Goal: Task Accomplishment & Management: Use online tool/utility

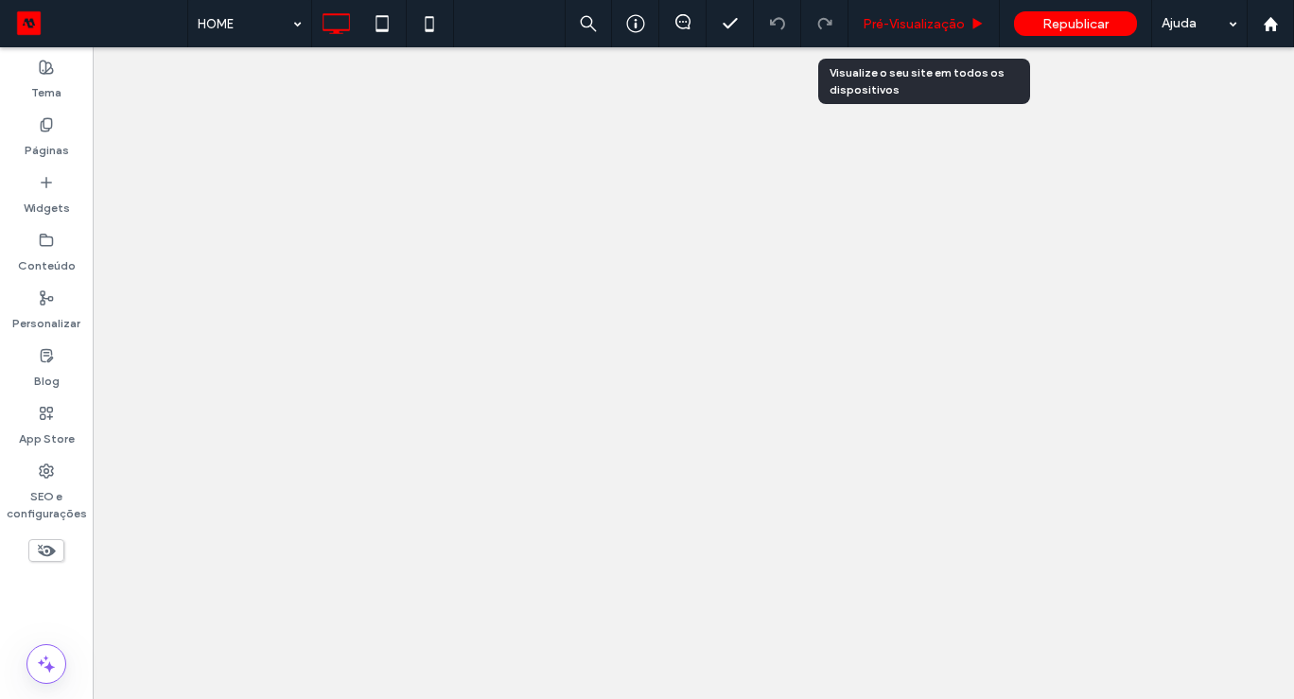
click at [920, 22] on span "Pré-Visualizaçāo" at bounding box center [913, 24] width 102 height 16
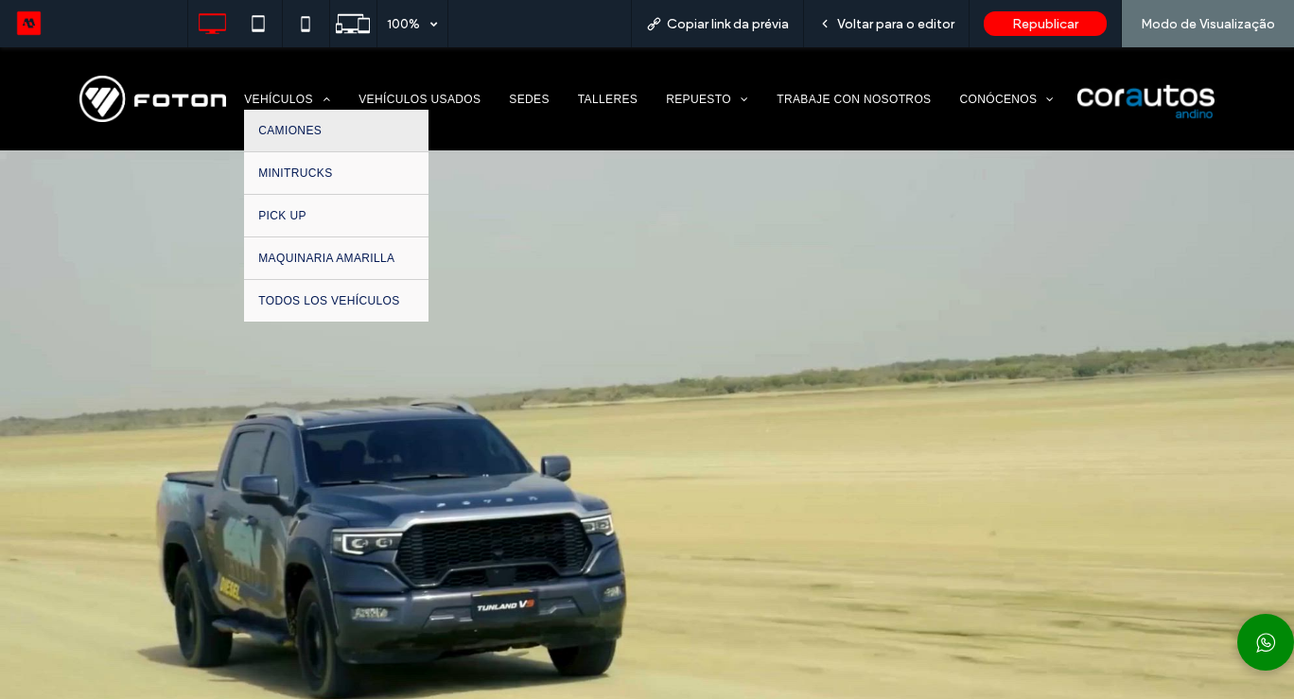
click at [292, 140] on link "CAMIONES" at bounding box center [335, 131] width 183 height 42
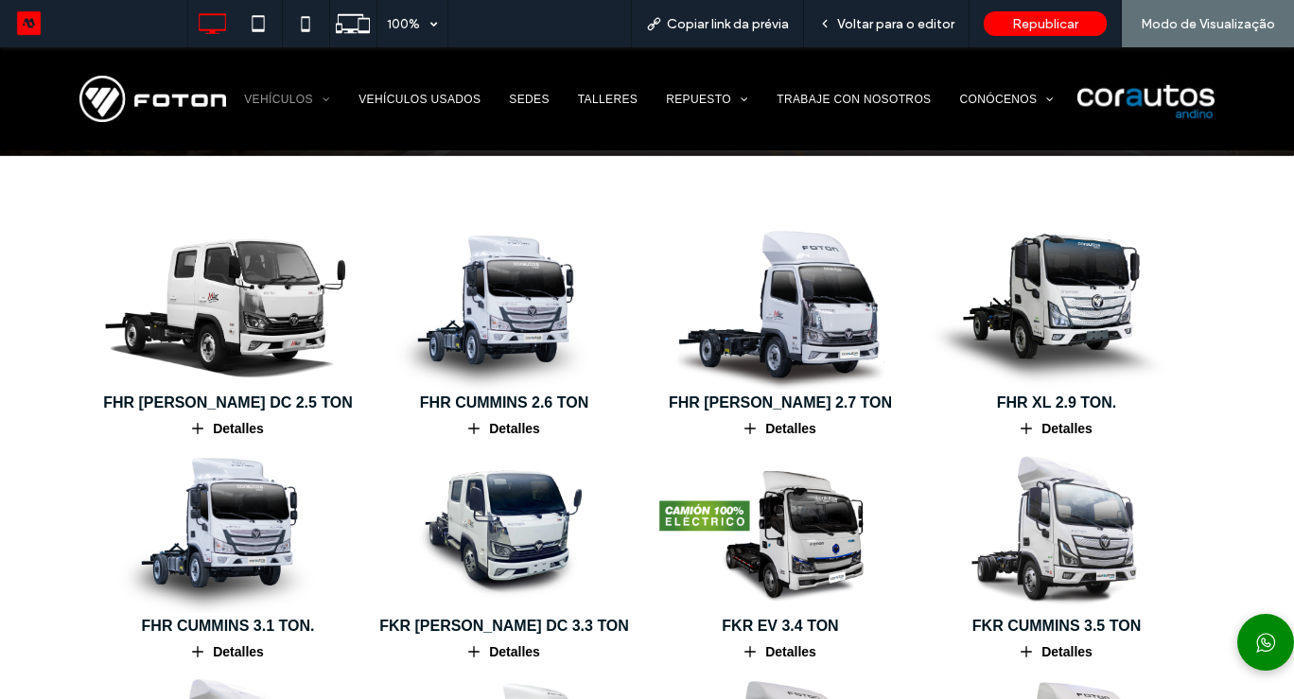
scroll to position [378, 0]
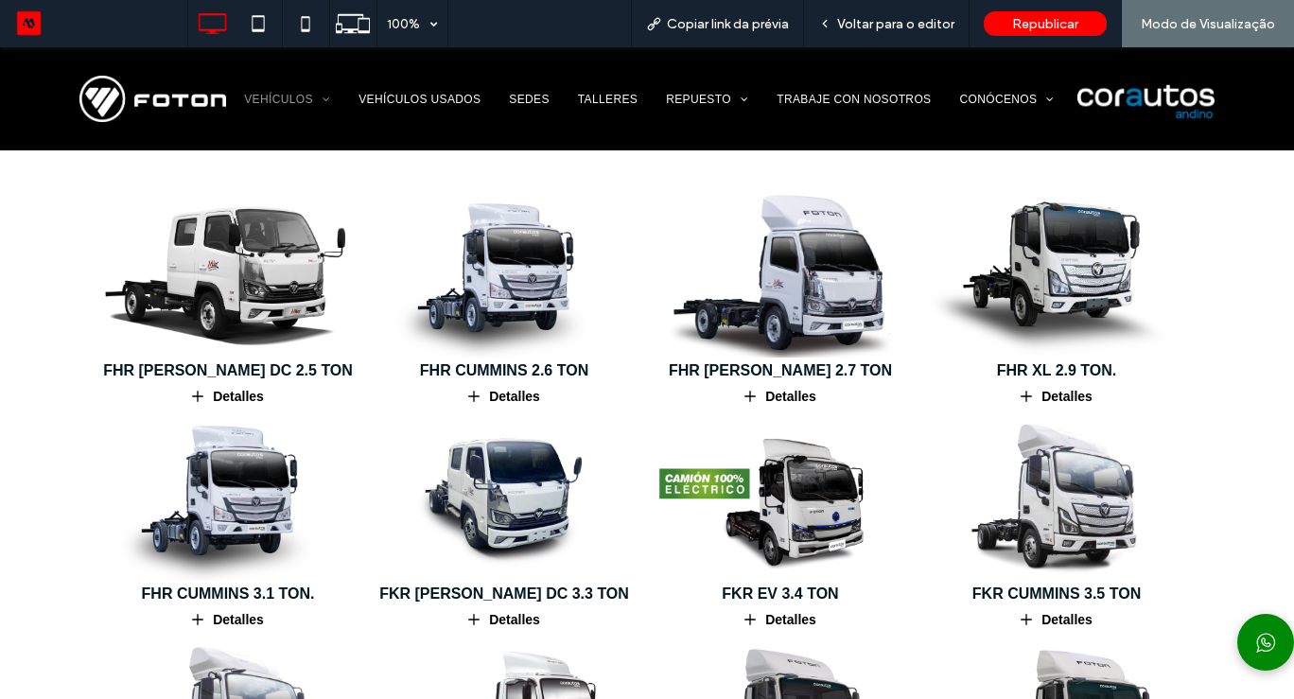
click at [768, 267] on img at bounding box center [780, 273] width 280 height 175
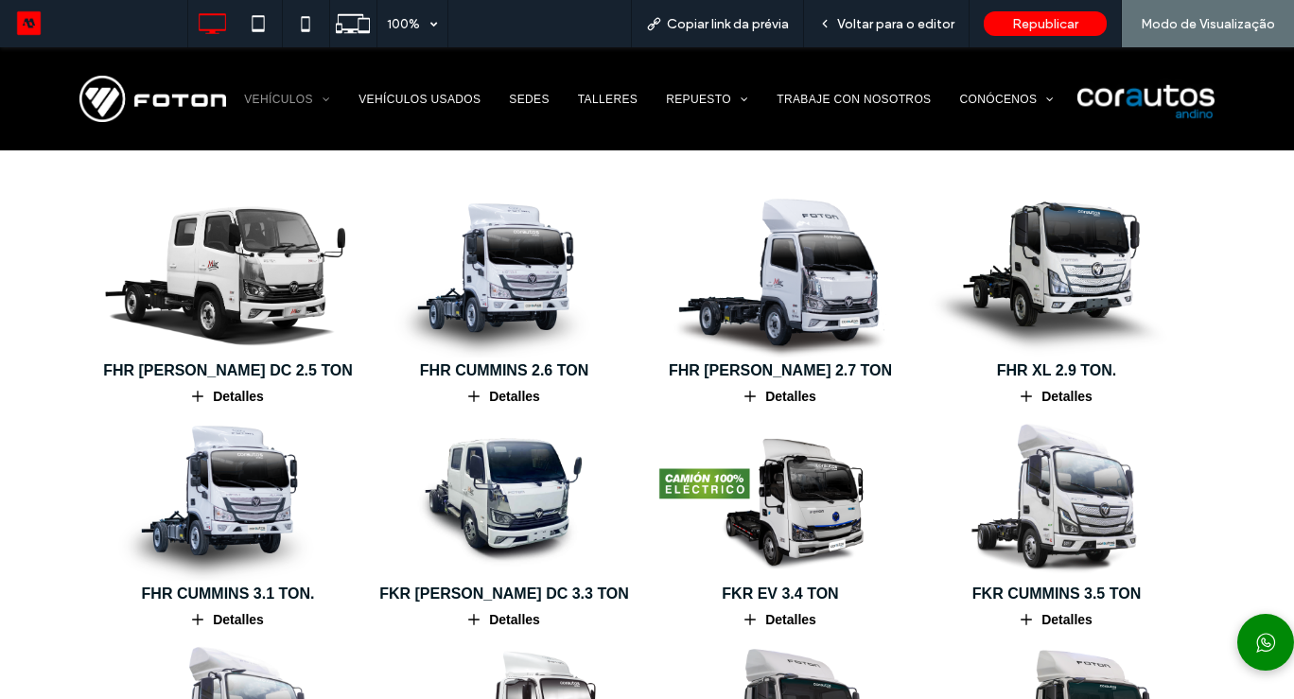
click at [772, 268] on div at bounding box center [647, 349] width 1294 height 699
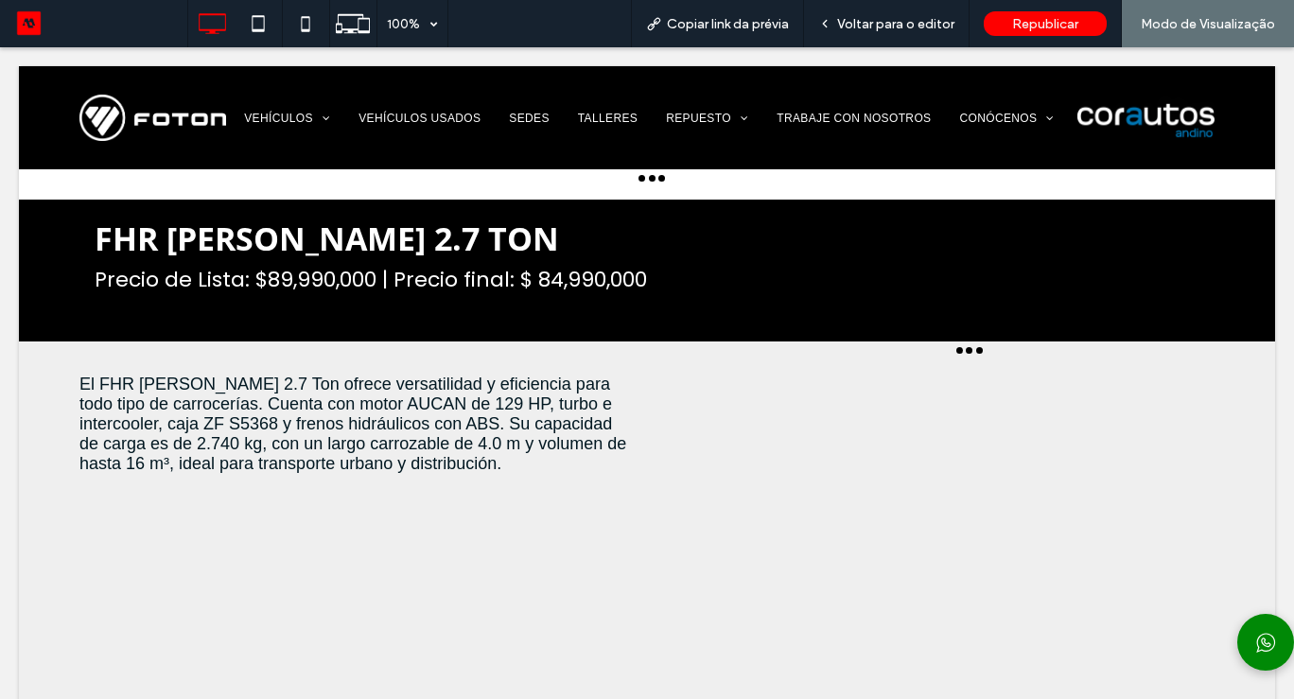
scroll to position [0, 0]
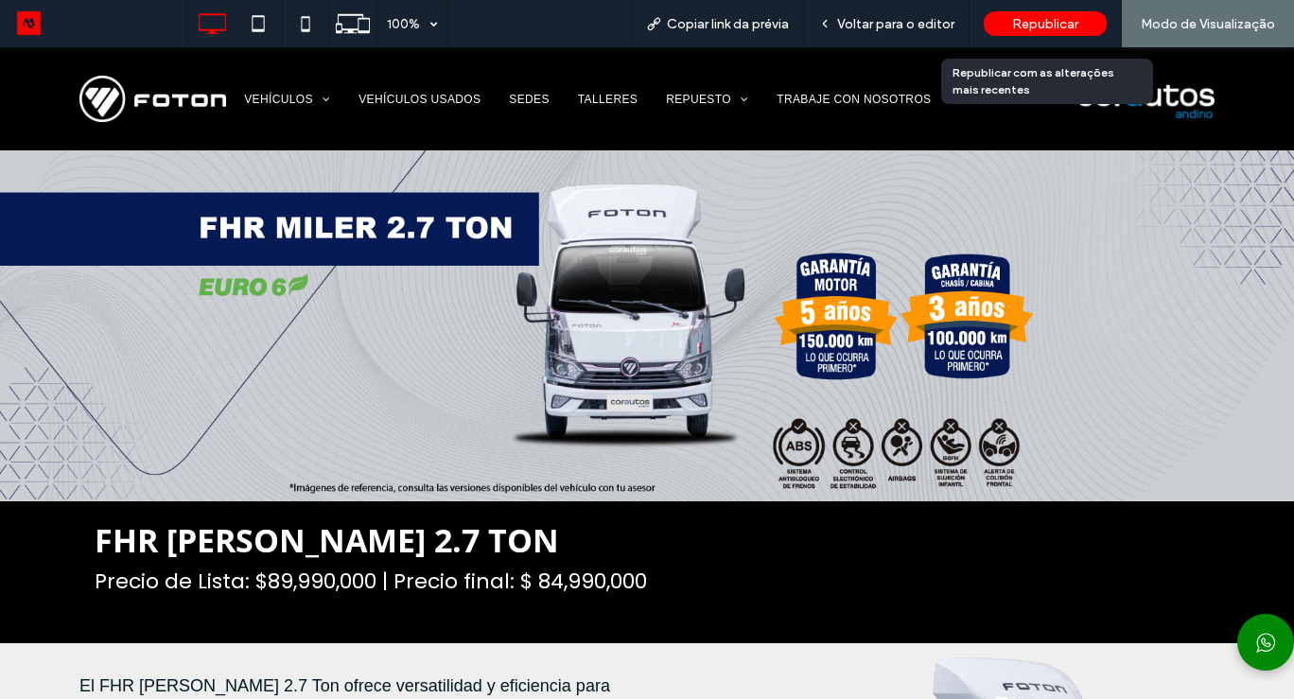
click at [1065, 23] on span "Republicar" at bounding box center [1045, 24] width 66 height 16
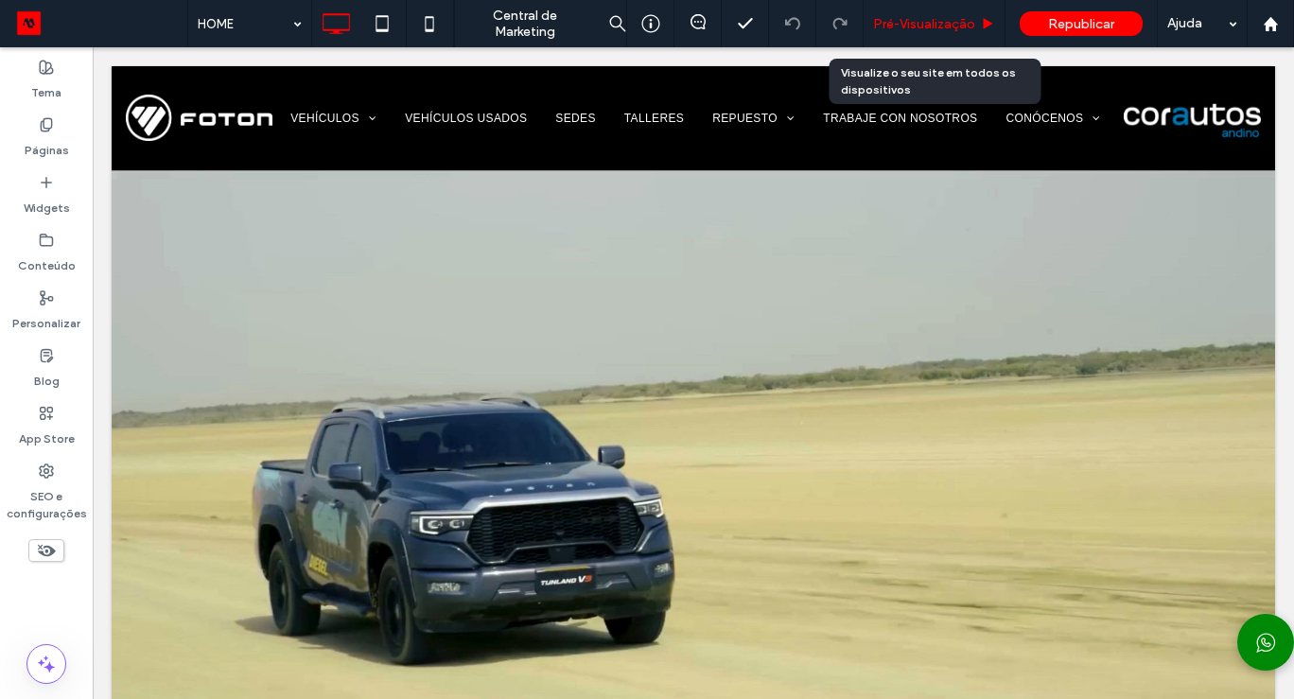
click at [933, 29] on span "Pré-Visualizaçāo" at bounding box center [924, 24] width 102 height 16
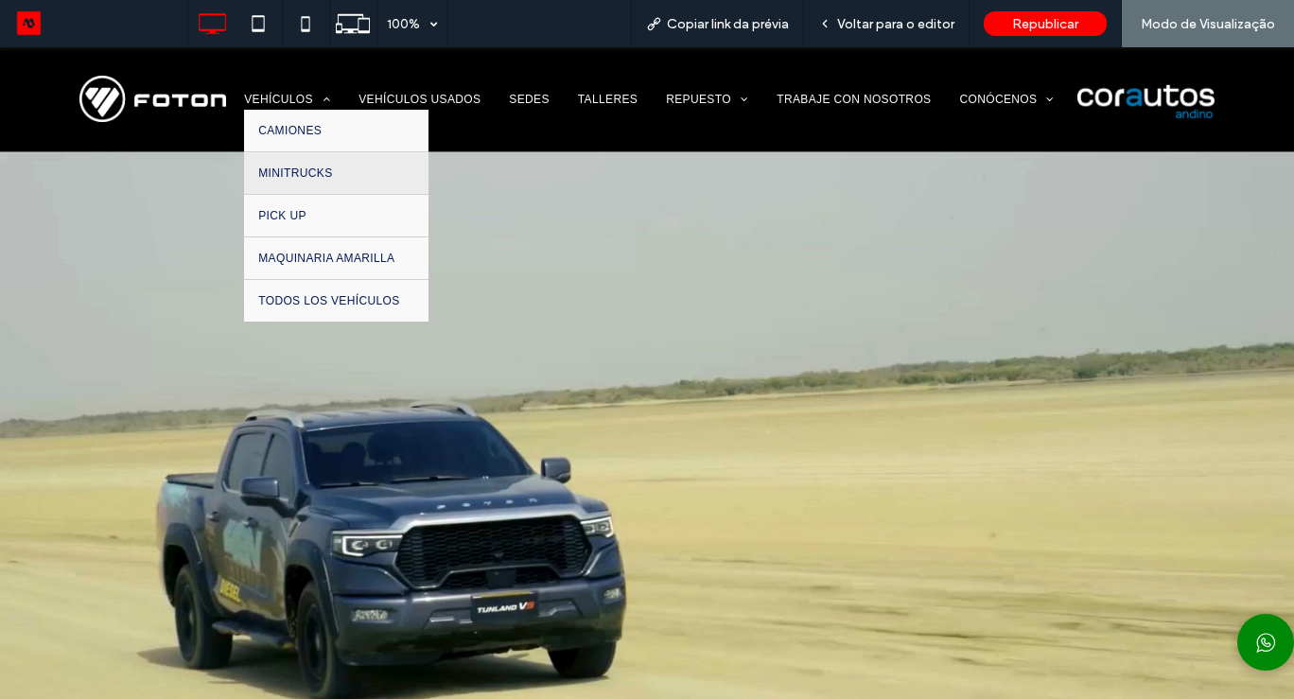
drag, startPoint x: 305, startPoint y: 182, endPoint x: 305, endPoint y: 228, distance: 46.3
click at [305, 182] on link "MINITRUCKS" at bounding box center [335, 173] width 183 height 42
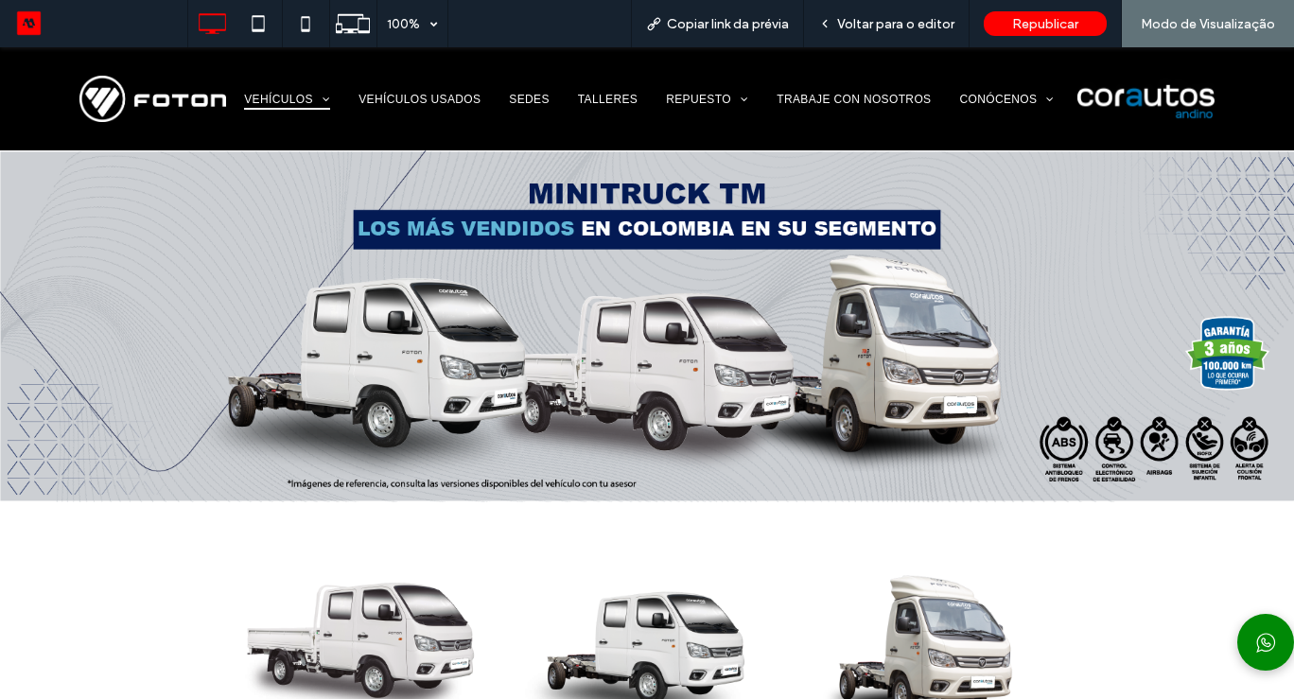
click at [956, 571] on img at bounding box center [931, 648] width 288 height 181
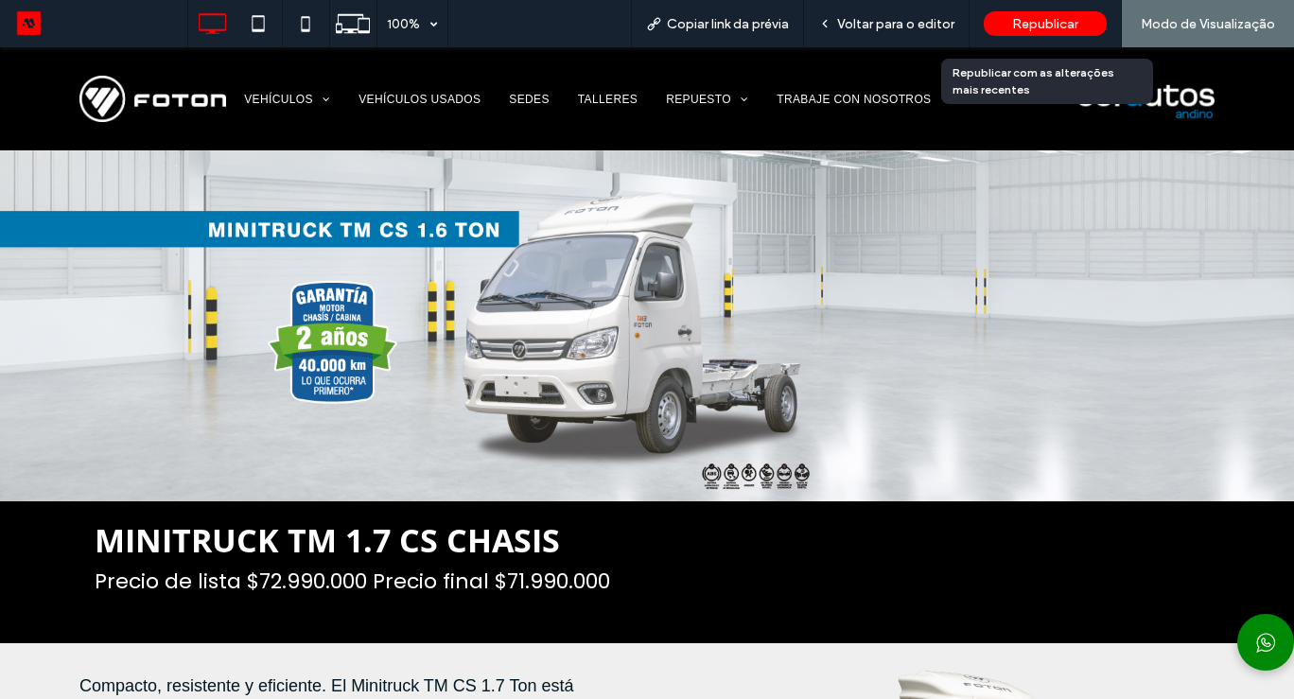
click at [1044, 16] on span "Republicar" at bounding box center [1045, 24] width 66 height 16
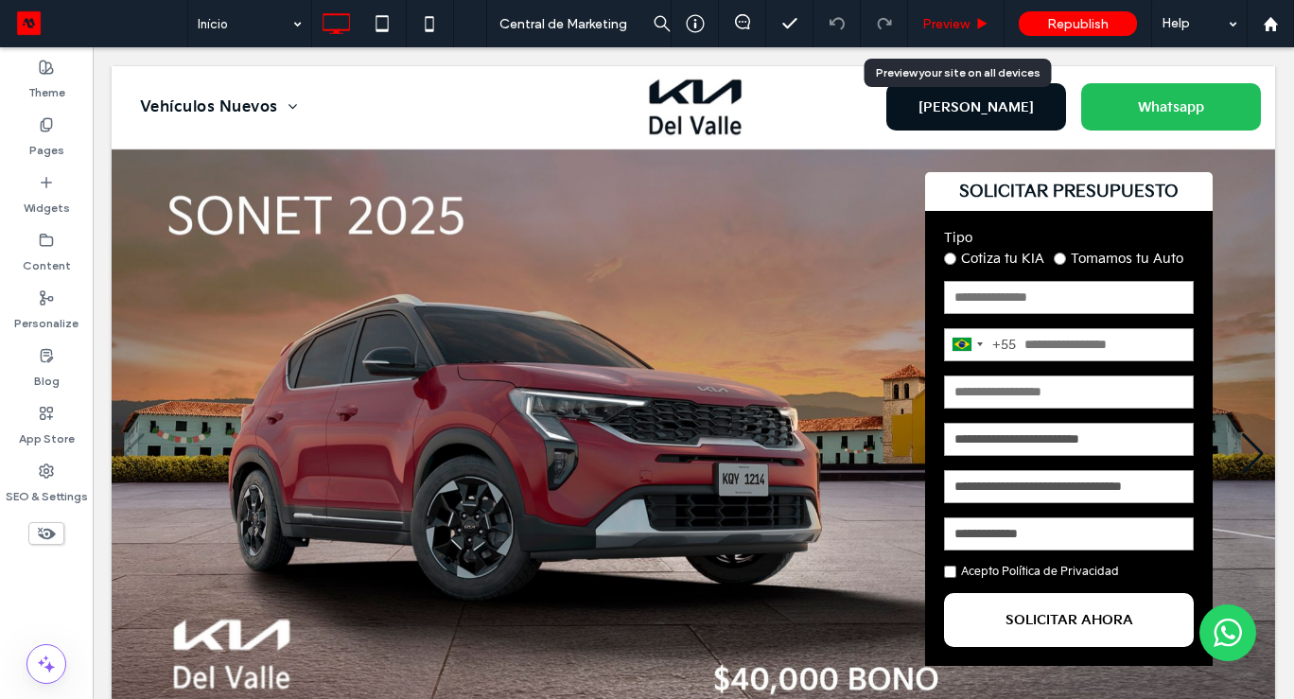
click at [954, 30] on span "Preview" at bounding box center [945, 24] width 47 height 16
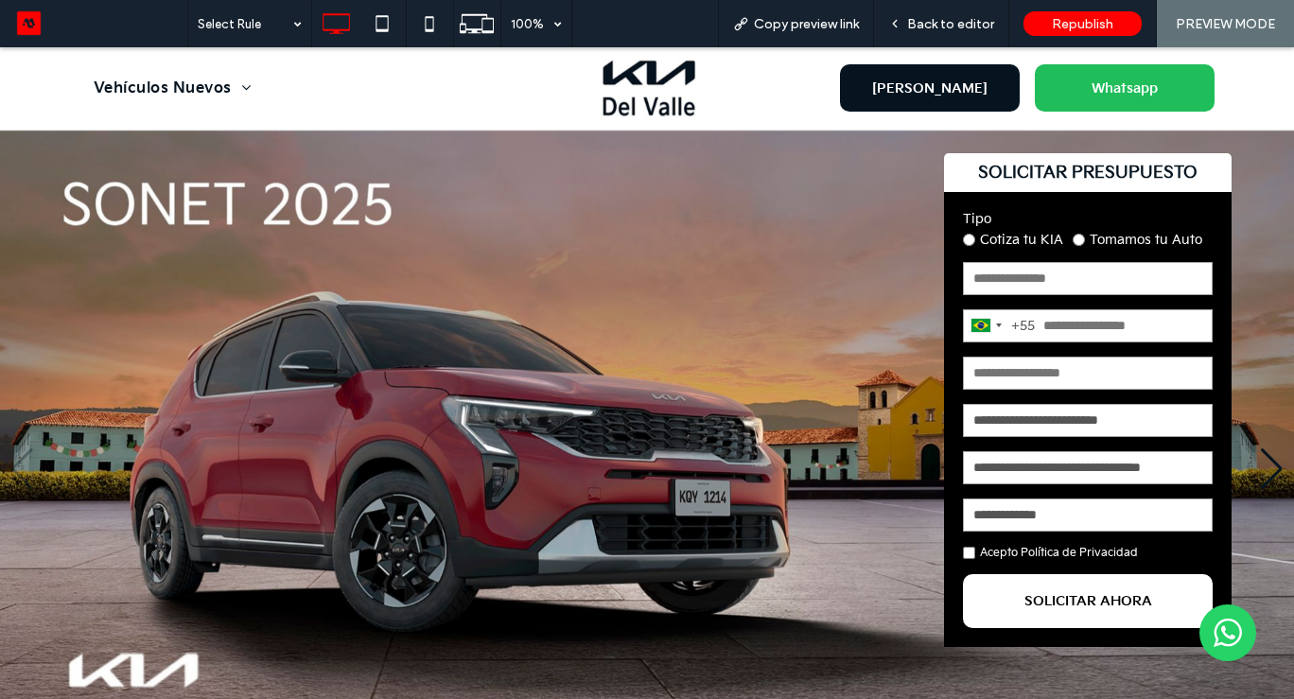
click at [967, 98] on span "[PERSON_NAME]" at bounding box center [929, 88] width 129 height 35
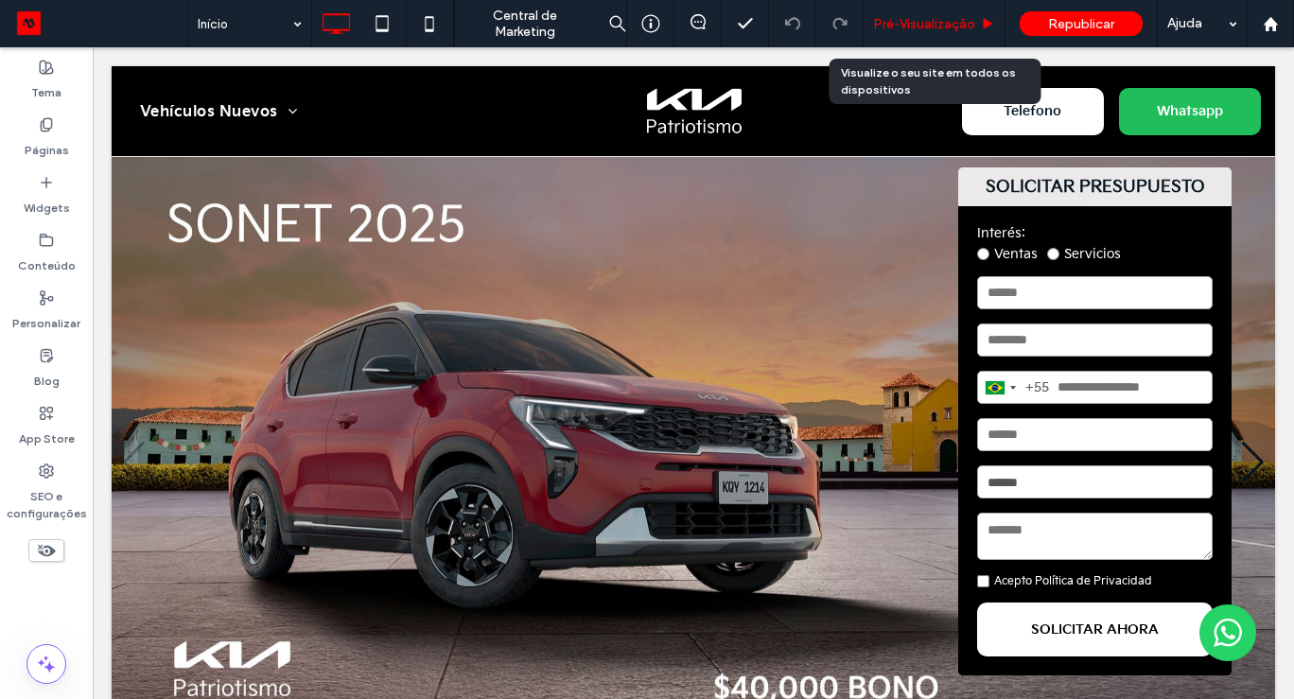
click at [928, 26] on span "Pré-Visualizaçāo" at bounding box center [924, 24] width 102 height 16
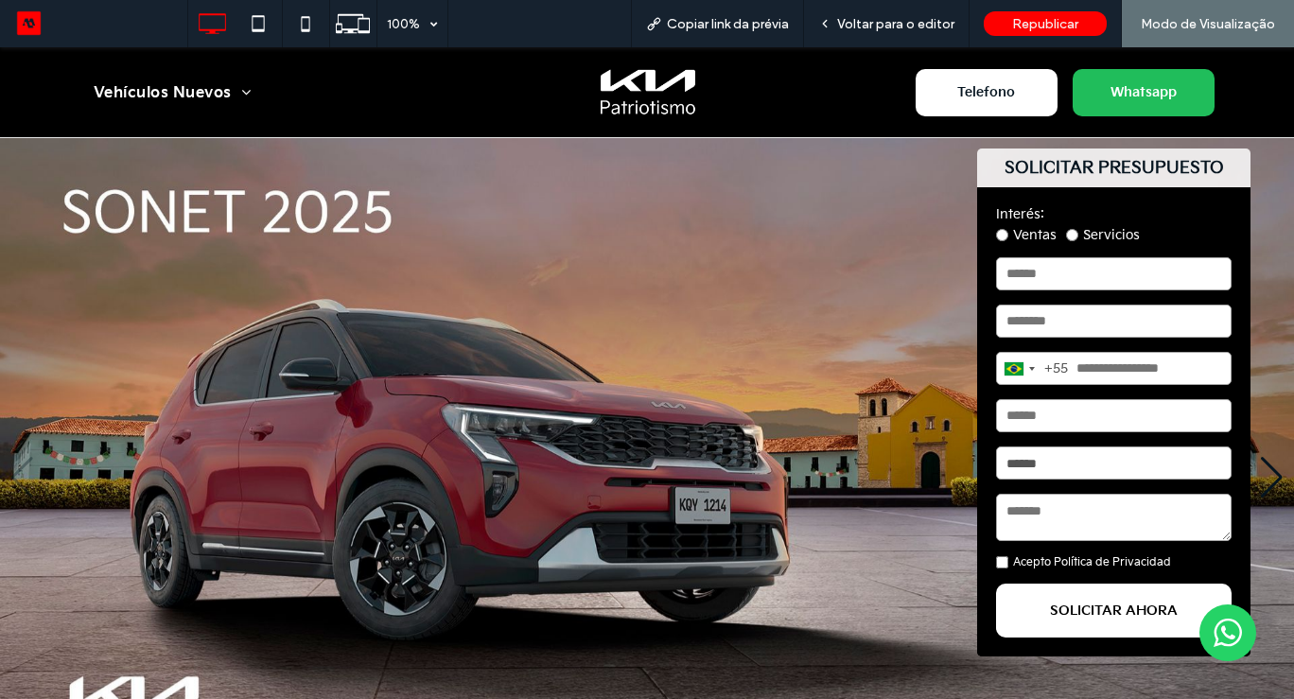
click at [790, 387] on img "1 / 5" at bounding box center [647, 477] width 1294 height 678
click at [1010, 90] on span "Telefono" at bounding box center [985, 92] width 71 height 35
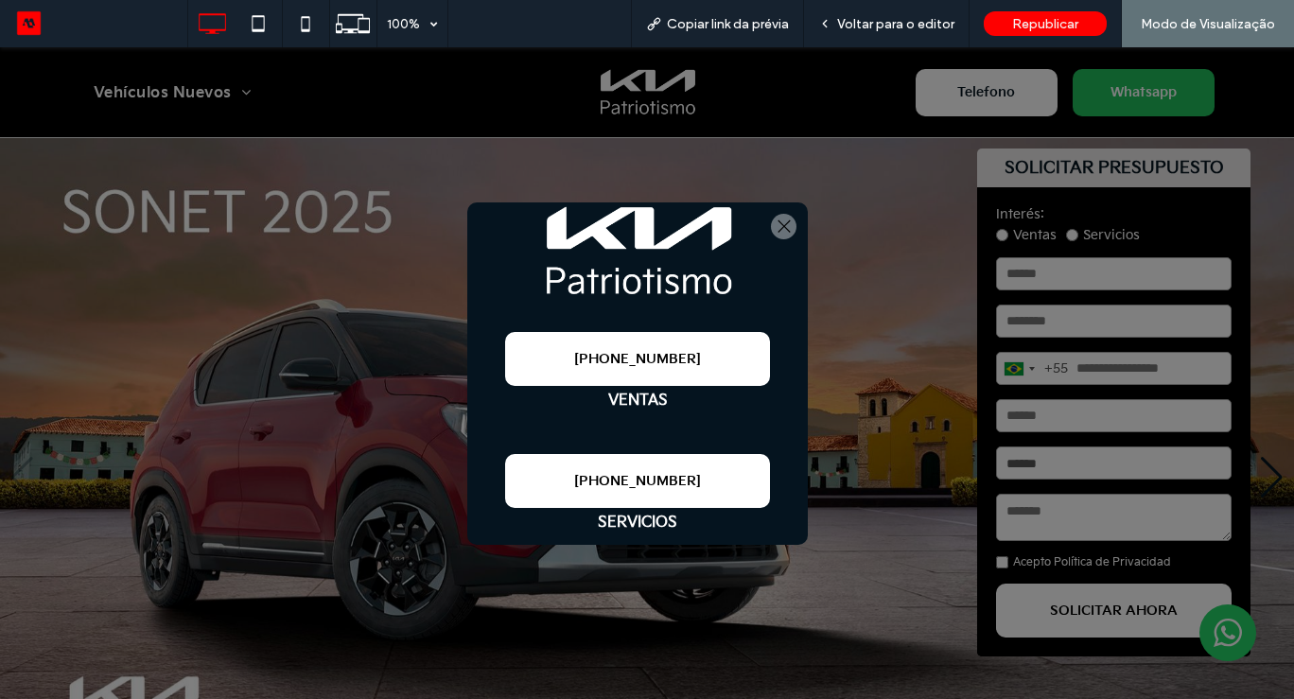
click at [629, 470] on link "+52 55 9721 9764" at bounding box center [637, 481] width 265 height 54
click at [912, 29] on span "Voltar para o editor" at bounding box center [895, 24] width 117 height 16
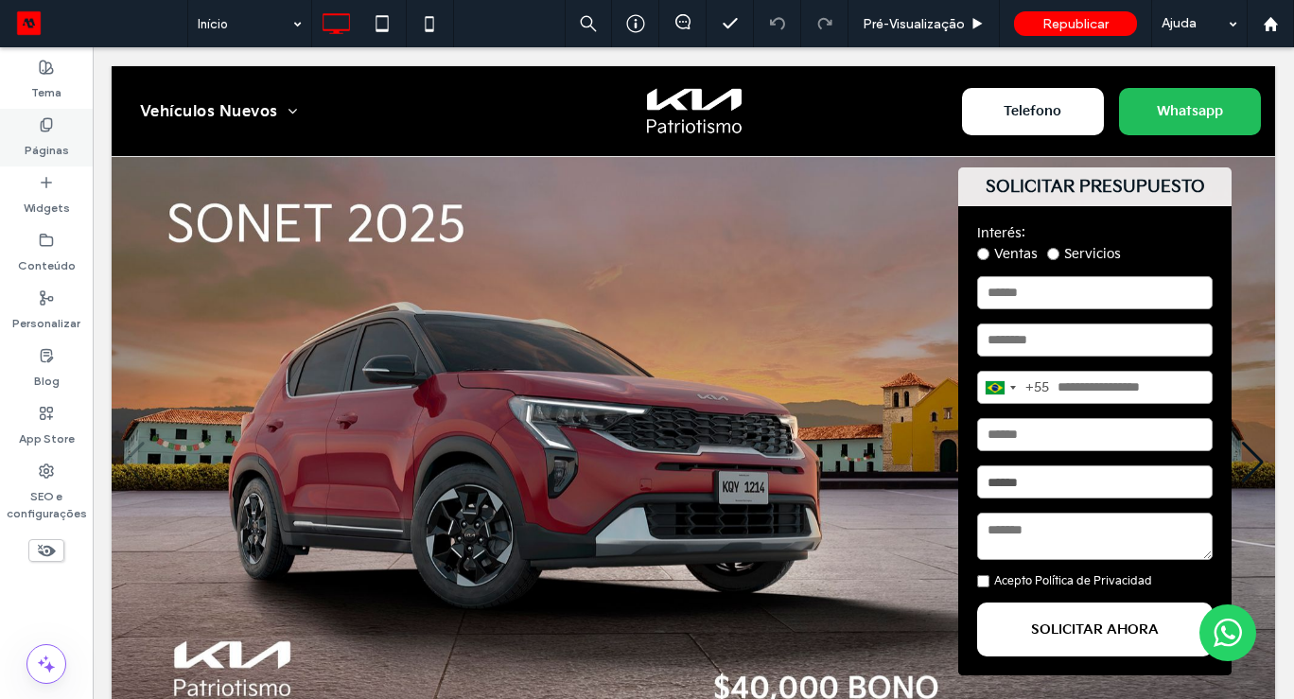
click at [44, 135] on label "Páginas" at bounding box center [47, 145] width 44 height 26
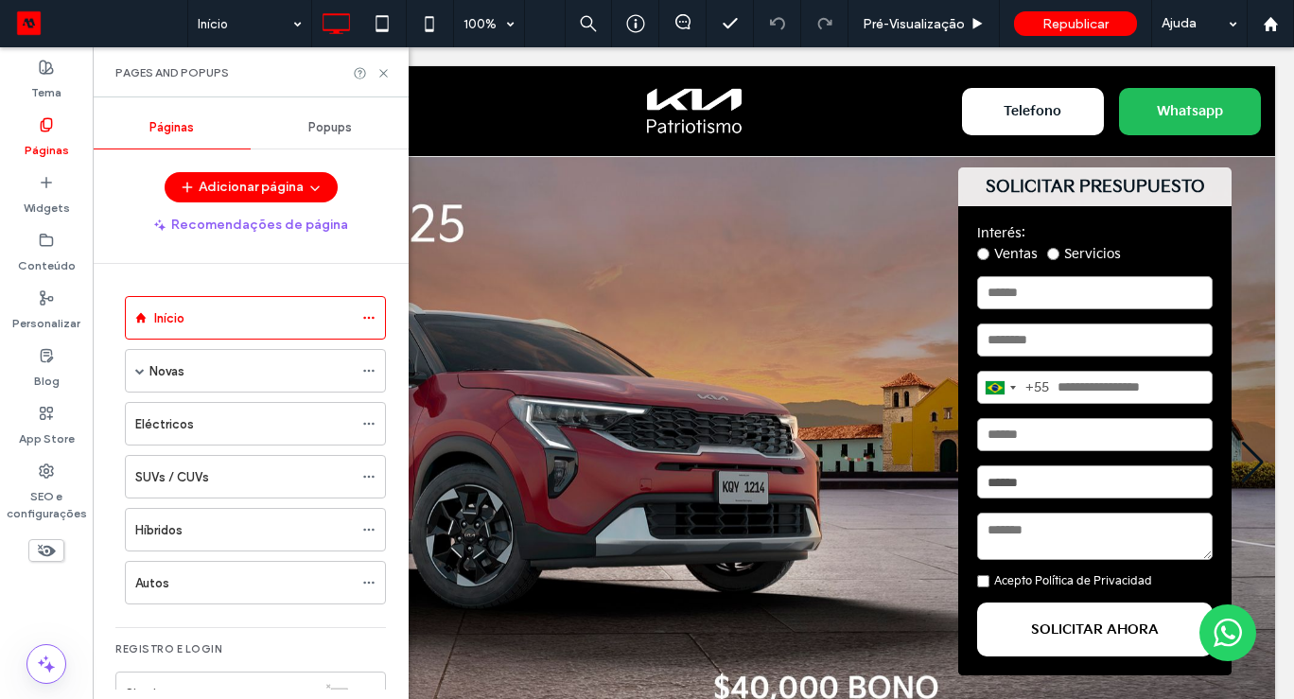
click at [342, 116] on div "Popups" at bounding box center [330, 128] width 158 height 42
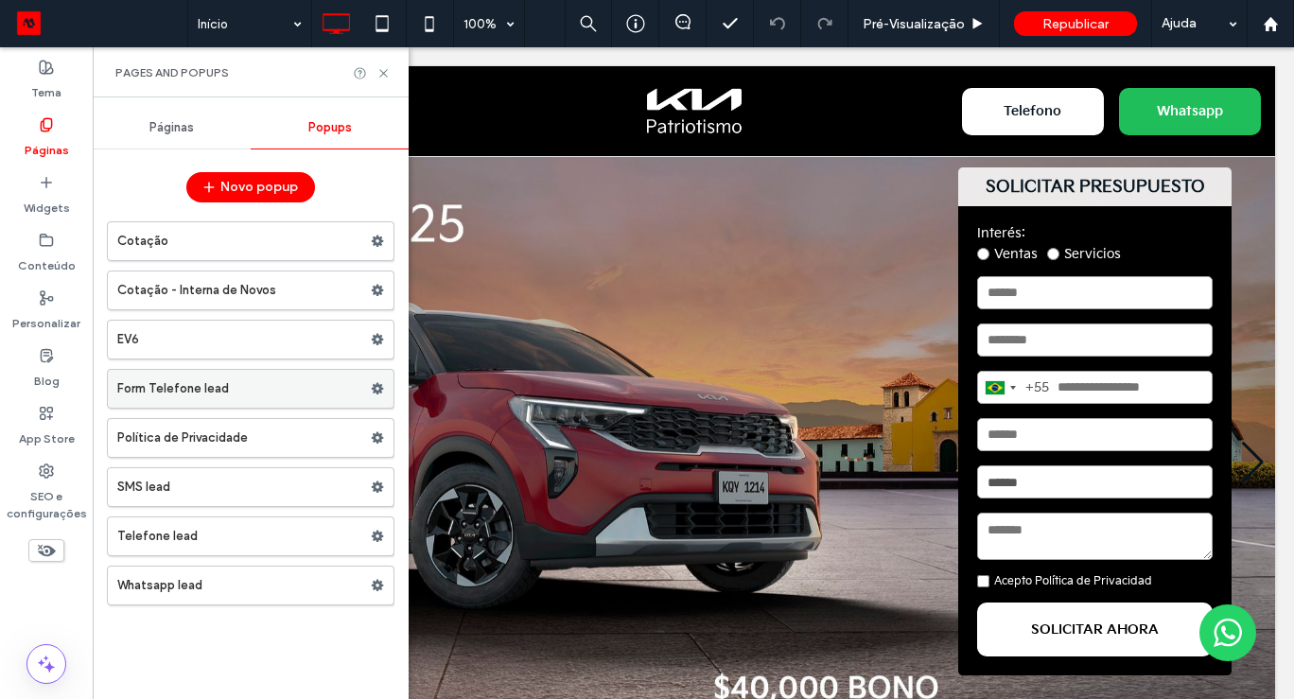
click at [198, 387] on label "Form Telefone lead" at bounding box center [243, 389] width 253 height 38
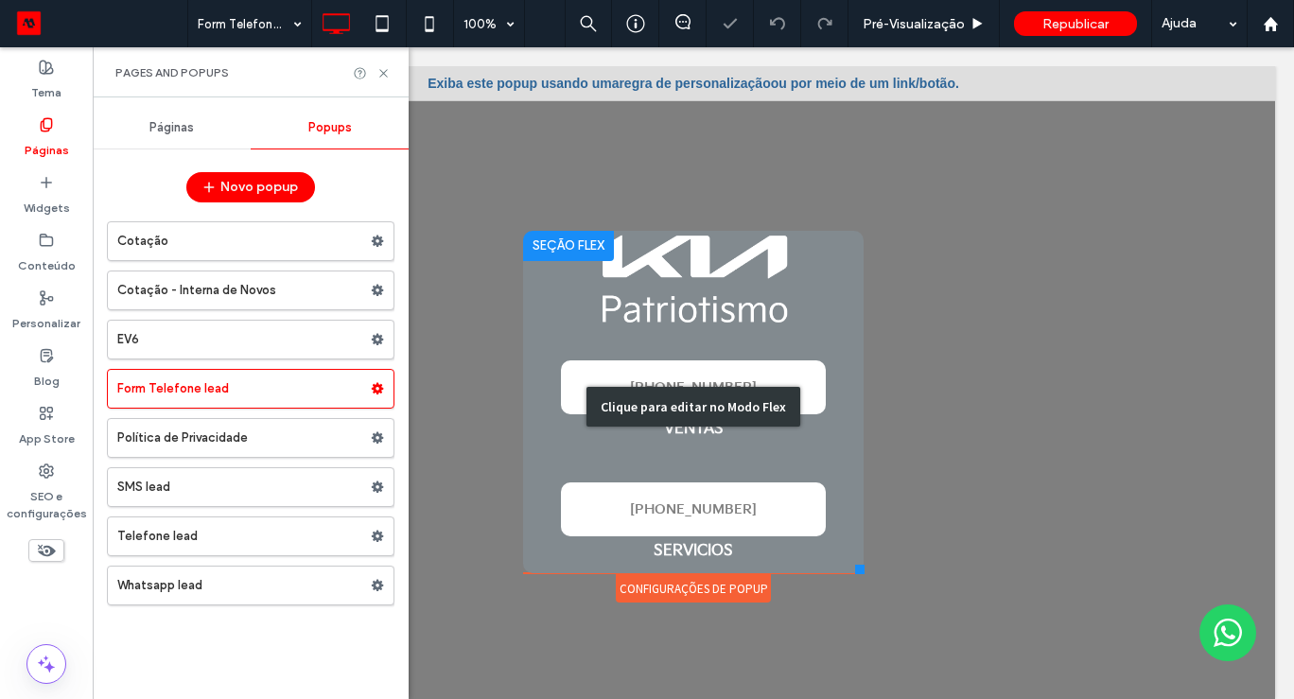
click at [677, 501] on div "Clique para editar no Modo Flex" at bounding box center [693, 407] width 340 height 352
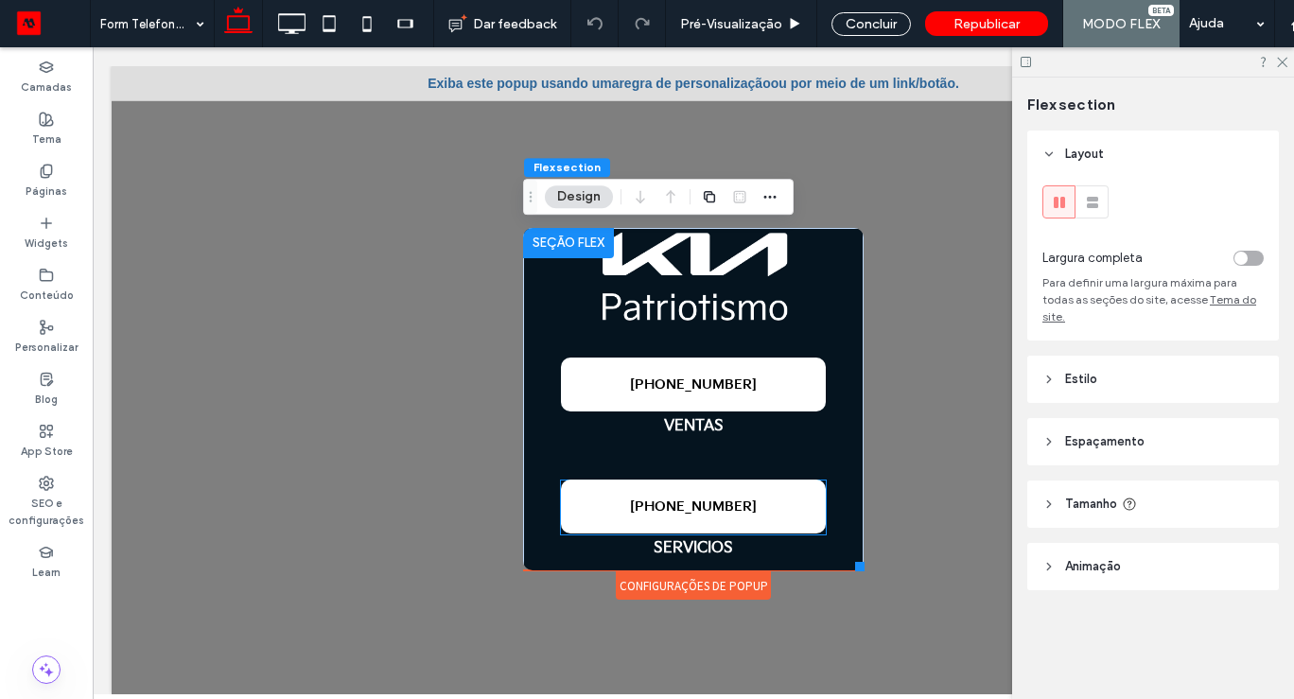
click at [677, 501] on span "+52 55 9721 9764" at bounding box center [693, 507] width 127 height 16
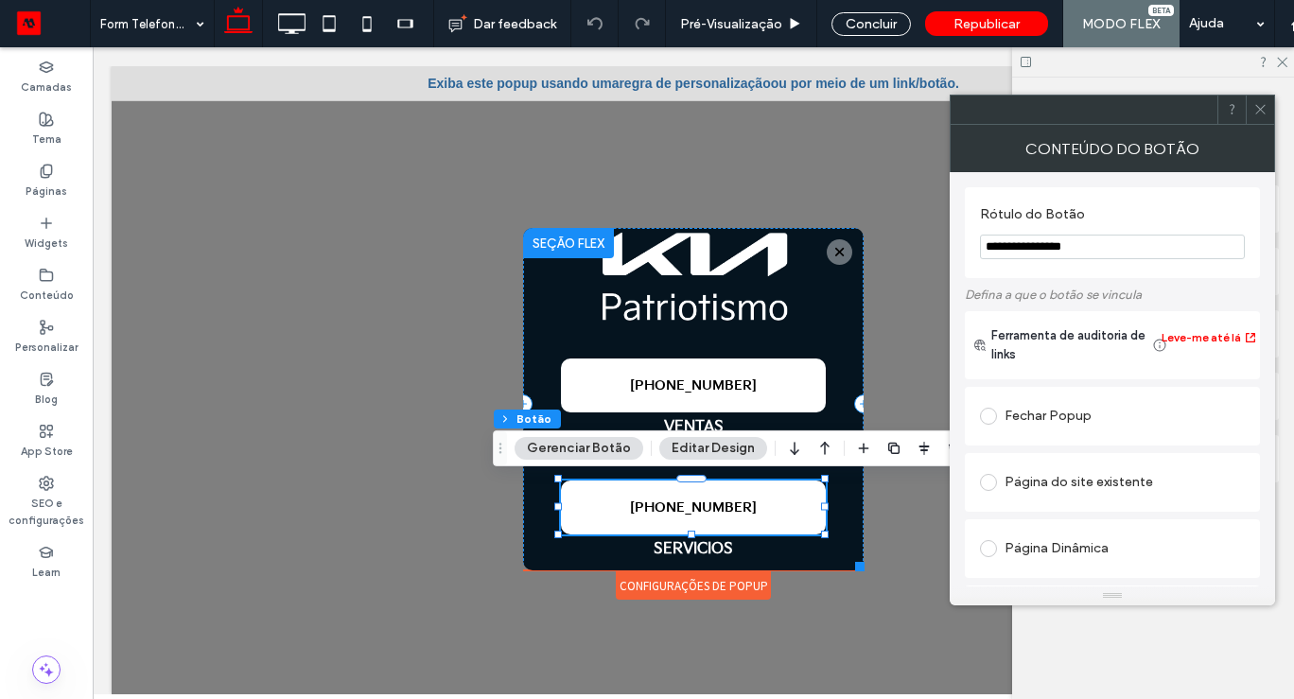
drag, startPoint x: 1026, startPoint y: 247, endPoint x: 1099, endPoint y: 247, distance: 72.8
click at [1099, 247] on input "**********" at bounding box center [1112, 247] width 265 height 25
paste input "*********"
type input "**********"
click at [1177, 279] on label "Defina a que o botão se vincula" at bounding box center [1112, 294] width 295 height 33
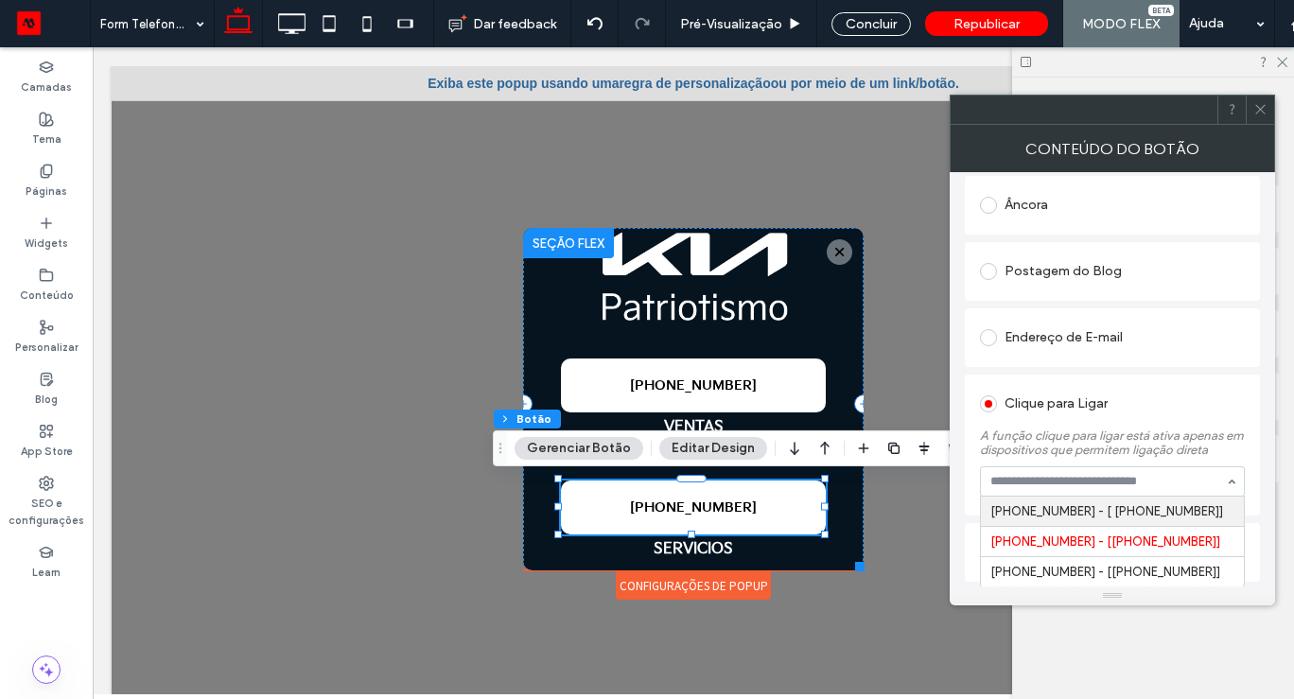
scroll to position [550, 0]
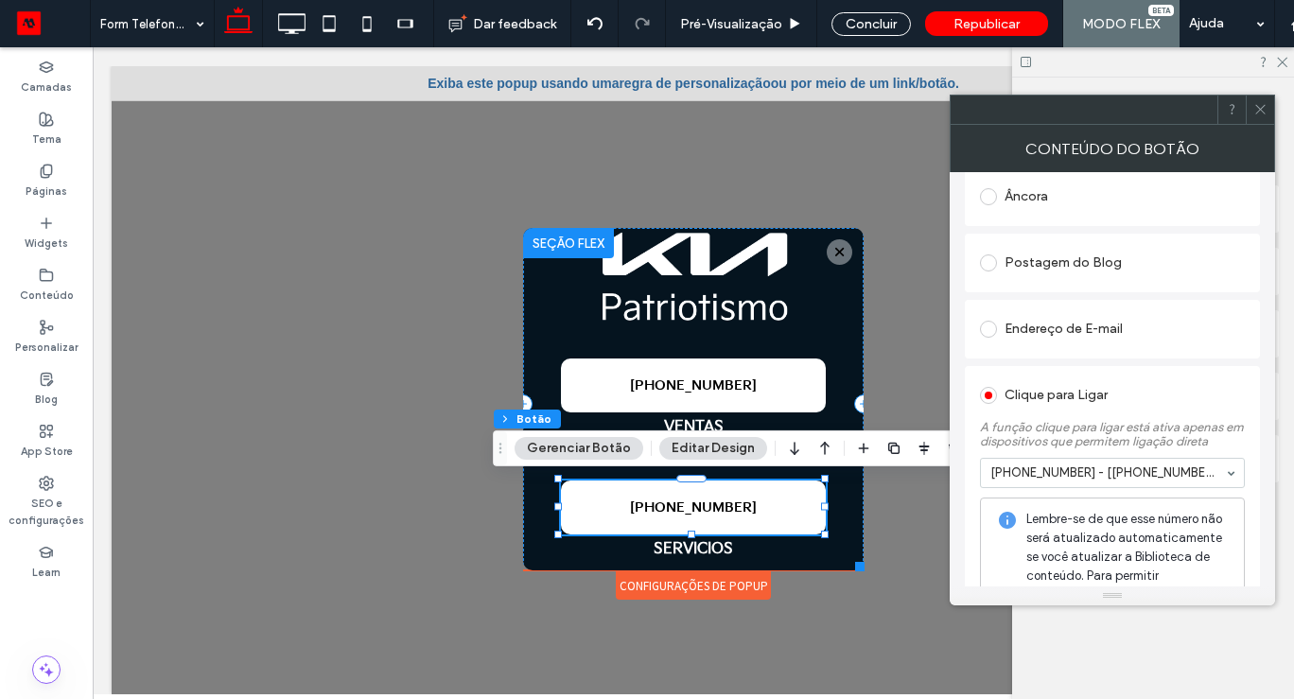
click at [1206, 476] on input at bounding box center [1107, 472] width 235 height 13
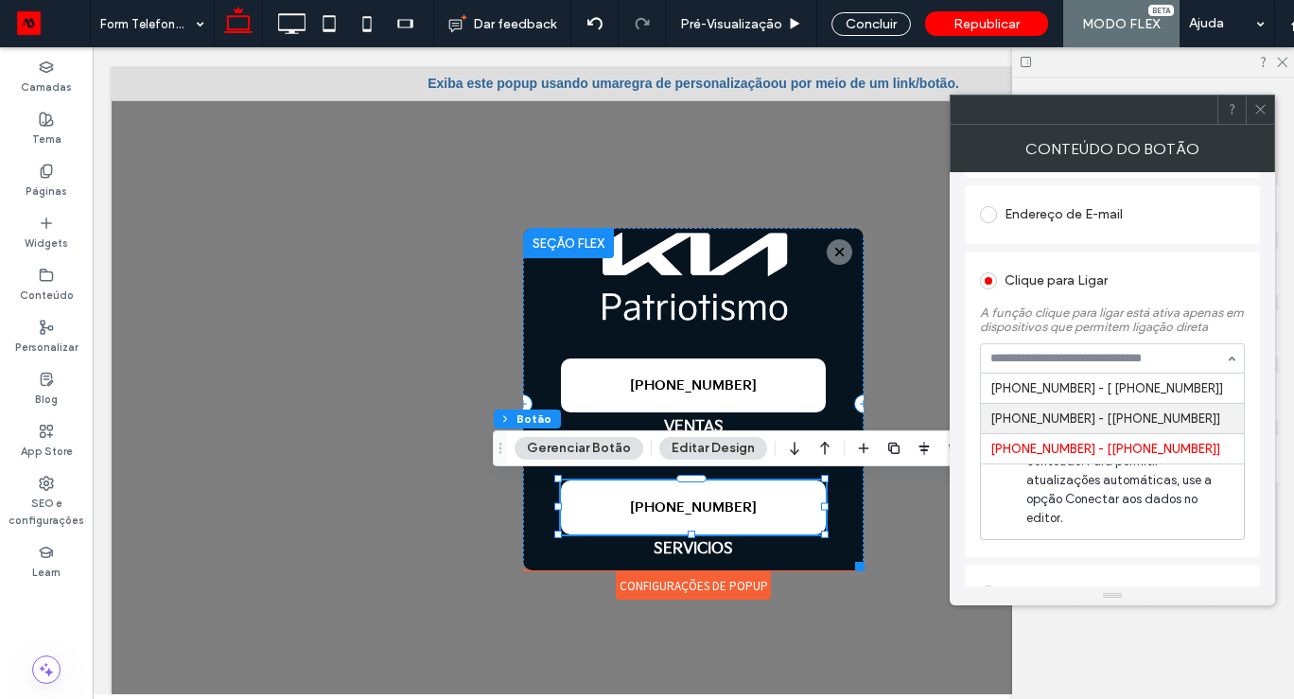
scroll to position [706, 0]
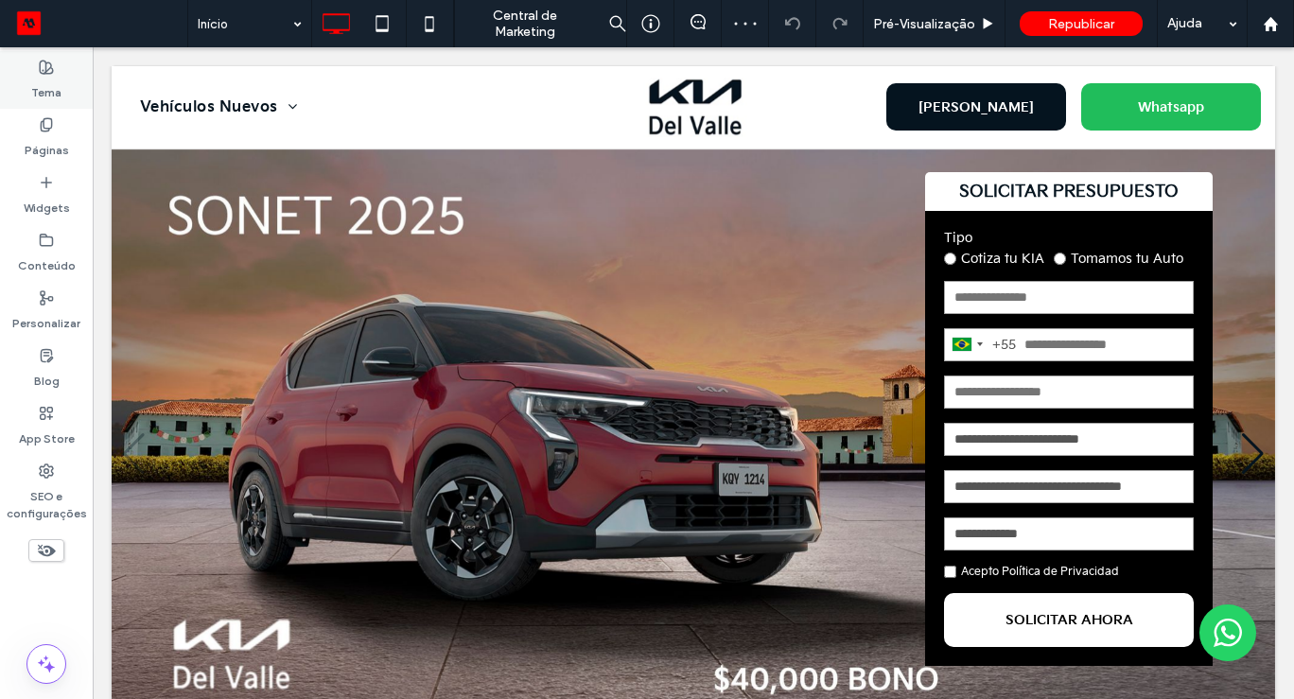
click at [57, 106] on div "Tema" at bounding box center [46, 80] width 93 height 58
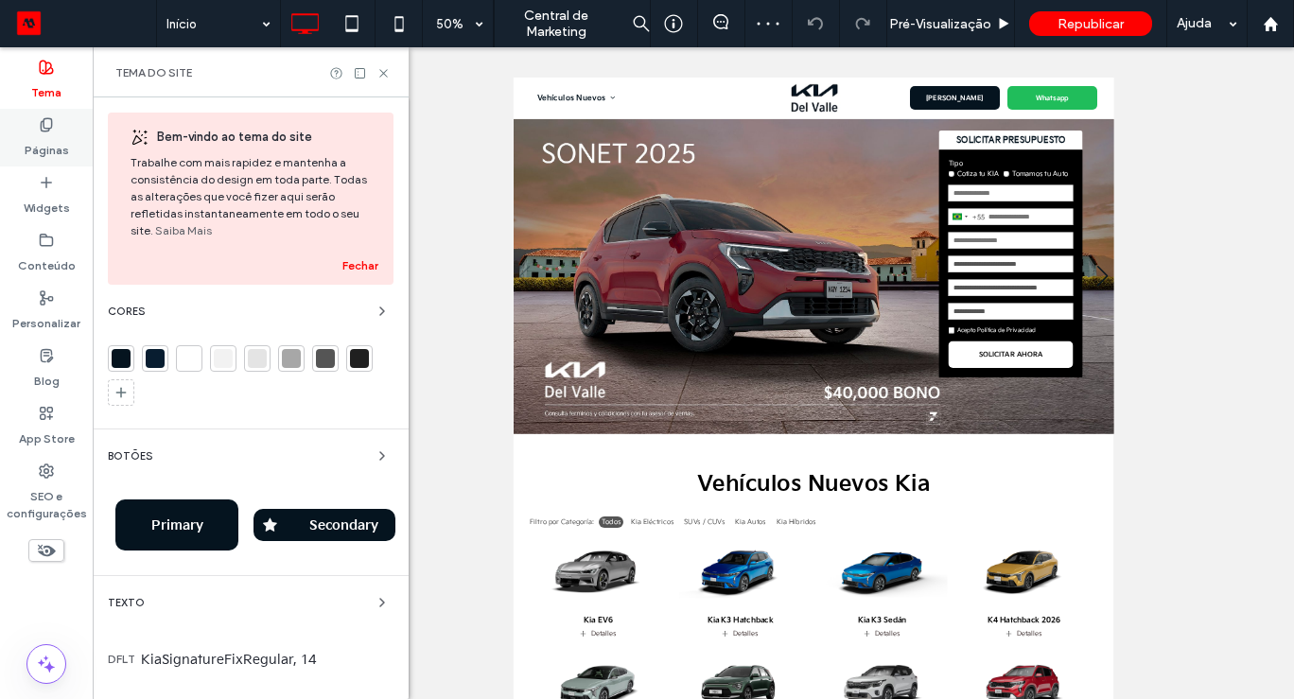
click at [40, 132] on label "Páginas" at bounding box center [47, 145] width 44 height 26
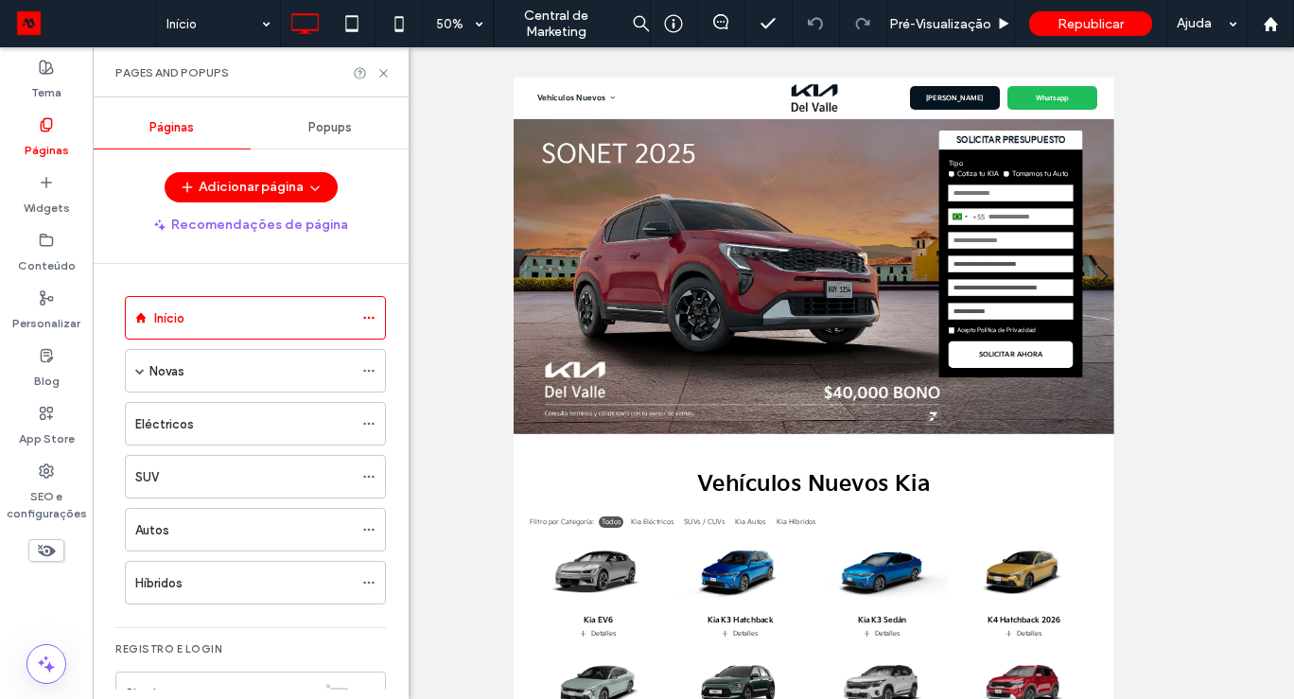
click at [334, 140] on div "Popups" at bounding box center [330, 128] width 158 height 42
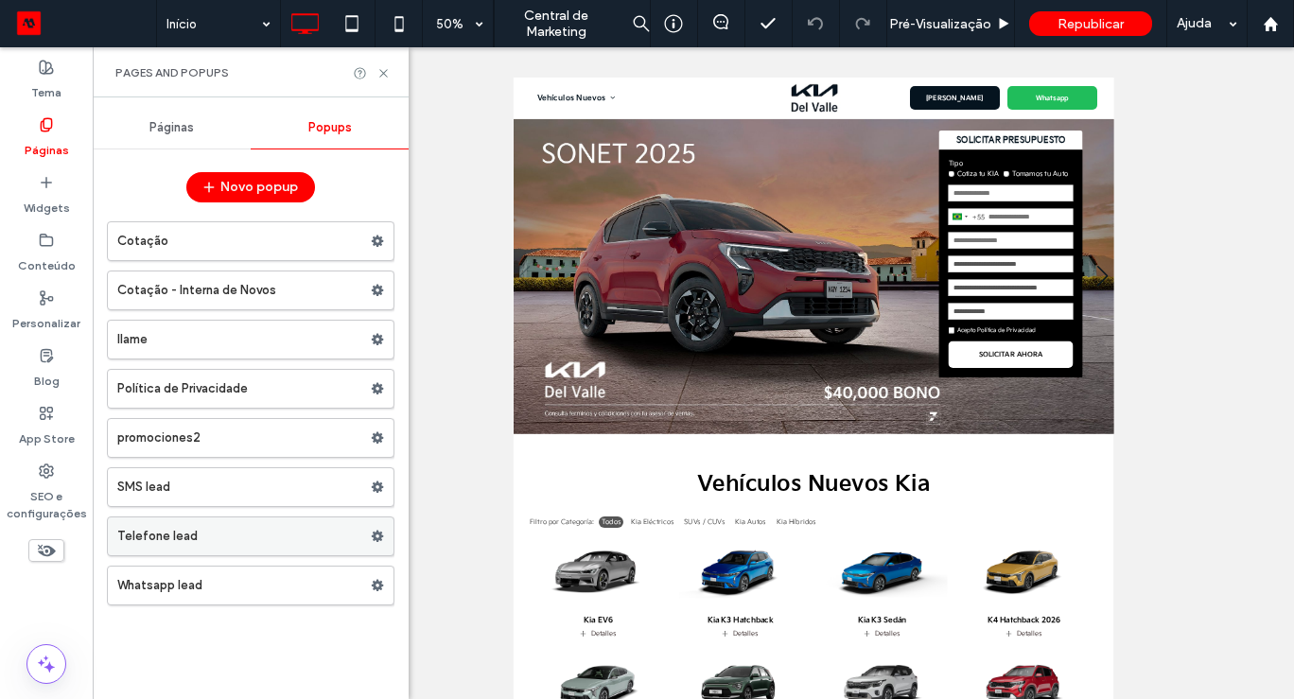
click at [183, 524] on label "Telefone lead" at bounding box center [243, 536] width 253 height 38
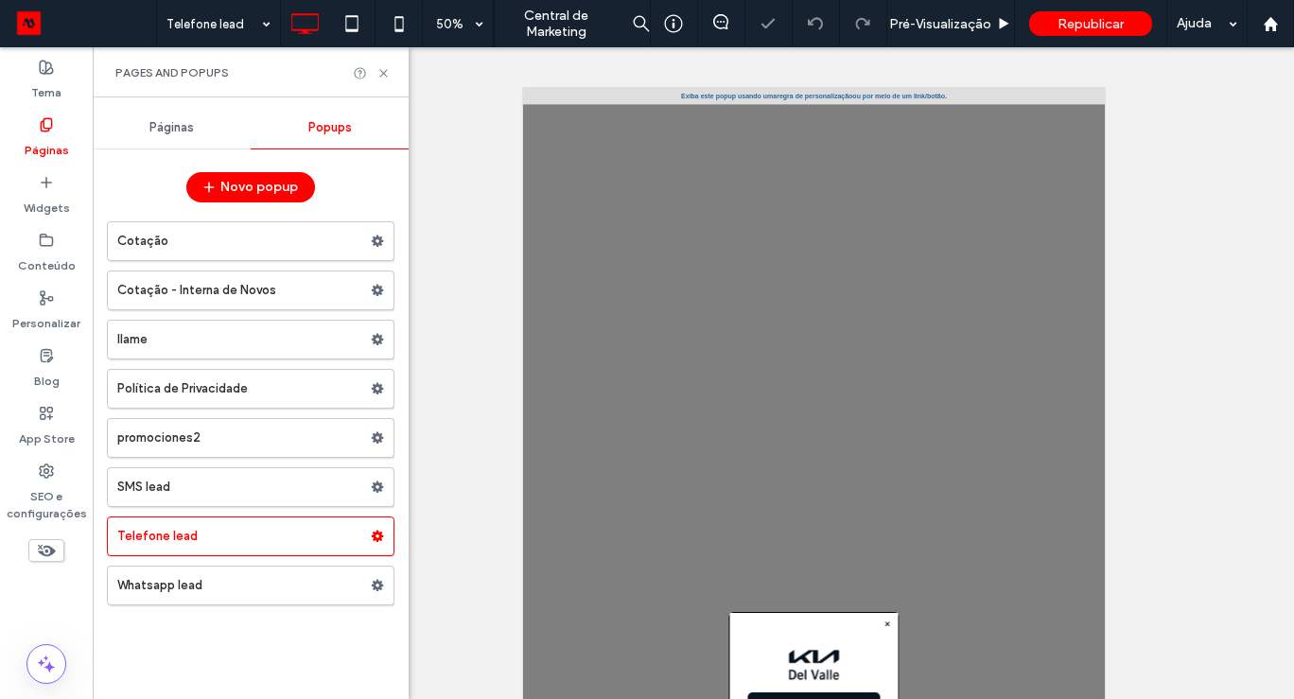
click at [1198, 246] on div "Reexibir? Sim Reexibir? Sim Reexibir? Sim" at bounding box center [693, 373] width 1201 height 652
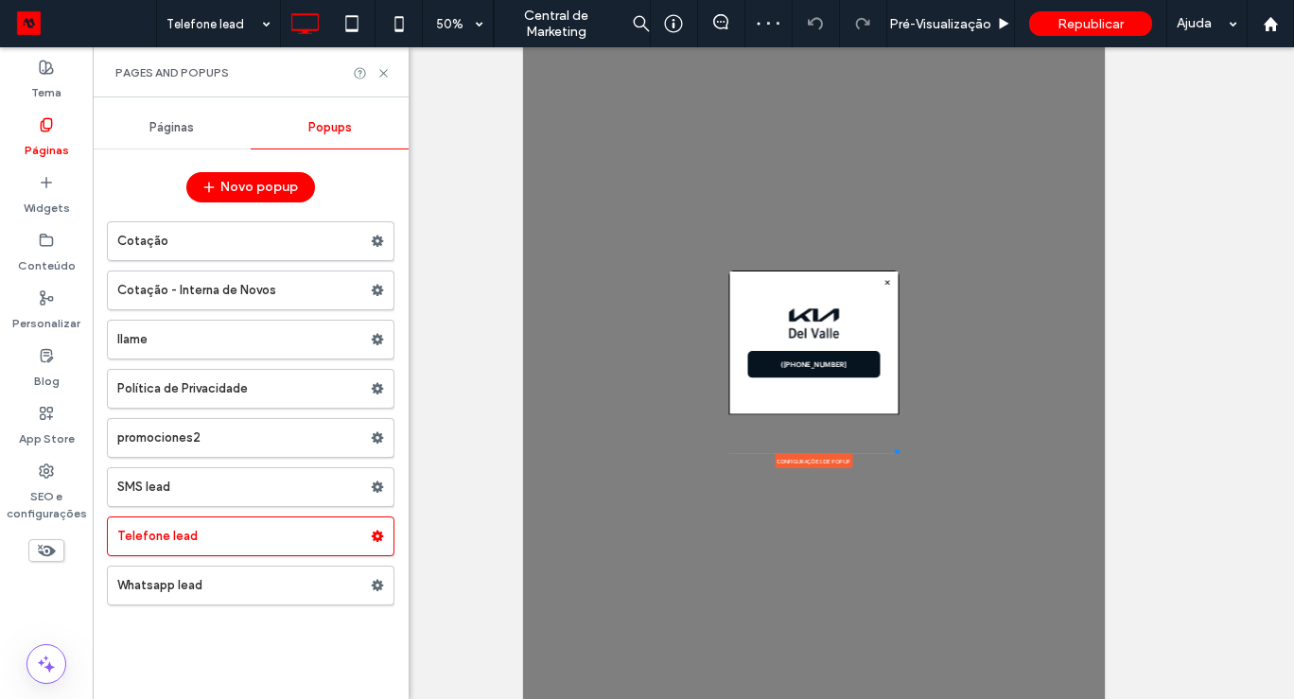
scroll to position [416, 0]
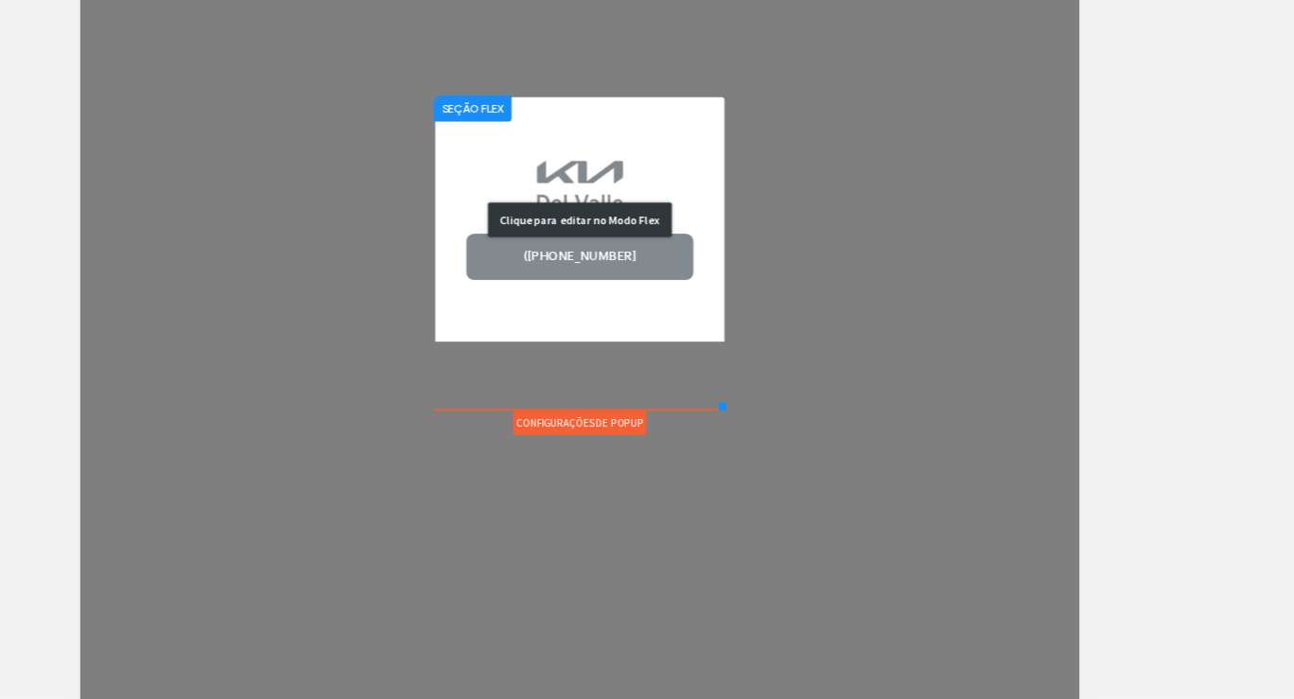
click at [683, 428] on div "Clique para editar no Modo Flex" at bounding box center [664, 392] width 340 height 288
click at [792, 322] on img at bounding box center [664, 354] width 309 height 64
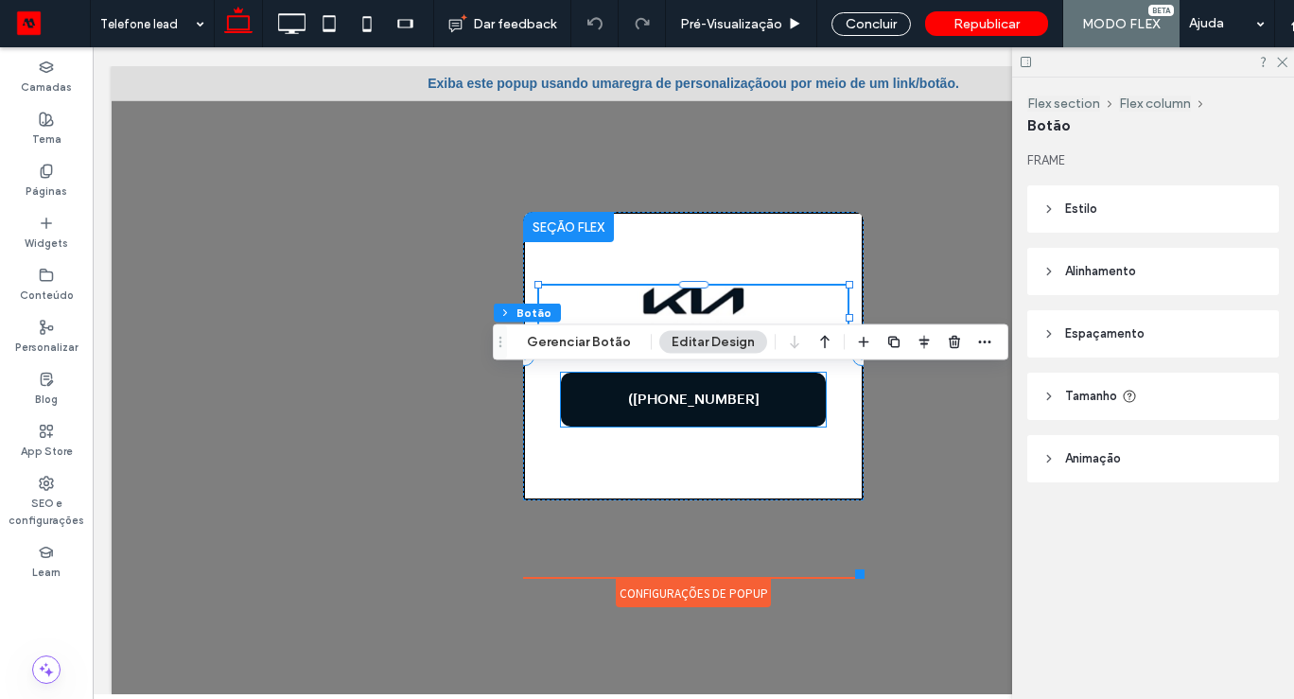
type input "**"
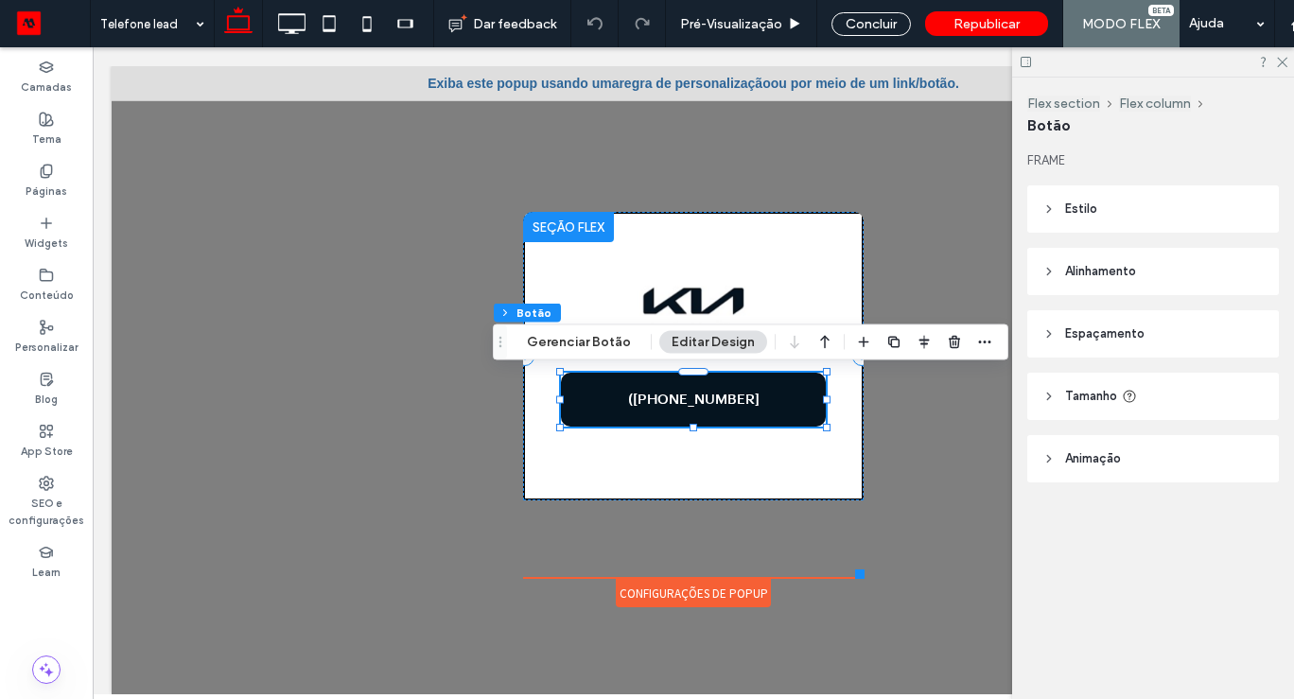
click at [768, 398] on link "([PHONE_NUMBER]" at bounding box center [693, 400] width 265 height 54
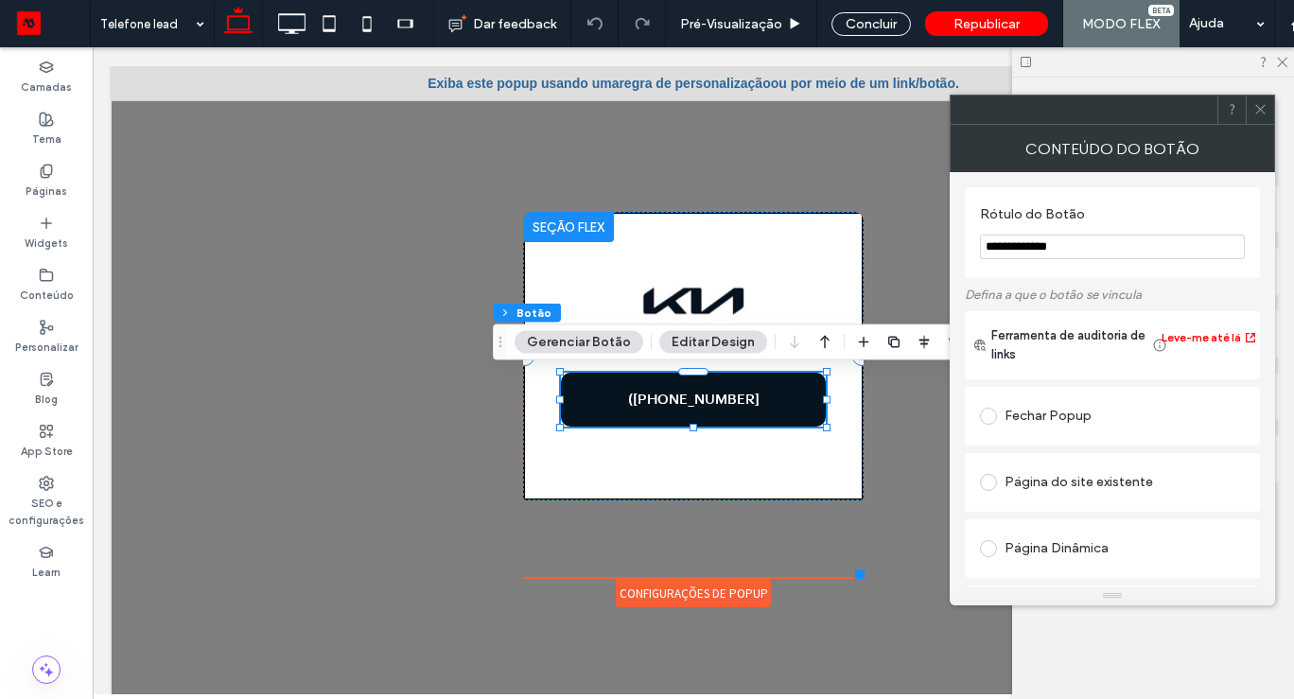
click at [1001, 250] on input "**********" at bounding box center [1112, 247] width 265 height 25
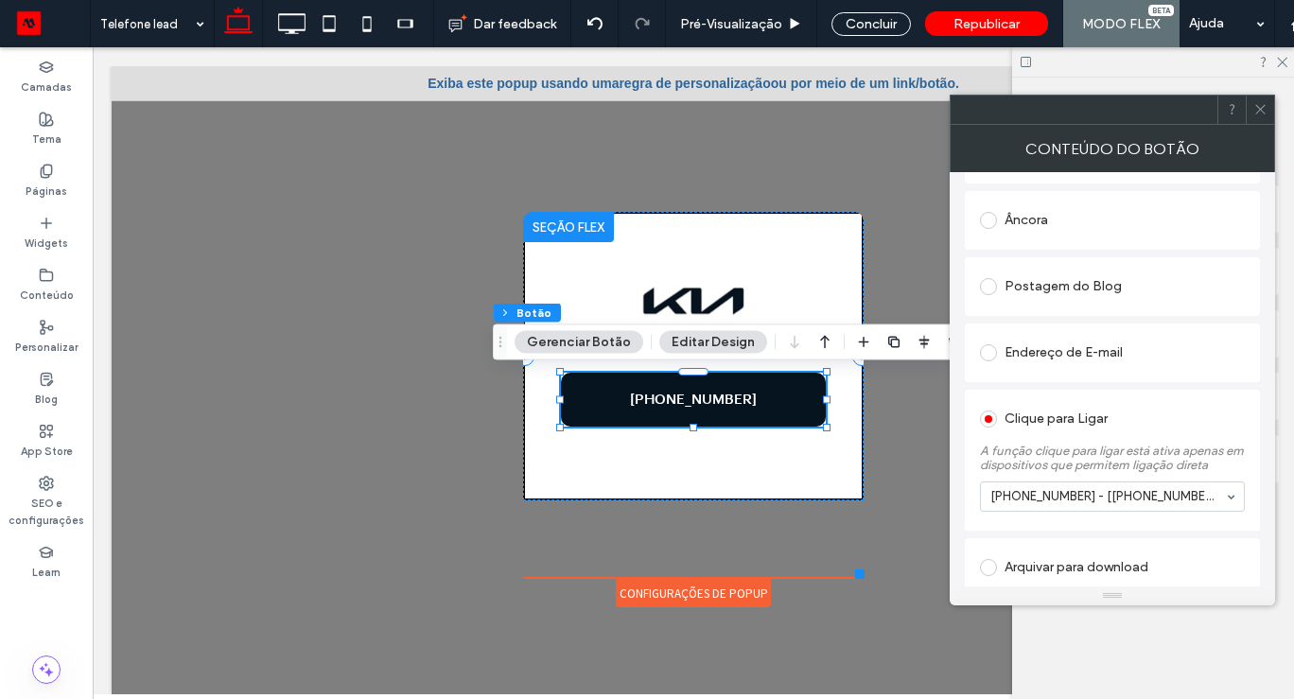
scroll to position [0, 0]
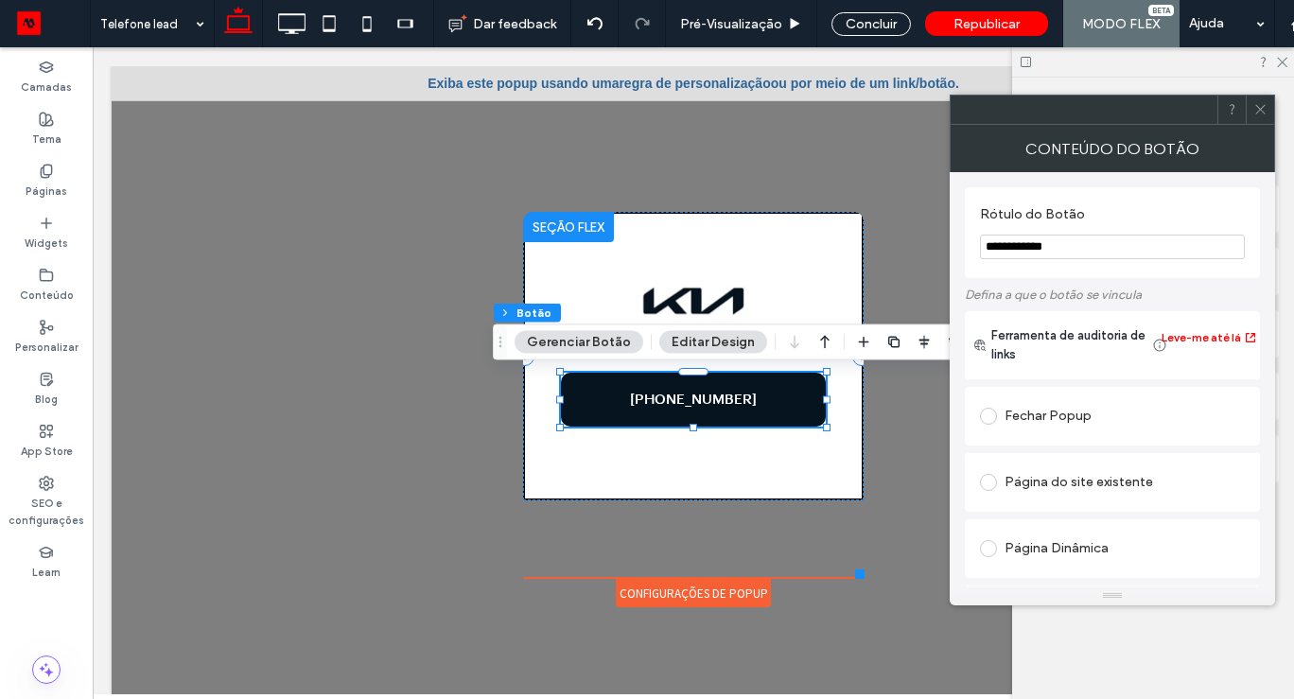
click at [1001, 247] on input "**********" at bounding box center [1112, 247] width 265 height 25
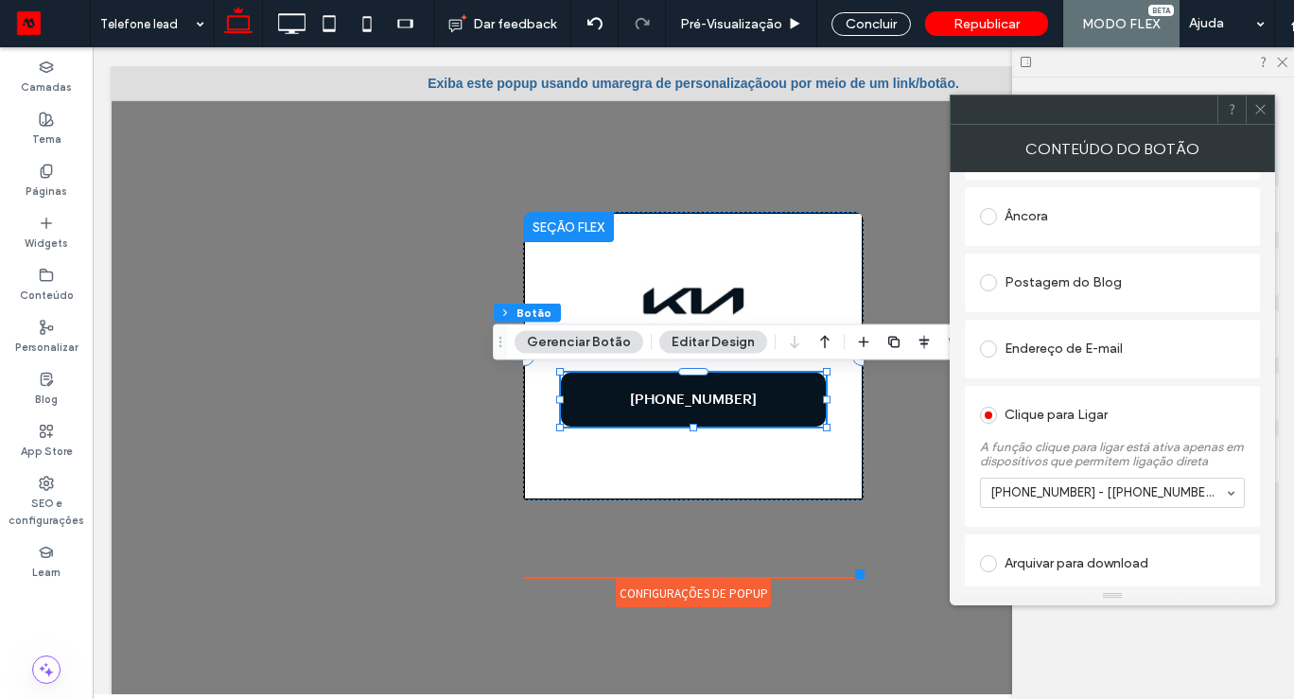
scroll to position [532, 0]
type input "**********"
click at [1263, 110] on icon at bounding box center [1260, 109] width 14 height 14
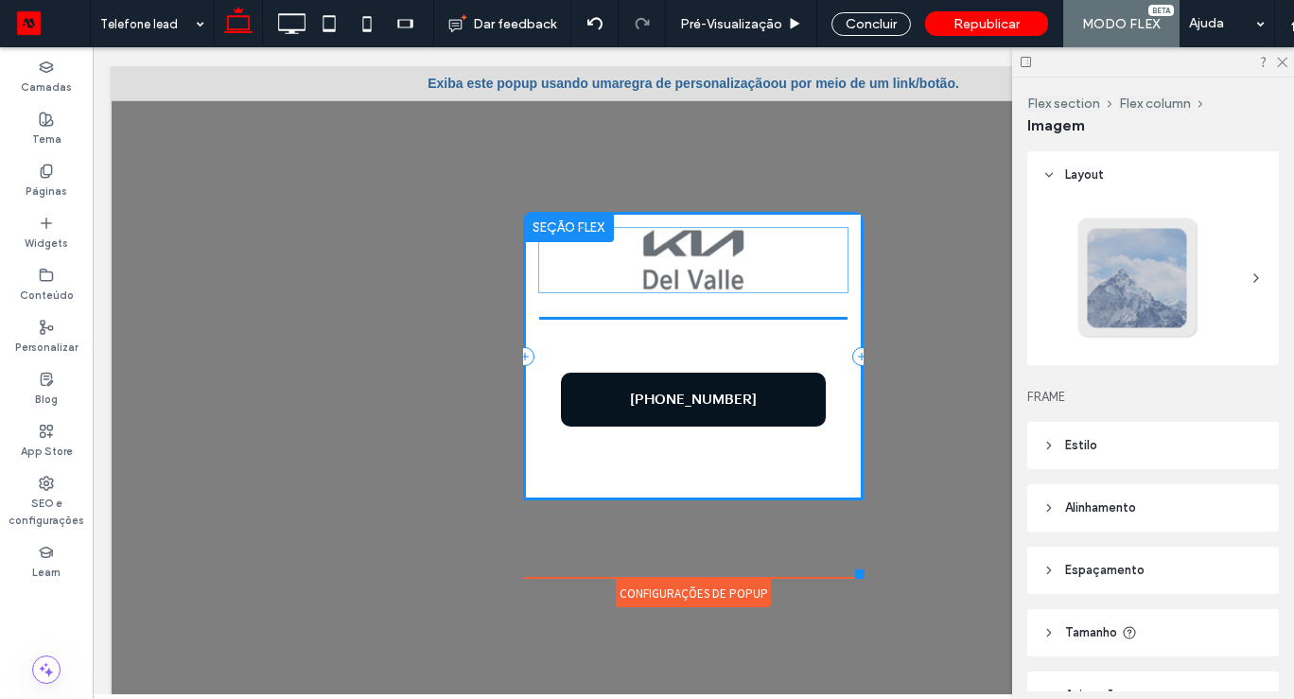
scroll to position [103, 0]
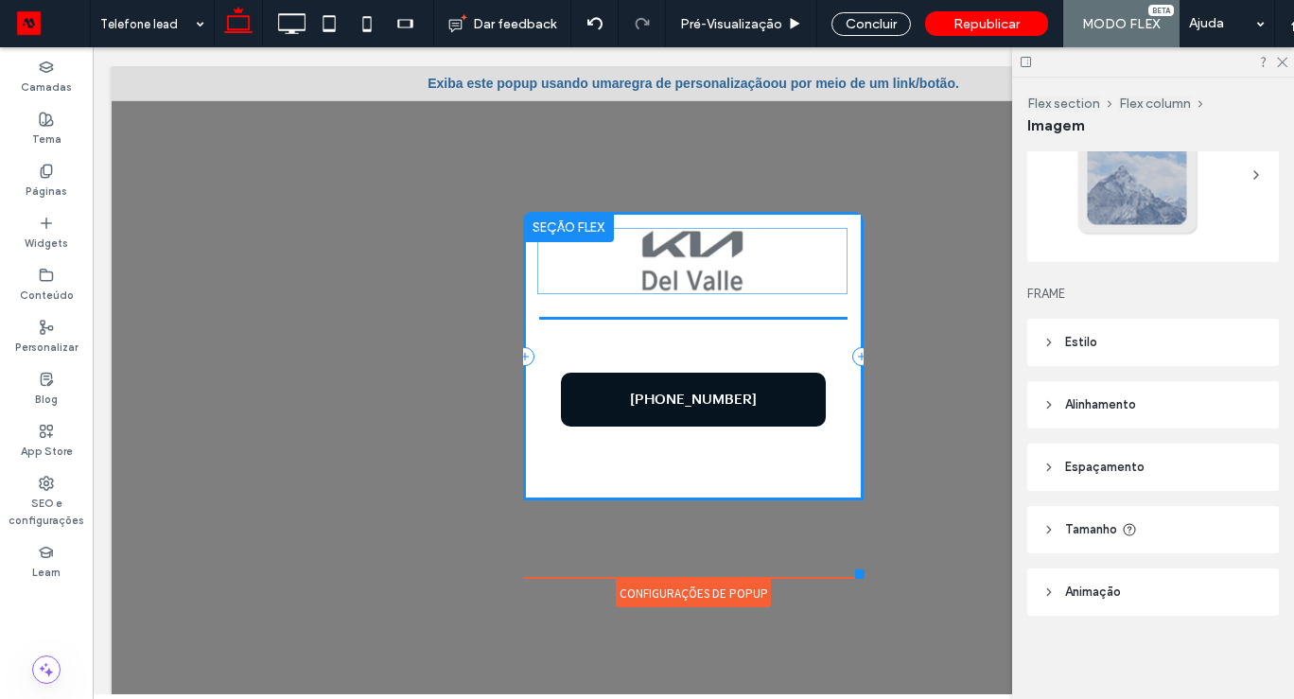
drag, startPoint x: 697, startPoint y: 313, endPoint x: 695, endPoint y: 258, distance: 54.9
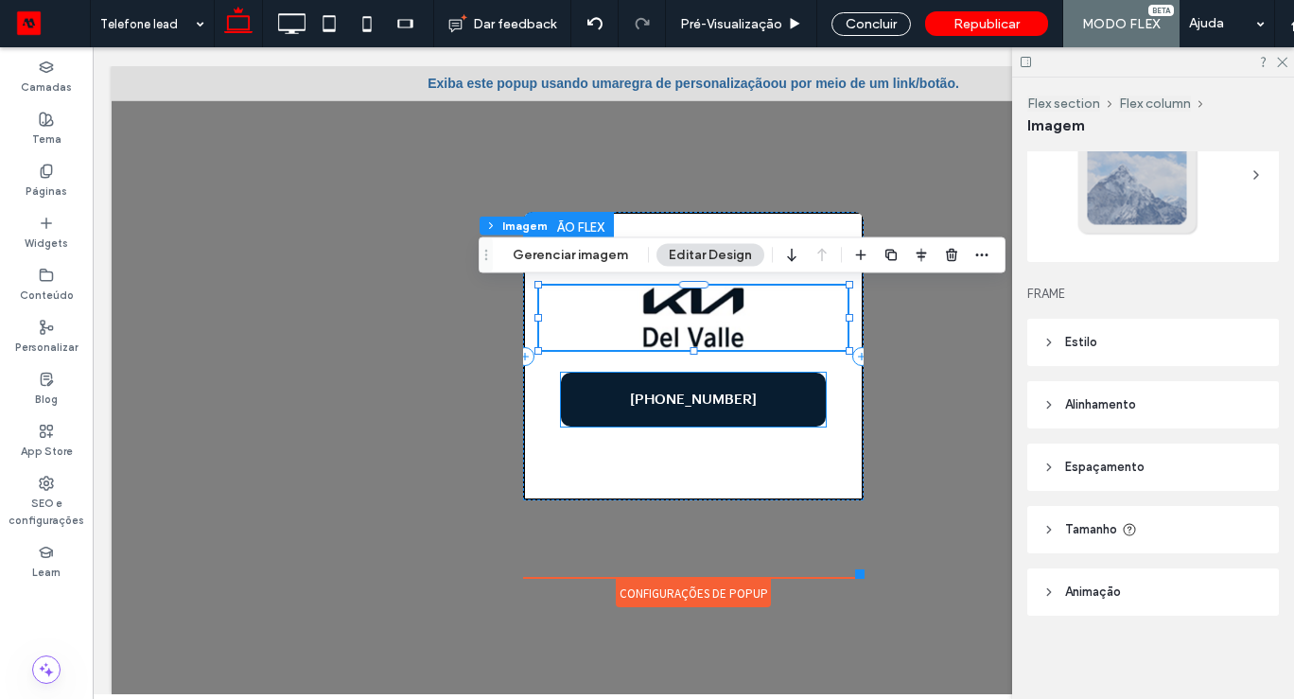
click at [725, 412] on link "+52 55 9317-8397" at bounding box center [693, 400] width 265 height 54
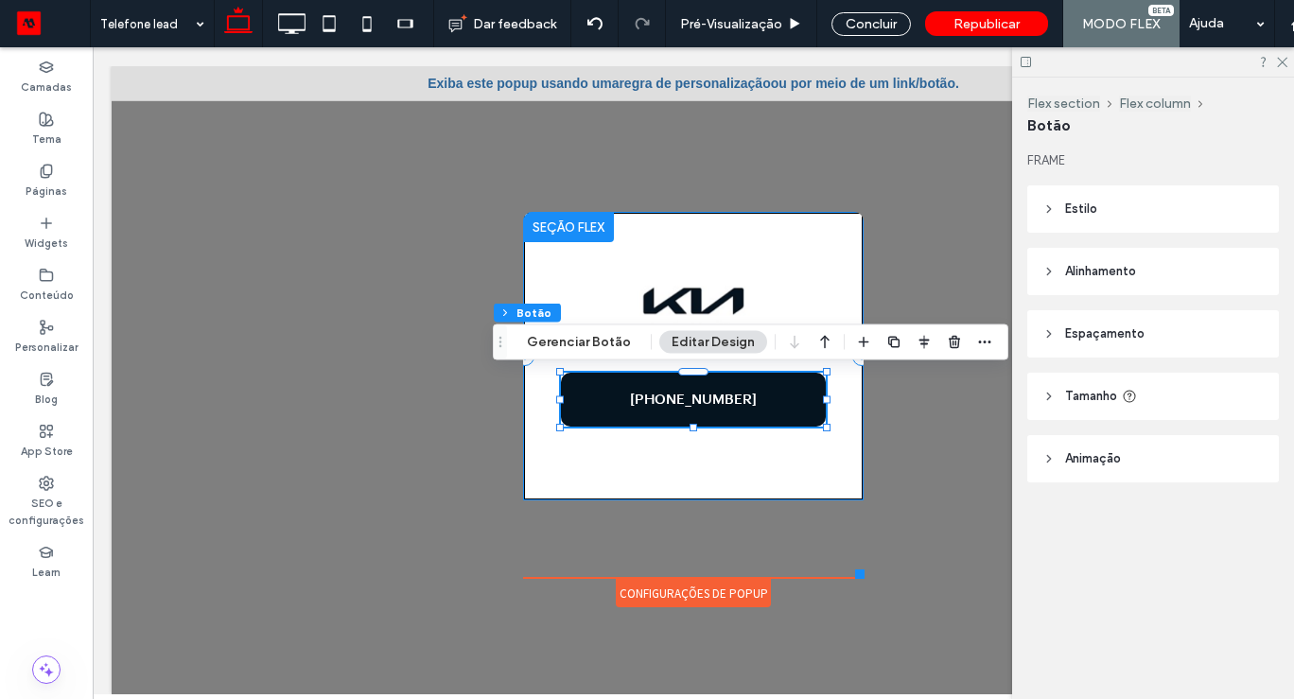
click at [692, 469] on div "+52 55 9317-8397" at bounding box center [693, 356] width 340 height 288
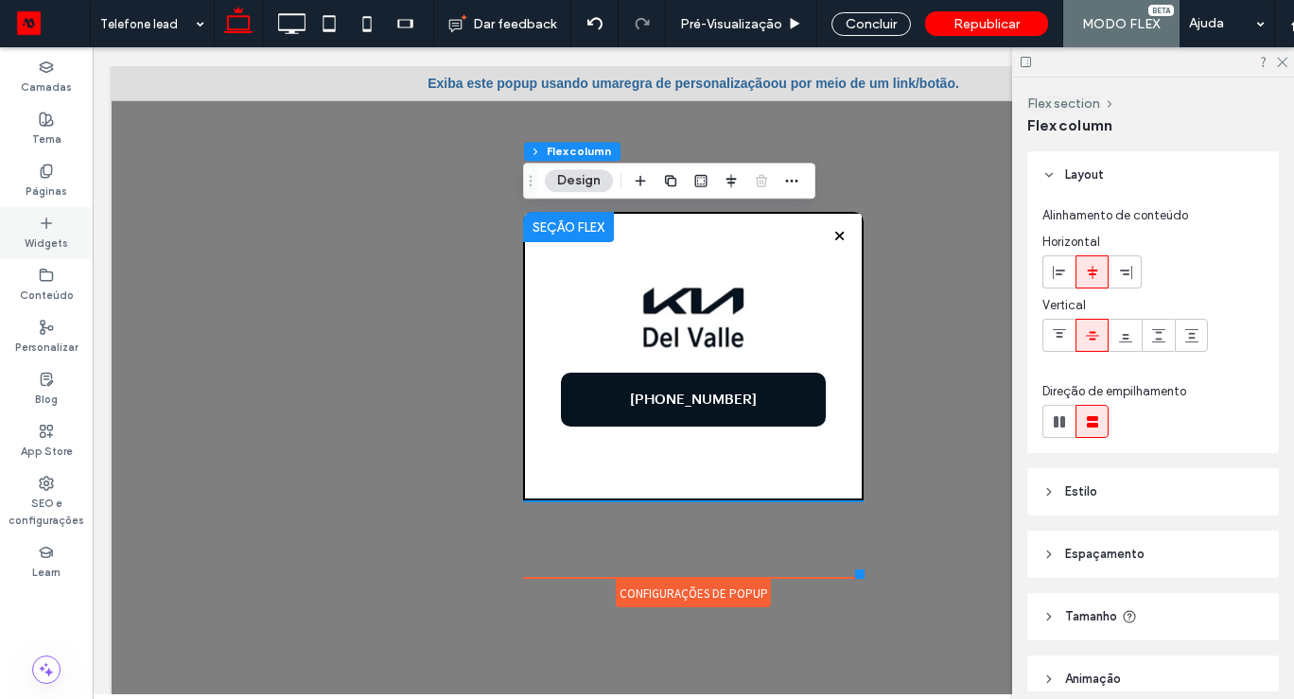
click at [44, 211] on div "Widgets" at bounding box center [46, 233] width 93 height 52
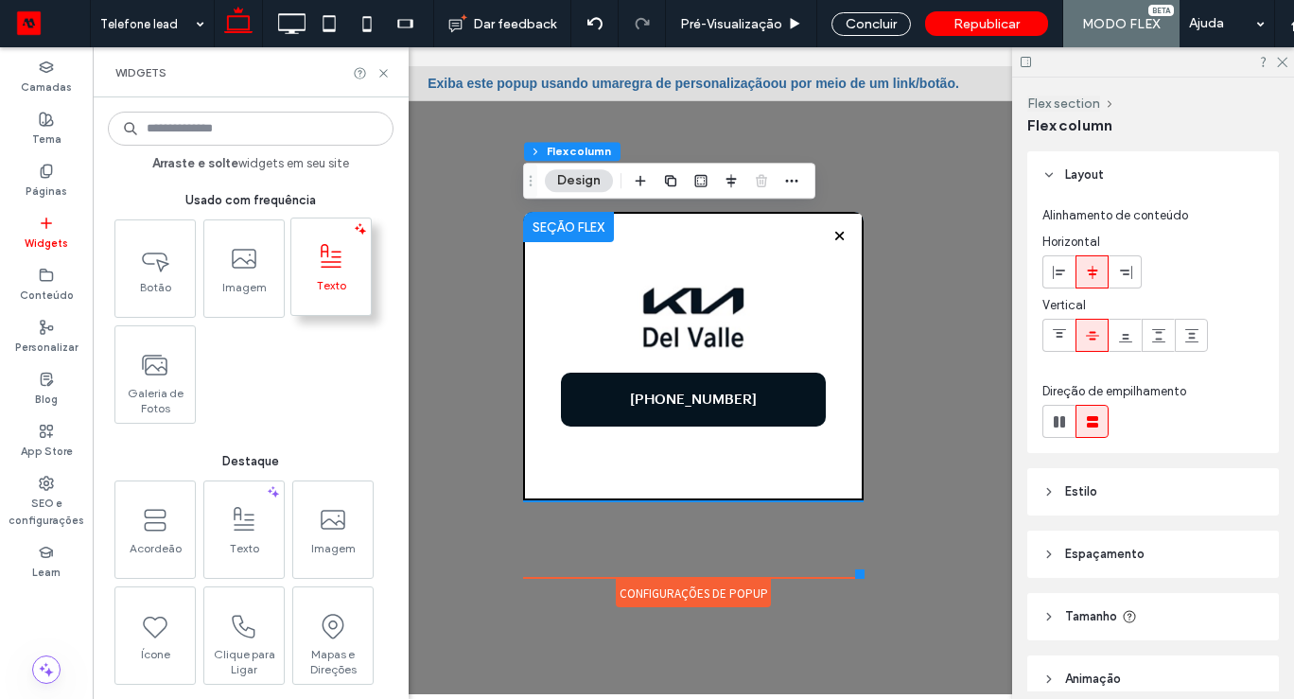
click at [328, 263] on icon at bounding box center [331, 257] width 30 height 30
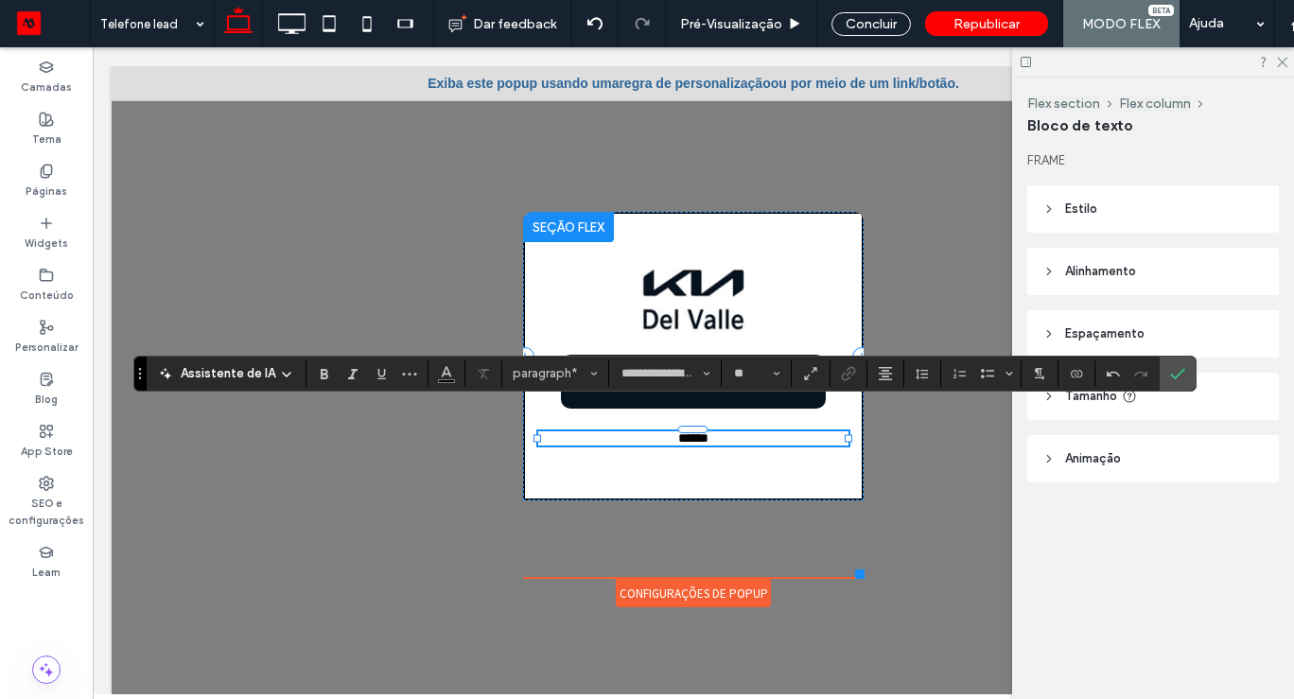
click at [697, 441] on span "******" at bounding box center [693, 437] width 30 height 13
click at [442, 371] on use "Cor" at bounding box center [446, 371] width 10 height 10
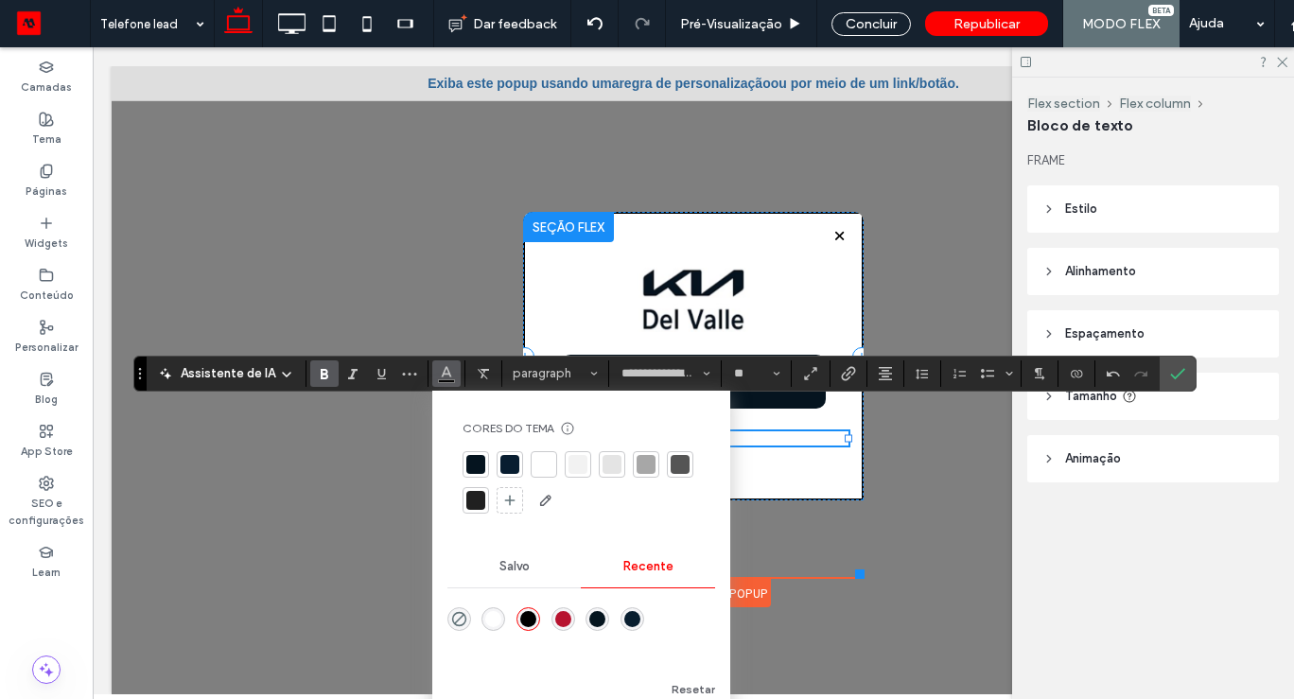
click at [326, 376] on icon "Negrito" at bounding box center [324, 373] width 15 height 15
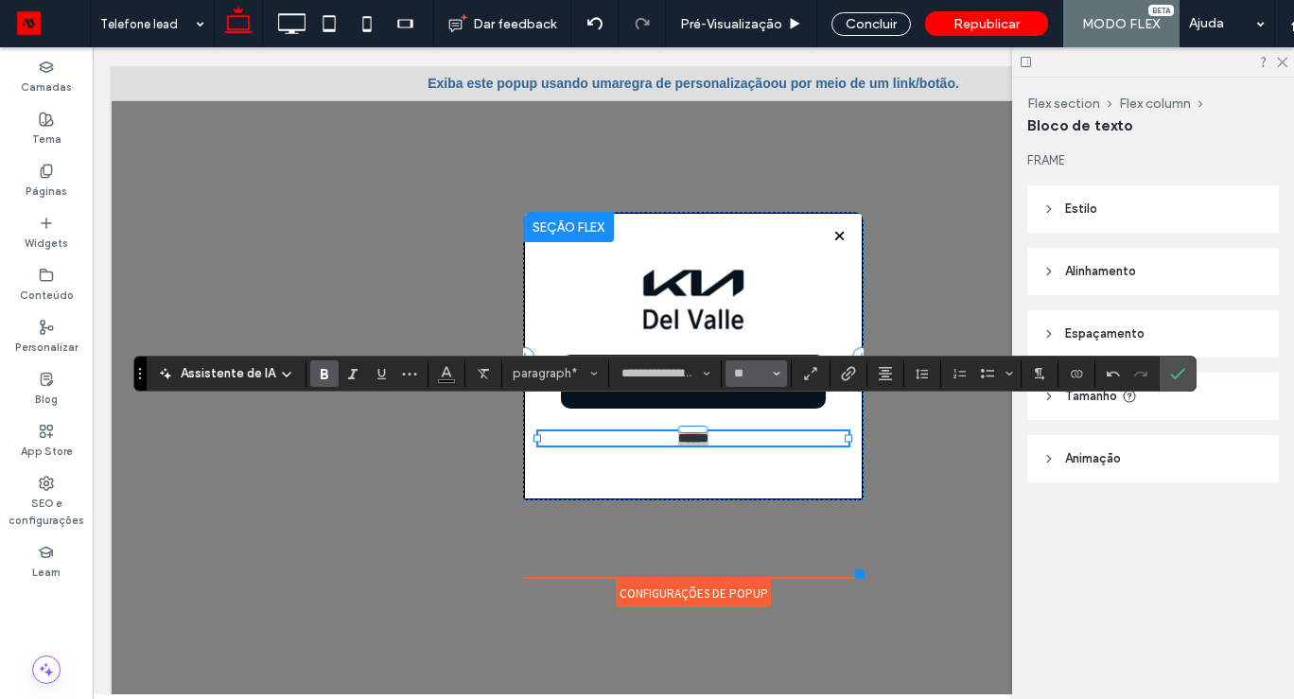
click at [773, 376] on icon "Tamanho" at bounding box center [777, 374] width 8 height 8
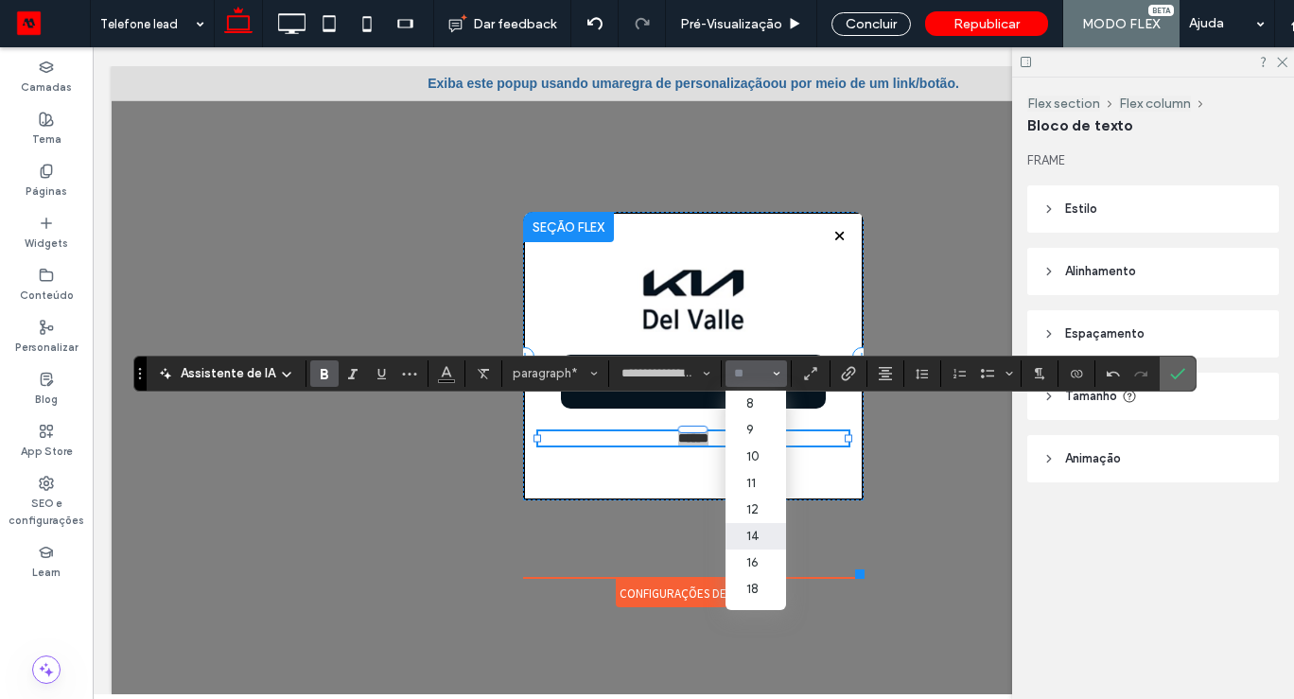
click at [1180, 378] on icon "Confirmar" at bounding box center [1177, 373] width 15 height 15
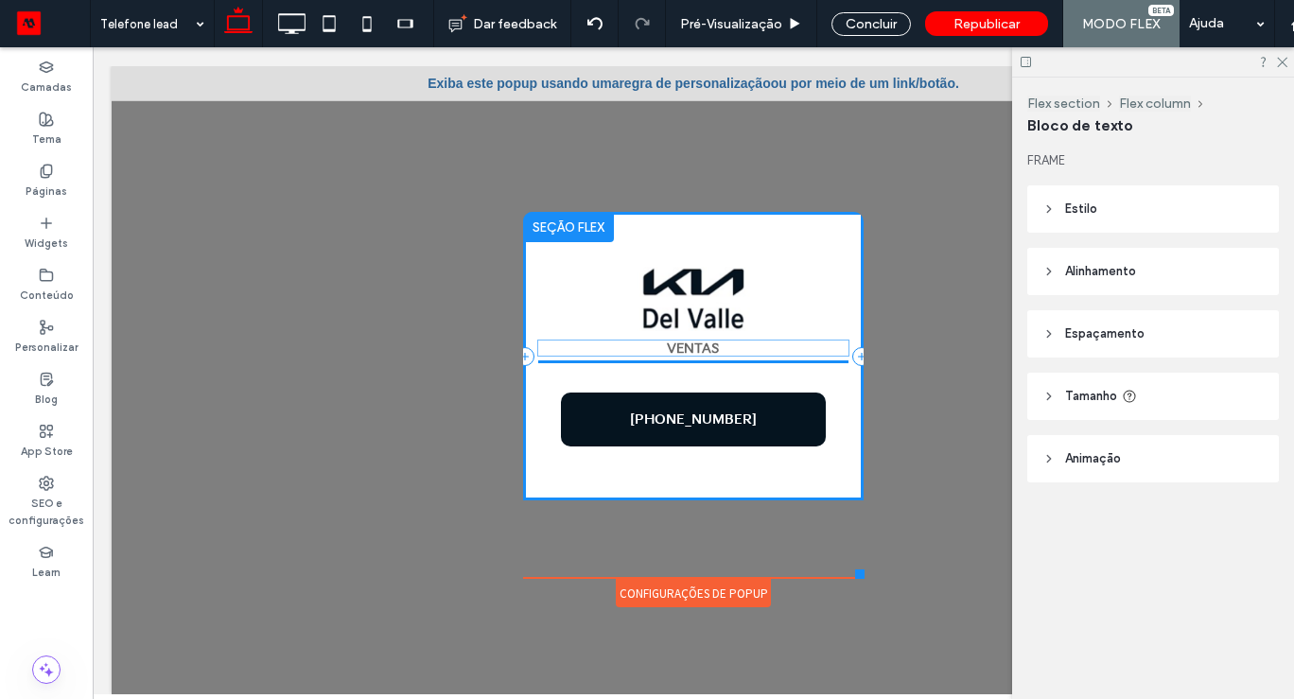
drag, startPoint x: 771, startPoint y: 440, endPoint x: 771, endPoint y: 357, distance: 82.3
type input "****"
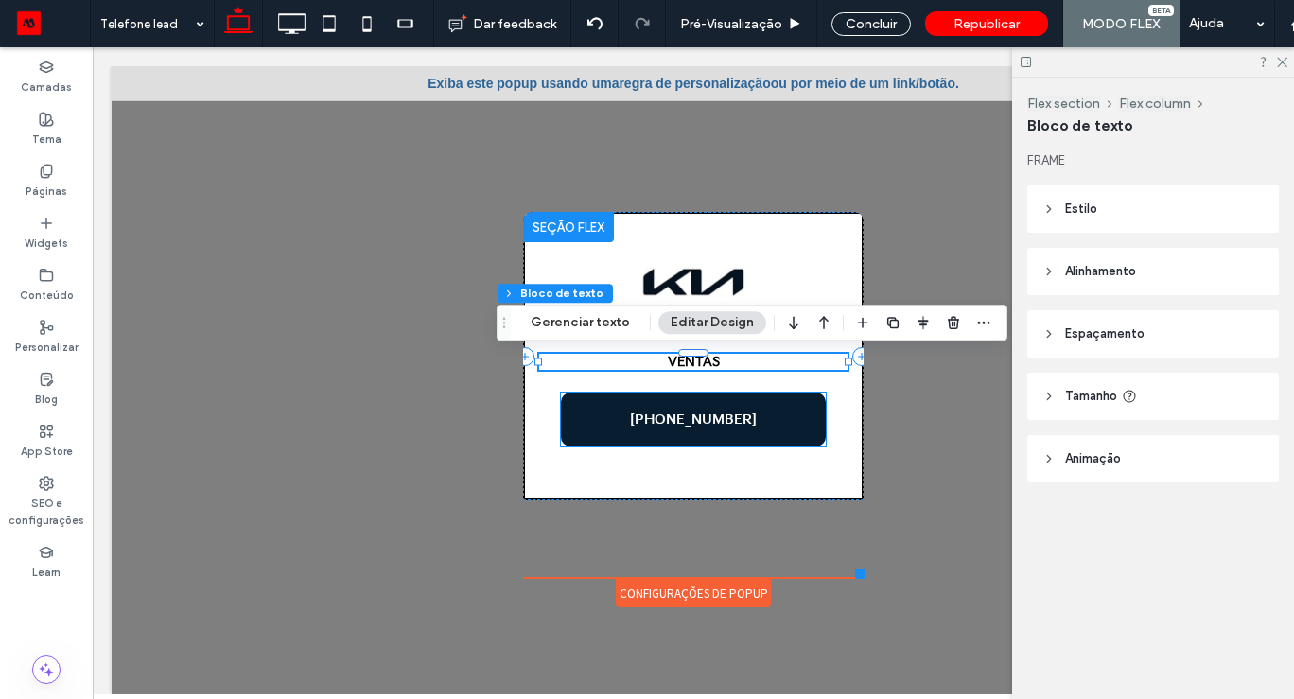
click at [761, 418] on link "+52 55 9317-8397" at bounding box center [693, 419] width 265 height 54
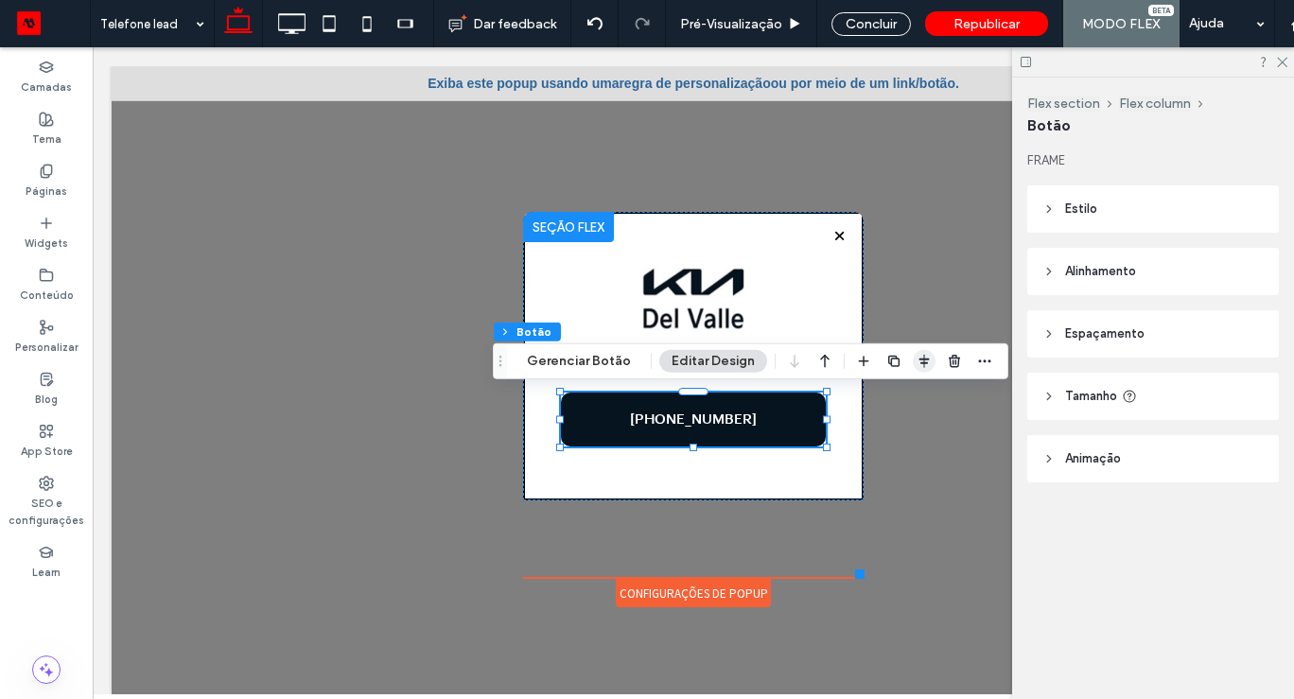
click at [916, 357] on icon "button" at bounding box center [923, 361] width 15 height 15
click at [977, 359] on icon "button" at bounding box center [984, 361] width 15 height 15
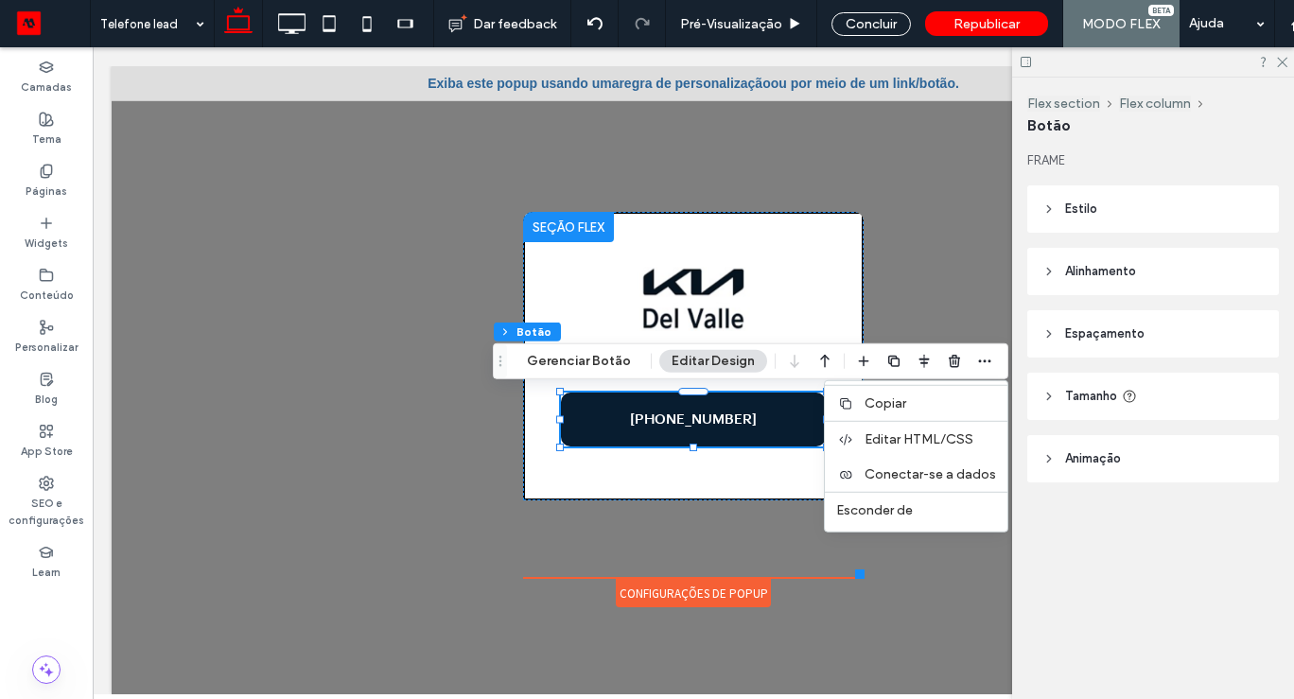
click at [665, 427] on link "[PHONE_NUMBER]" at bounding box center [693, 419] width 265 height 54
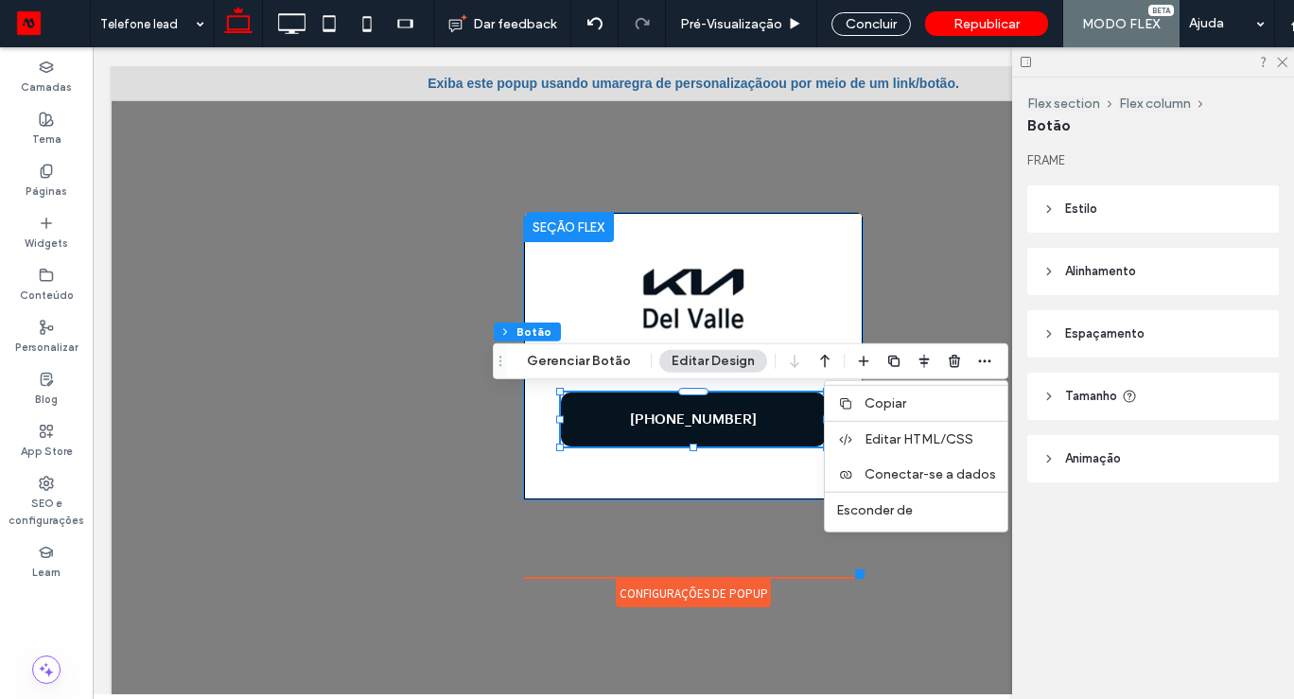
click at [807, 324] on img at bounding box center [693, 299] width 309 height 64
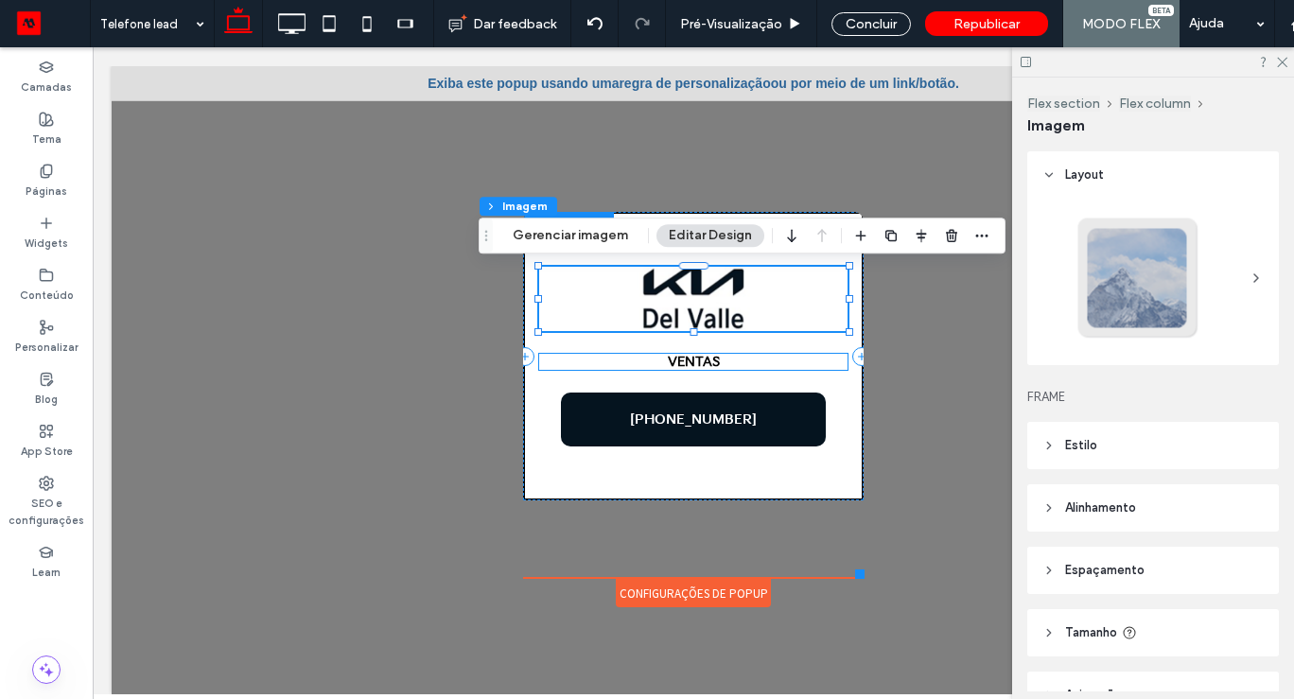
click at [705, 365] on strong "VENTAS" at bounding box center [694, 362] width 52 height 16
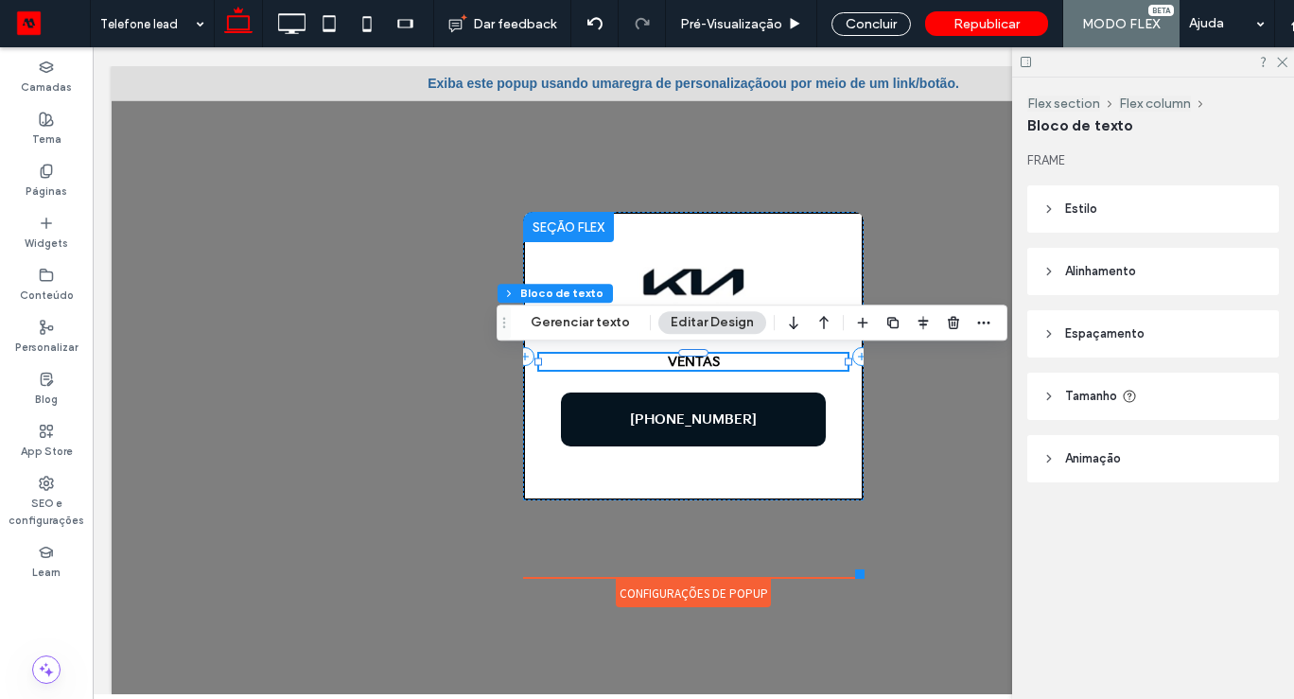
click at [738, 358] on p "VENTAS" at bounding box center [693, 362] width 308 height 16
click at [738, 358] on p "******" at bounding box center [693, 362] width 308 height 14
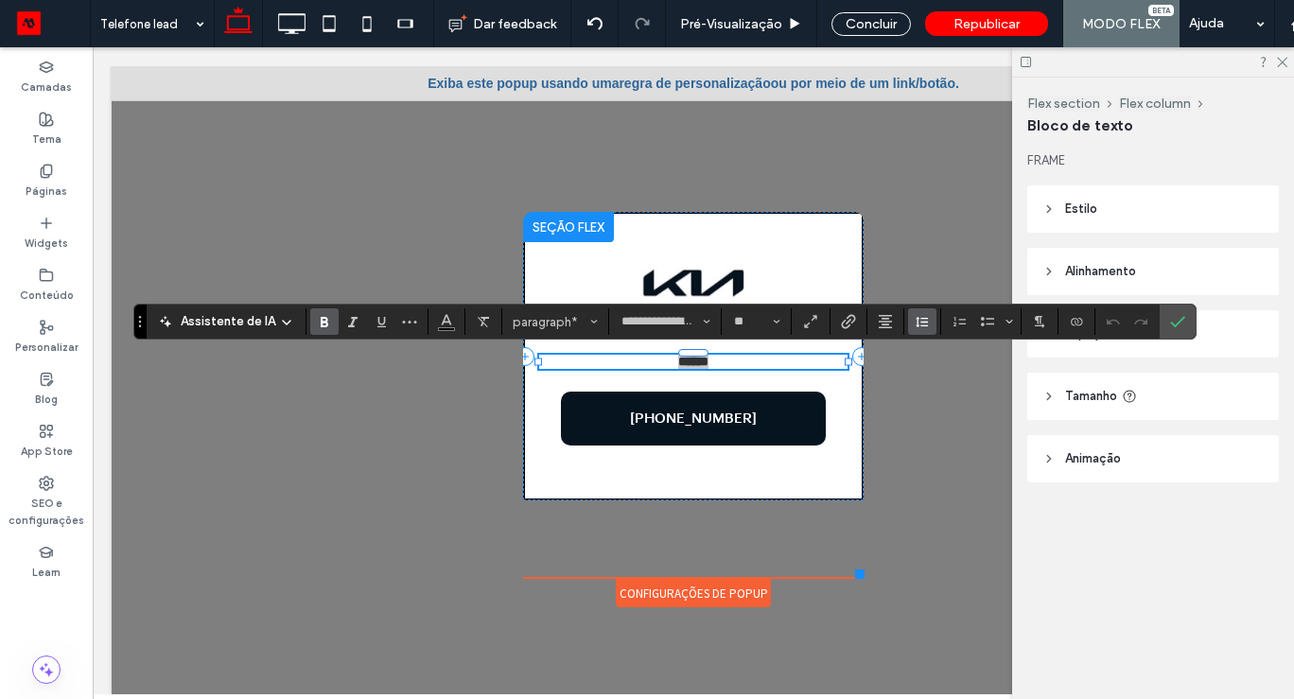
click at [922, 328] on icon "Altura da Linha" at bounding box center [921, 321] width 15 height 15
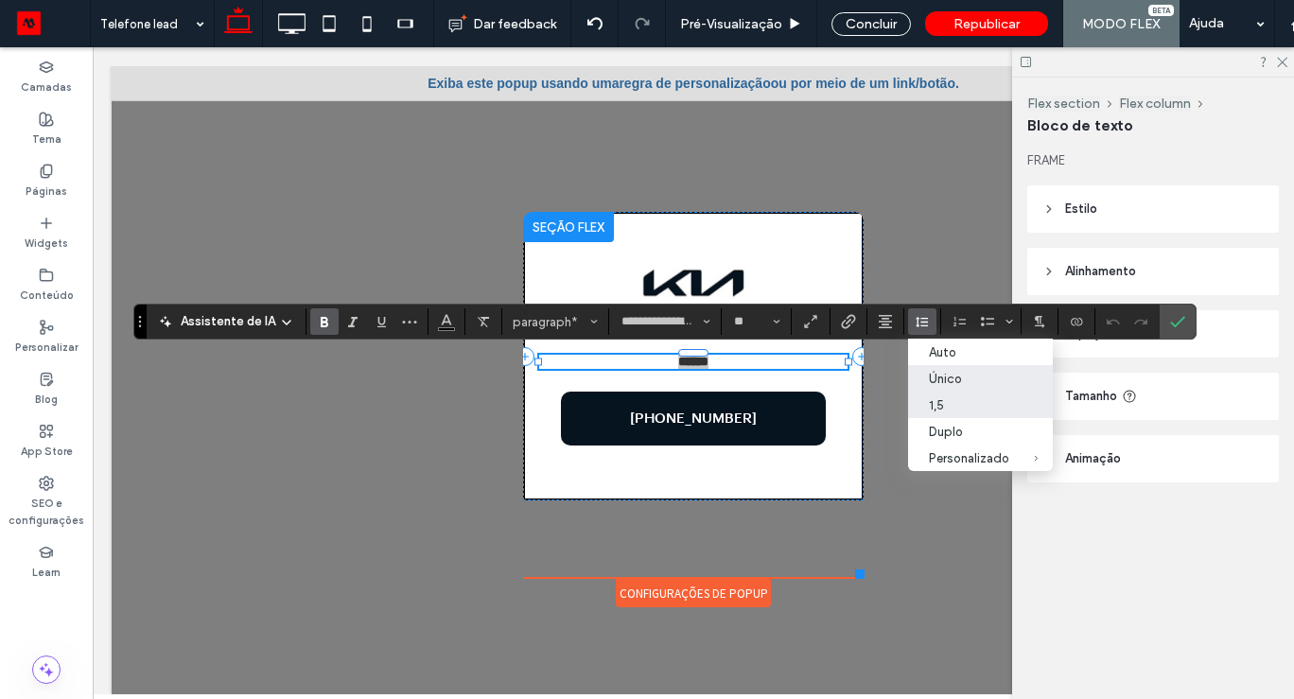
click at [951, 407] on div "1,5" at bounding box center [969, 405] width 80 height 14
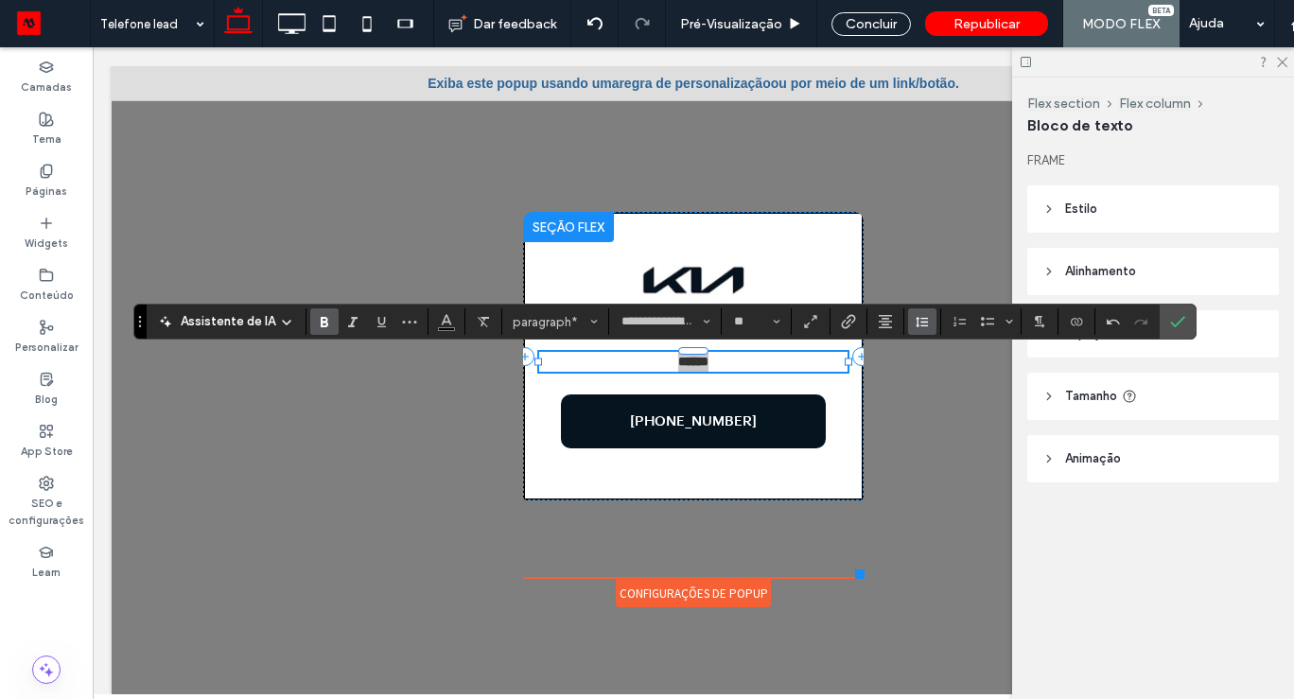
click at [914, 322] on icon "Altura da Linha" at bounding box center [921, 321] width 15 height 15
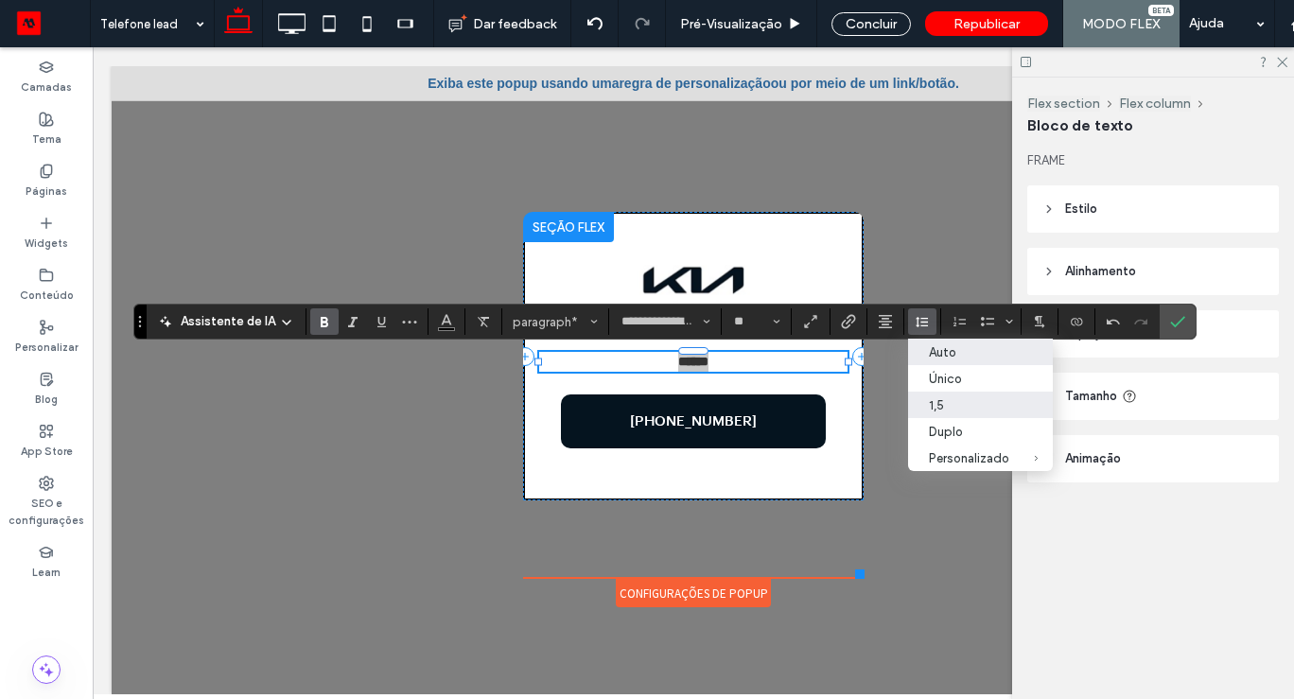
click at [955, 354] on div "Auto" at bounding box center [969, 352] width 80 height 14
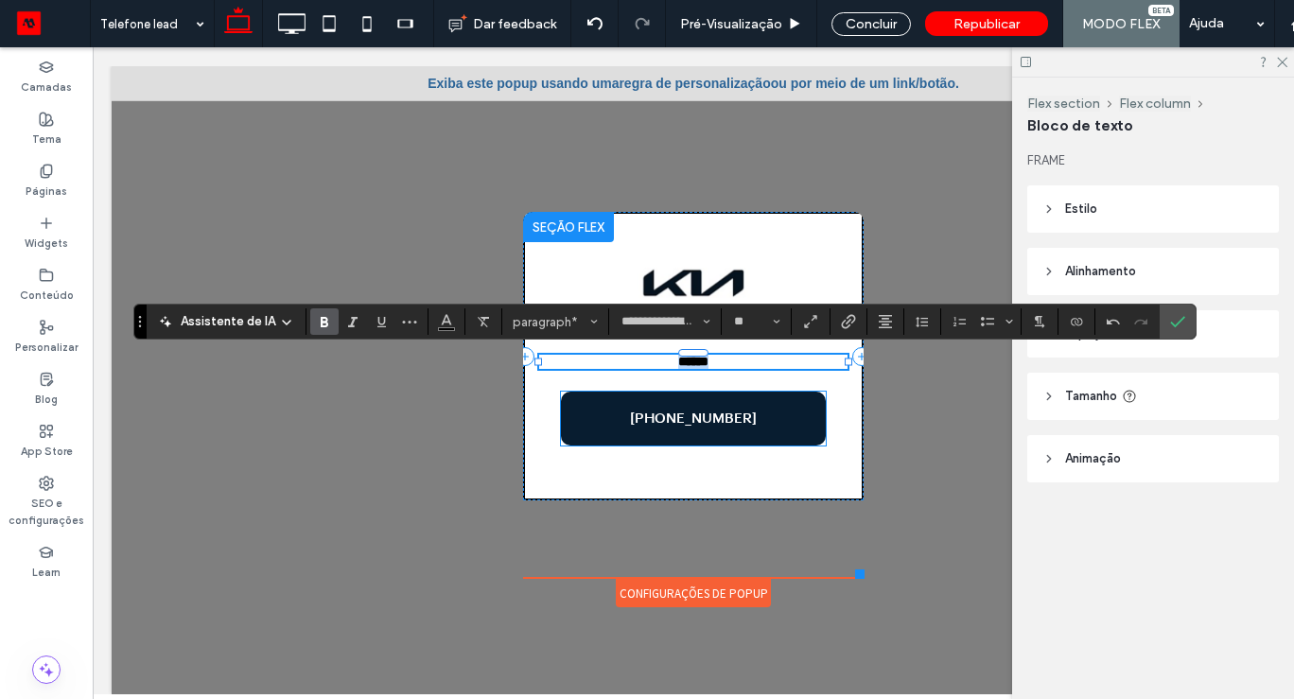
click at [741, 422] on span "[PHONE_NUMBER]" at bounding box center [693, 418] width 127 height 16
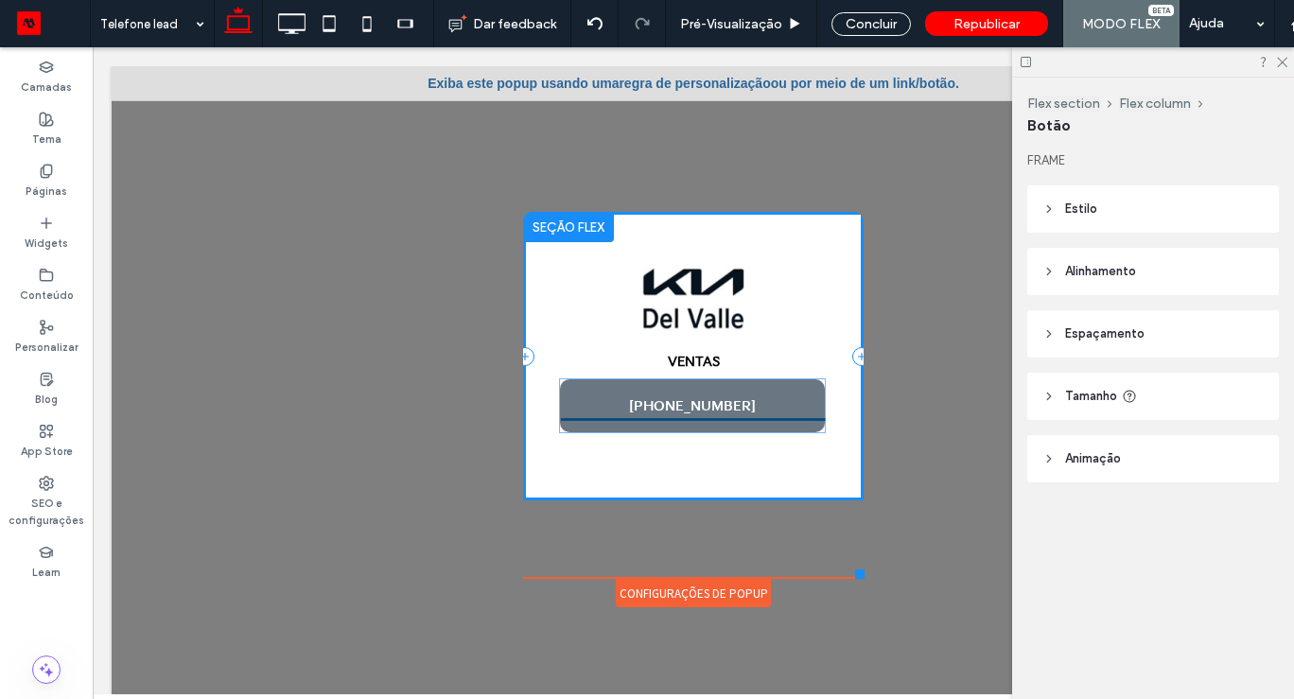
drag, startPoint x: 740, startPoint y: 422, endPoint x: 740, endPoint y: 408, distance: 14.2
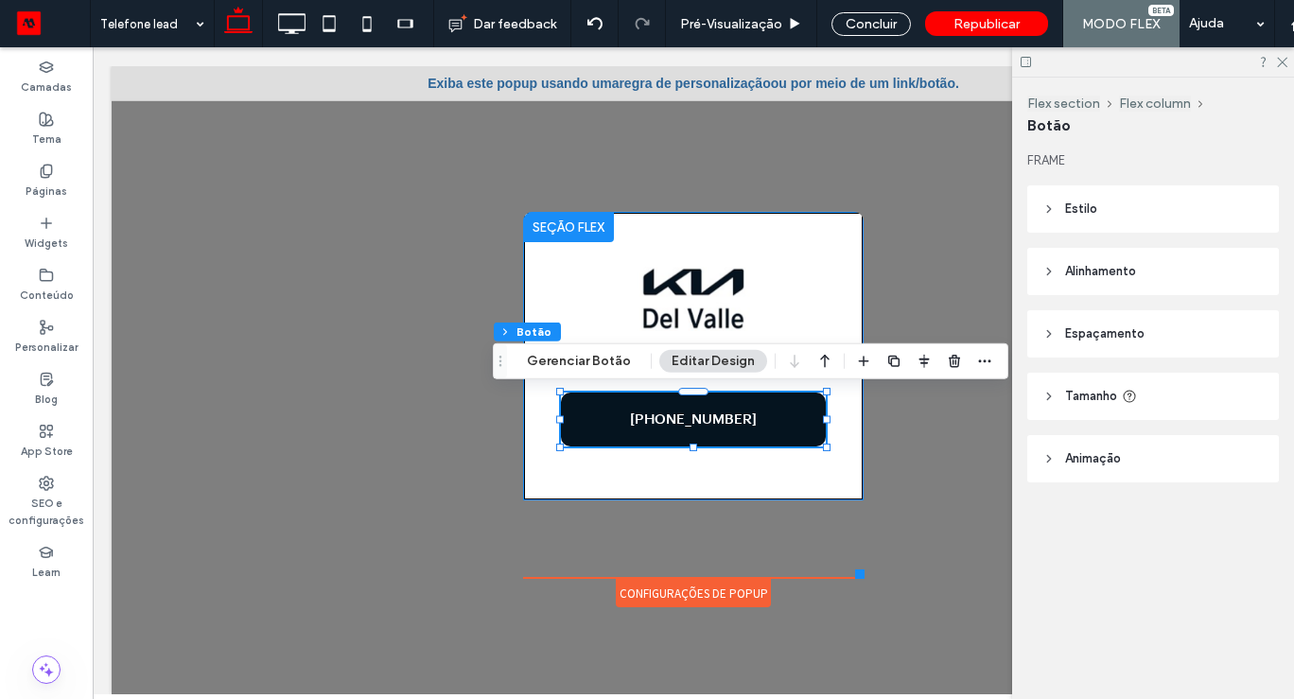
click at [826, 444] on div at bounding box center [827, 448] width 8 height 8
type input "**"
click at [793, 307] on img at bounding box center [693, 299] width 309 height 64
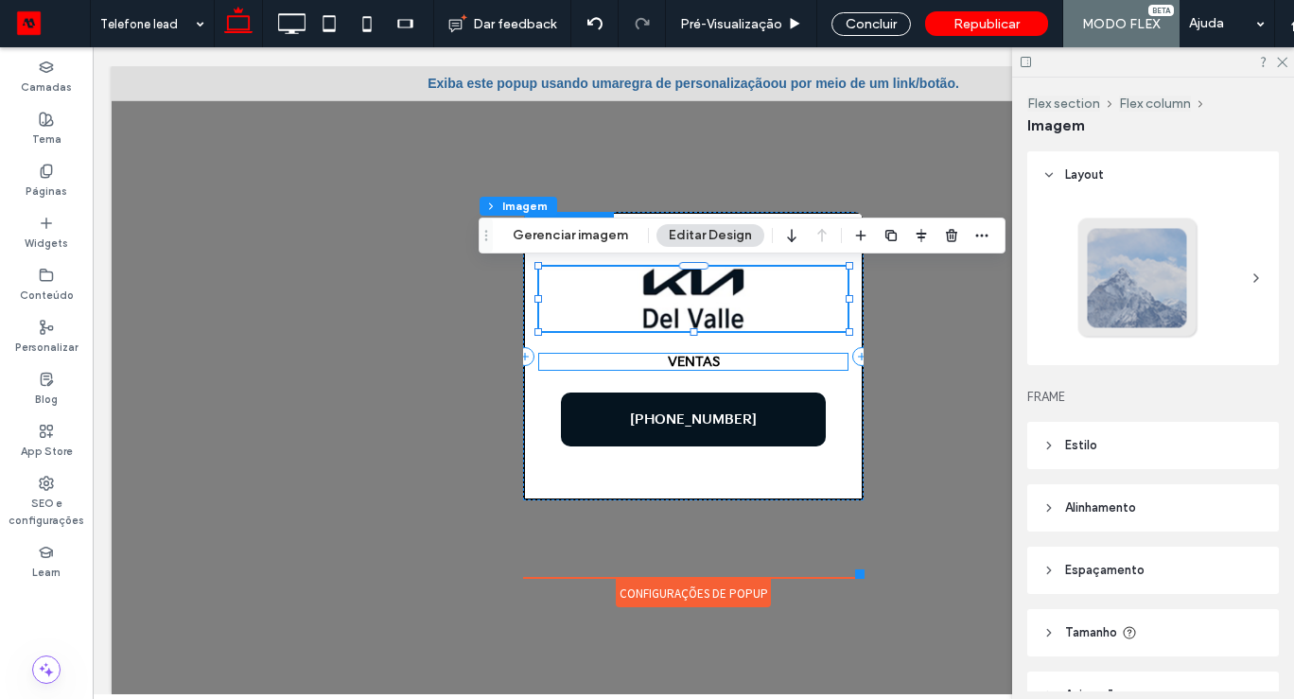
click at [699, 359] on strong "VENTAS" at bounding box center [694, 362] width 52 height 16
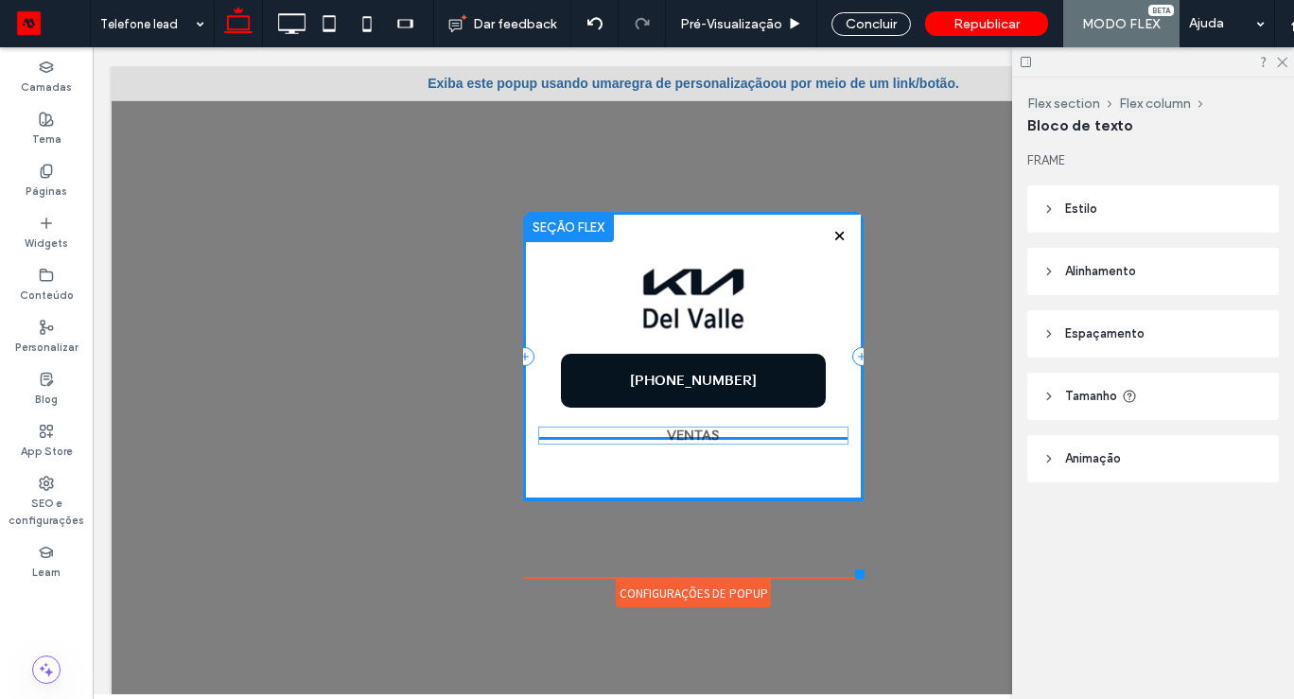
drag, startPoint x: 698, startPoint y: 359, endPoint x: 697, endPoint y: 440, distance: 80.4
type input "****"
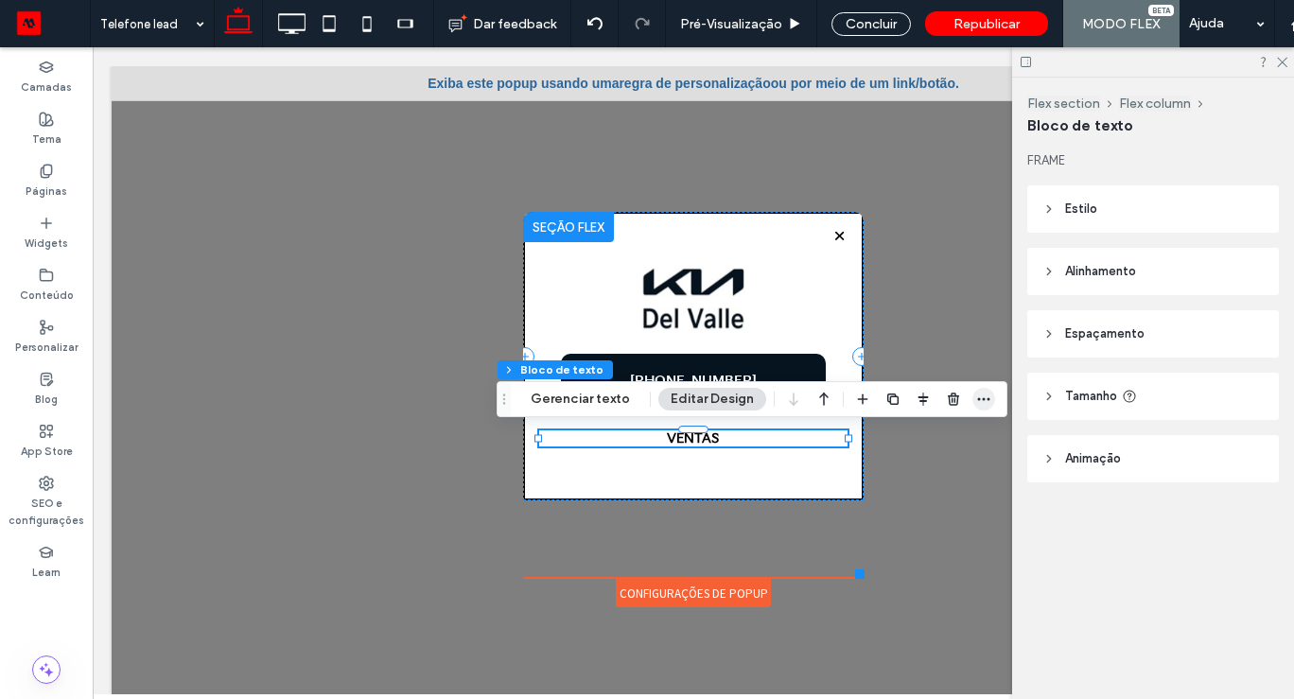
click at [976, 394] on icon "button" at bounding box center [983, 399] width 15 height 15
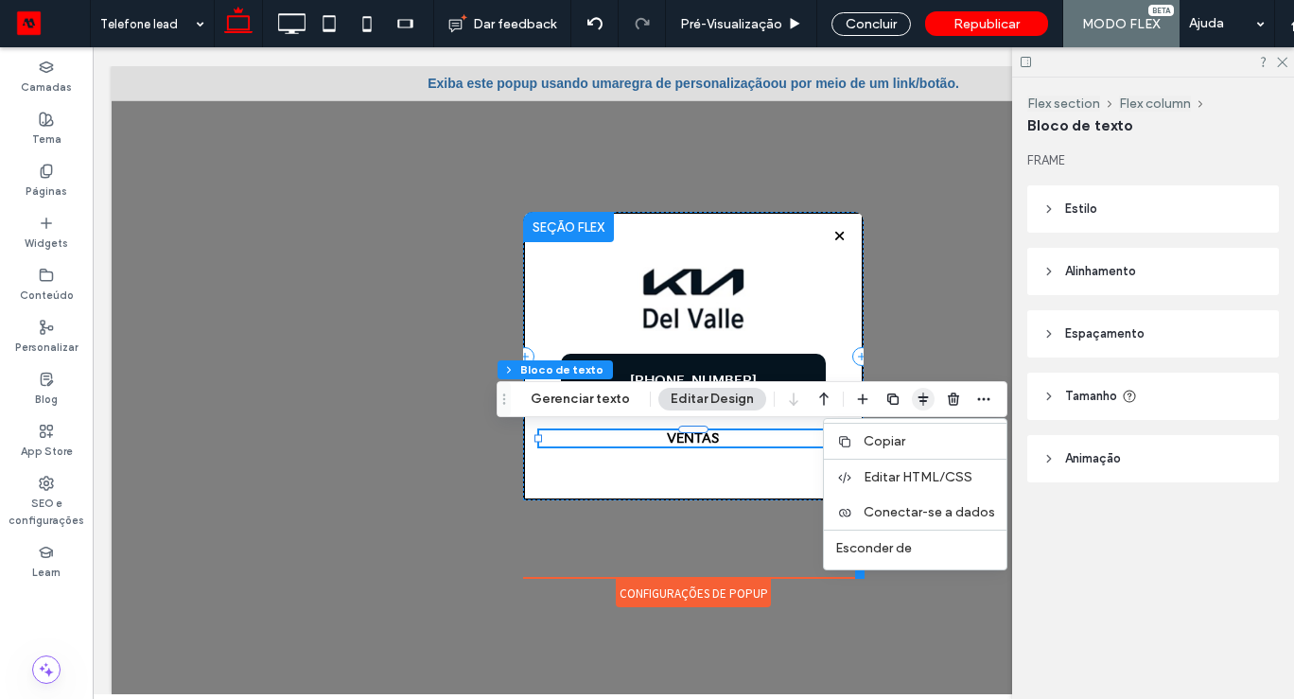
click at [915, 397] on icon "button" at bounding box center [922, 399] width 15 height 15
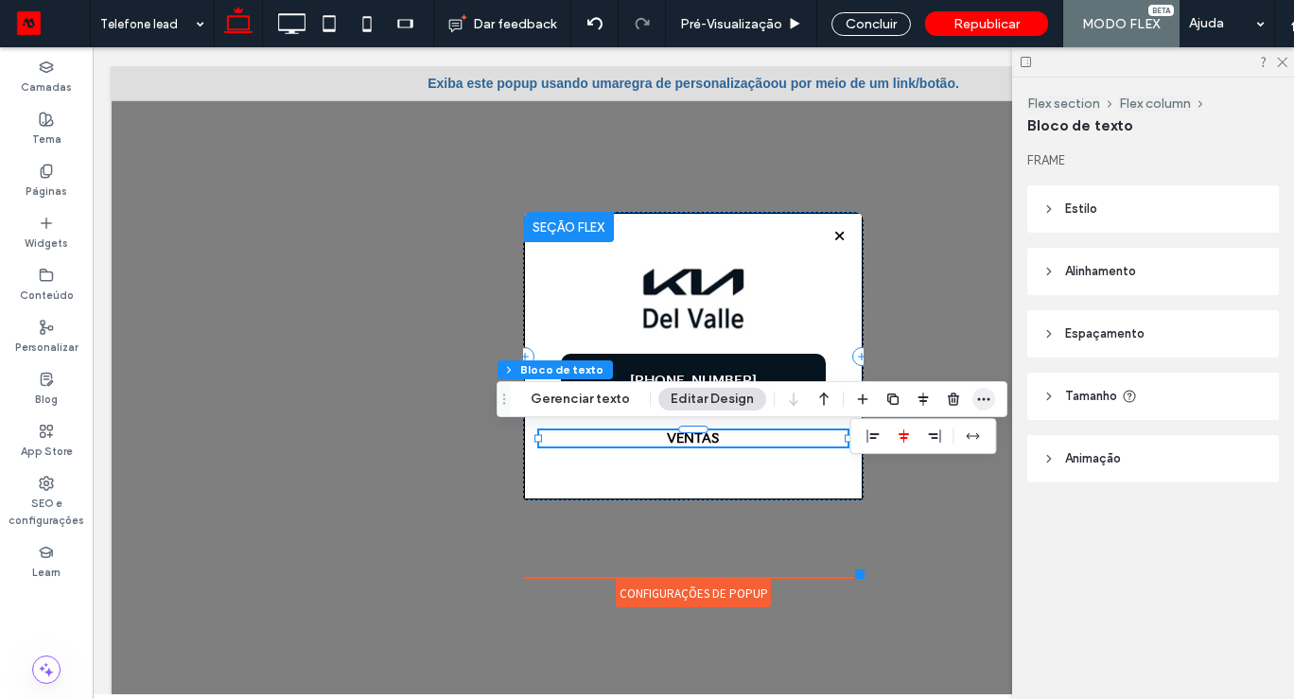
click at [976, 396] on icon "button" at bounding box center [983, 399] width 15 height 15
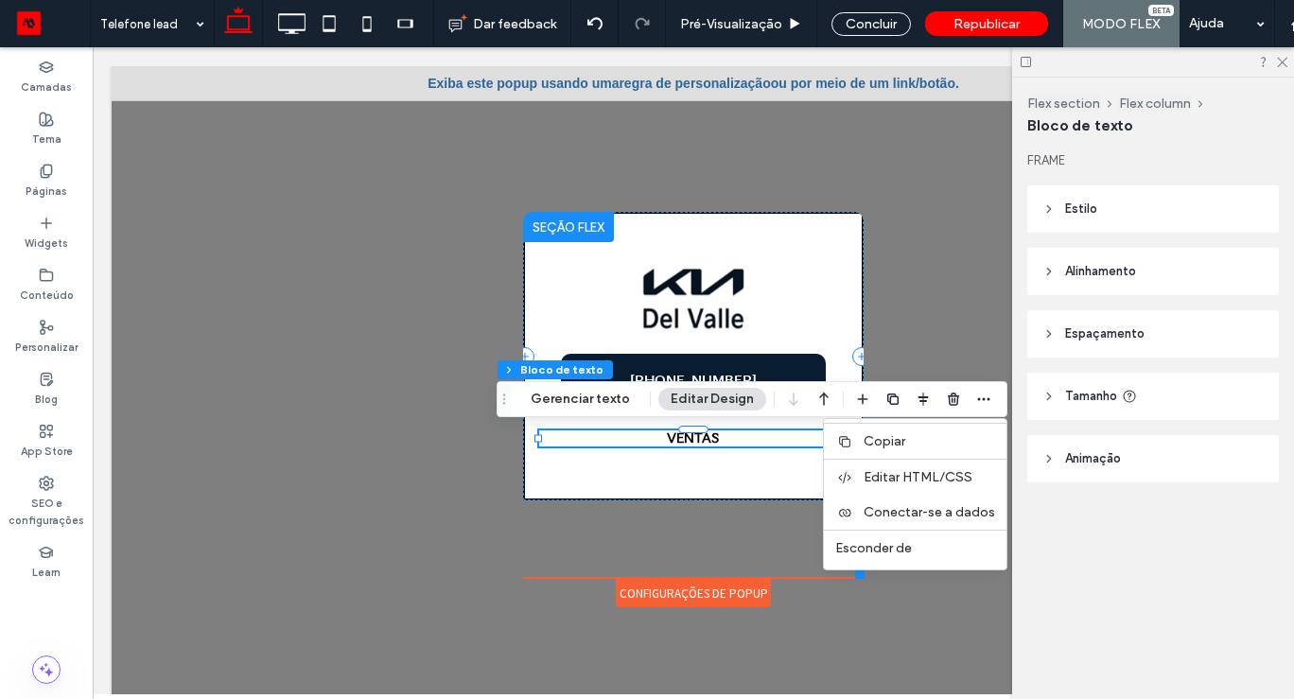
click at [773, 364] on link "+52 55 9317-8397" at bounding box center [693, 381] width 265 height 54
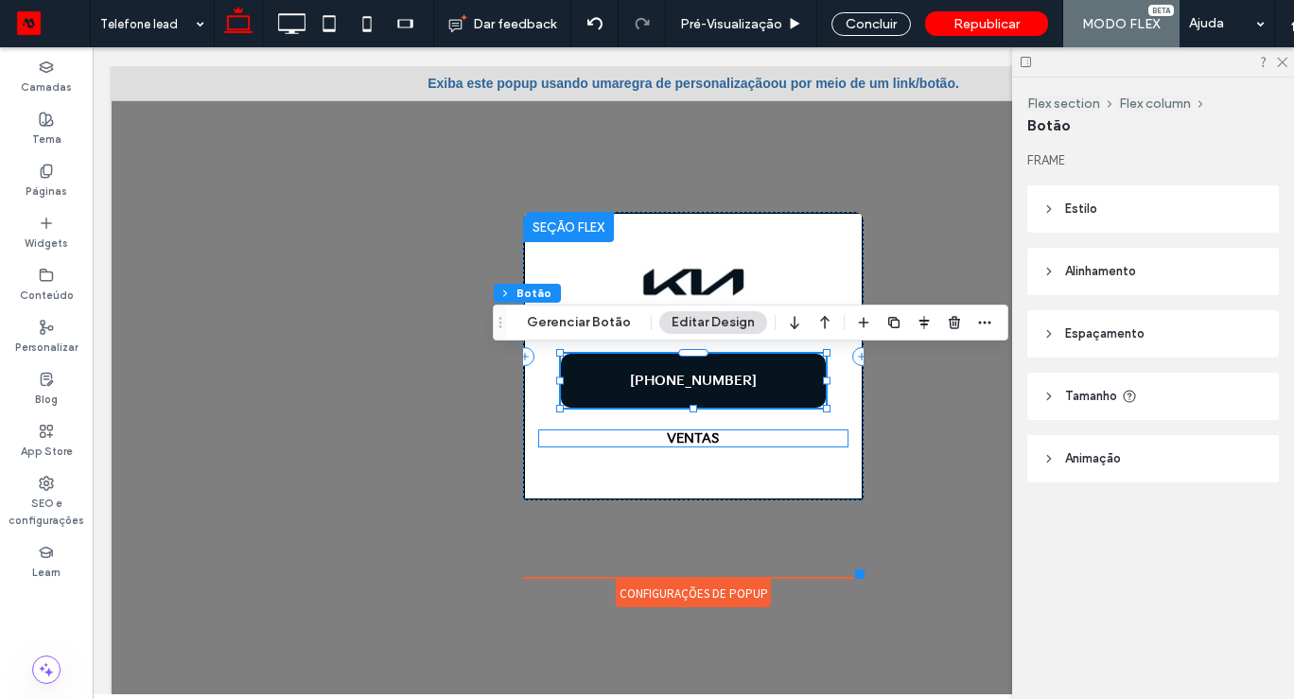
click at [723, 437] on p "VENTAS" at bounding box center [693, 438] width 308 height 16
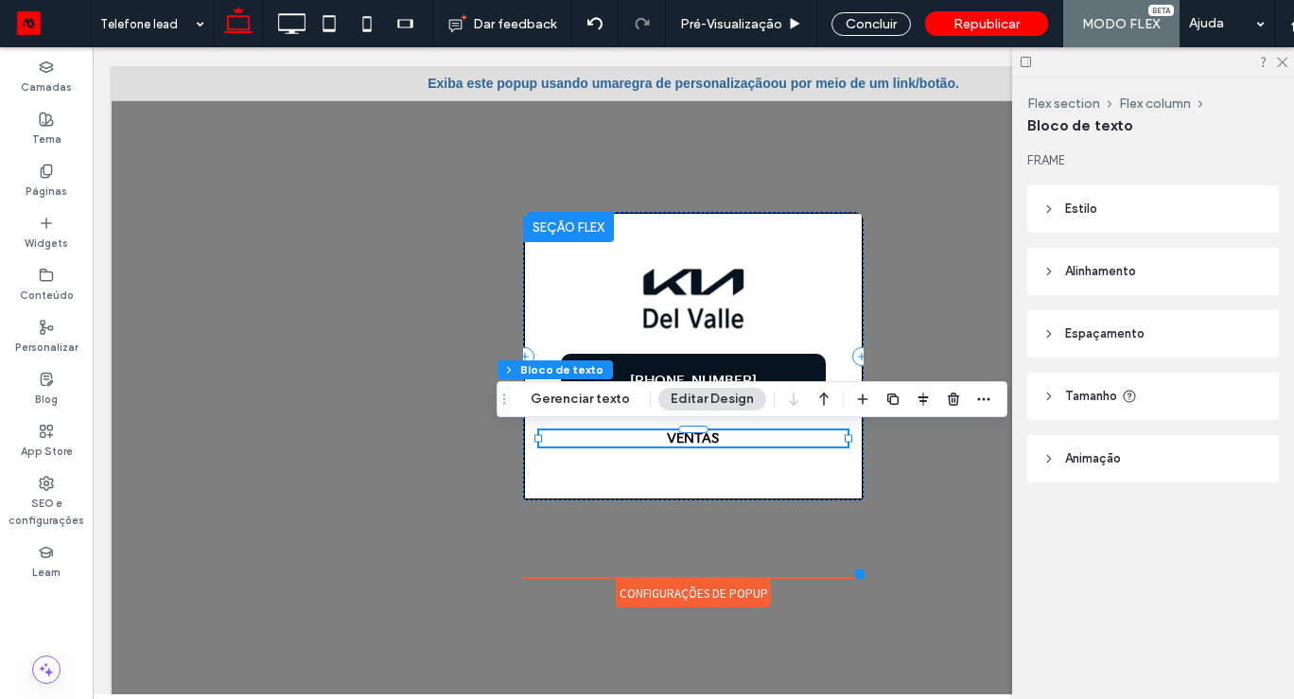
click at [707, 441] on strong "VENTAS" at bounding box center [693, 438] width 52 height 16
click at [707, 441] on strong "******" at bounding box center [693, 437] width 30 height 13
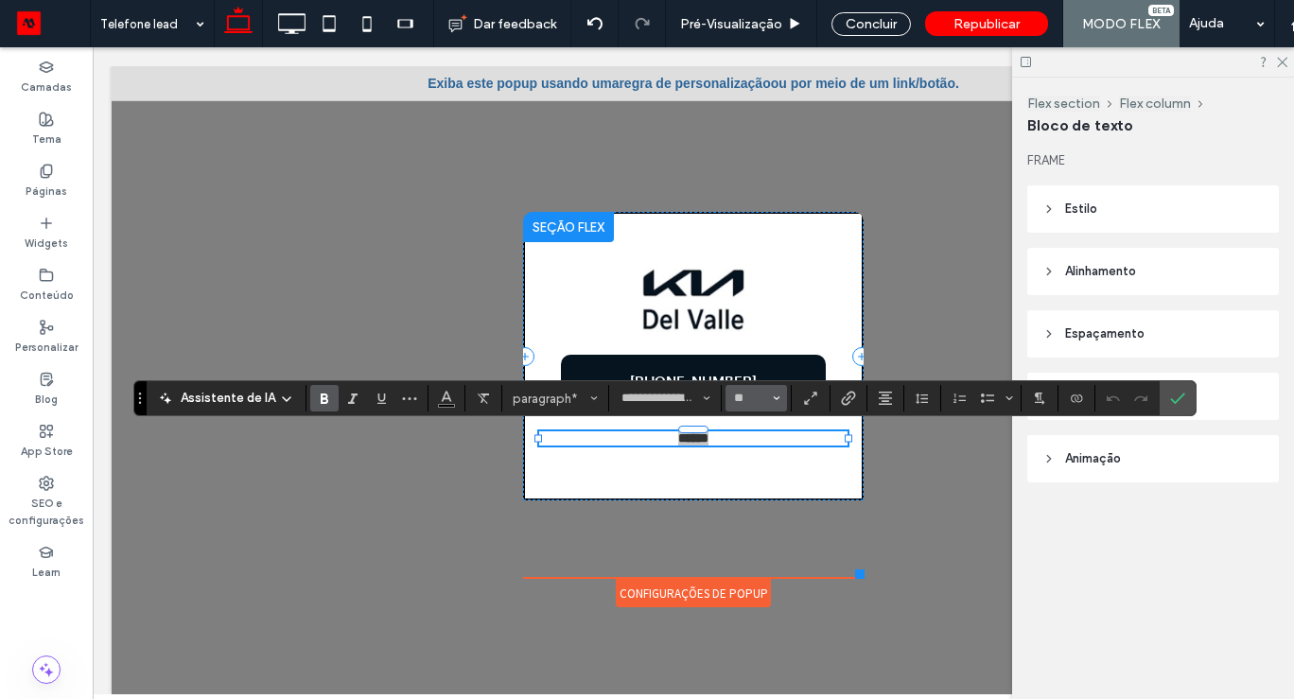
click at [755, 388] on button "**" at bounding box center [755, 398] width 61 height 26
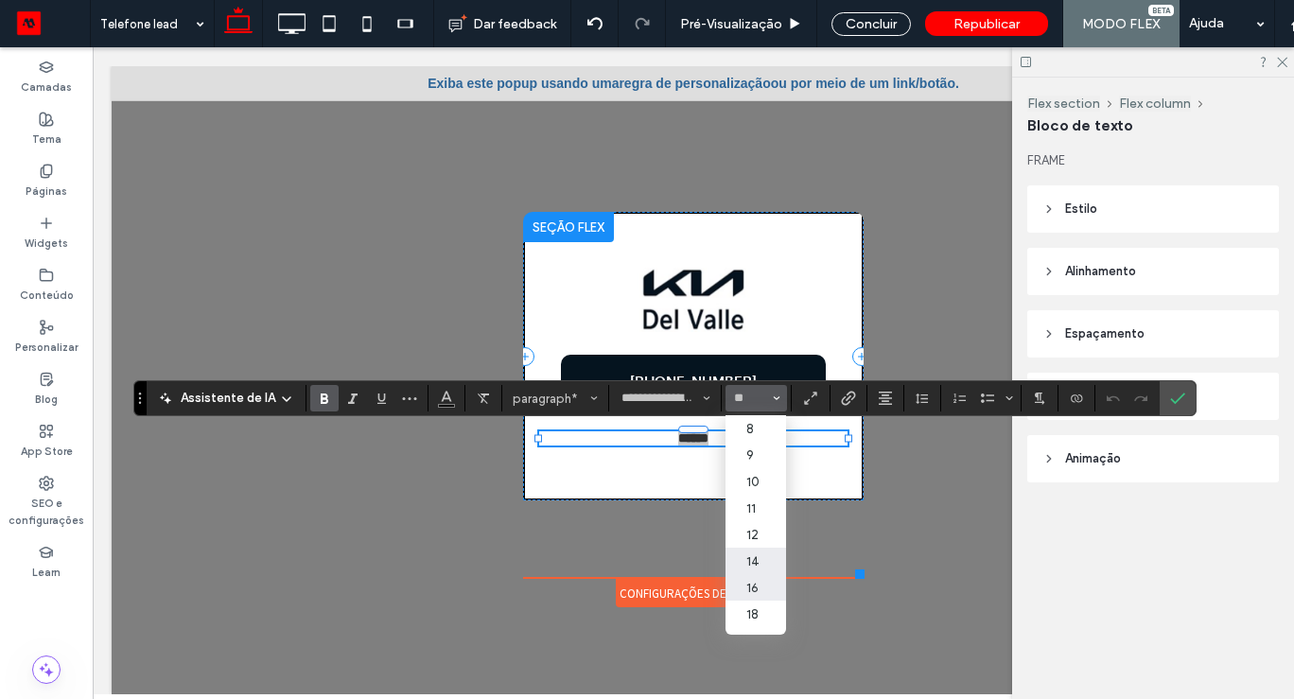
click at [752, 583] on label "16" at bounding box center [755, 587] width 61 height 26
type input "**"
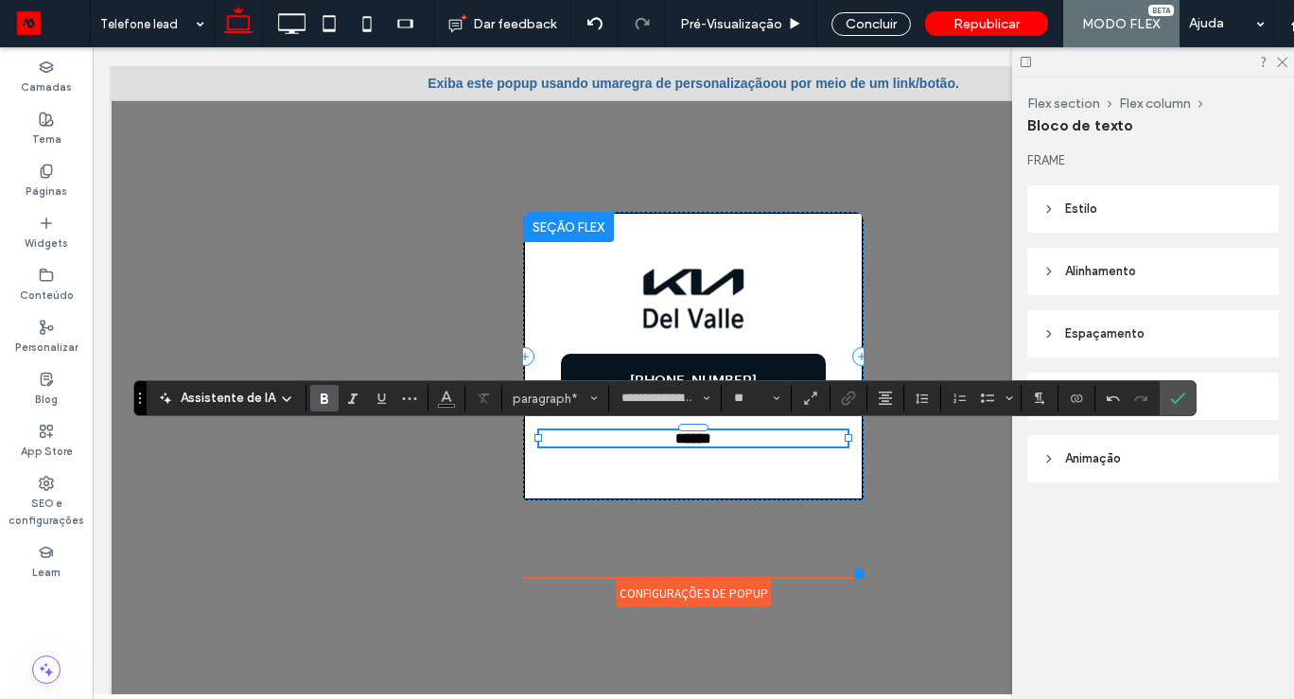
click at [733, 434] on p "******" at bounding box center [693, 438] width 308 height 16
click at [723, 483] on div "+52 55 9317-8397 ******" at bounding box center [693, 356] width 340 height 288
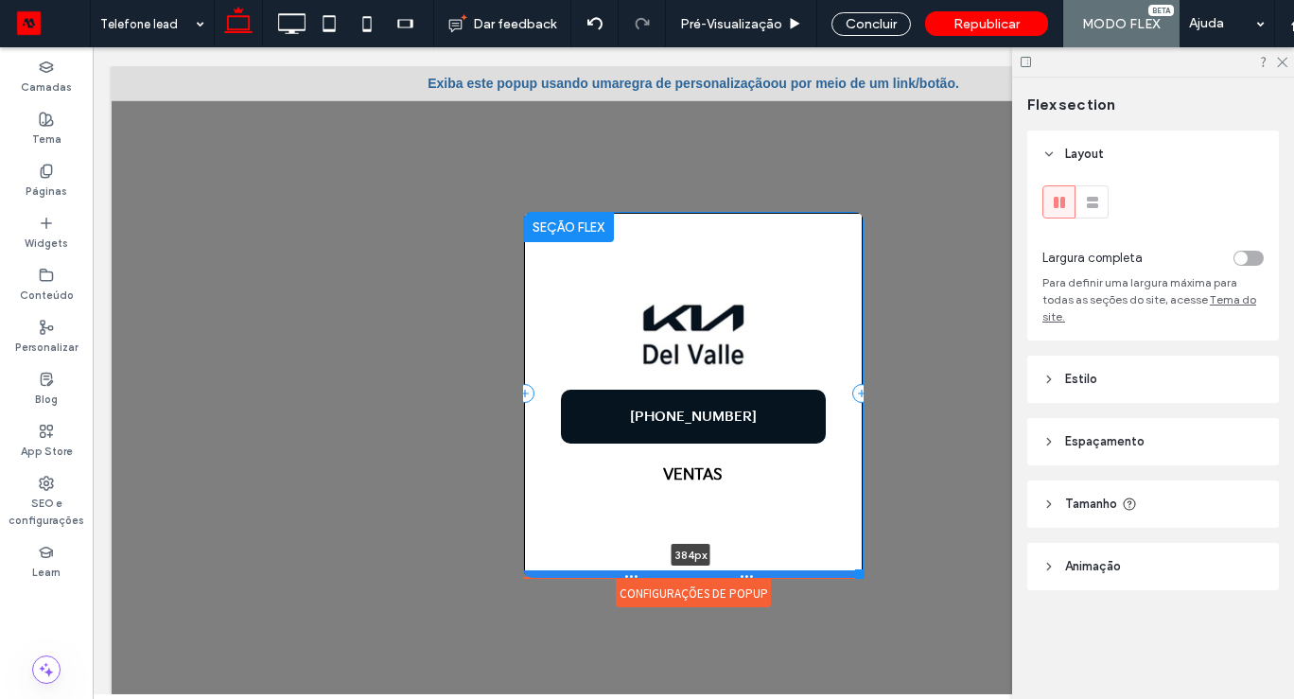
drag, startPoint x: 728, startPoint y: 498, endPoint x: 720, endPoint y: 573, distance: 75.2
click at [720, 573] on div at bounding box center [691, 574] width 336 height 9
type input "***"
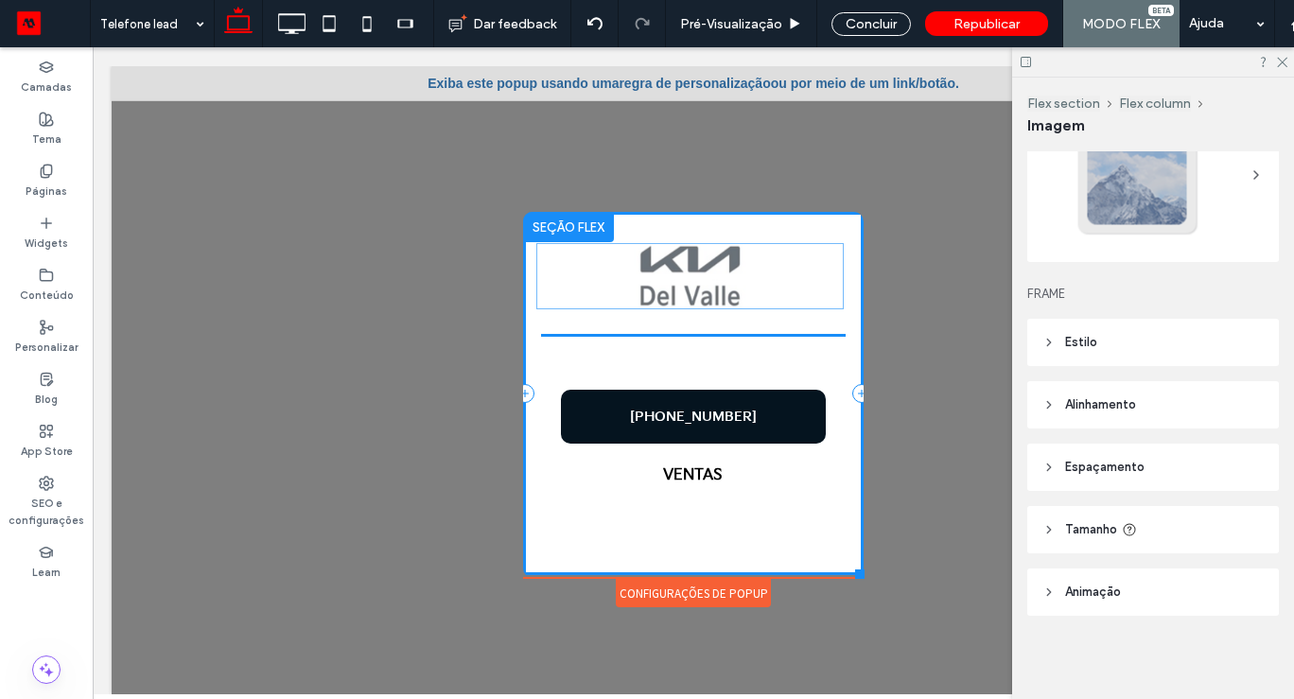
drag, startPoint x: 698, startPoint y: 324, endPoint x: 697, endPoint y: 262, distance: 62.4
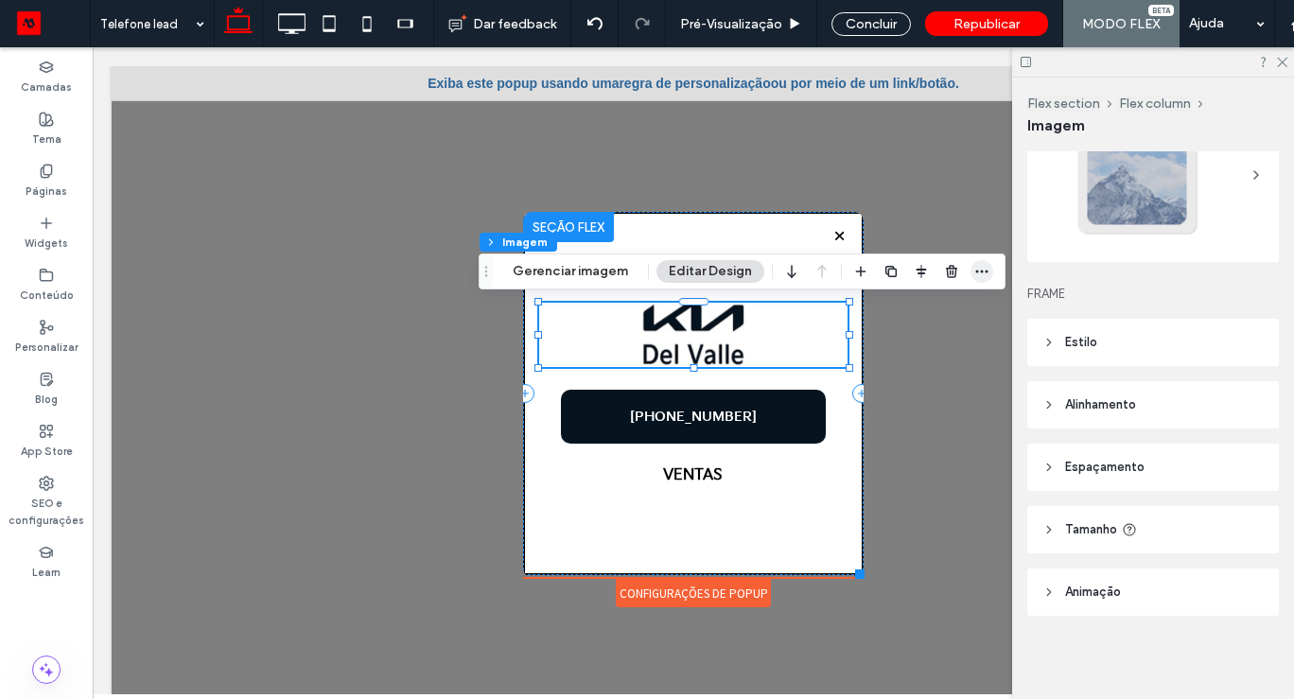
click at [976, 270] on use "button" at bounding box center [982, 271] width 12 height 3
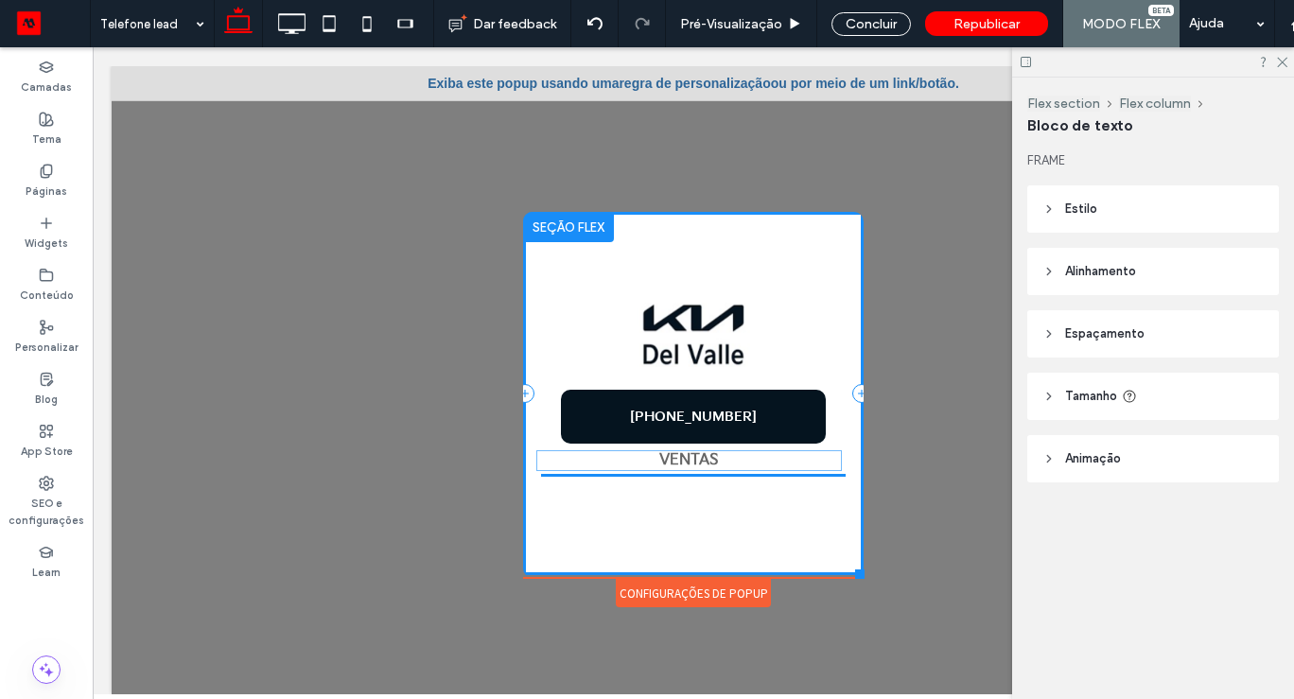
drag, startPoint x: 687, startPoint y: 480, endPoint x: 685, endPoint y: 461, distance: 19.9
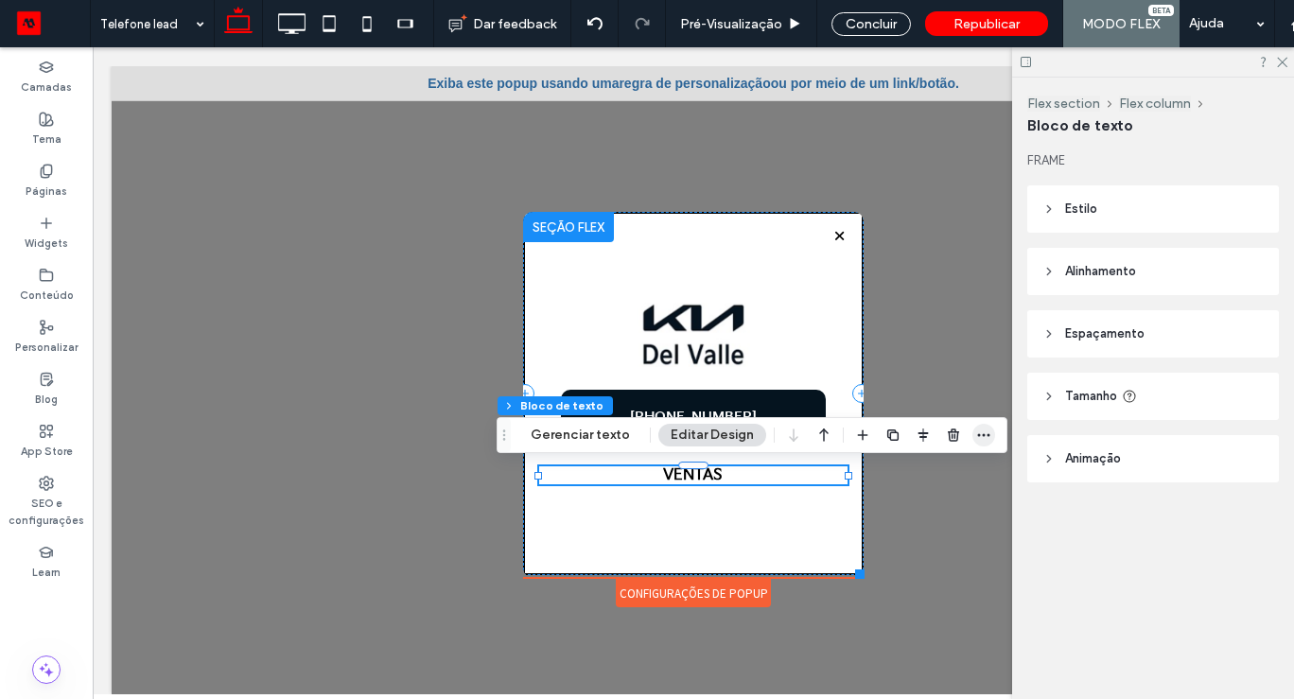
click at [985, 433] on icon "button" at bounding box center [983, 434] width 15 height 15
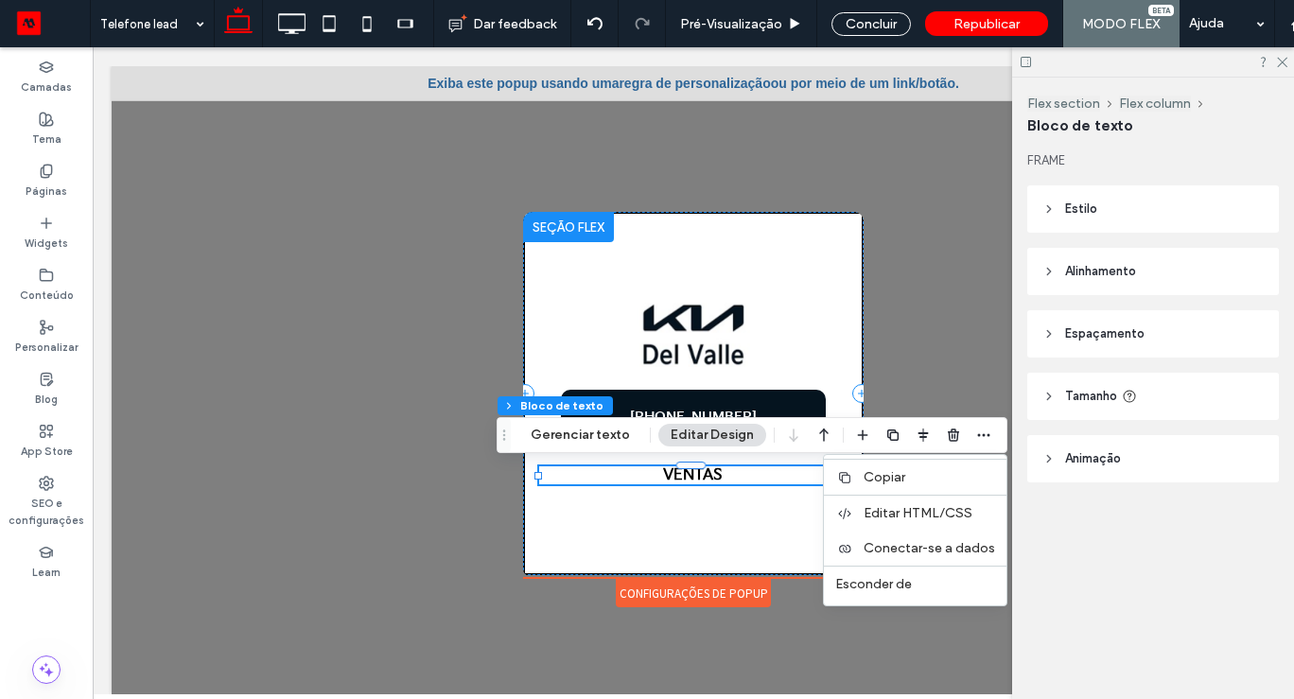
click at [646, 470] on p "VENTAS" at bounding box center [693, 475] width 308 height 18
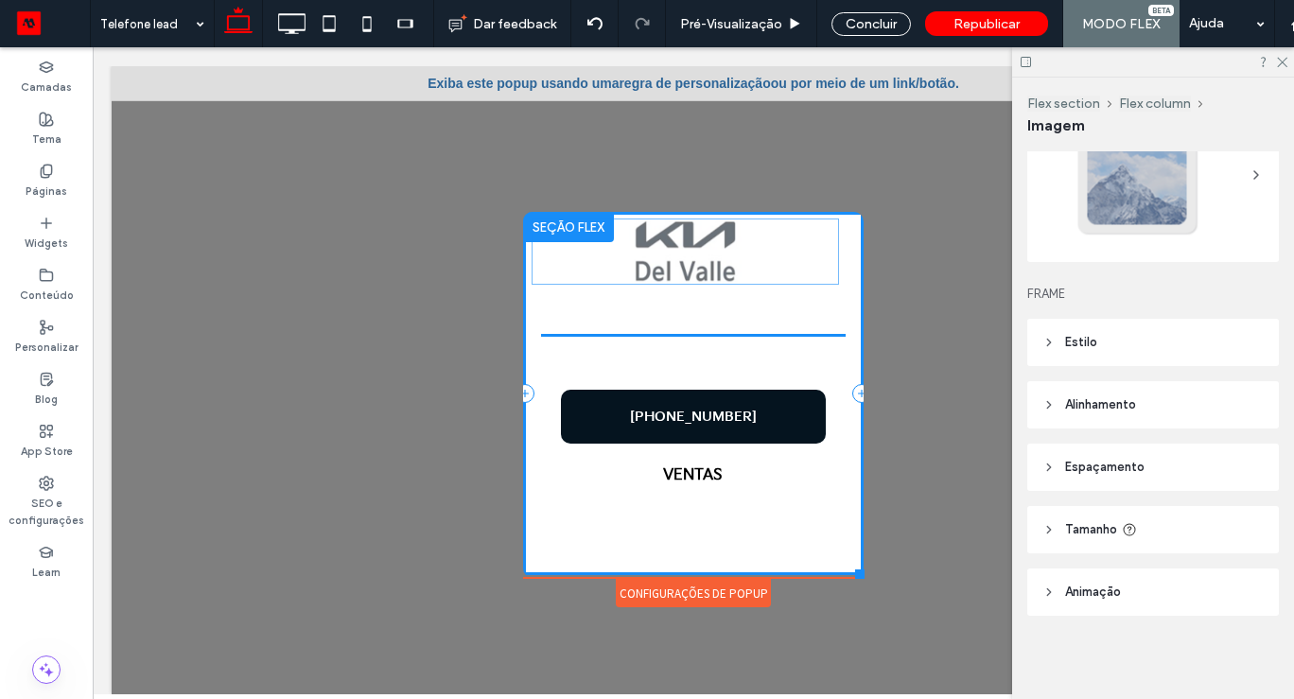
drag, startPoint x: 765, startPoint y: 348, endPoint x: 759, endPoint y: 265, distance: 83.4
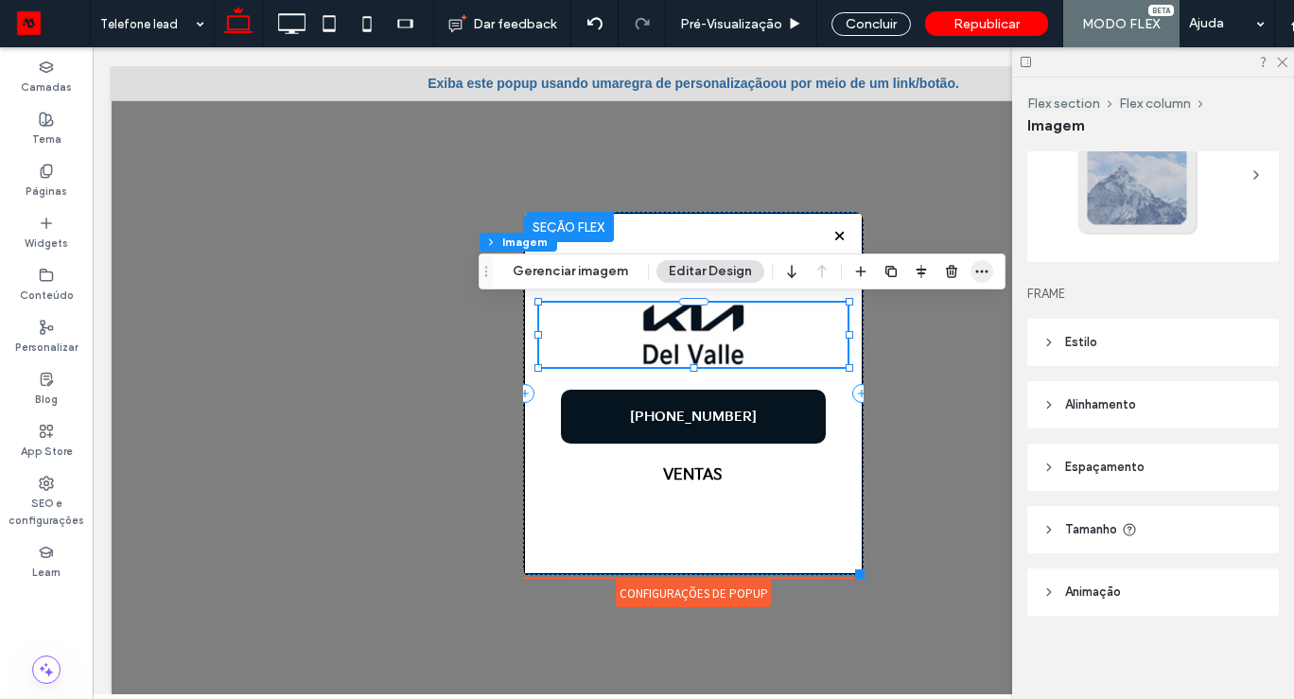
click at [983, 271] on use "button" at bounding box center [982, 271] width 12 height 3
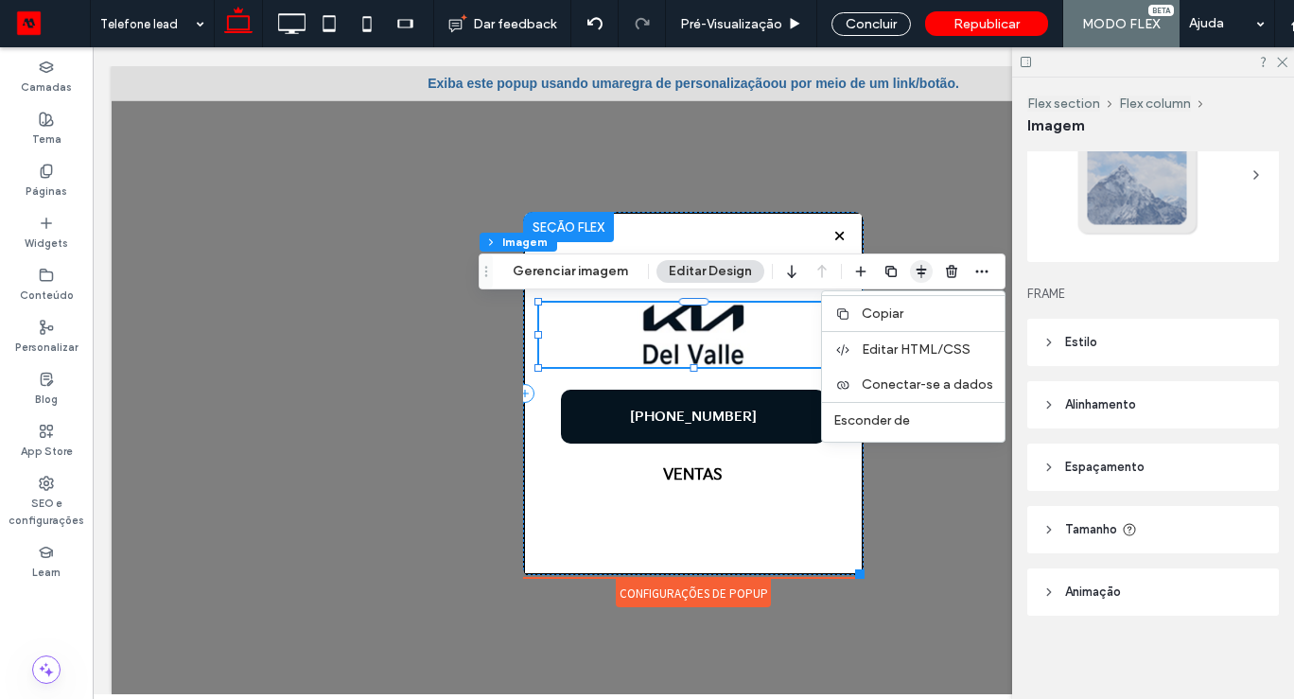
click at [917, 275] on use "button" at bounding box center [921, 271] width 10 height 13
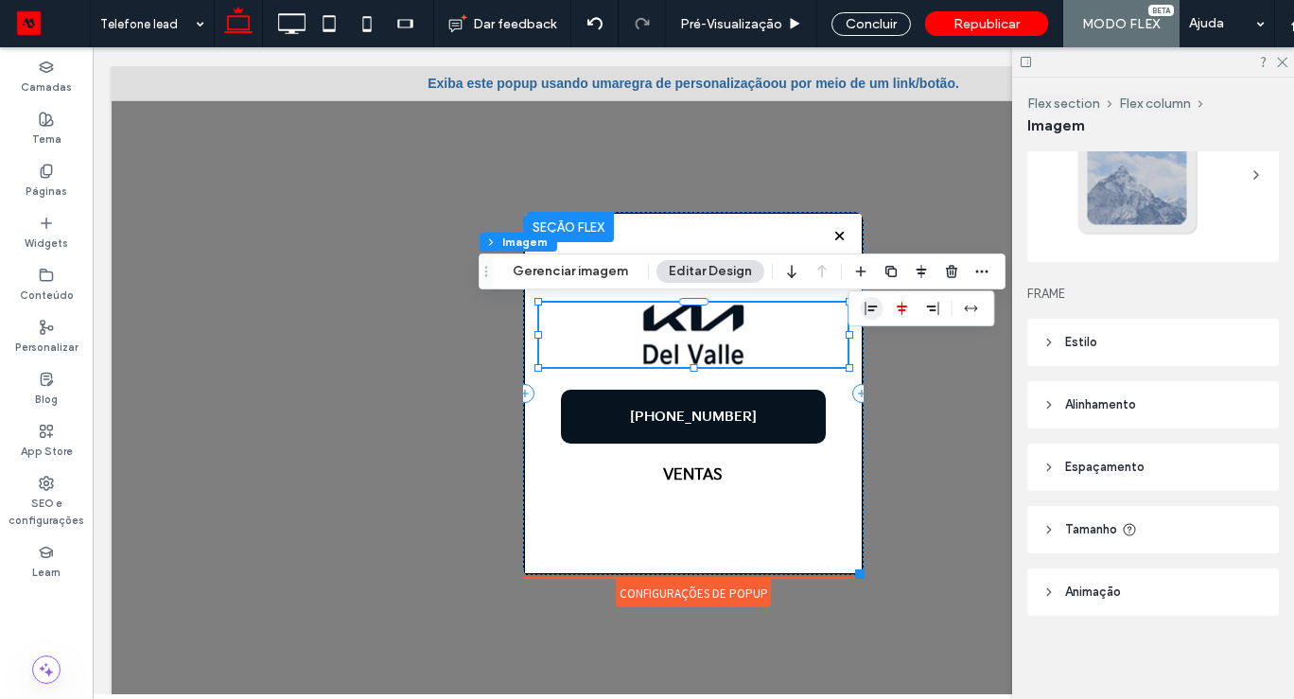
click at [867, 306] on use "flex-start" at bounding box center [871, 308] width 12 height 13
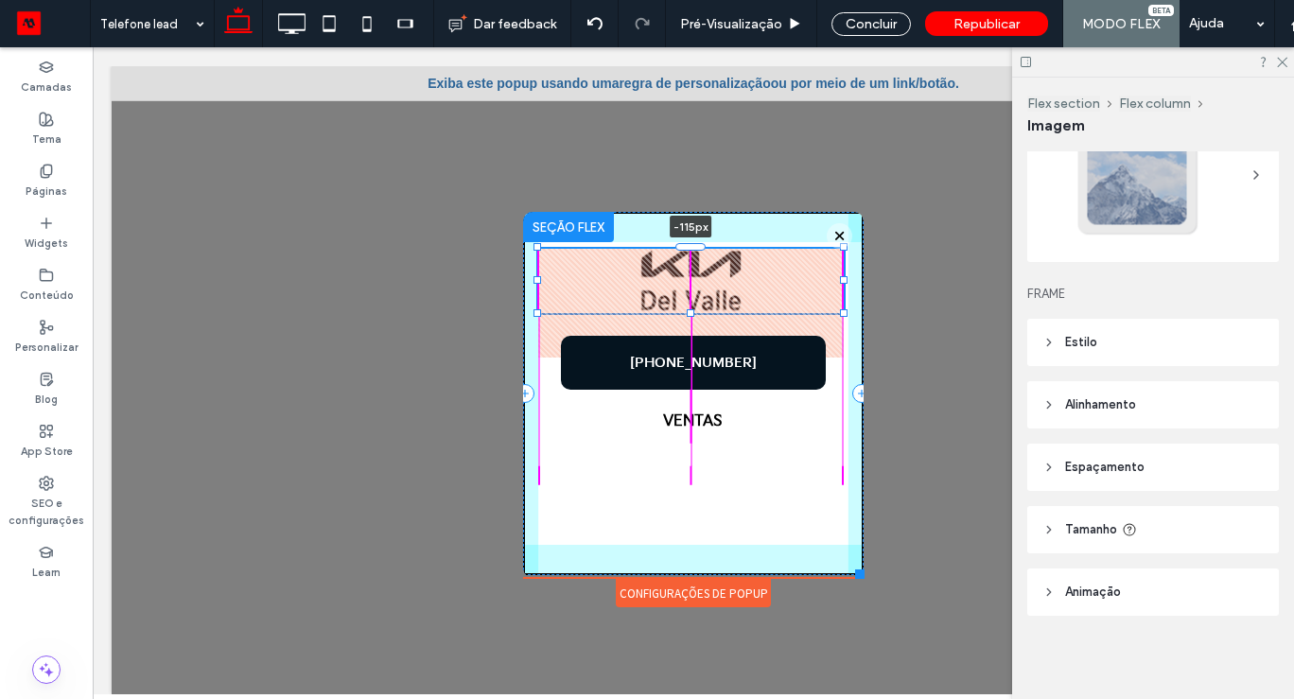
drag, startPoint x: 690, startPoint y: 304, endPoint x: 693, endPoint y: 196, distance: 107.8
click at [693, 195] on div "Llamar Ahora Whatsapp Vehículos Nuevos Autos SUV Híbridos Eléctricos Clique par…" at bounding box center [693, 354] width 340 height 449
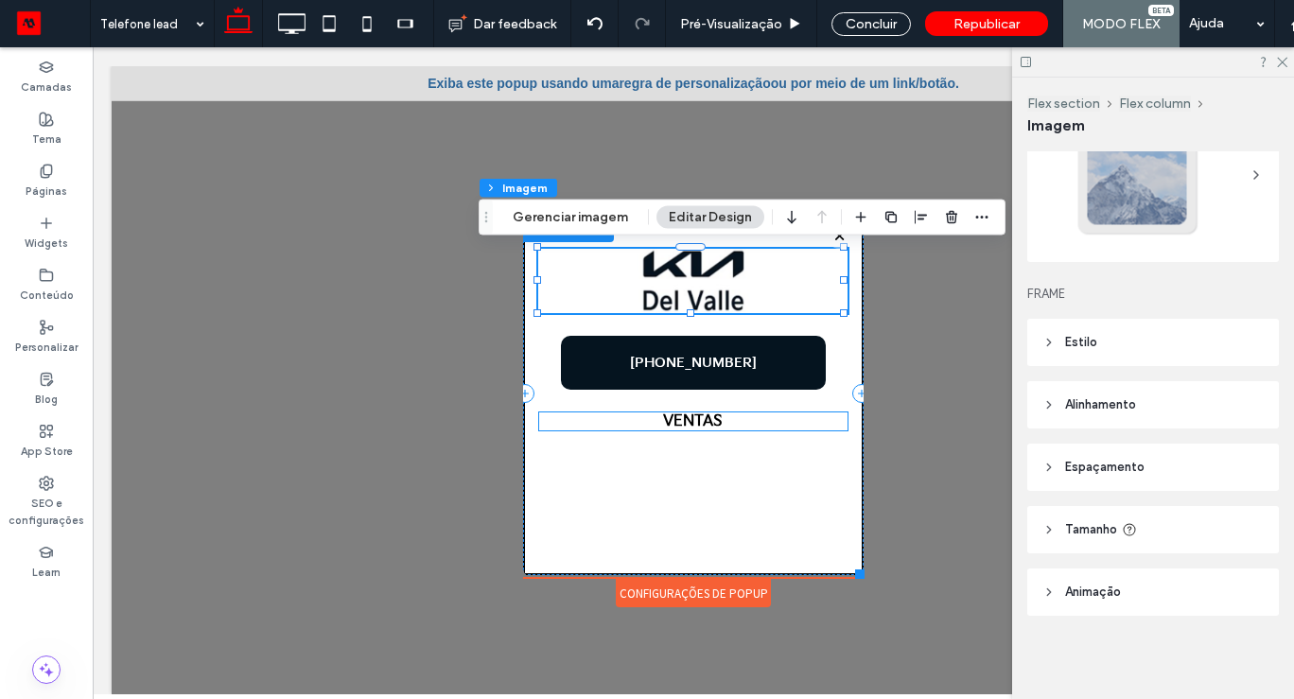
click at [702, 422] on strong "VENTAS" at bounding box center [693, 421] width 60 height 18
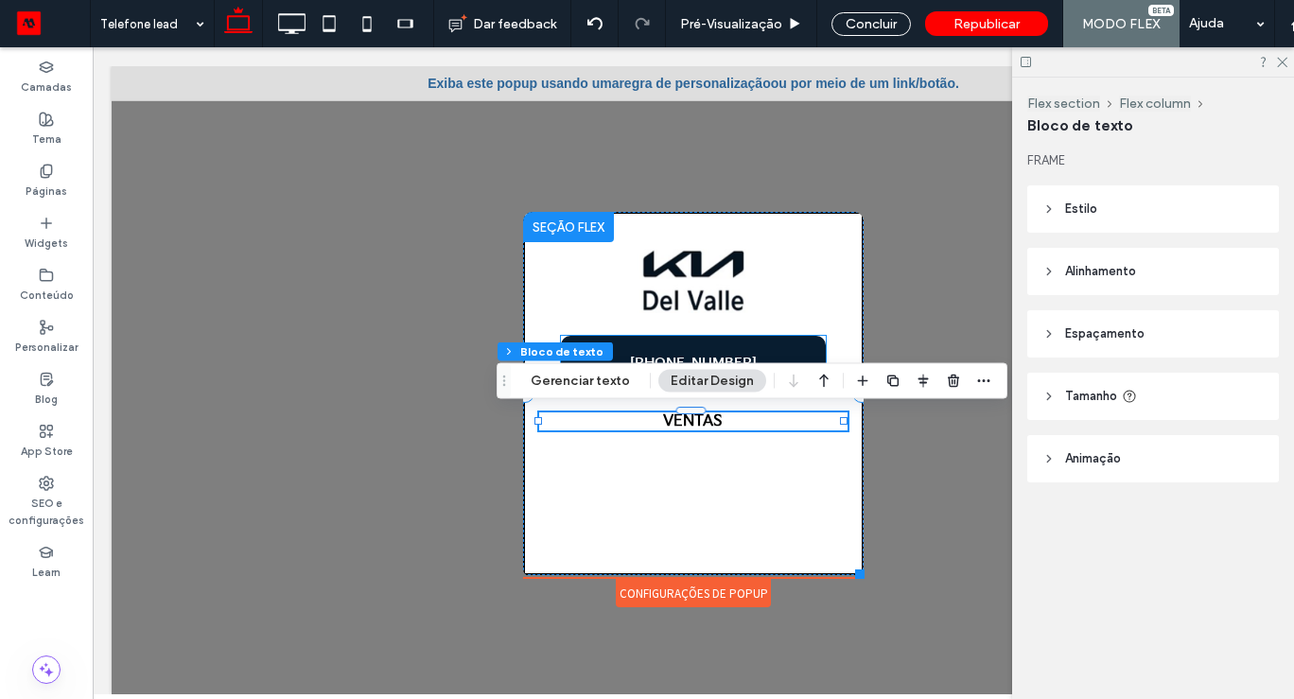
click at [738, 357] on span "+52 55 9317-8397" at bounding box center [693, 363] width 127 height 16
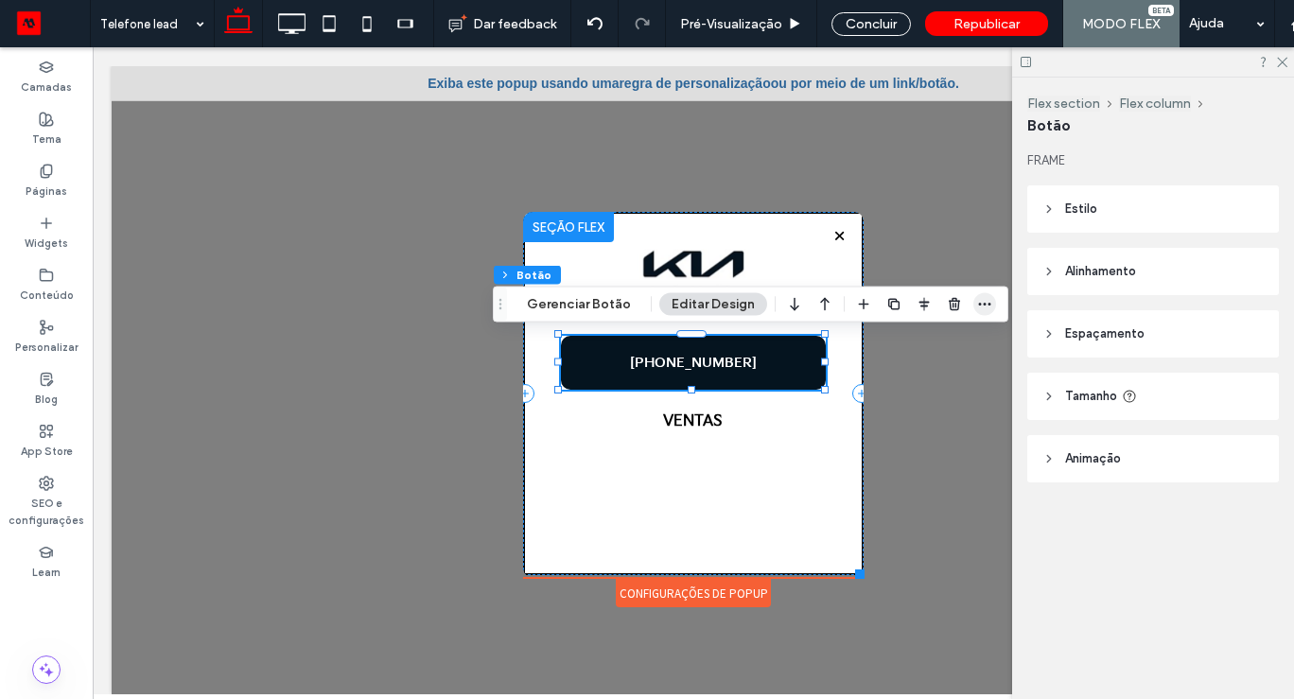
click at [985, 304] on icon "button" at bounding box center [984, 304] width 15 height 15
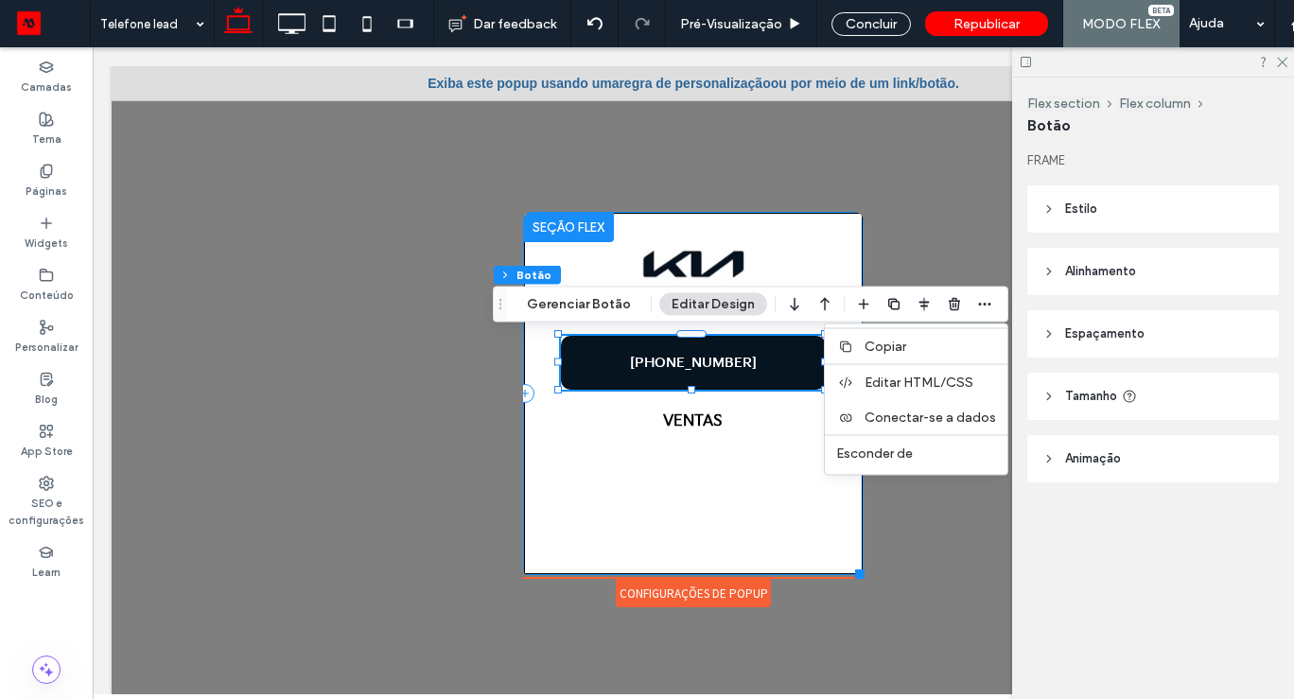
click at [642, 495] on div "+52 55 9317-8397 VENTAS" at bounding box center [693, 393] width 340 height 363
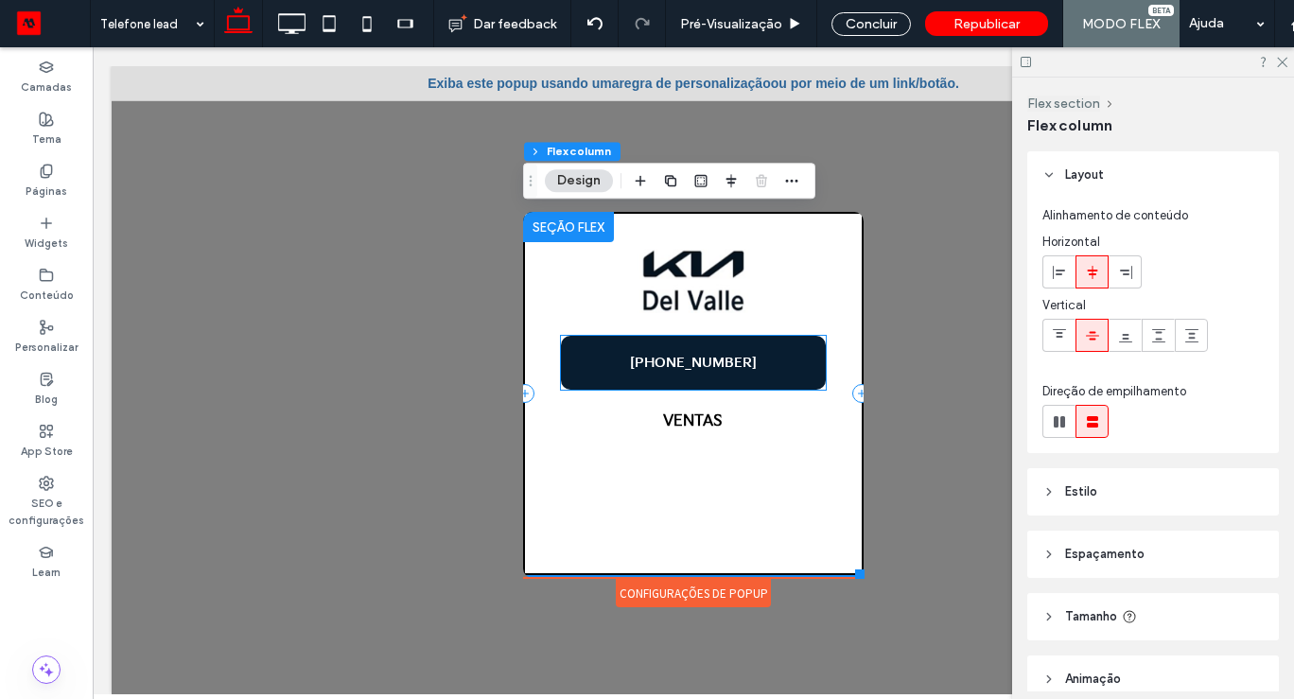
click at [679, 366] on span "+52 55 9317-8397" at bounding box center [693, 363] width 127 height 16
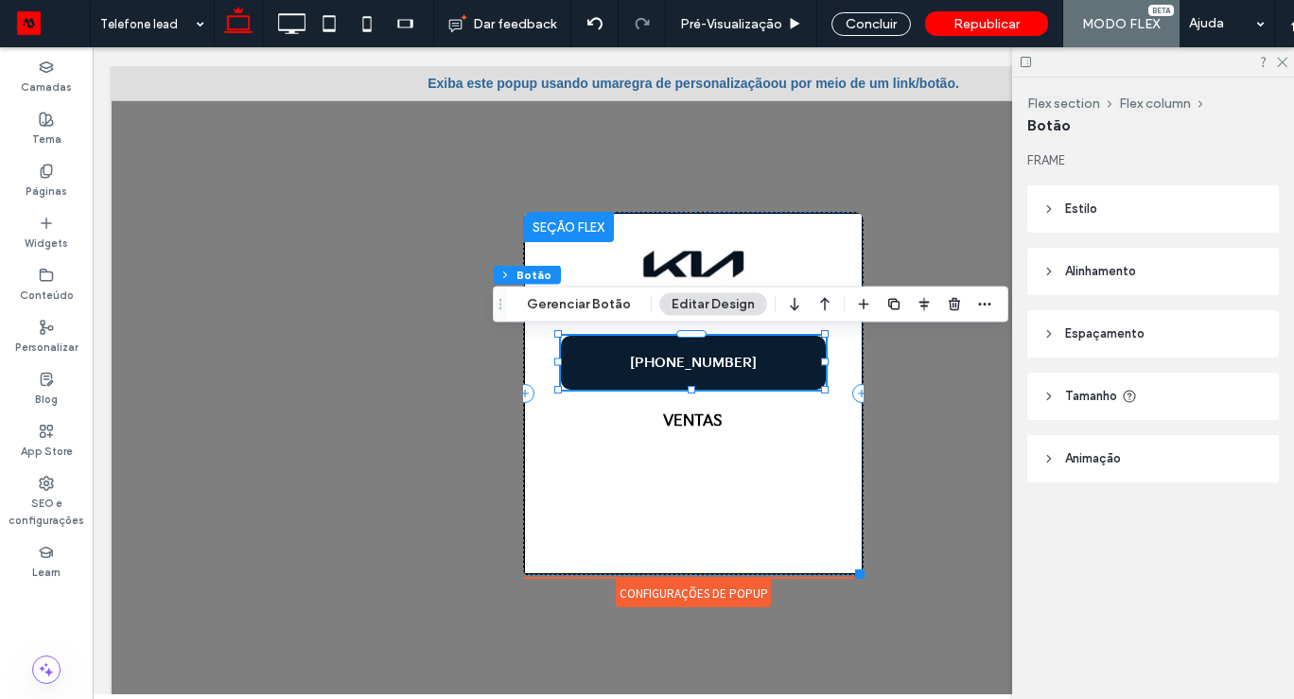
click at [657, 351] on link "+52 55 9317-8397" at bounding box center [693, 363] width 265 height 54
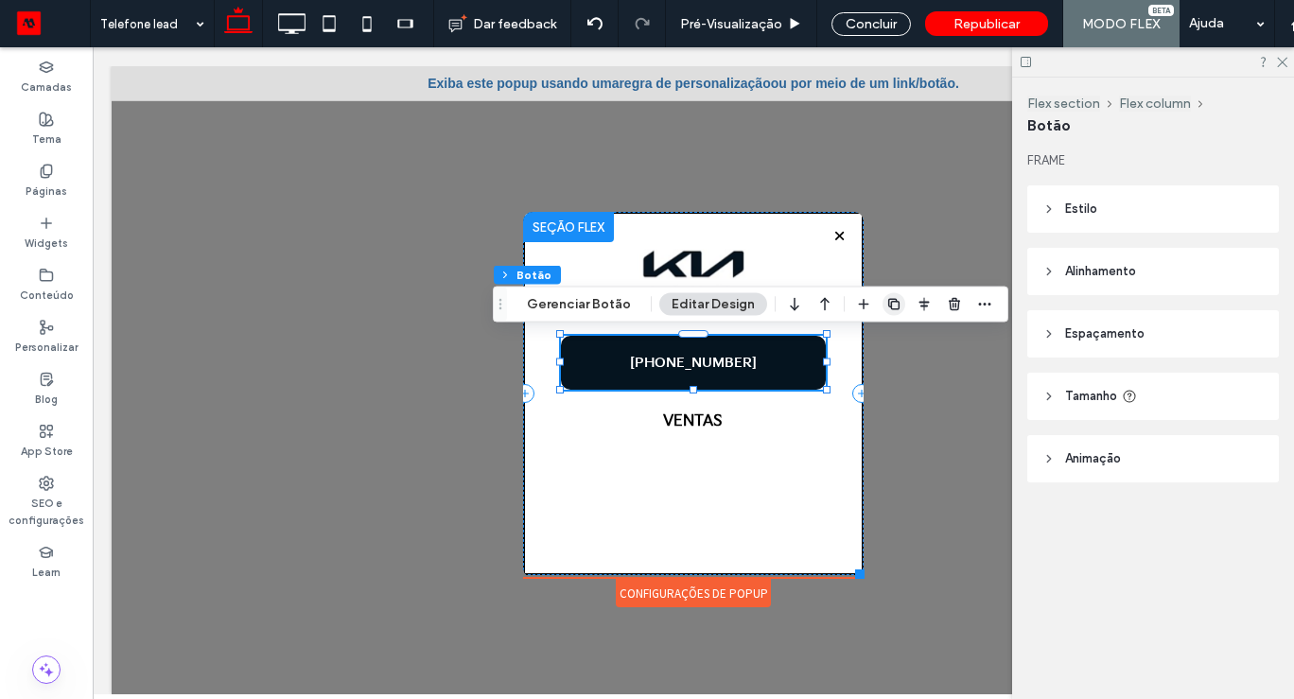
click at [888, 305] on use "button" at bounding box center [893, 303] width 11 height 11
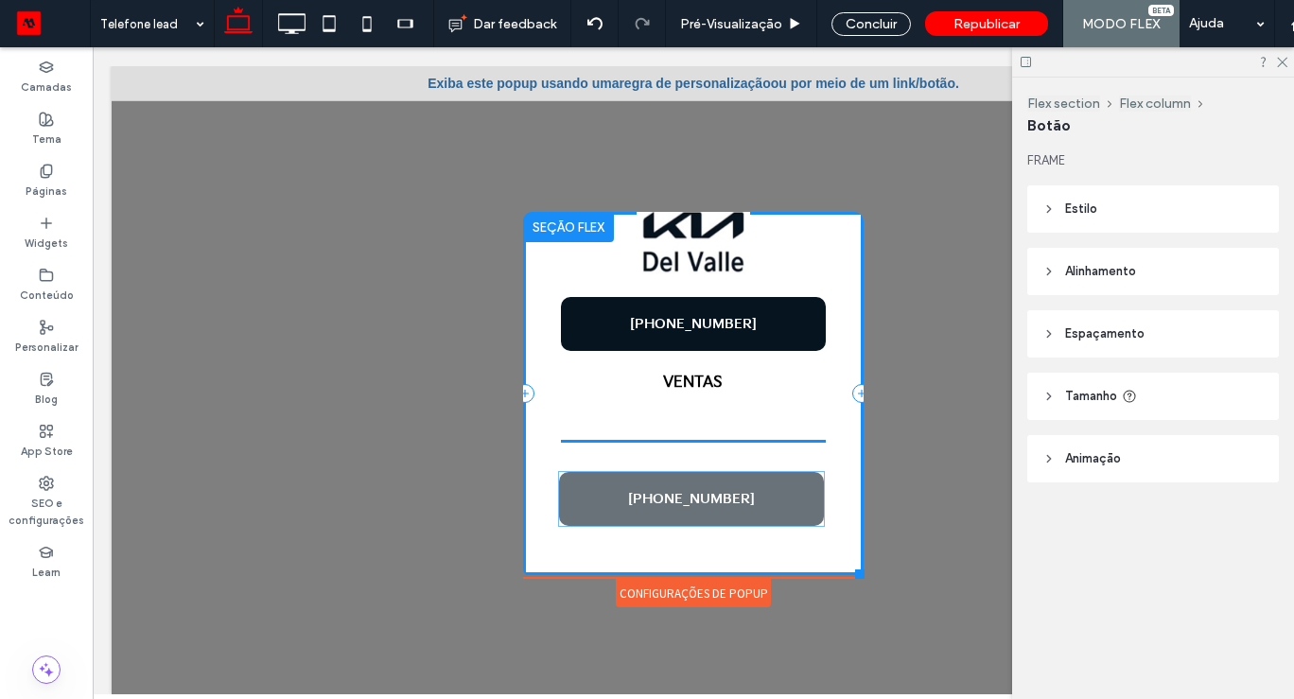
drag, startPoint x: 739, startPoint y: 395, endPoint x: 739, endPoint y: 490, distance: 94.6
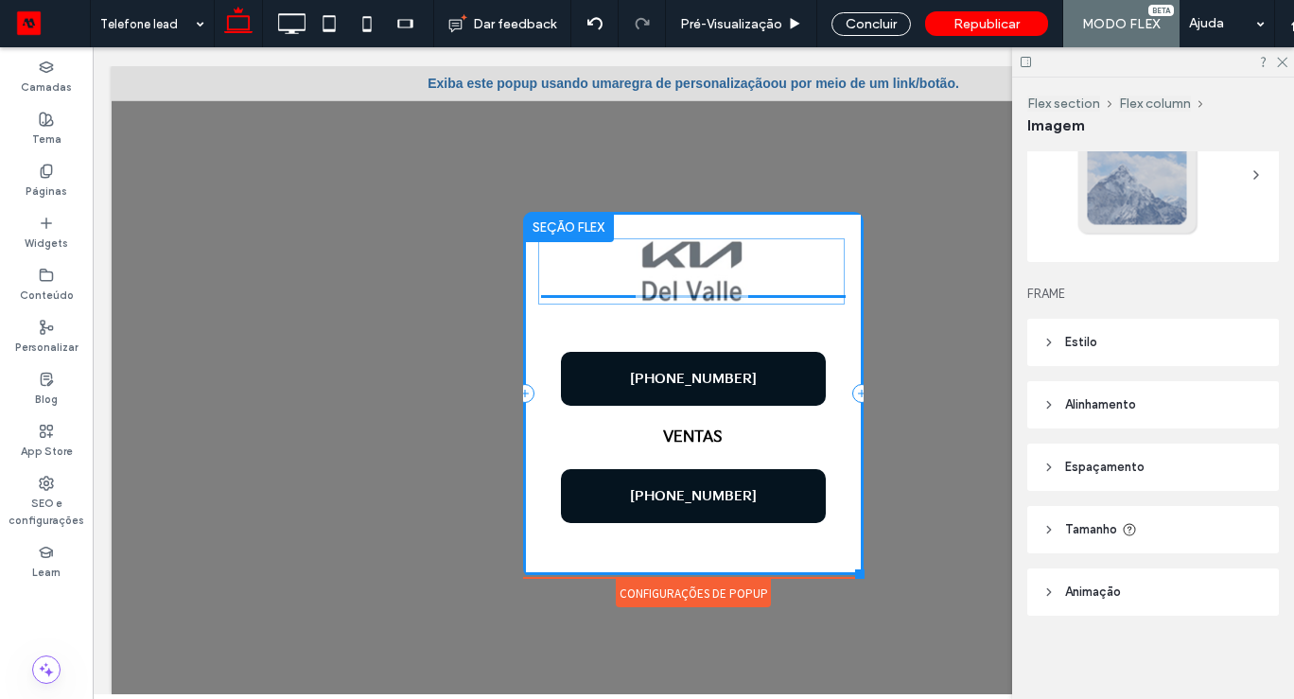
drag, startPoint x: 752, startPoint y: 252, endPoint x: 750, endPoint y: 269, distance: 17.1
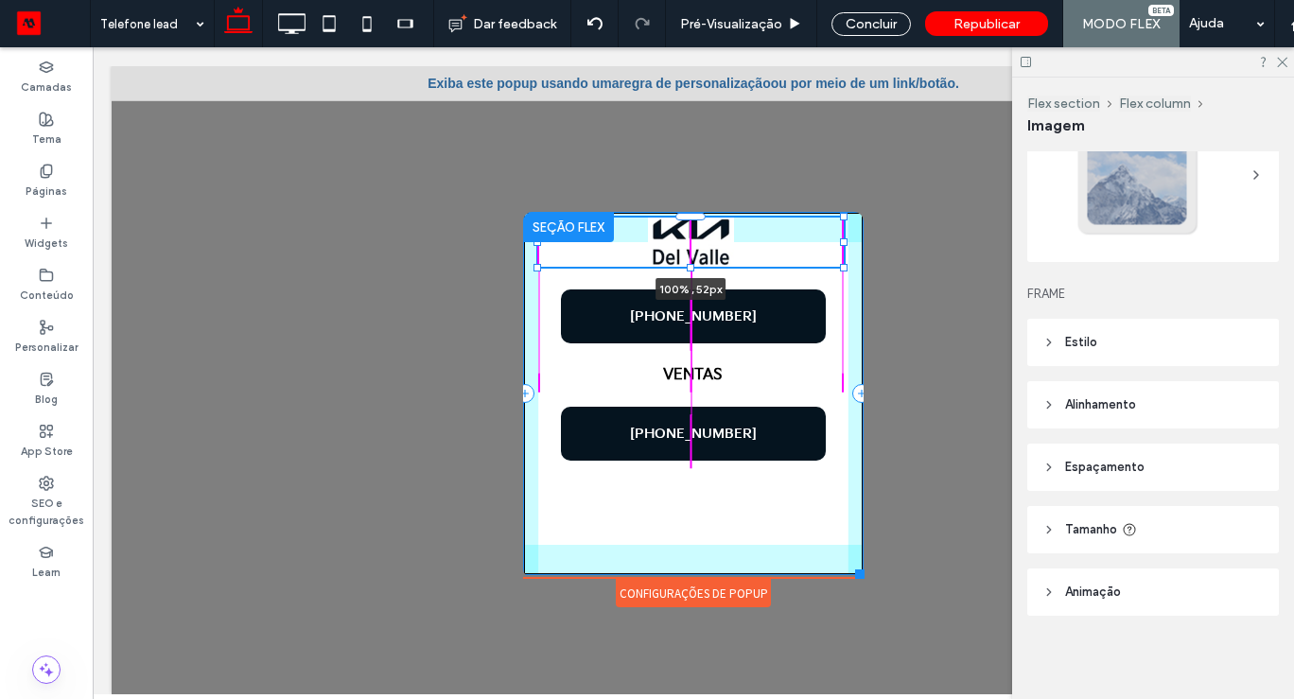
click at [690, 266] on div at bounding box center [691, 268] width 8 height 8
type input "**"
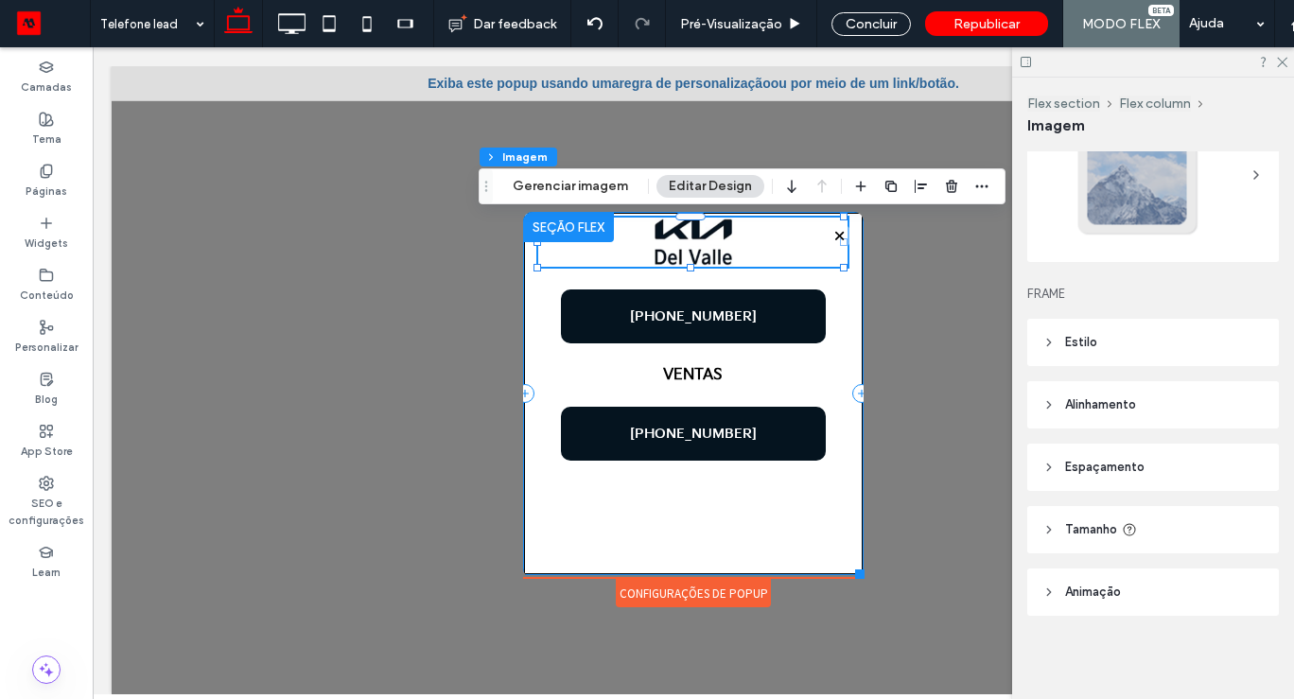
drag, startPoint x: 833, startPoint y: 340, endPoint x: 834, endPoint y: 288, distance: 51.1
click at [834, 287] on div "100% , 52px +52 55 9317-8397 VENTAS +52 55 9317-8397" at bounding box center [693, 393] width 340 height 363
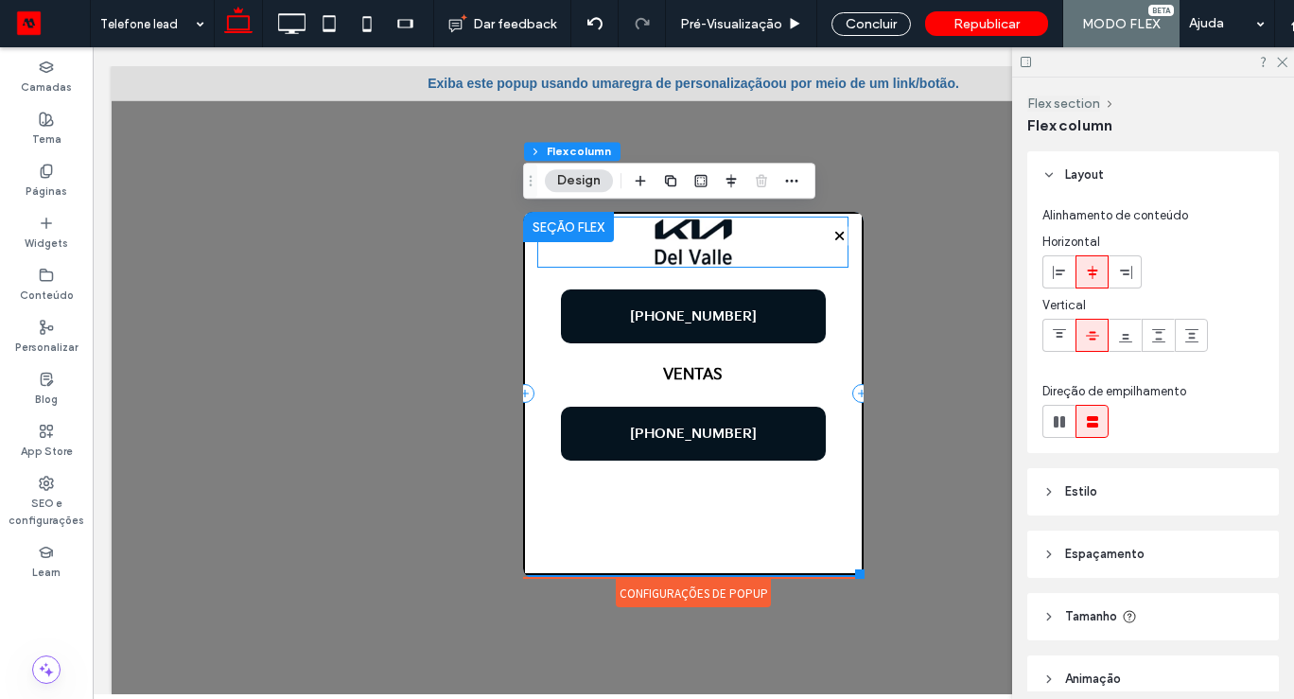
drag, startPoint x: 834, startPoint y: 288, endPoint x: 833, endPoint y: 262, distance: 26.5
click at [833, 262] on div "+52 55 9317-8397 VENTAS +52 55 9317-8397" at bounding box center [693, 393] width 340 height 363
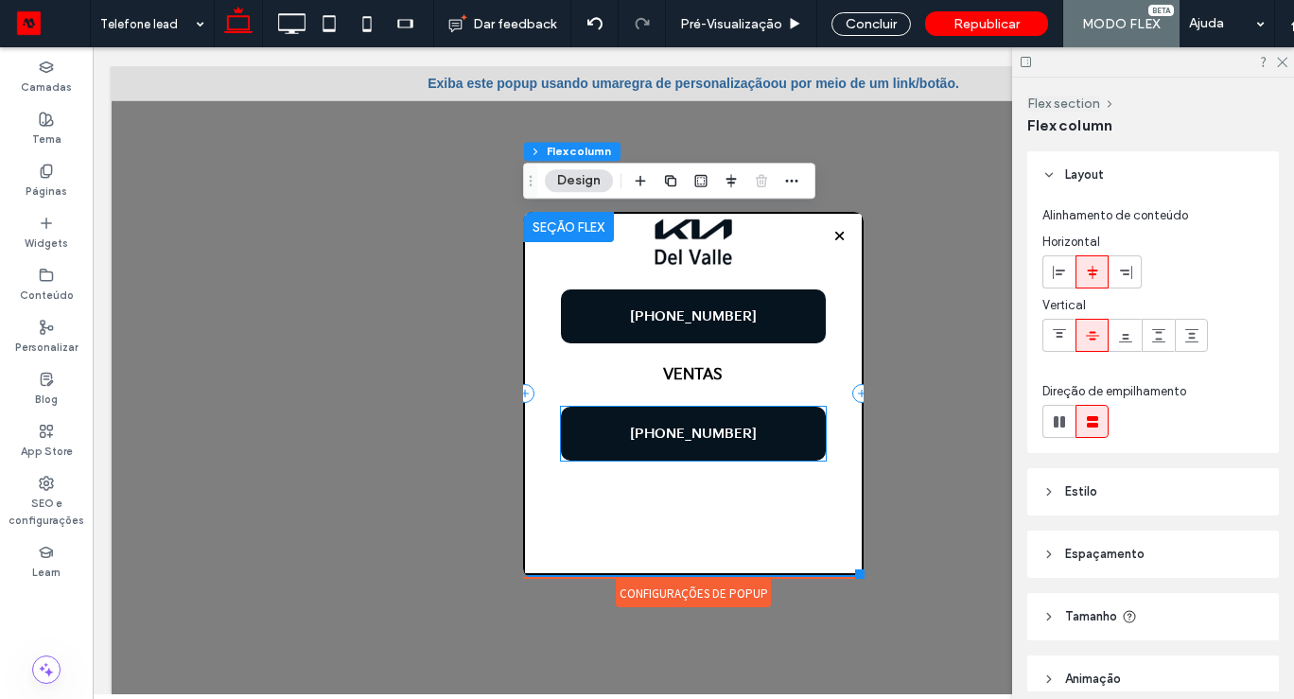
drag, startPoint x: 798, startPoint y: 279, endPoint x: 810, endPoint y: 538, distance: 259.4
click at [810, 538] on div "+52 55 9317-8397 VENTAS +52 55 9317-8397" at bounding box center [693, 393] width 340 height 363
click at [810, 518] on div "+52 55 9317-8397 VENTAS +52 55 9317-8397" at bounding box center [693, 393] width 340 height 363
click at [705, 521] on div "+52 55 9317-8397 VENTAS +52 55 9317-8397" at bounding box center [693, 393] width 340 height 363
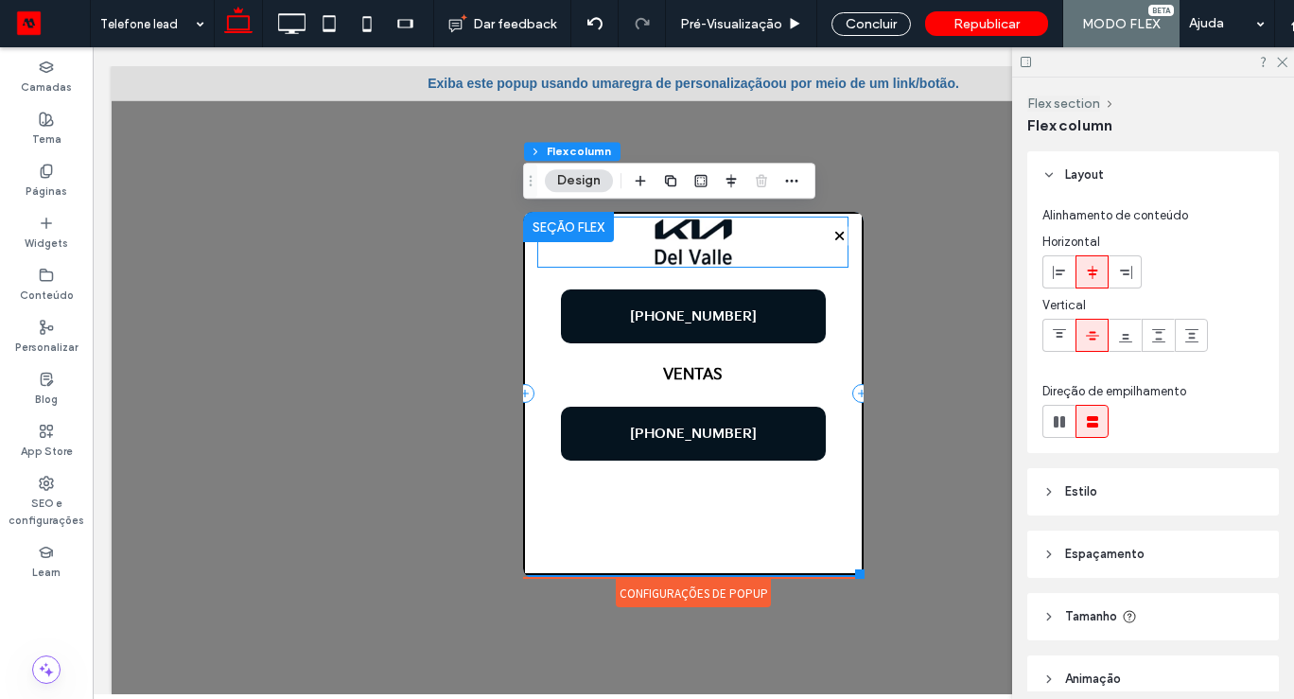
click at [705, 248] on img at bounding box center [692, 242] width 309 height 49
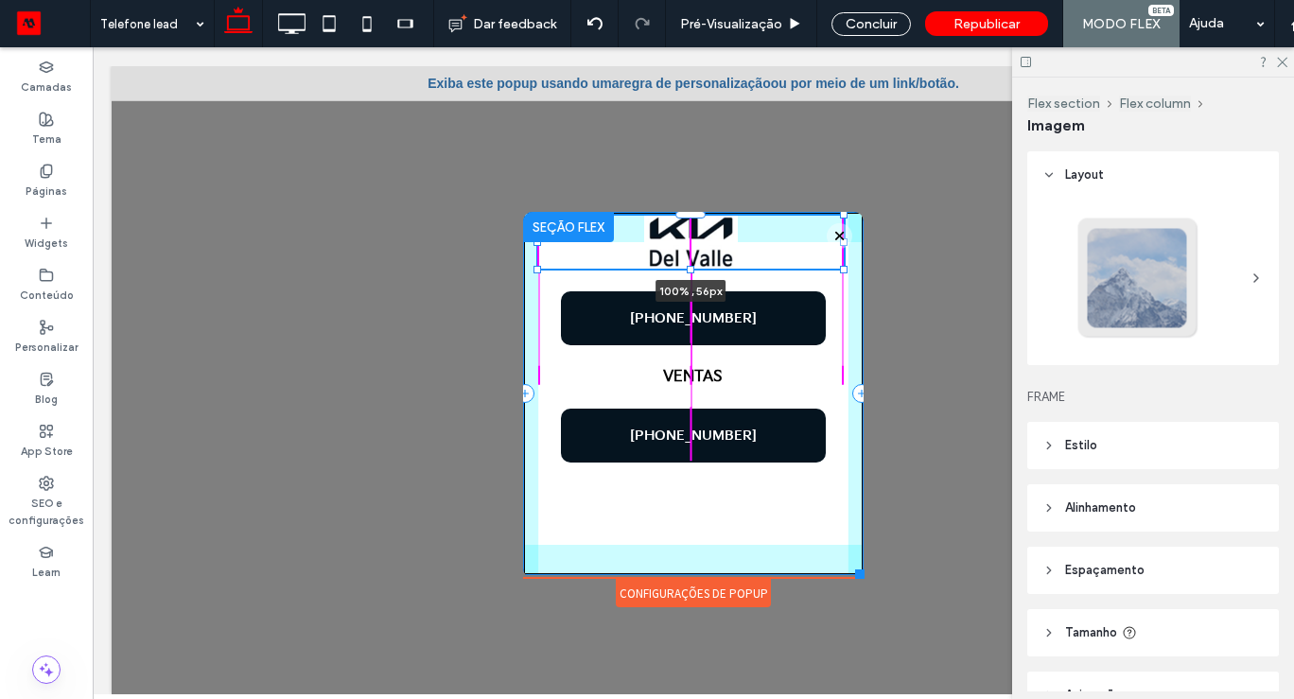
click at [689, 270] on div at bounding box center [691, 270] width 8 height 8
type input "**"
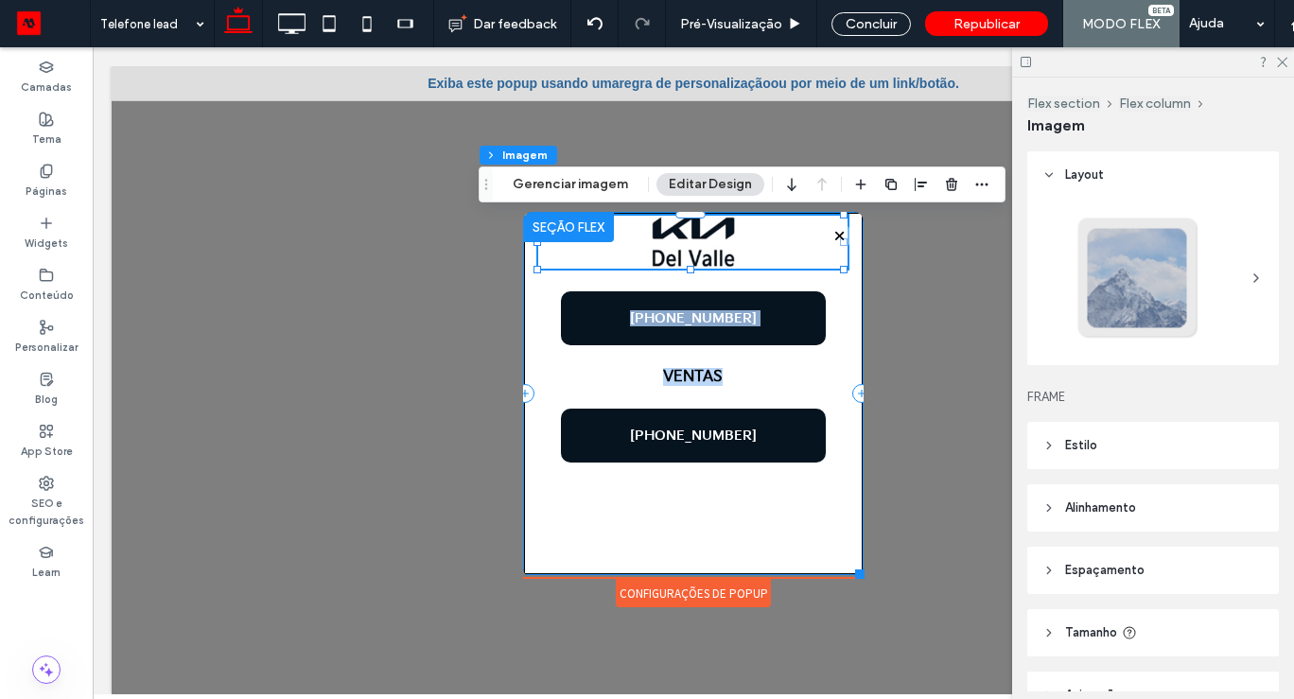
drag, startPoint x: 754, startPoint y: 280, endPoint x: 754, endPoint y: 387, distance: 106.9
click at [755, 390] on div "100% , 56px +52 55 9317-8397 VENTAS +52 55 9317-8397" at bounding box center [693, 393] width 340 height 363
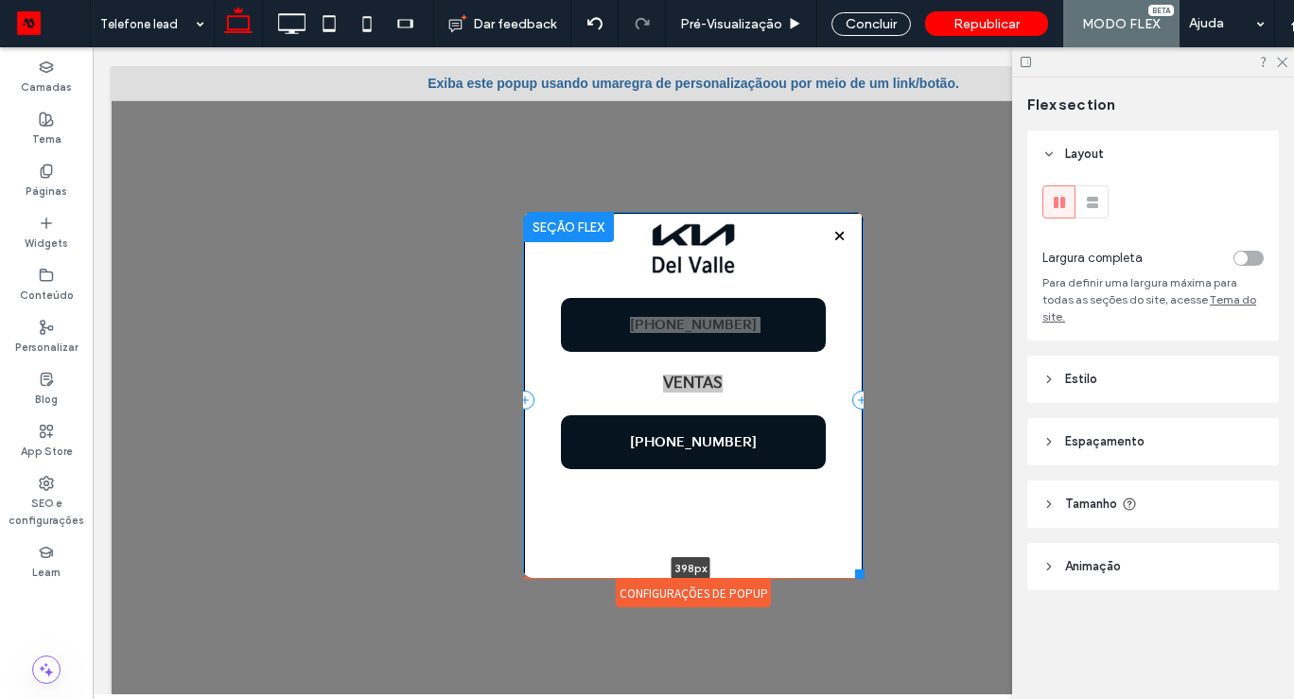
drag, startPoint x: 765, startPoint y: 573, endPoint x: 765, endPoint y: 586, distance: 13.2
click at [765, 578] on div "+52 55 9317-8397 VENTAS +52 55 9317-8397 398px Clique para editar no Modo Flex" at bounding box center [693, 395] width 340 height 366
type input "***"
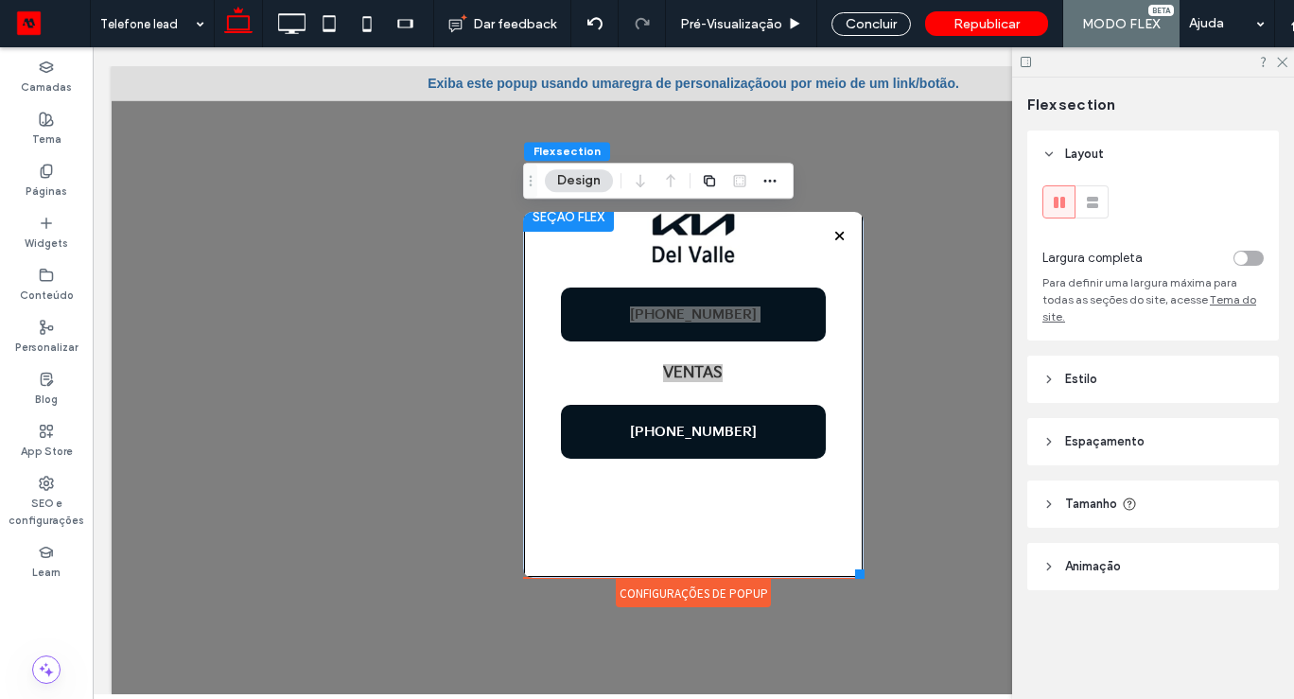
scroll to position [0, 0]
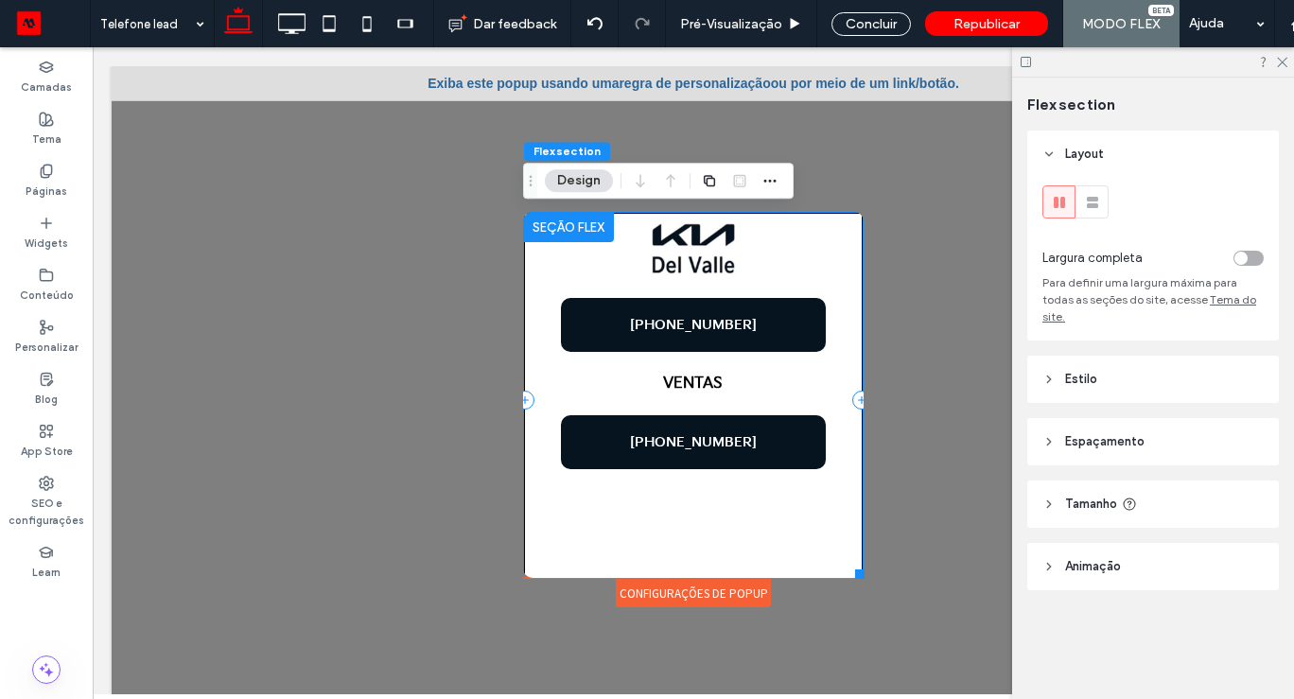
click at [768, 515] on div "+52 55 9317-8397 VENTAS +52 55 9317-8397" at bounding box center [693, 400] width 340 height 376
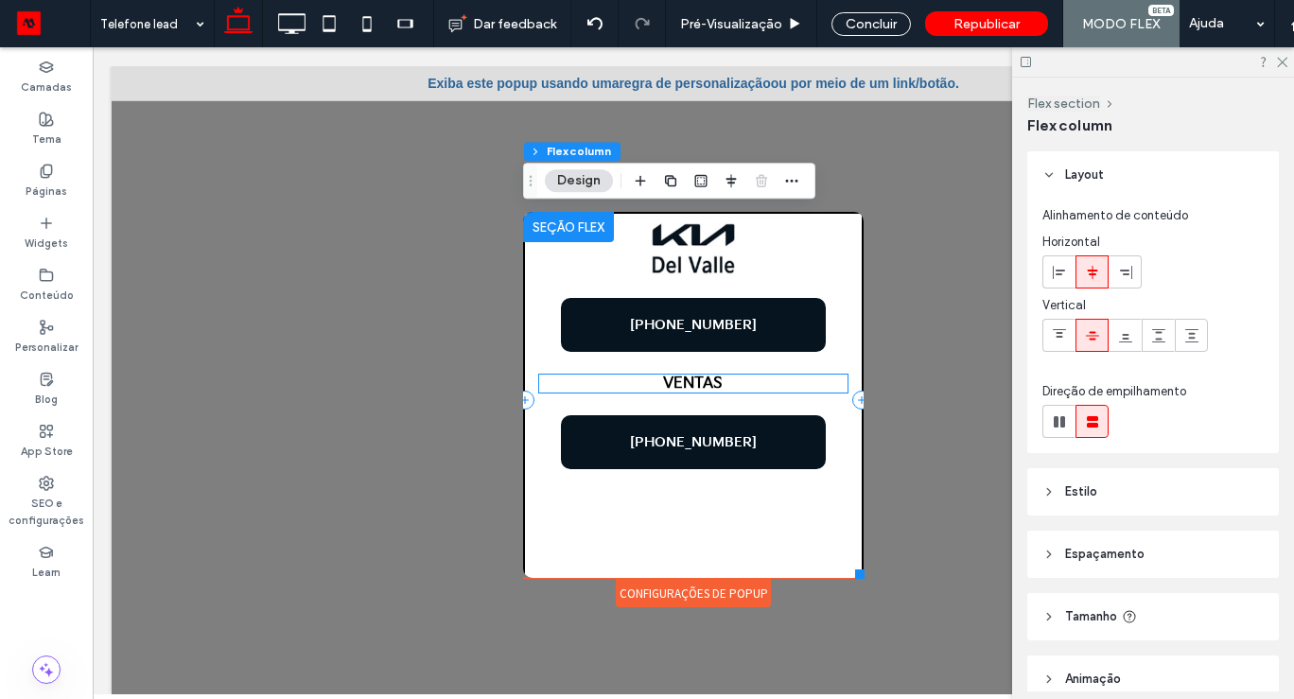
click at [691, 389] on strong "VENTAS" at bounding box center [693, 383] width 60 height 18
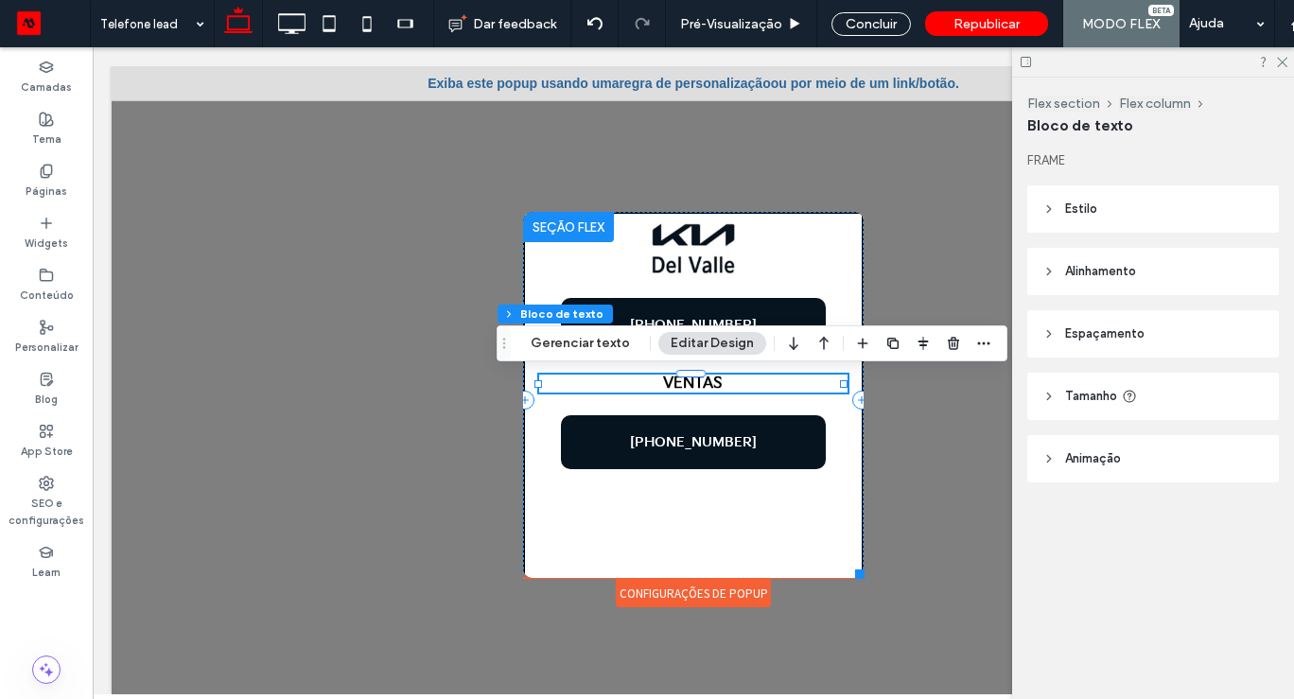
click at [612, 384] on p "VENTAS" at bounding box center [693, 383] width 308 height 18
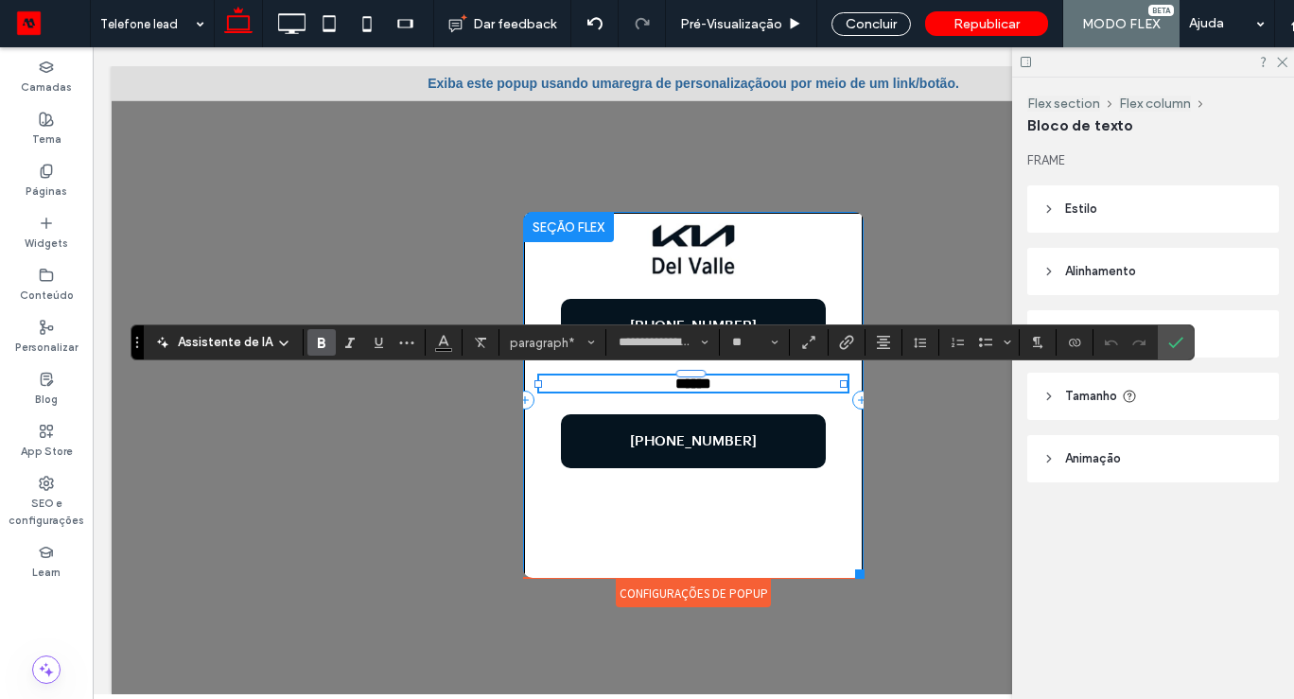
click at [665, 562] on div "+52 55 9317-8397 ****** +52 55 9317-8397" at bounding box center [693, 400] width 340 height 376
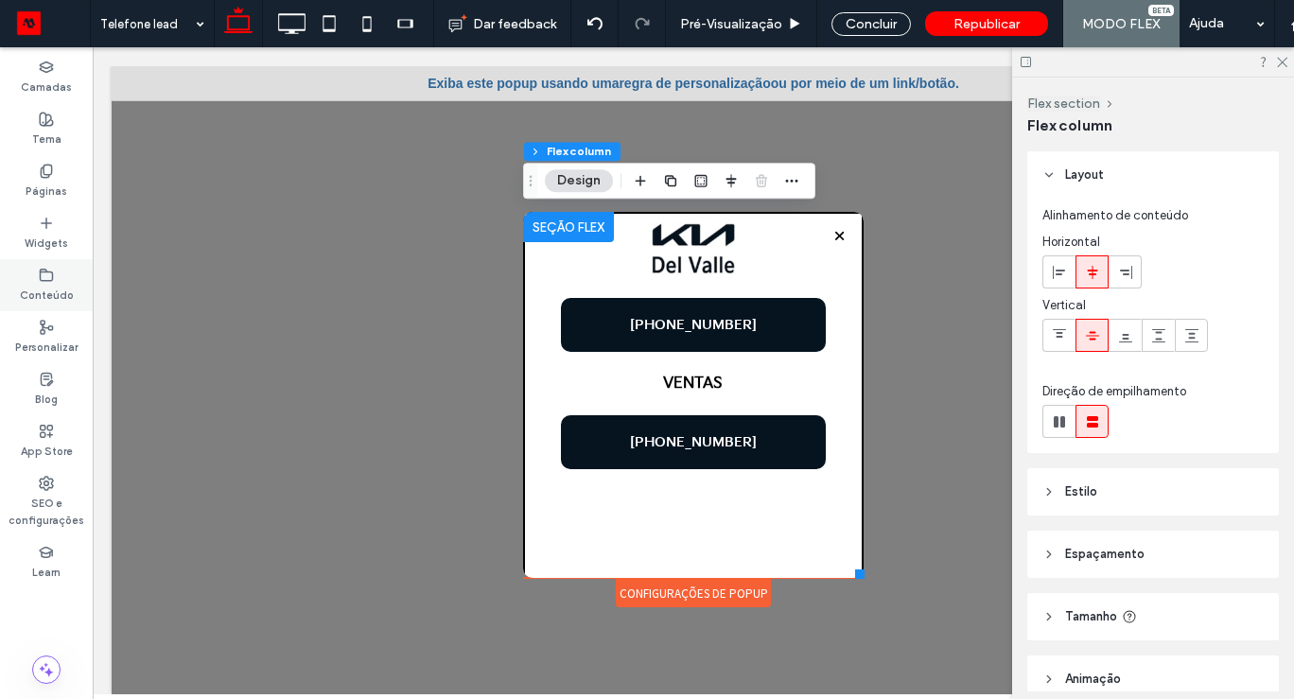
click at [41, 280] on use at bounding box center [47, 274] width 12 height 11
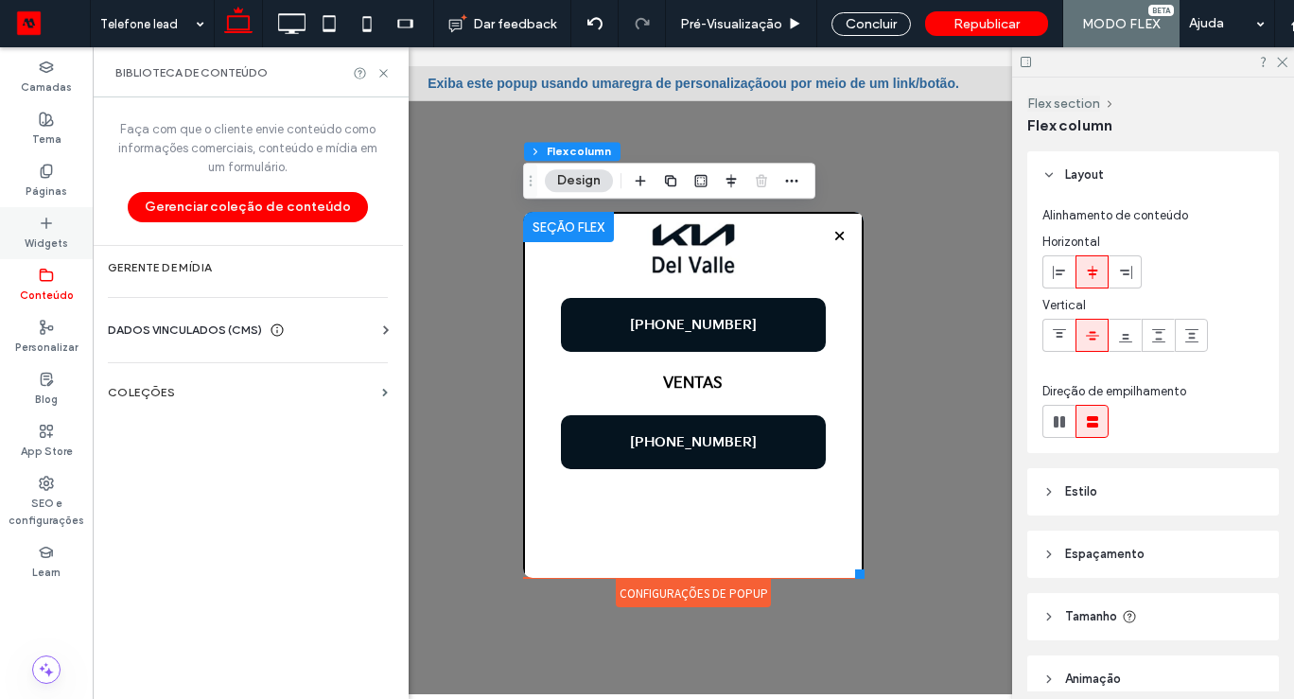
click at [45, 219] on use at bounding box center [46, 222] width 9 height 9
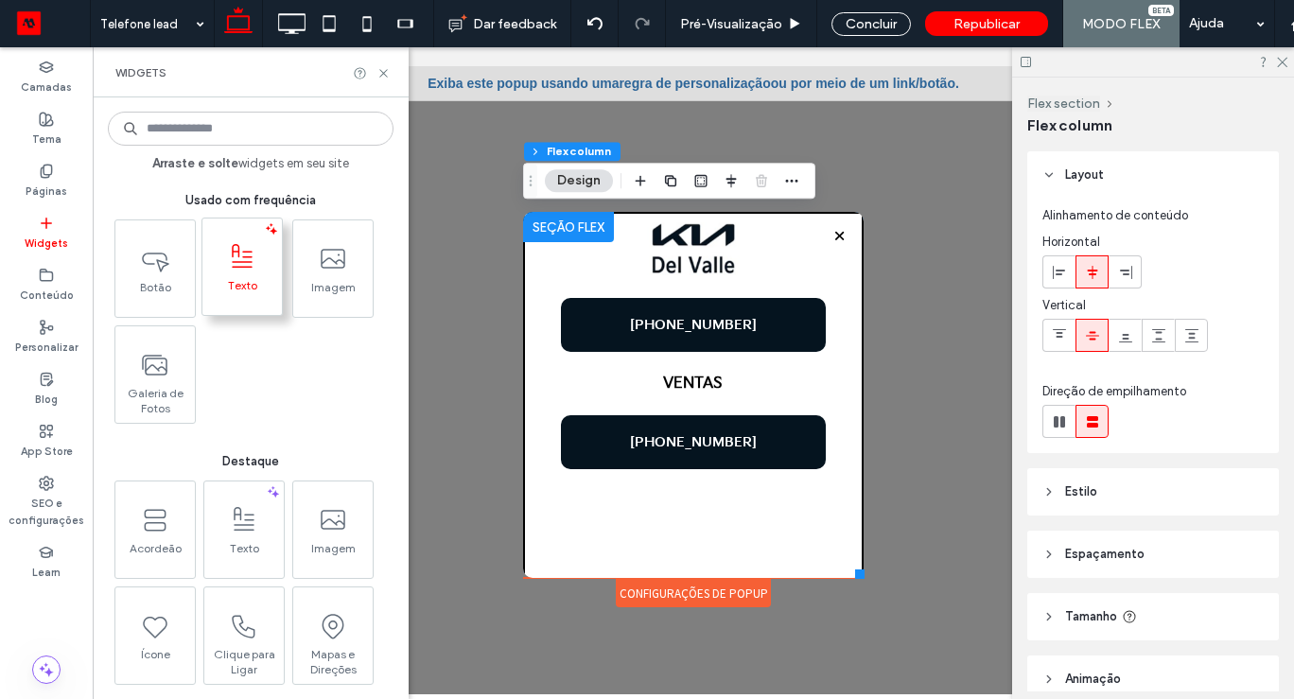
click at [243, 255] on icon at bounding box center [242, 257] width 30 height 30
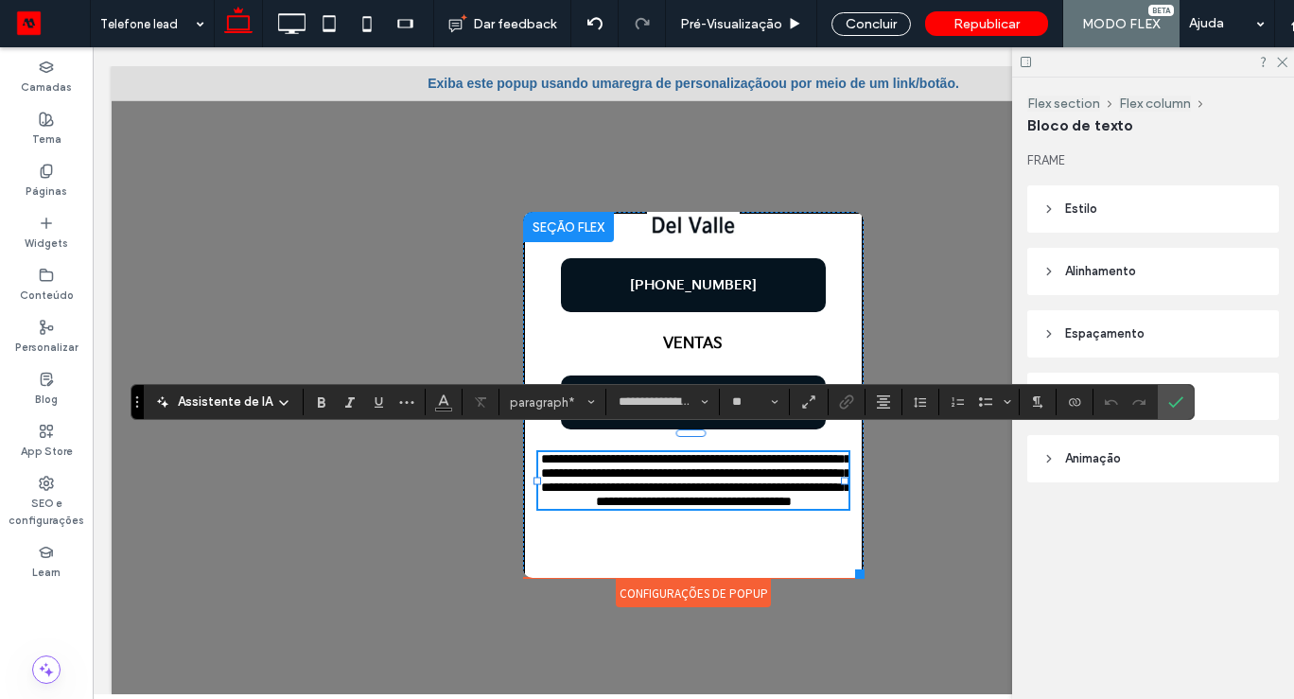
click at [705, 497] on span "**********" at bounding box center [695, 480] width 309 height 56
click at [705, 496] on span "**********" at bounding box center [695, 480] width 309 height 56
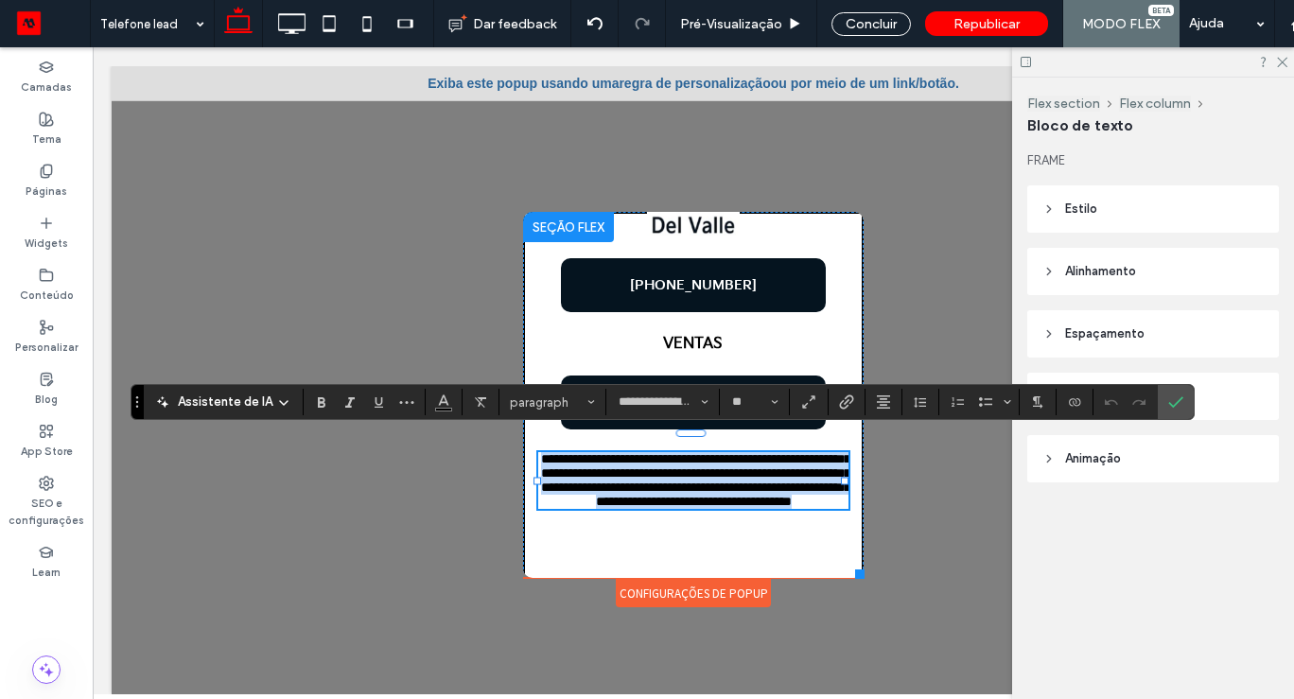
click at [705, 496] on span "**********" at bounding box center [695, 480] width 309 height 56
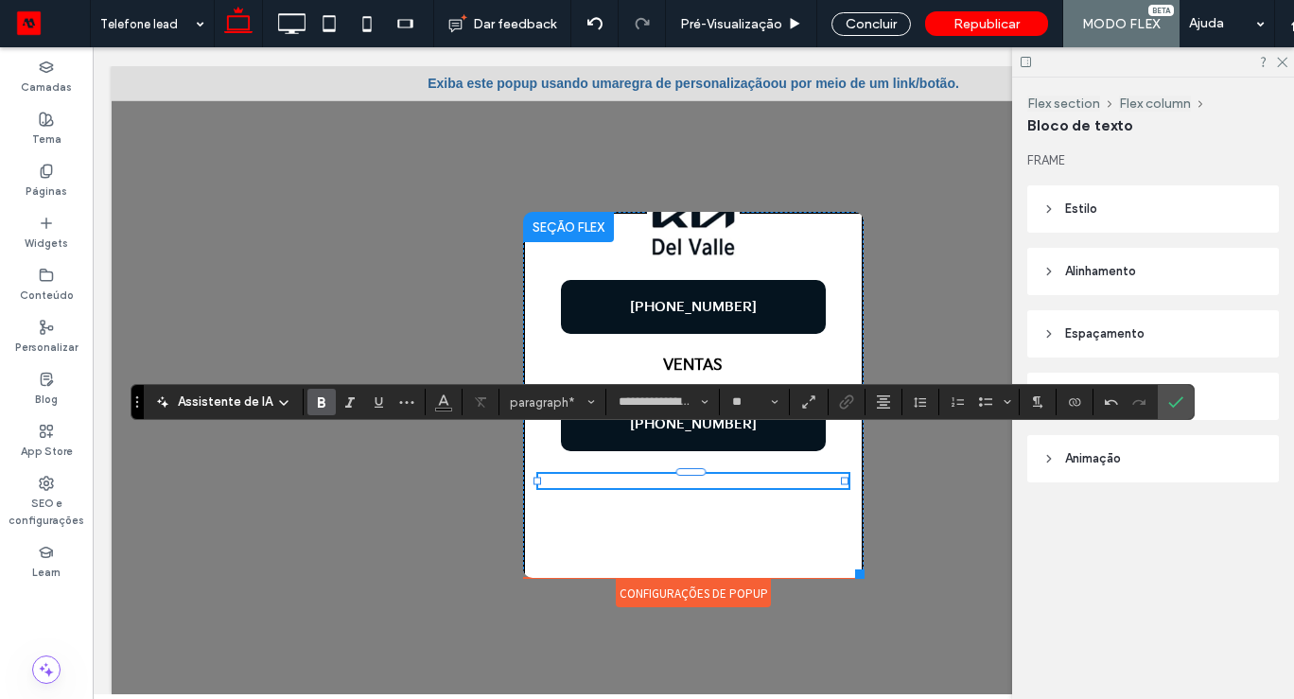
click at [323, 402] on icon "Negrito" at bounding box center [321, 401] width 15 height 15
click at [1173, 398] on icon "Confirmar" at bounding box center [1175, 401] width 15 height 15
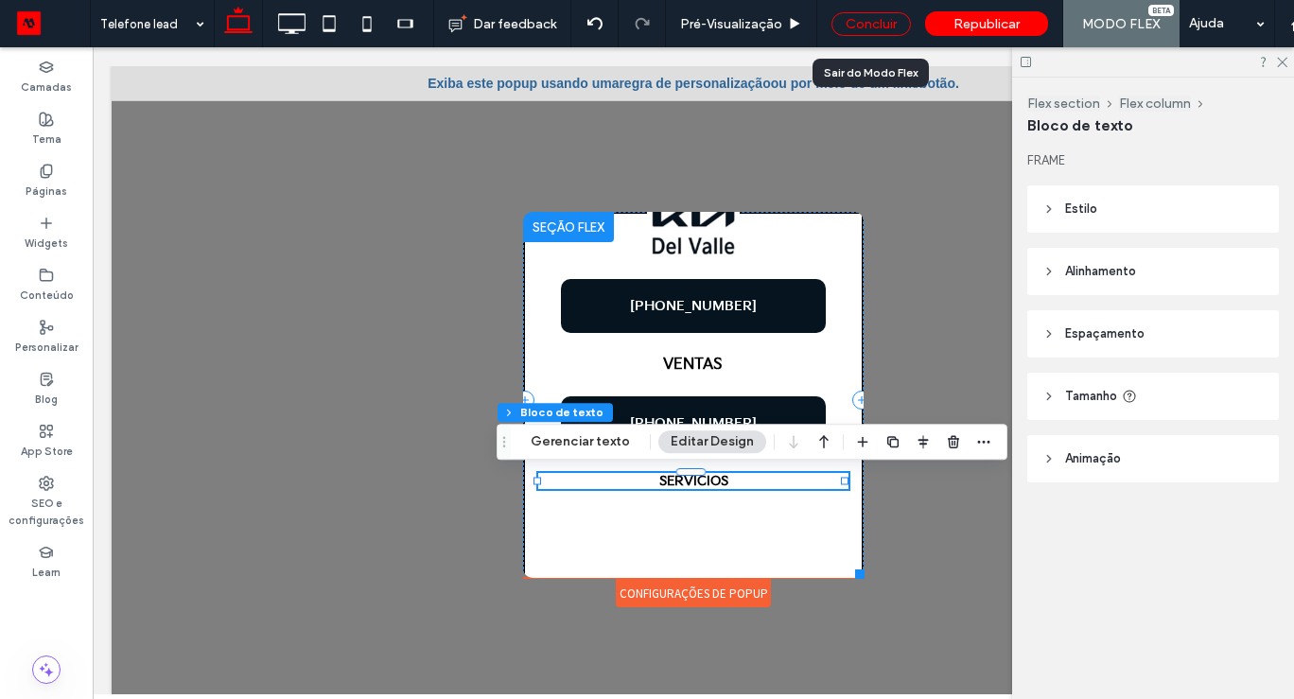
click at [853, 17] on div "Concluir" at bounding box center [870, 24] width 79 height 24
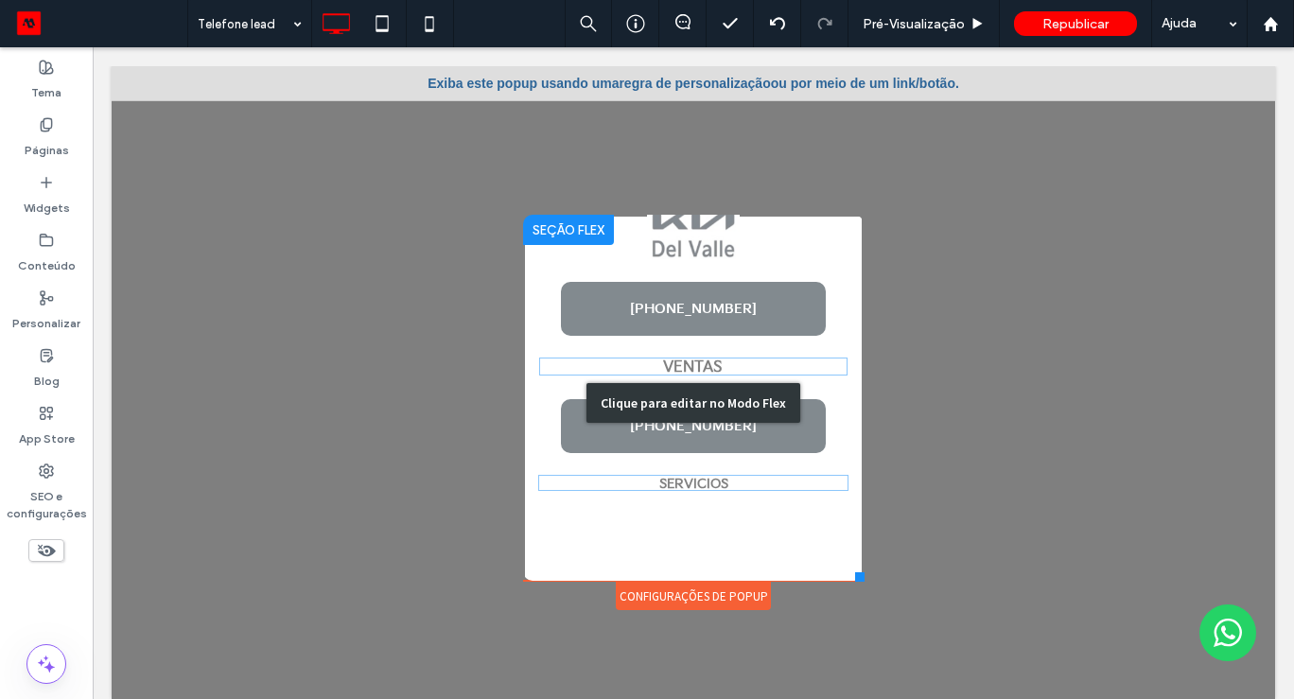
click at [682, 233] on div "Clique para editar no Modo Flex" at bounding box center [693, 403] width 340 height 376
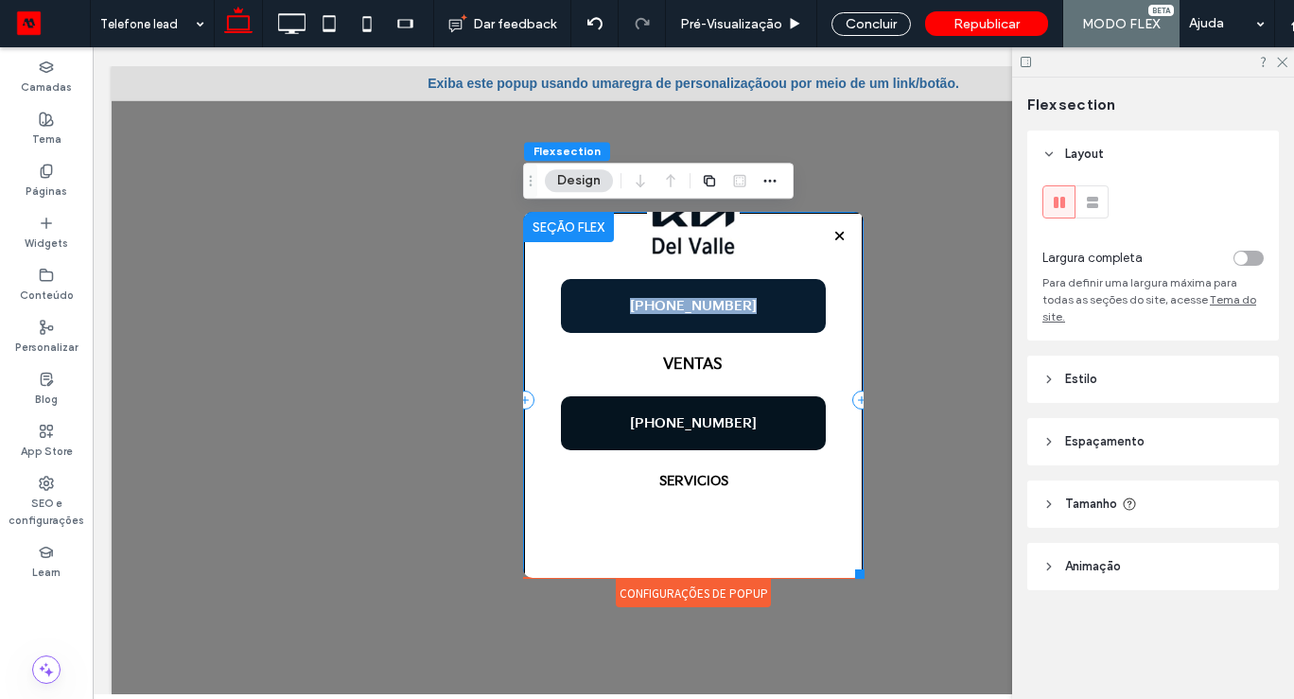
drag, startPoint x: 553, startPoint y: 266, endPoint x: 564, endPoint y: 305, distance: 40.1
click at [557, 354] on div "+52 55 9317-8397 VENTAS +52 55 9317-8397 SERVICIOS" at bounding box center [693, 400] width 340 height 376
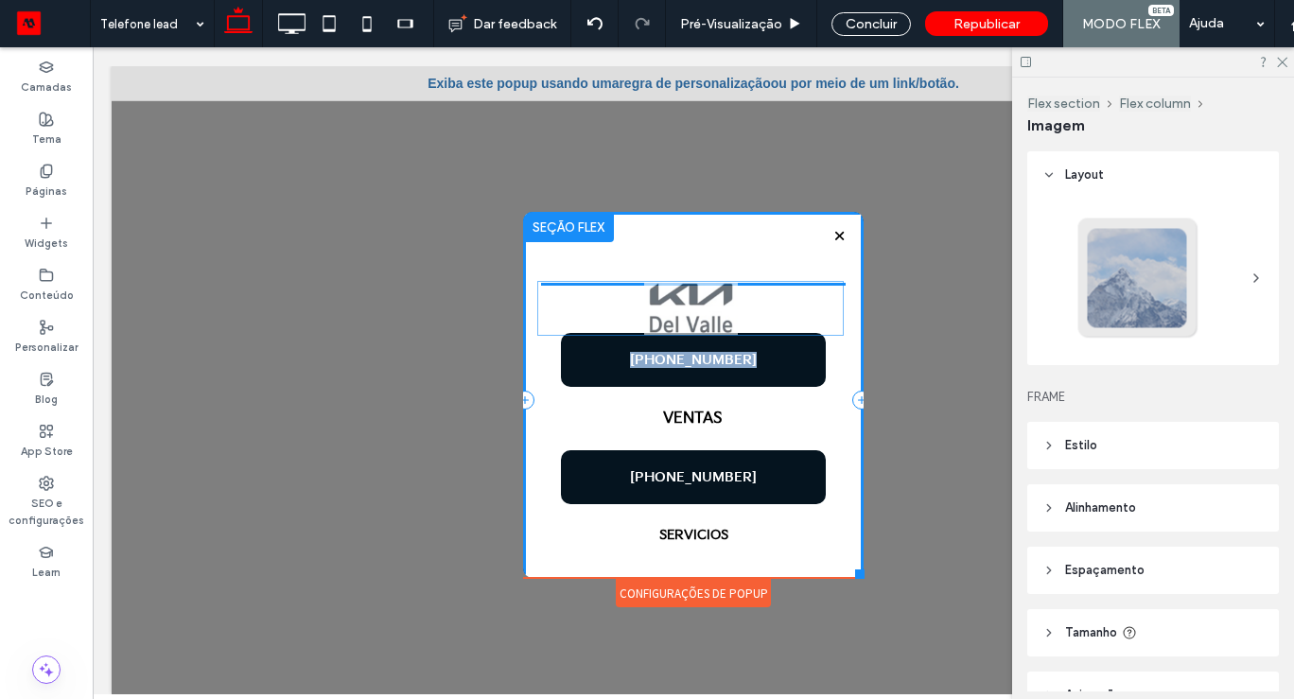
scroll to position [103, 0]
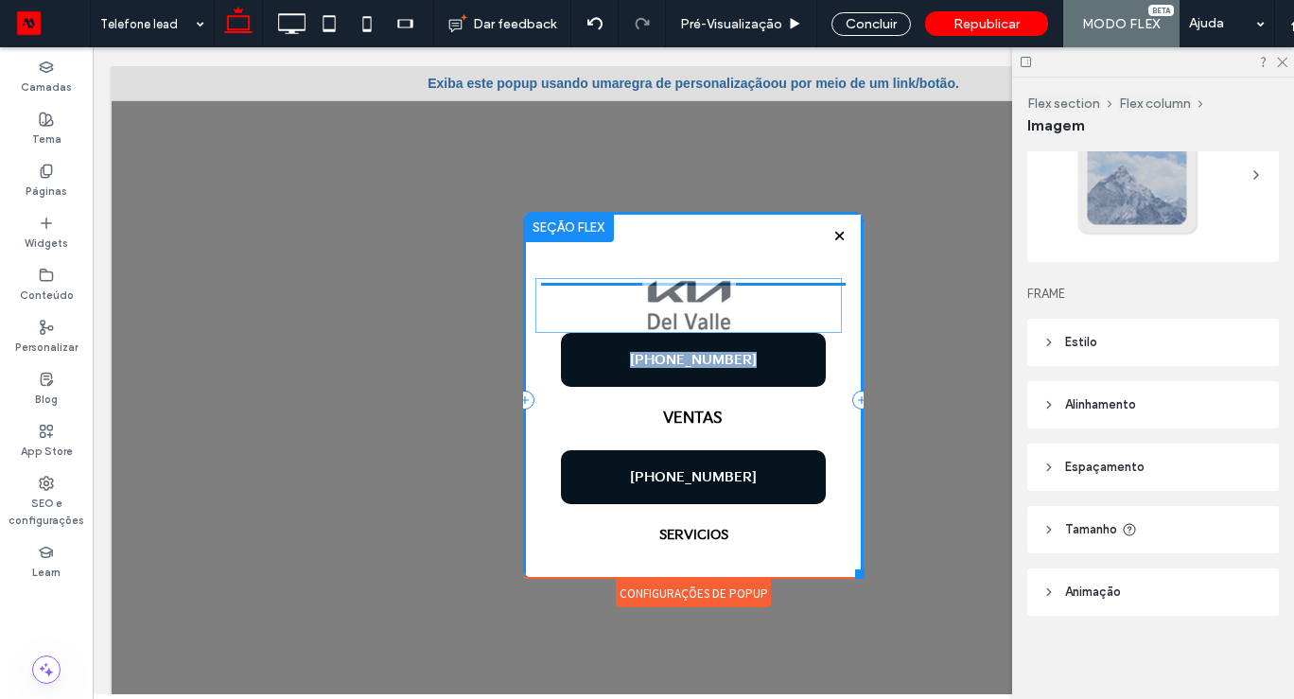
drag, startPoint x: 556, startPoint y: 246, endPoint x: 555, endPoint y: 312, distance: 66.2
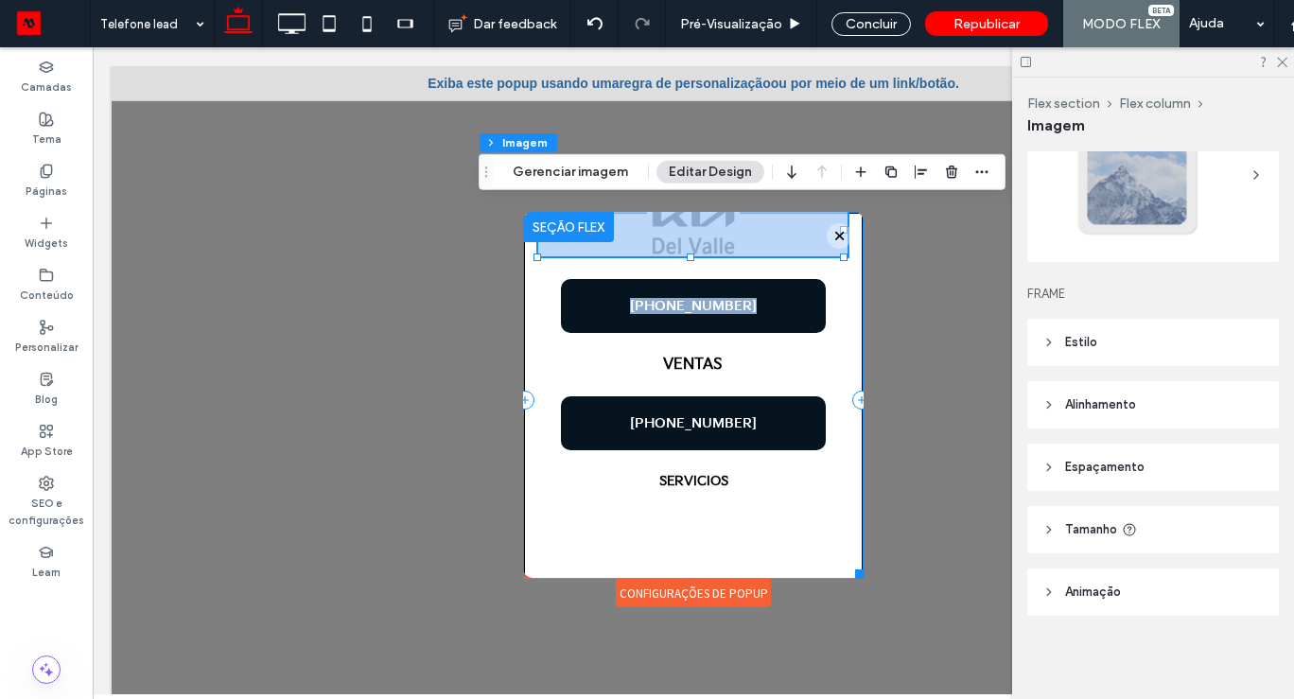
click at [633, 265] on div "+52 55 9317-8397 VENTAS +52 55 9317-8397 SERVICIOS" at bounding box center [693, 400] width 340 height 376
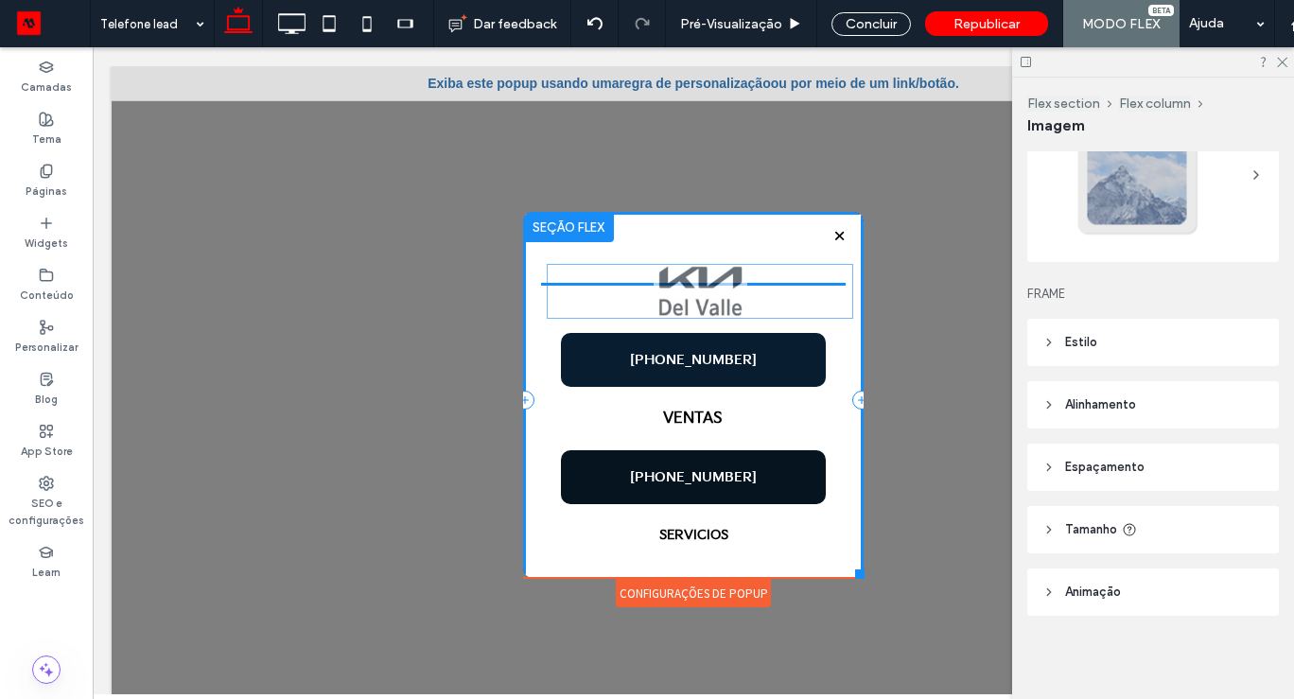
drag, startPoint x: 627, startPoint y: 237, endPoint x: 636, endPoint y: 295, distance: 58.5
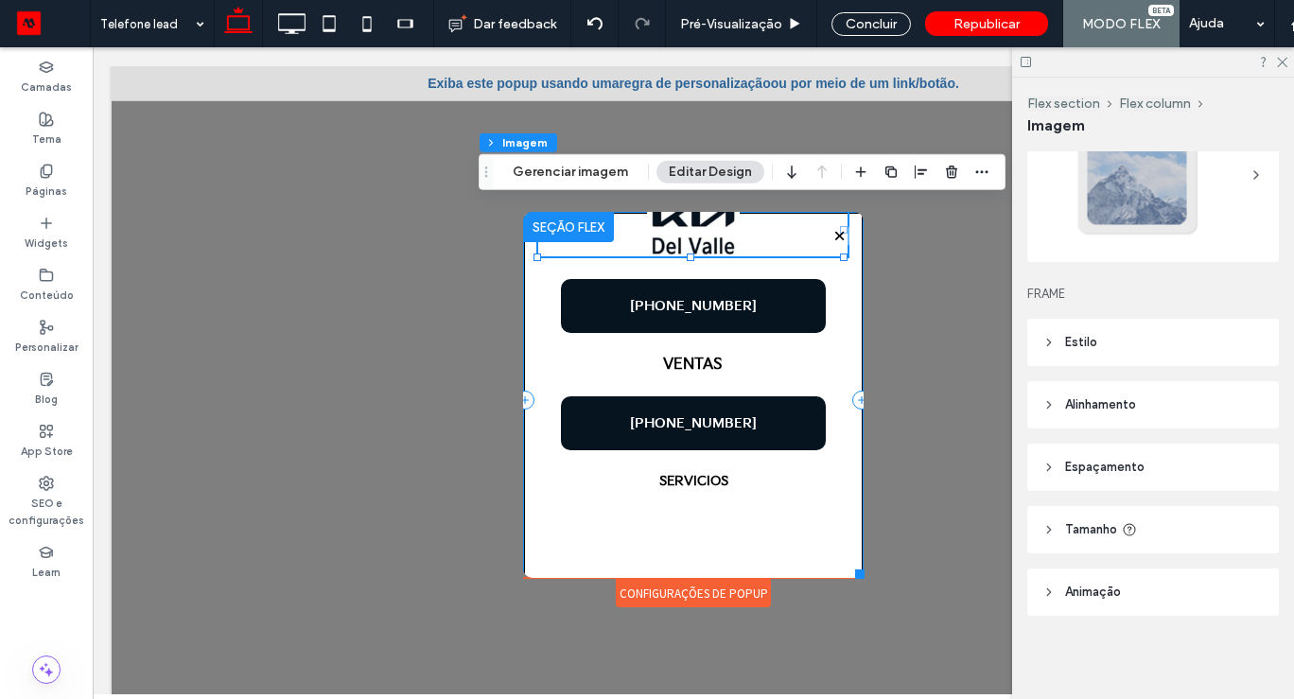
click at [842, 511] on div "+52 55 9317-8397 VENTAS +52 55 9317-8397 SERVICIOS" at bounding box center [693, 400] width 340 height 376
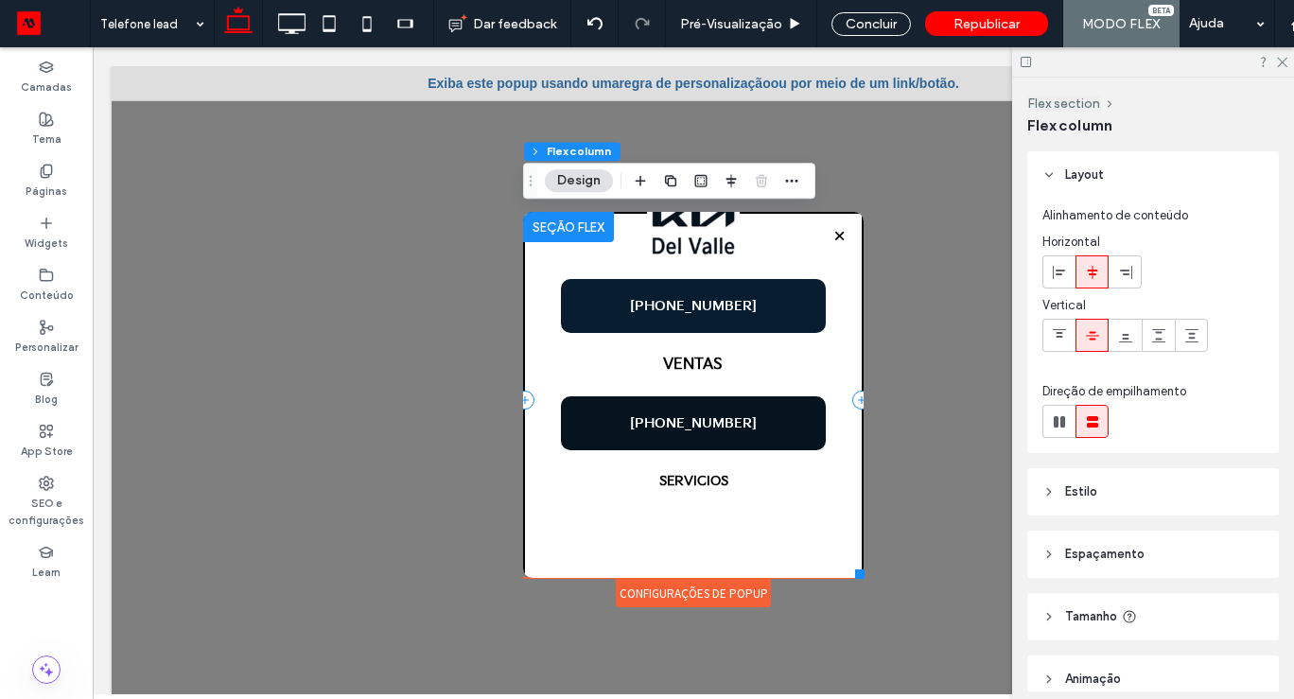
drag, startPoint x: 810, startPoint y: 514, endPoint x: 799, endPoint y: 305, distance: 210.2
click at [800, 305] on div "+52 55 9317-8397 VENTAS +52 55 9317-8397 SERVICIOS" at bounding box center [693, 400] width 340 height 376
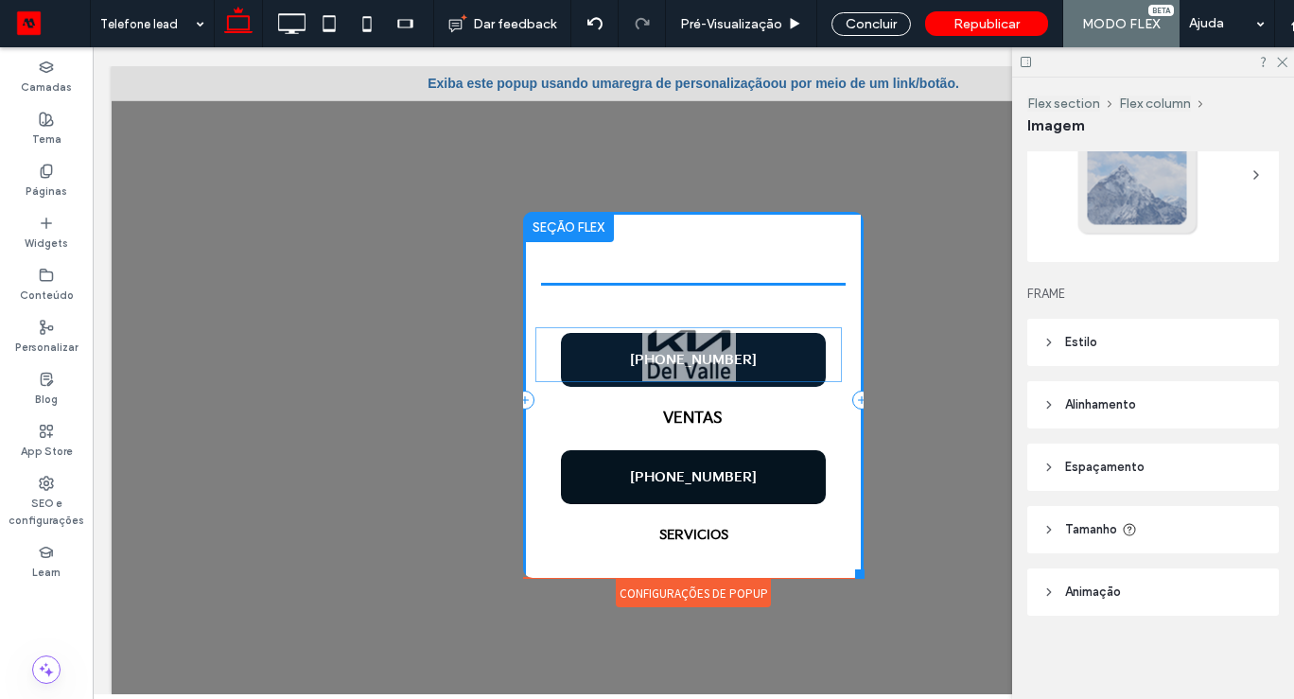
drag, startPoint x: 766, startPoint y: 217, endPoint x: 765, endPoint y: 315, distance: 98.4
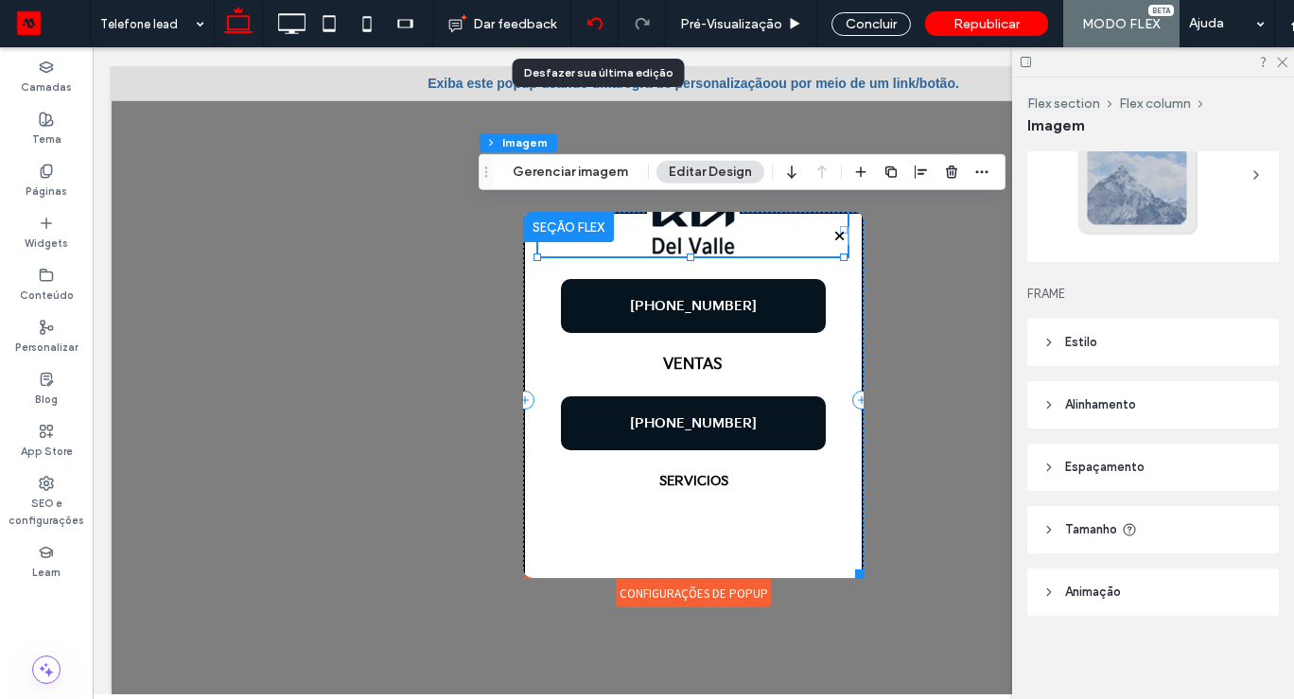
click at [606, 19] on div at bounding box center [594, 23] width 46 height 15
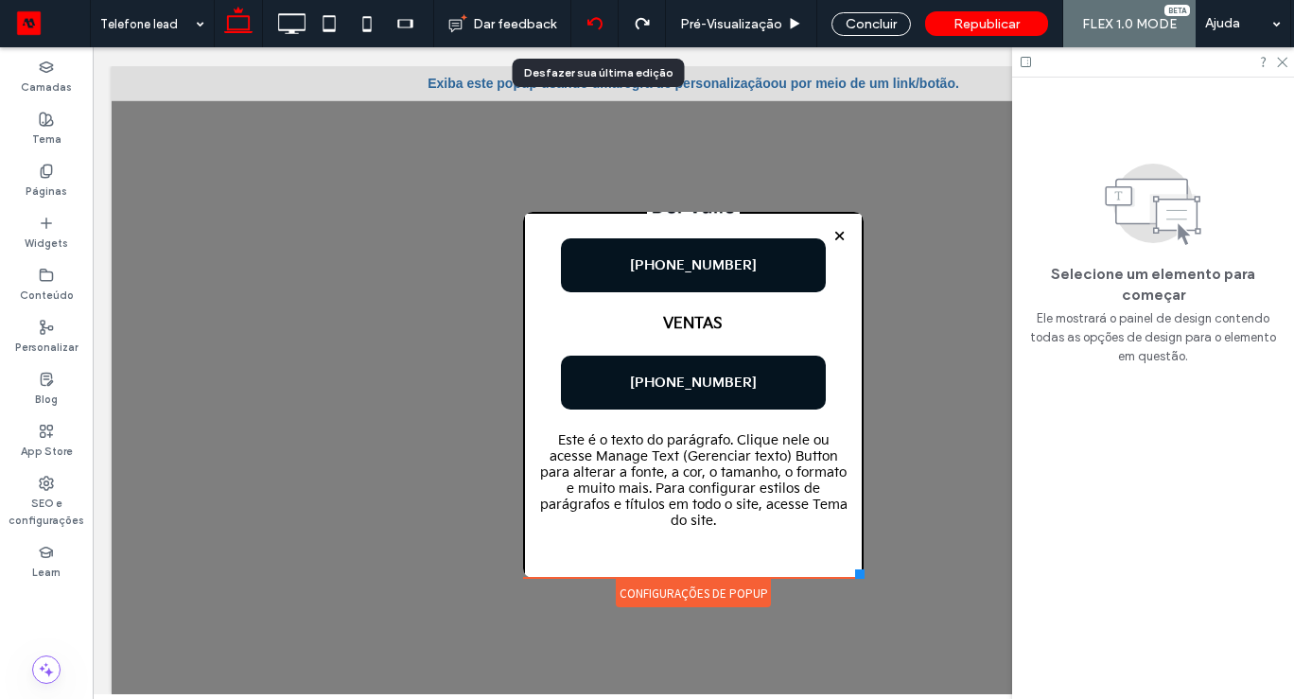
scroll to position [0, 0]
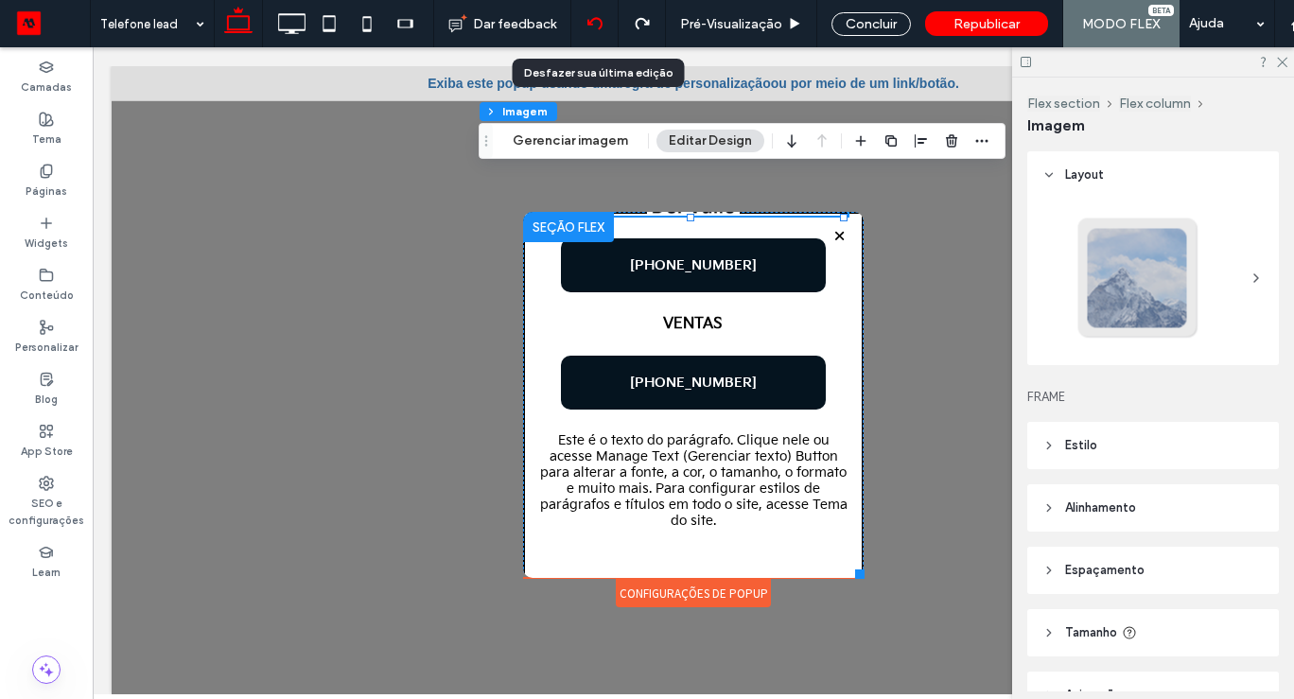
click at [601, 23] on icon at bounding box center [594, 23] width 15 height 15
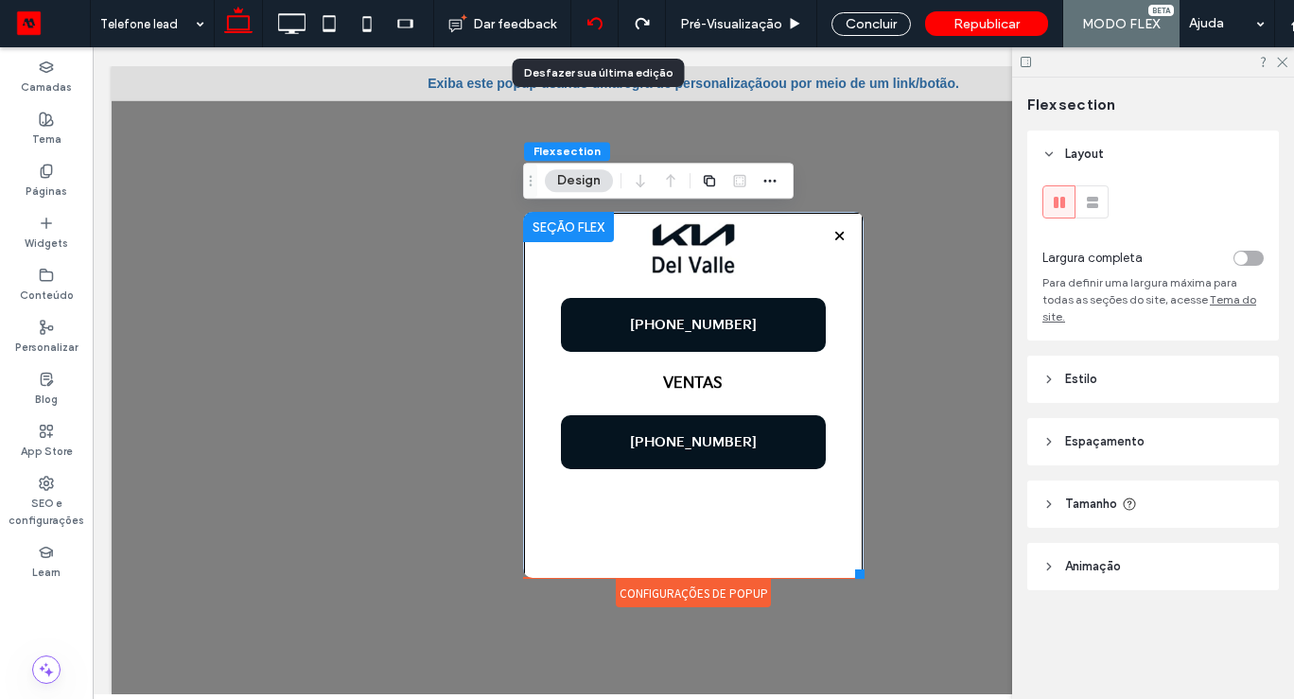
click at [597, 17] on icon at bounding box center [594, 23] width 15 height 15
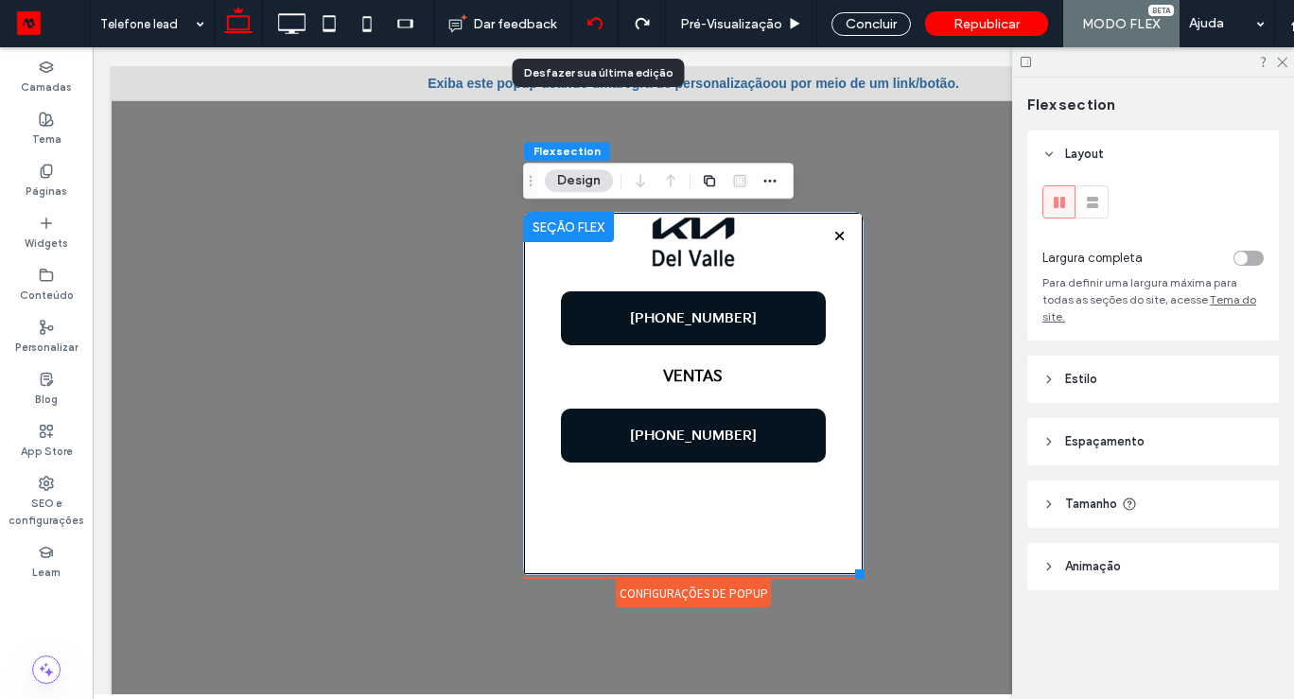
click at [597, 17] on icon at bounding box center [594, 23] width 15 height 15
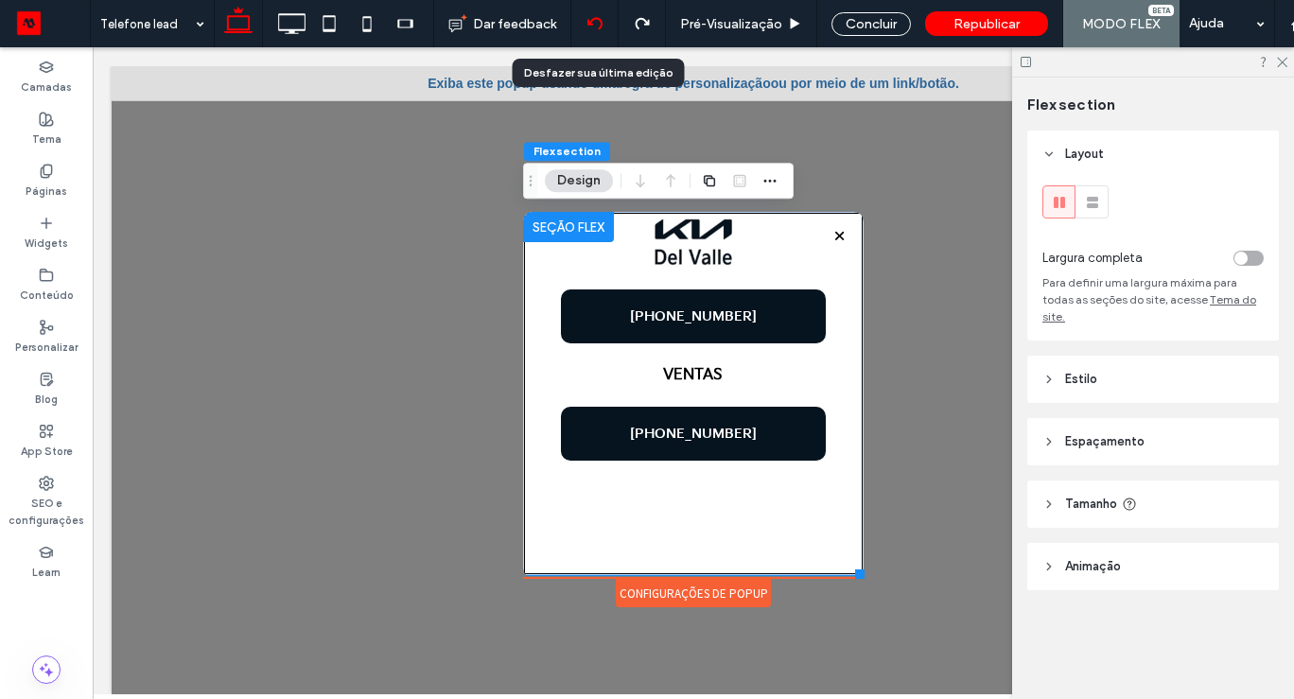
click at [597, 17] on icon at bounding box center [594, 23] width 15 height 15
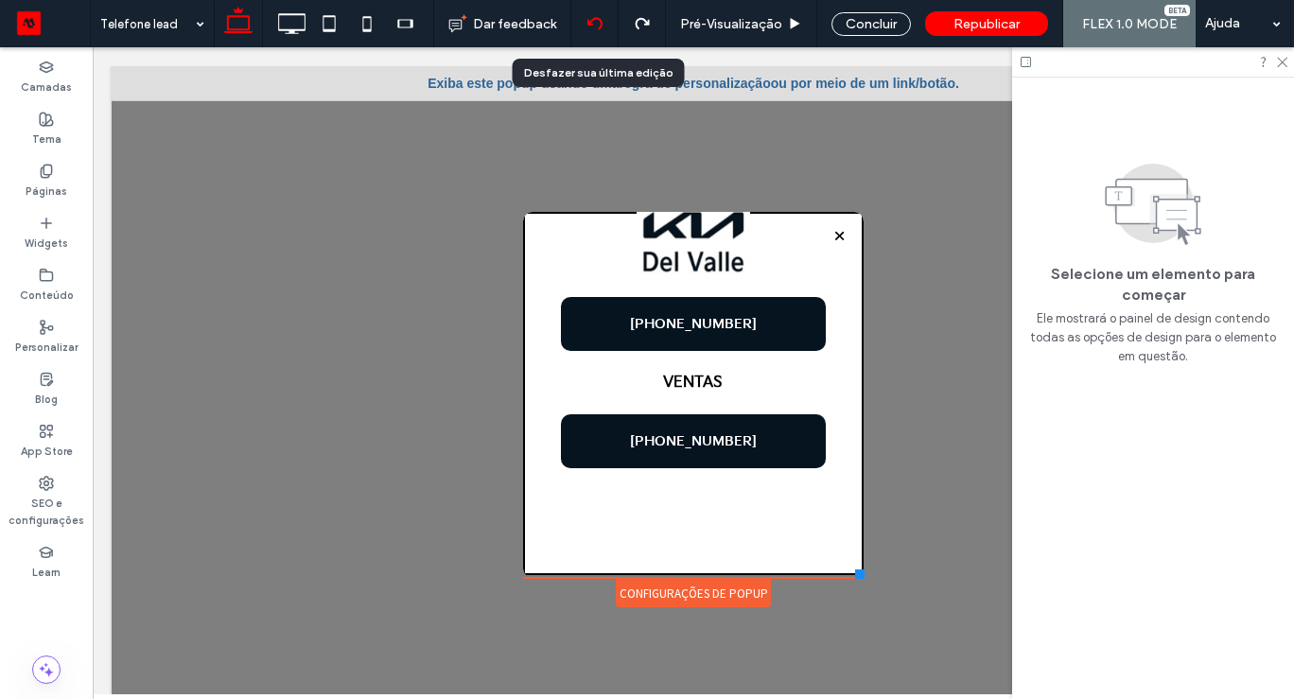
click at [597, 17] on icon at bounding box center [594, 23] width 15 height 15
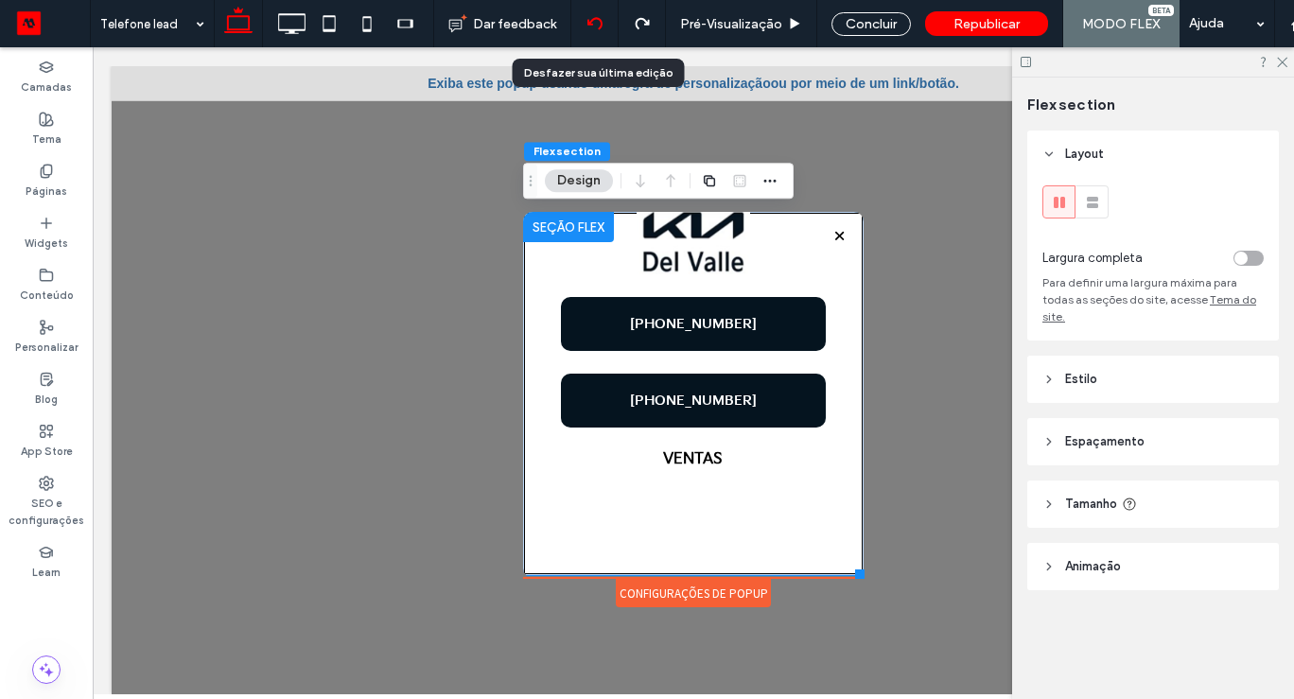
click at [597, 17] on icon at bounding box center [594, 23] width 15 height 15
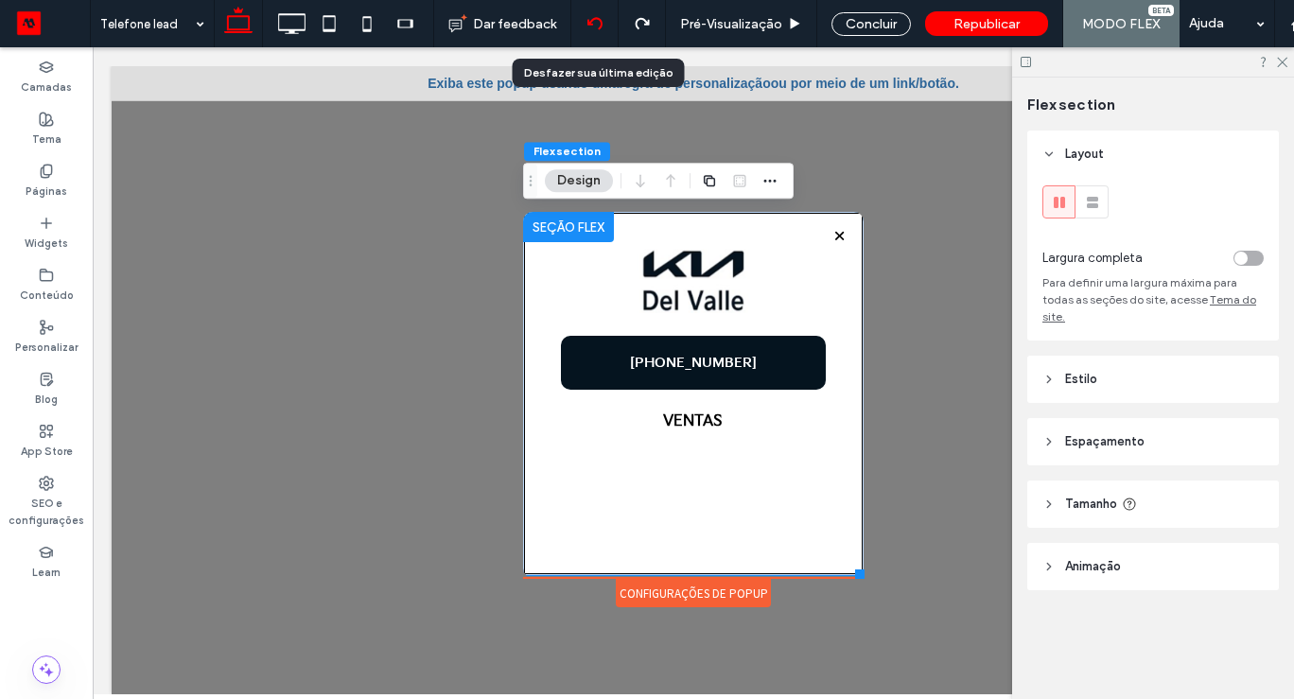
click at [597, 17] on icon at bounding box center [594, 23] width 15 height 15
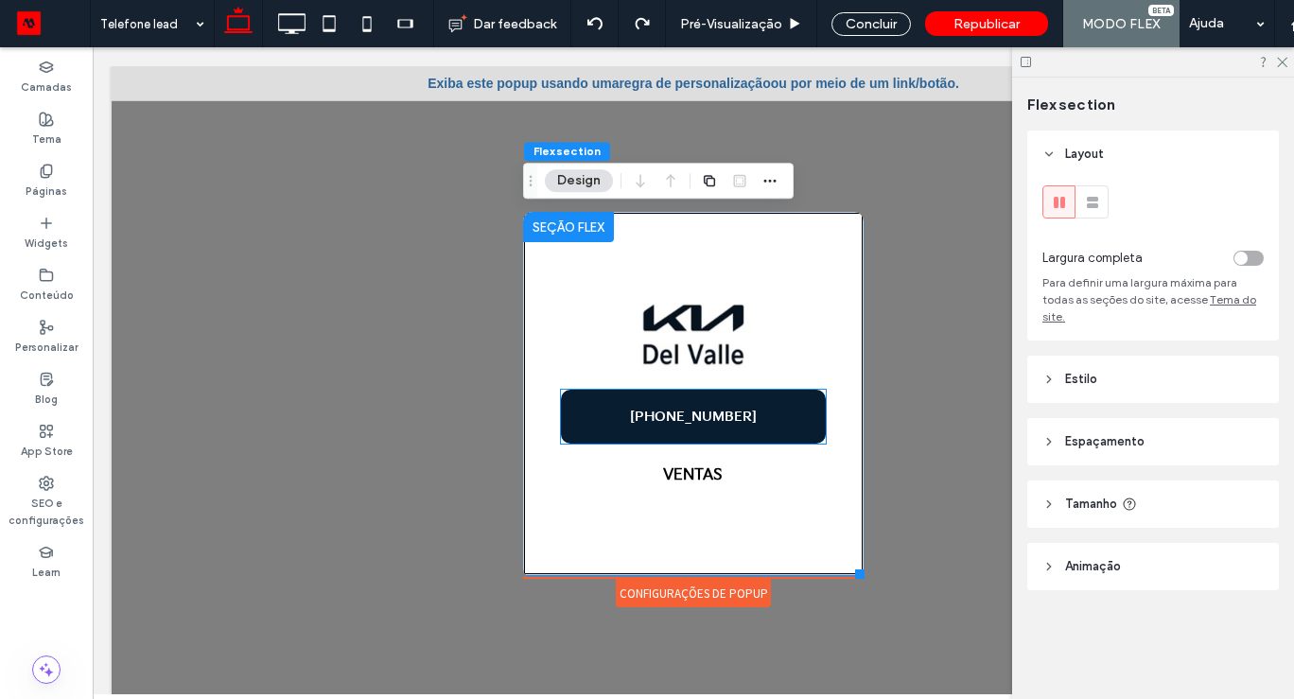
click at [769, 423] on link "+52 55 9317-8397" at bounding box center [693, 417] width 265 height 54
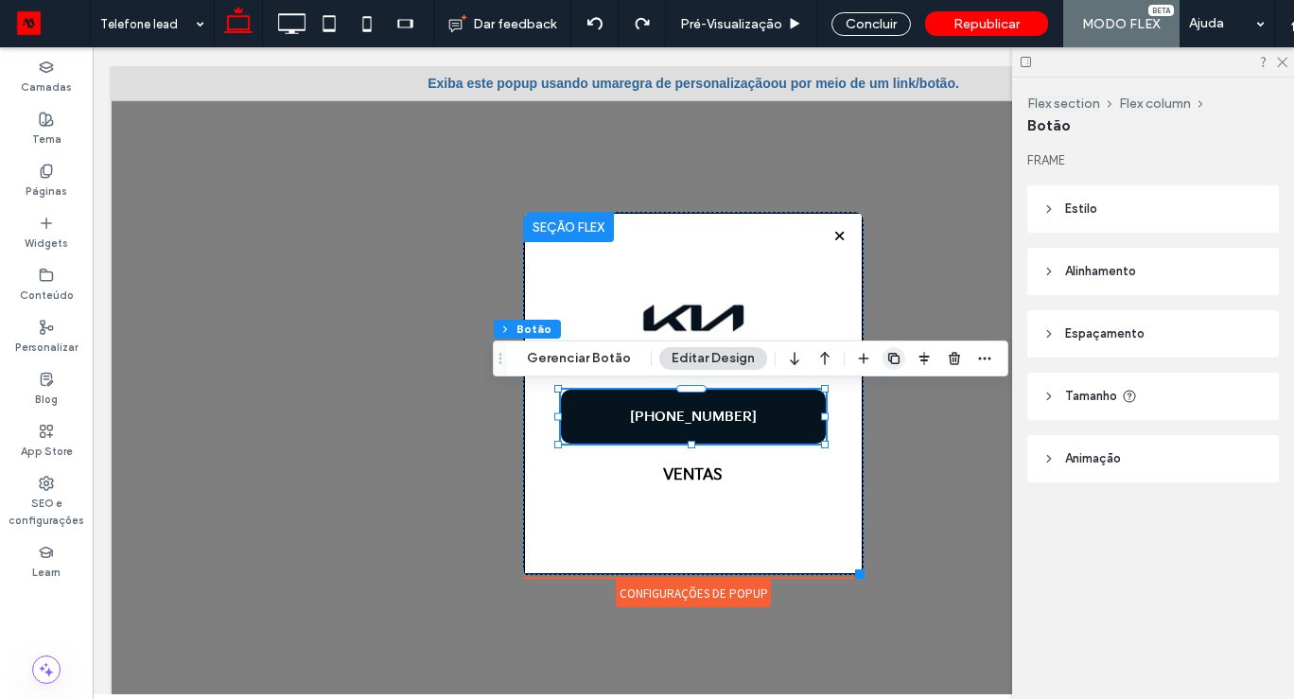
click at [882, 357] on span "button" at bounding box center [893, 358] width 23 height 23
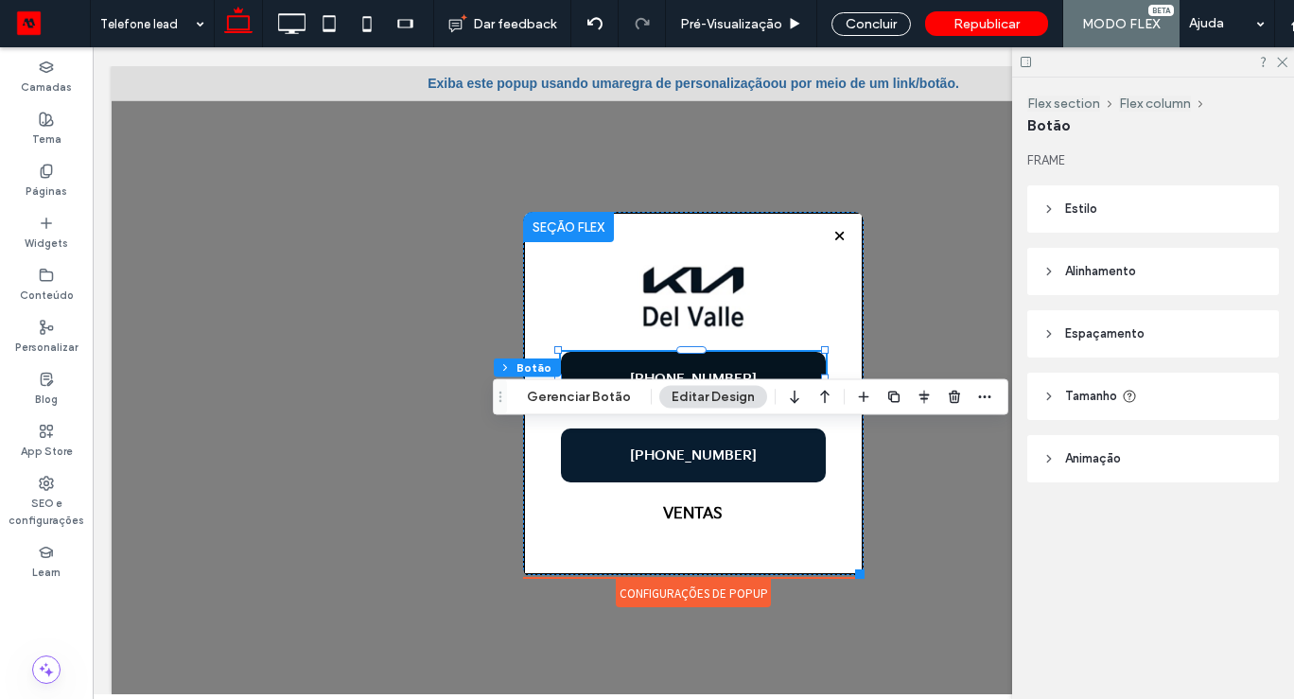
type input "**"
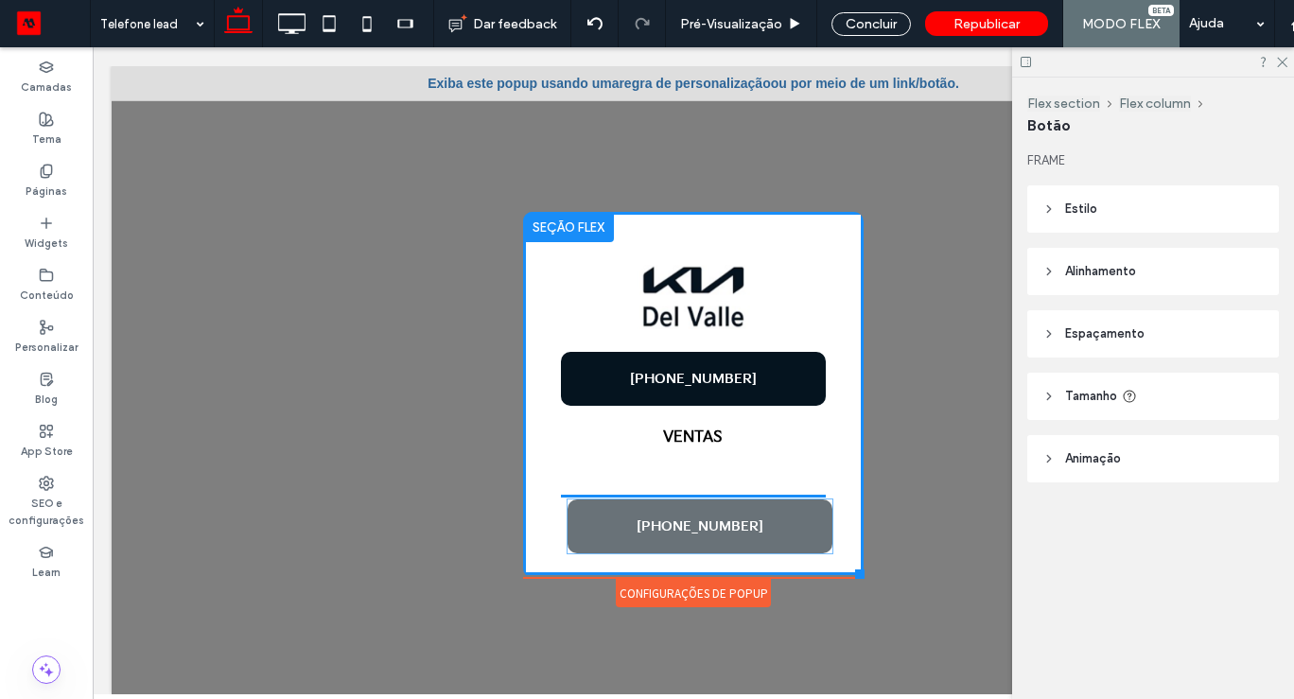
drag, startPoint x: 733, startPoint y: 453, endPoint x: 743, endPoint y: 527, distance: 74.5
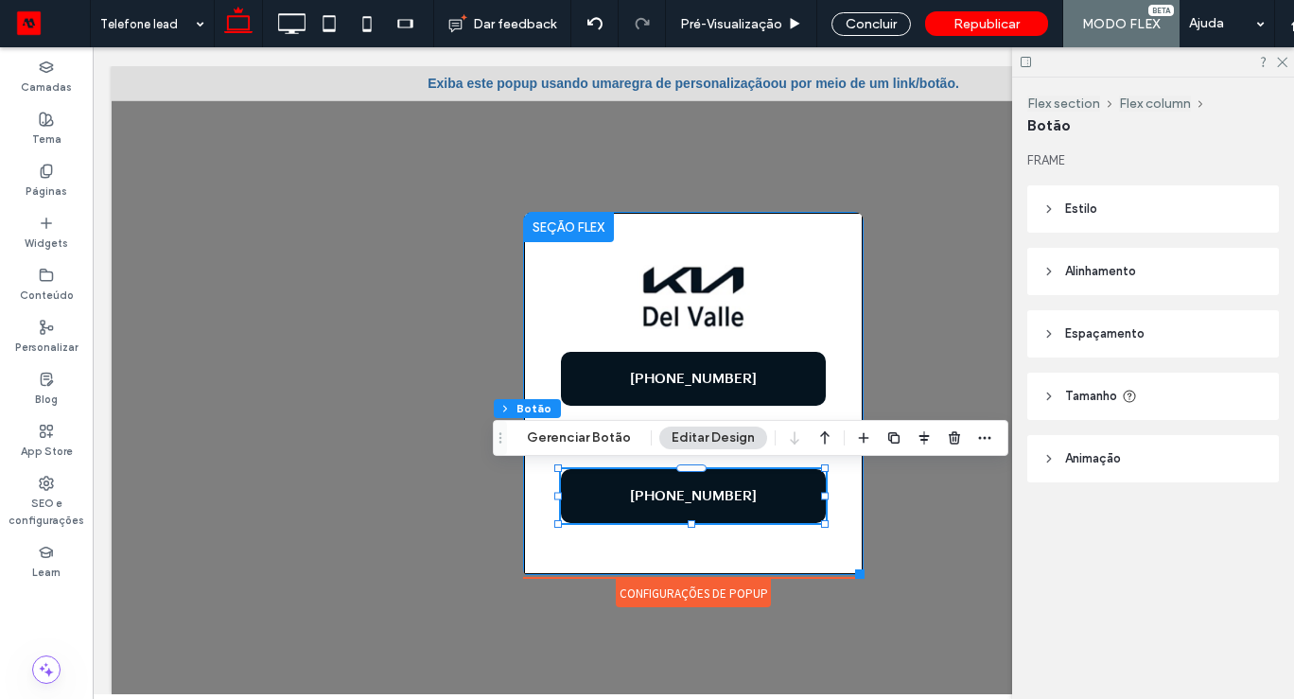
click at [700, 553] on div "+52 55 9317-8397 VENTAS +52 55 9317-8397" at bounding box center [693, 393] width 340 height 363
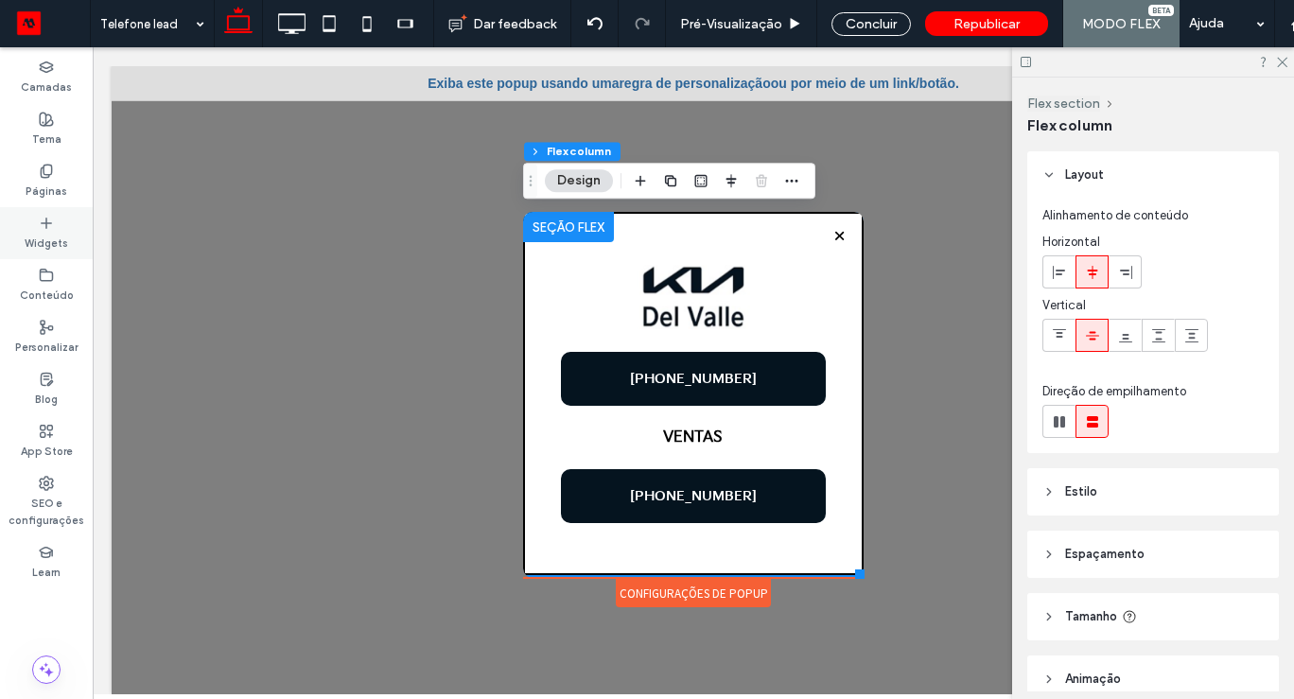
click at [44, 231] on label "Widgets" at bounding box center [47, 241] width 44 height 21
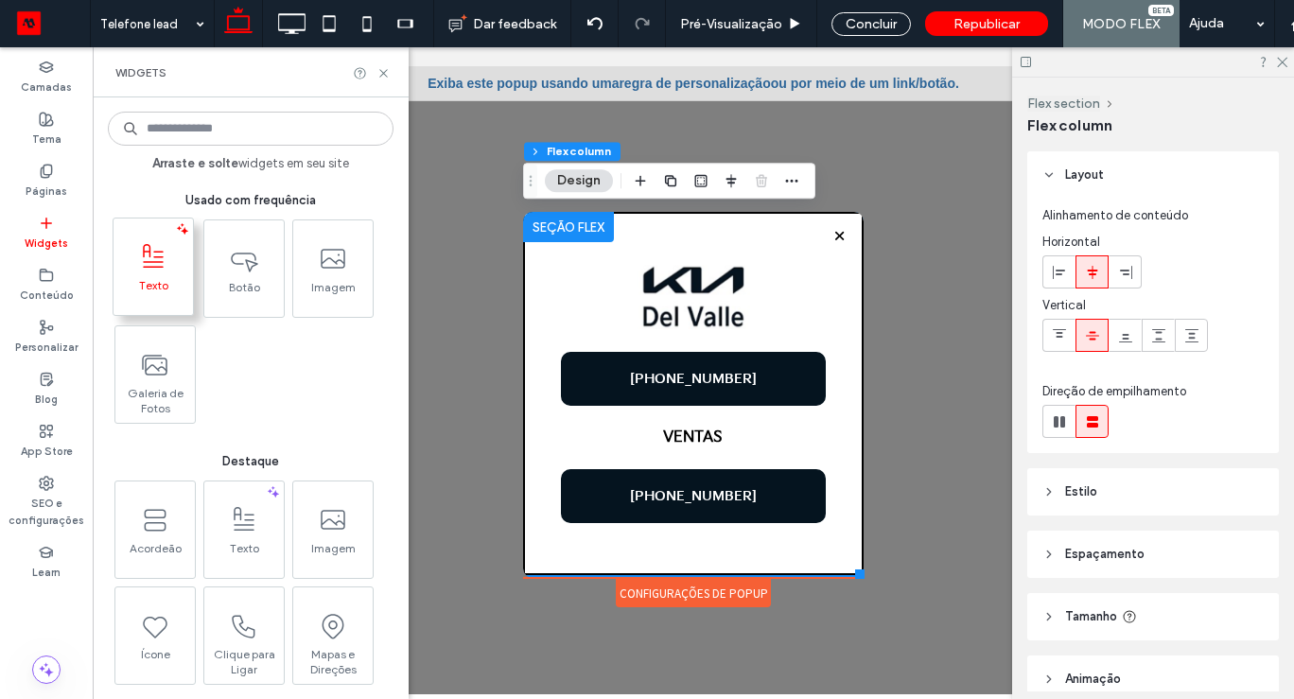
click at [186, 281] on span "Texto" at bounding box center [152, 291] width 79 height 26
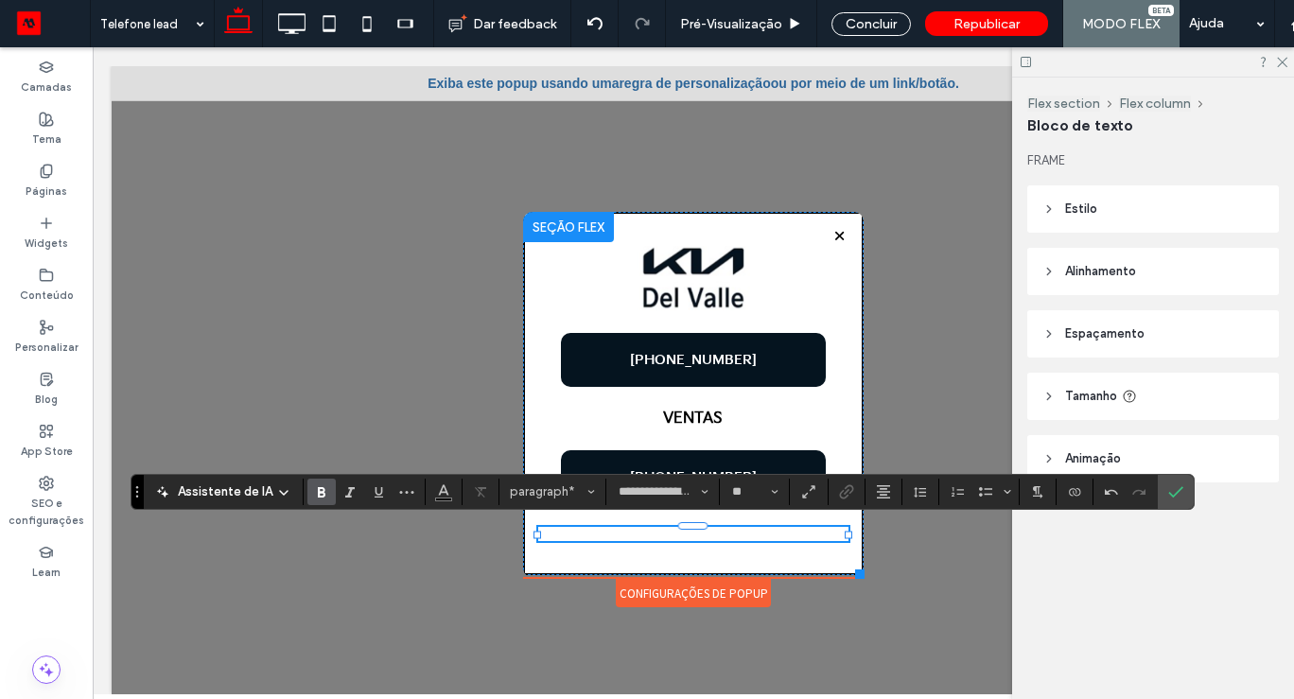
click at [323, 486] on icon "Negrito" at bounding box center [321, 491] width 15 height 15
click at [1180, 488] on label "Confirmar" at bounding box center [1175, 492] width 28 height 34
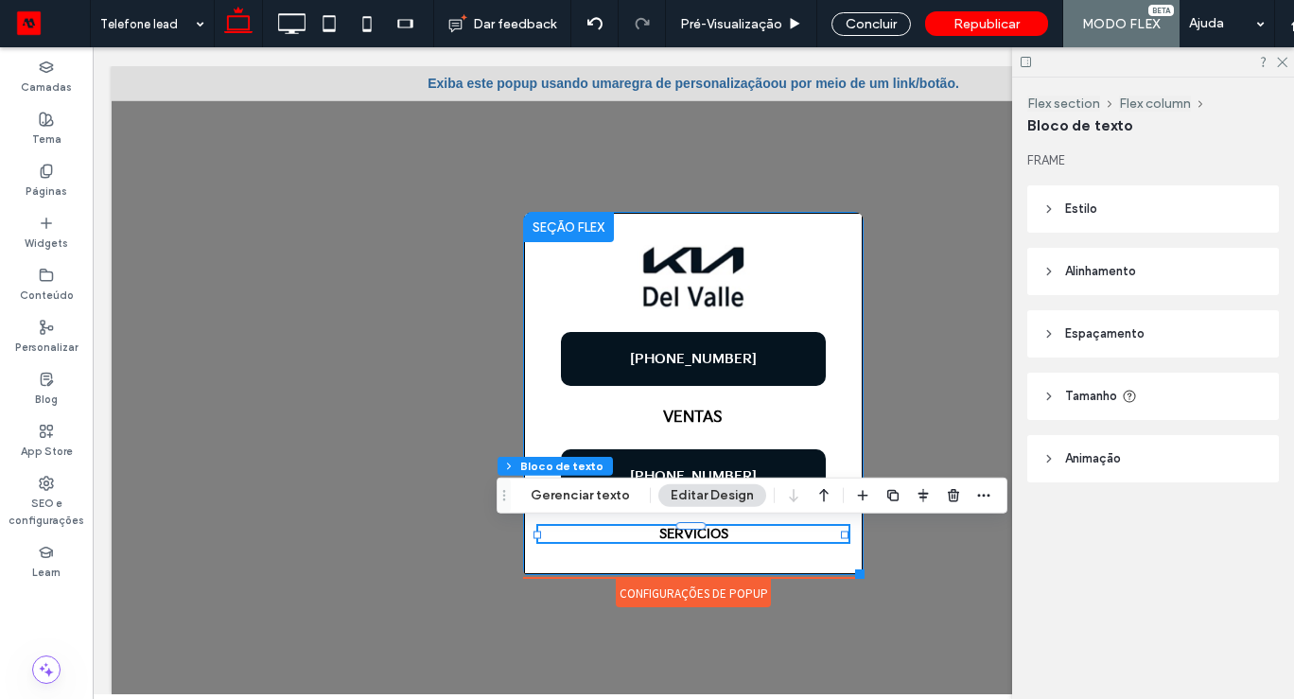
click at [758, 562] on div "+52 55 9317-8397 VENTAS +52 55 9317-8397 SERVICIOS" at bounding box center [693, 393] width 340 height 363
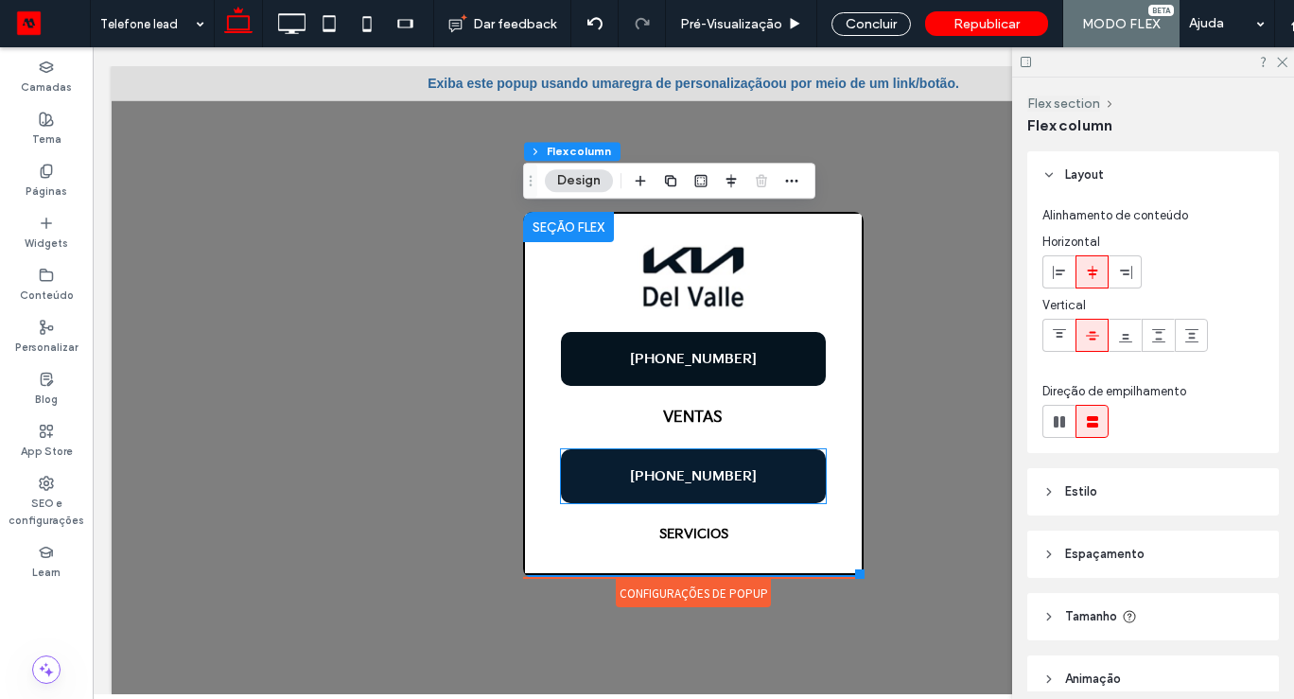
click at [733, 466] on link "+52 55 9317-8397" at bounding box center [693, 476] width 265 height 54
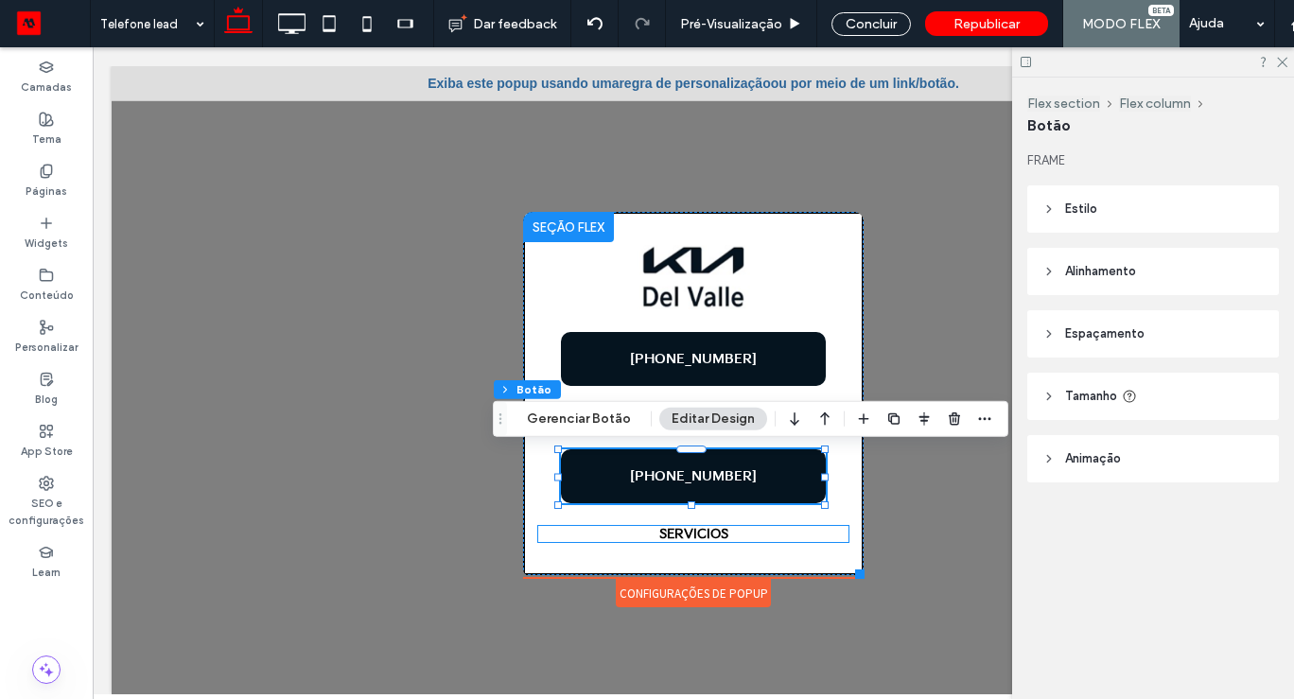
click at [698, 535] on strong "SERVICIOS" at bounding box center [693, 534] width 69 height 16
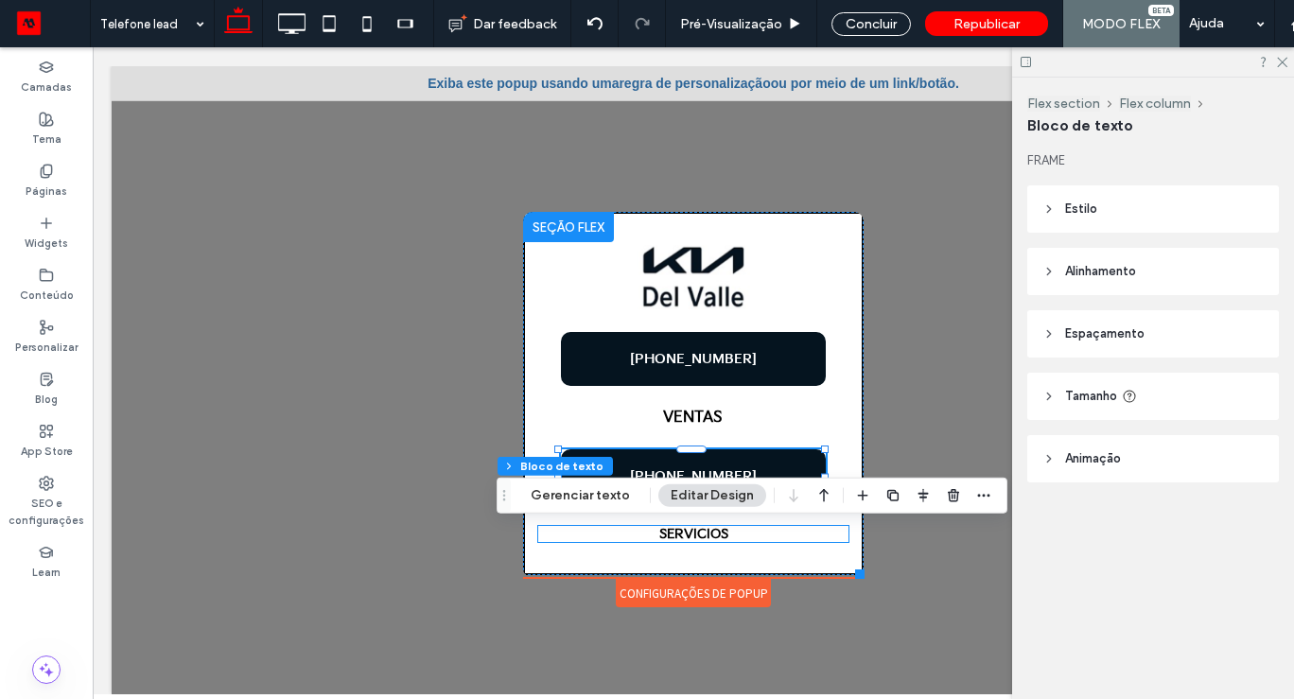
click at [698, 535] on strong "SERVICIOS" at bounding box center [693, 534] width 69 height 16
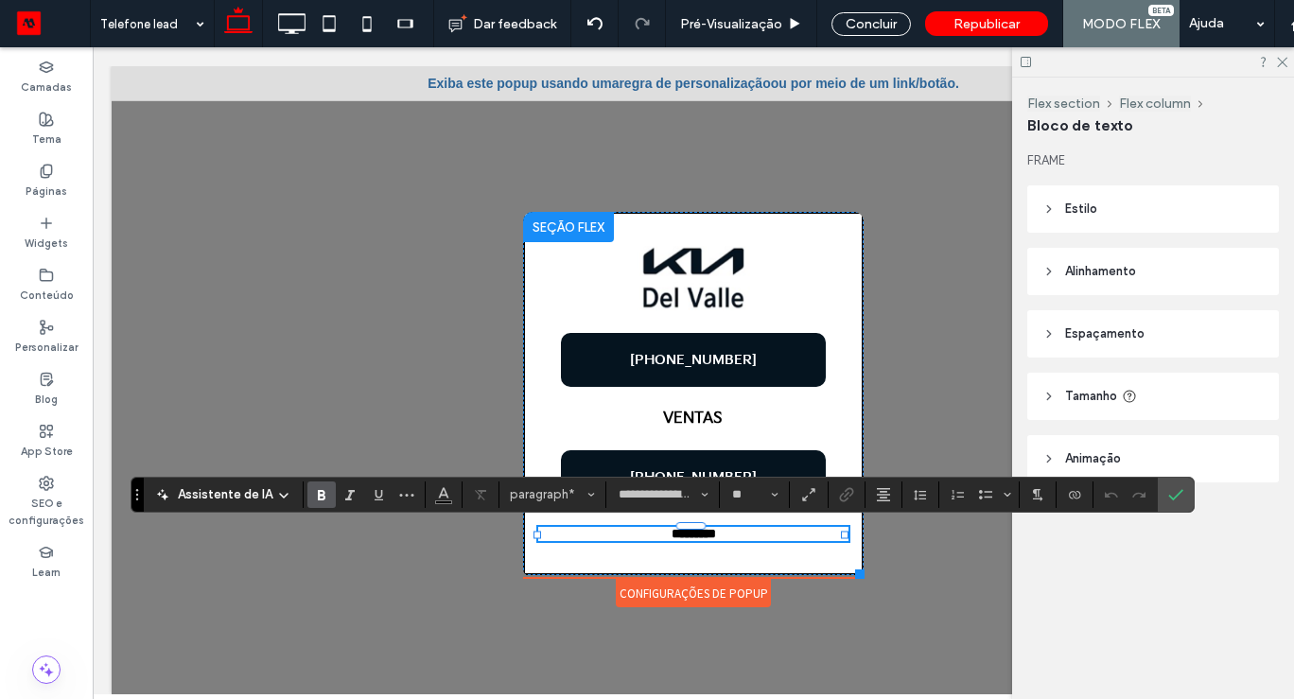
click at [698, 535] on strong "*********" at bounding box center [693, 533] width 44 height 13
click at [749, 493] on input "**" at bounding box center [748, 494] width 37 height 15
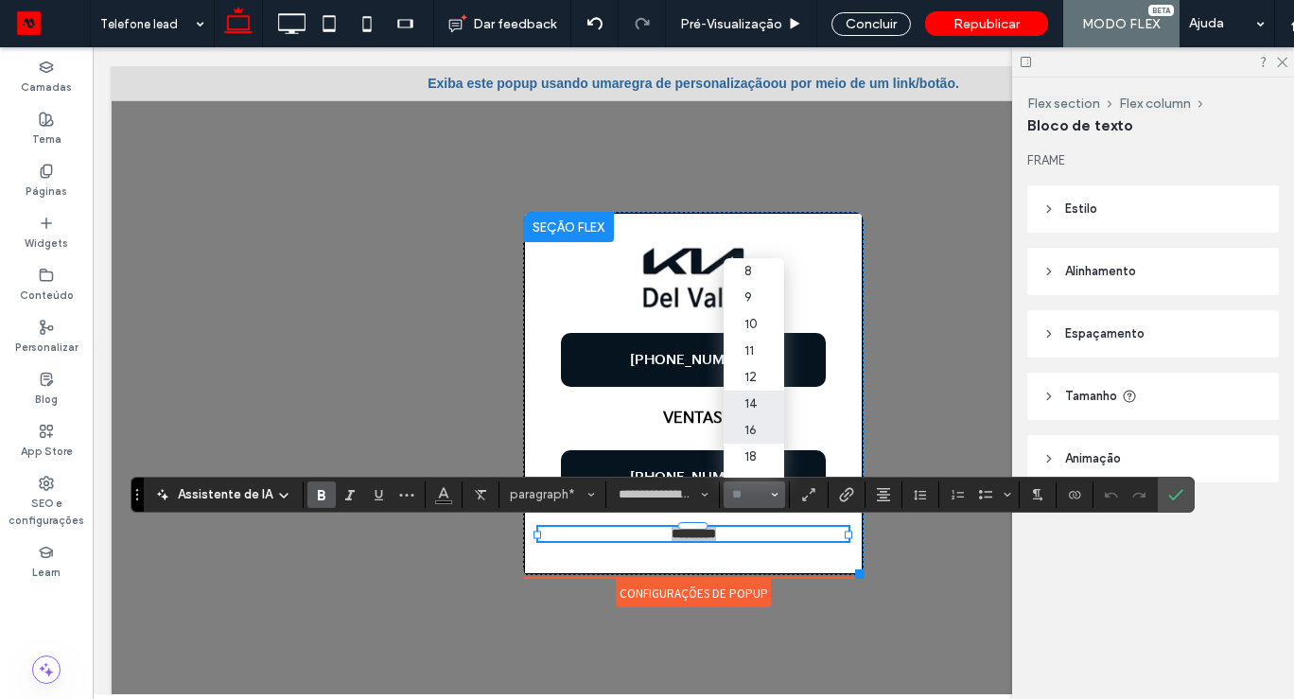
drag, startPoint x: 745, startPoint y: 431, endPoint x: 653, endPoint y: 400, distance: 97.8
click at [745, 431] on label "16" at bounding box center [753, 430] width 61 height 26
type input "**"
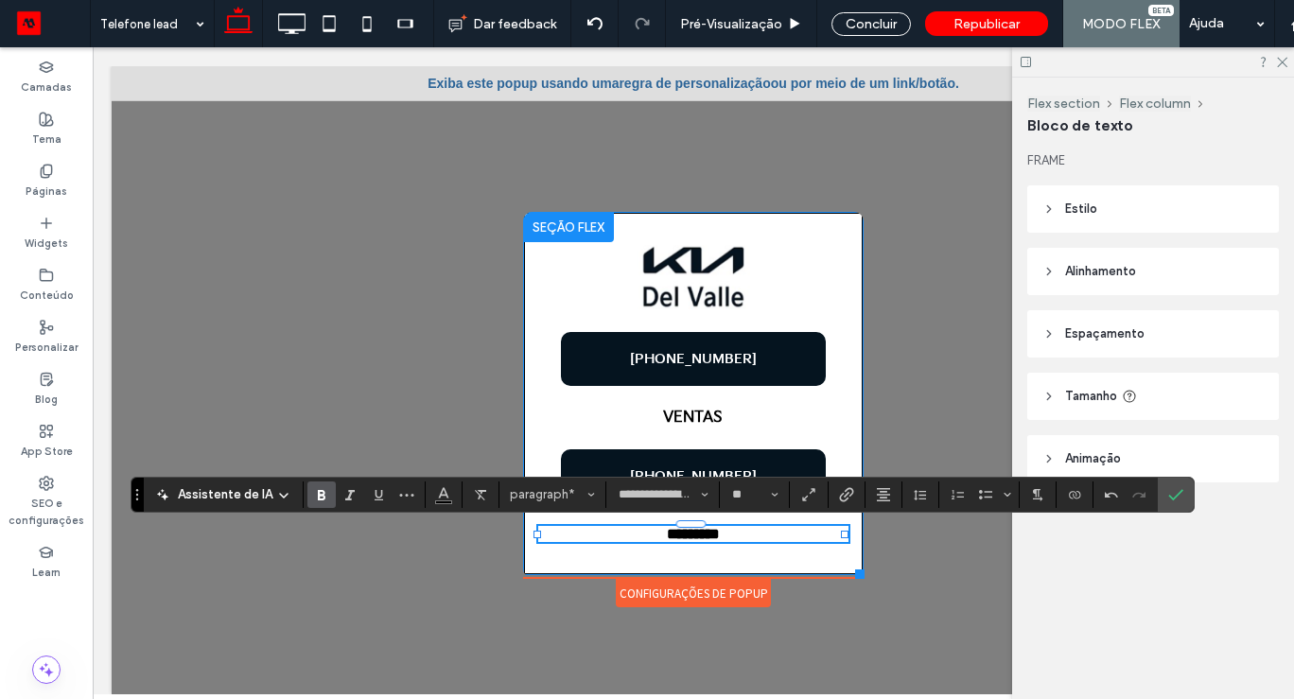
click at [765, 551] on div "+52 55 9317-8397 VENTAS +52 55 9317-8397 *********" at bounding box center [693, 393] width 340 height 363
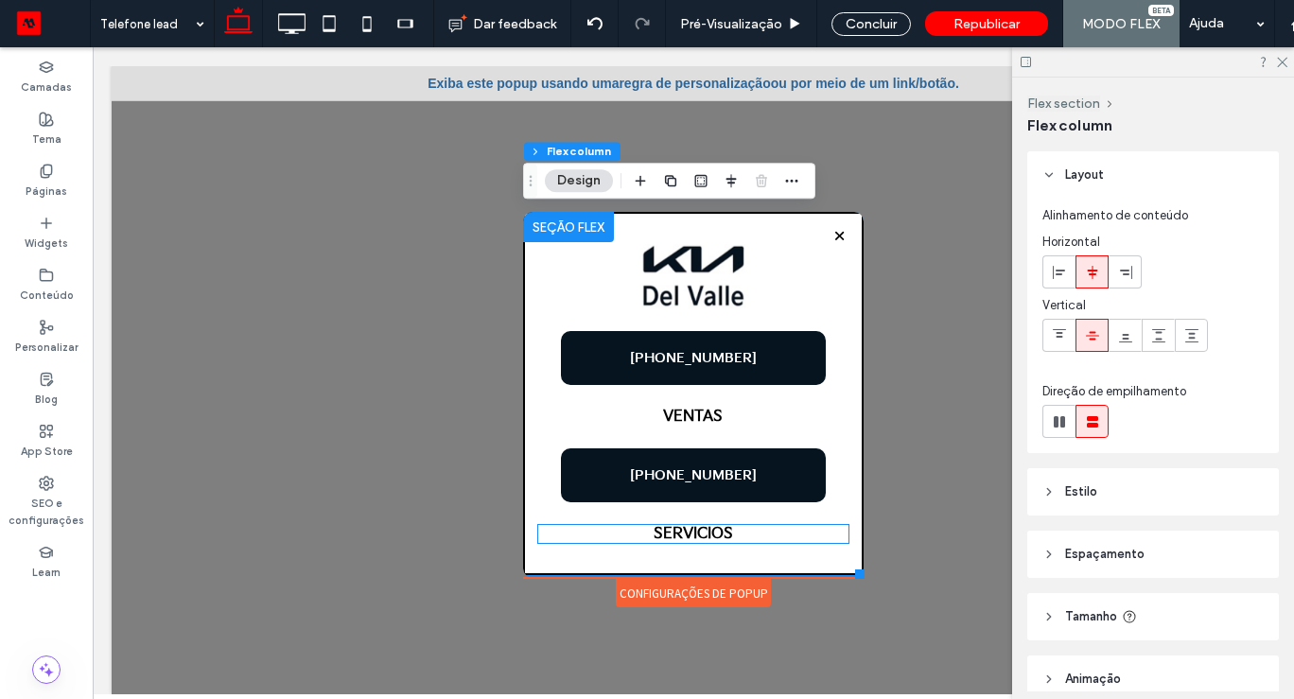
click at [718, 534] on strong "SERVICIOS" at bounding box center [692, 534] width 79 height 18
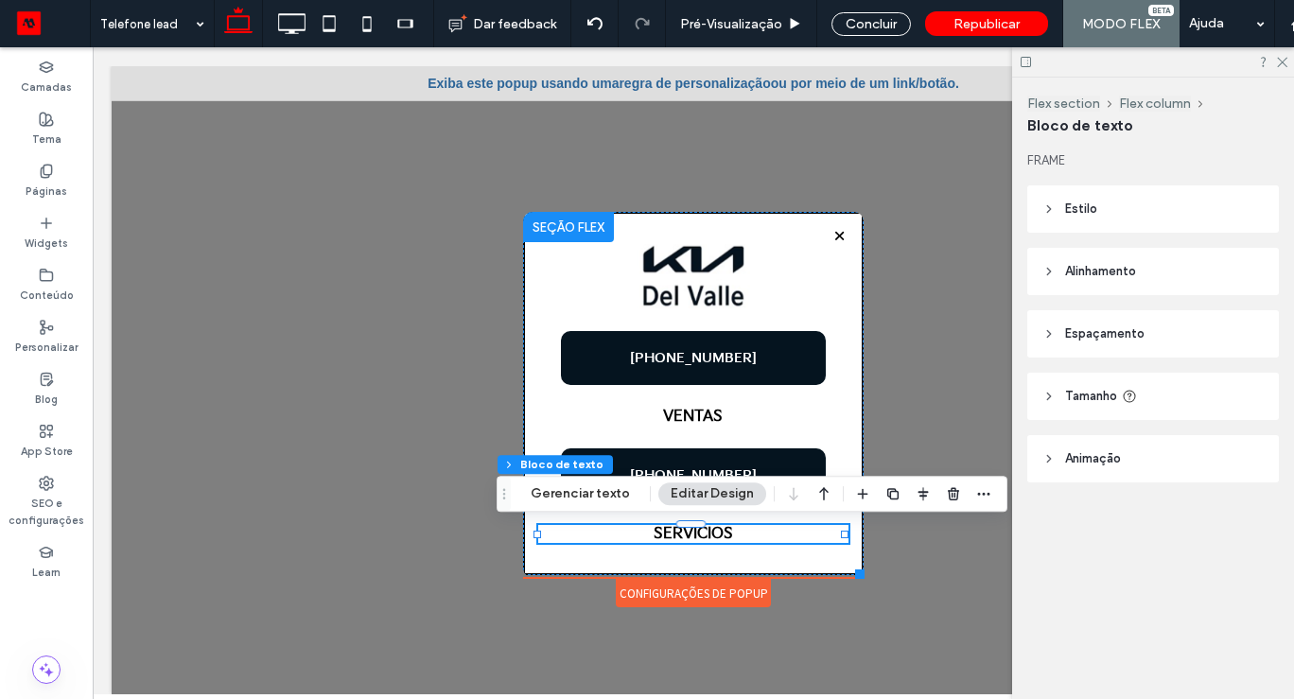
click at [718, 535] on strong "SERVICIOS" at bounding box center [692, 534] width 79 height 18
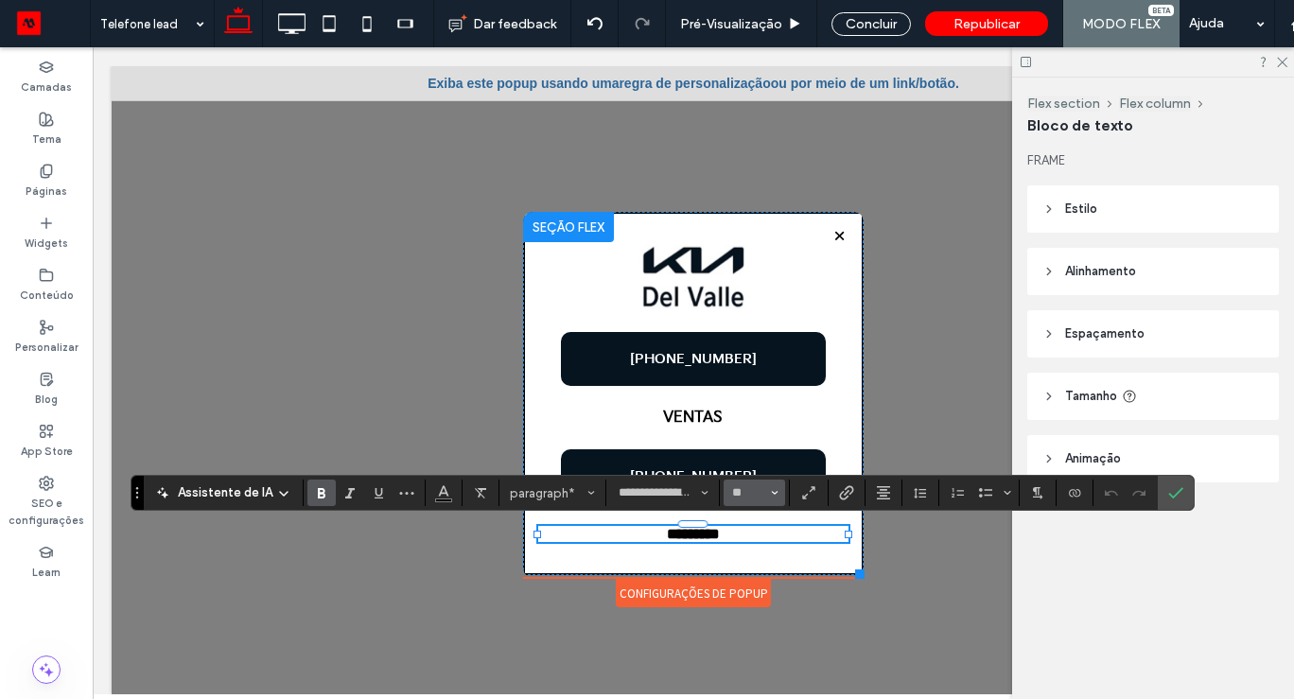
click at [765, 498] on button "**" at bounding box center [753, 492] width 61 height 26
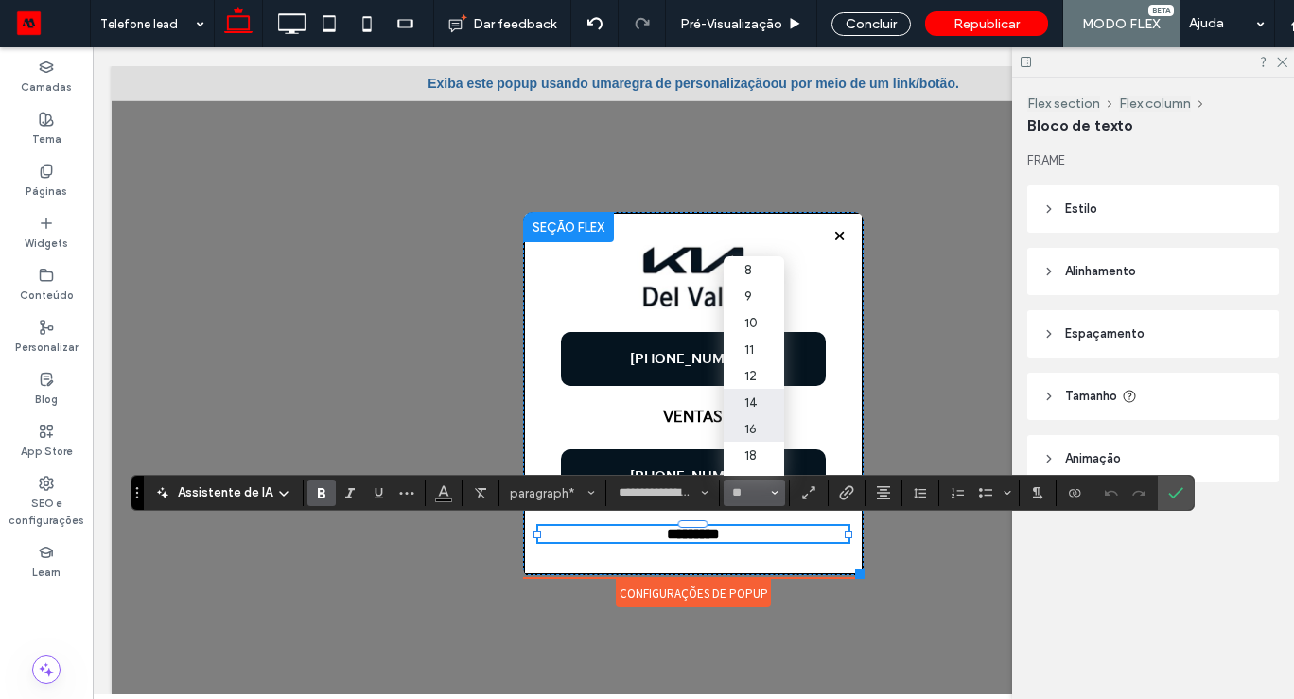
click at [743, 407] on label "14" at bounding box center [753, 402] width 61 height 26
type input "**"
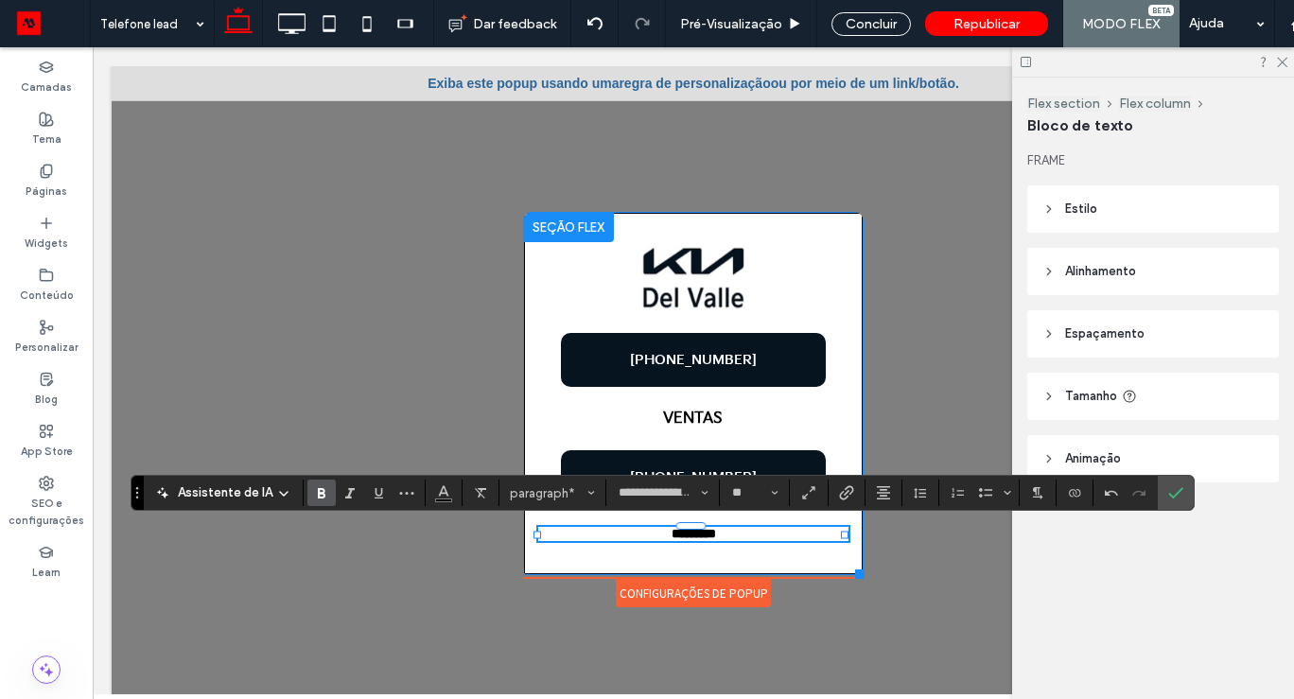
click at [847, 408] on div "+52 55 9317-8397 VENTAS +52 55 9317-8397 *********" at bounding box center [693, 393] width 340 height 363
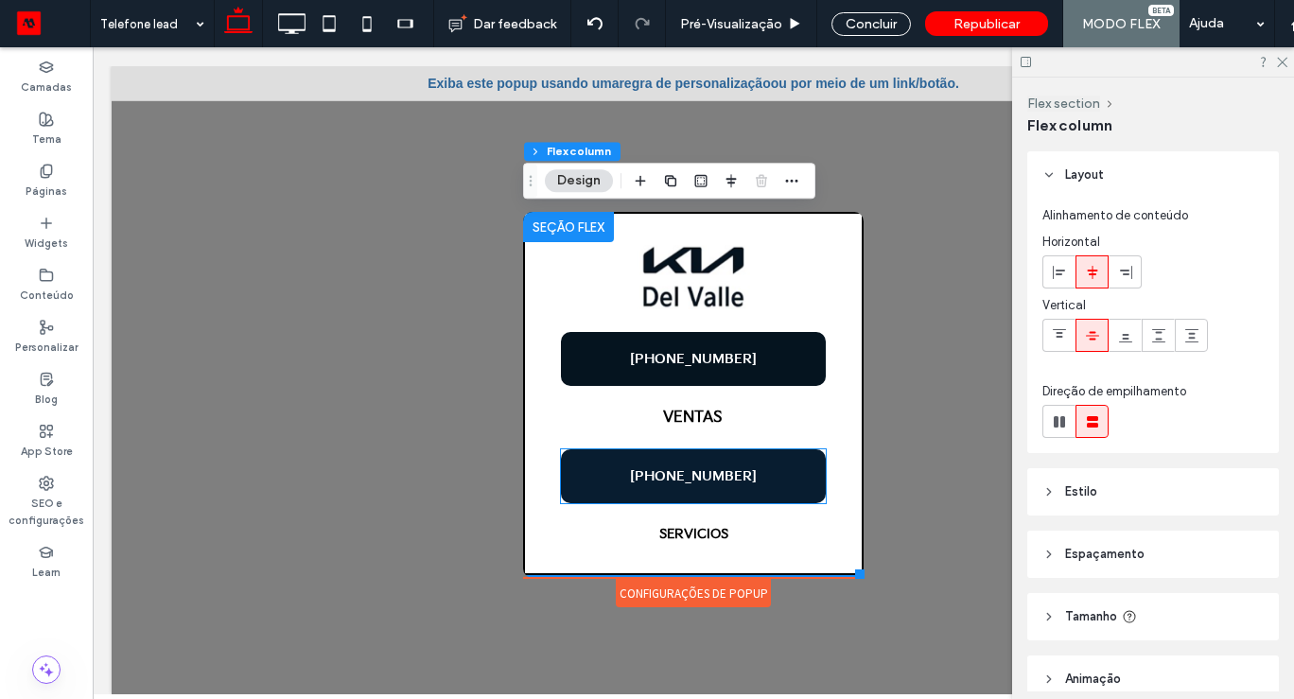
click at [765, 482] on link "+52 55 9317-8397" at bounding box center [693, 476] width 265 height 54
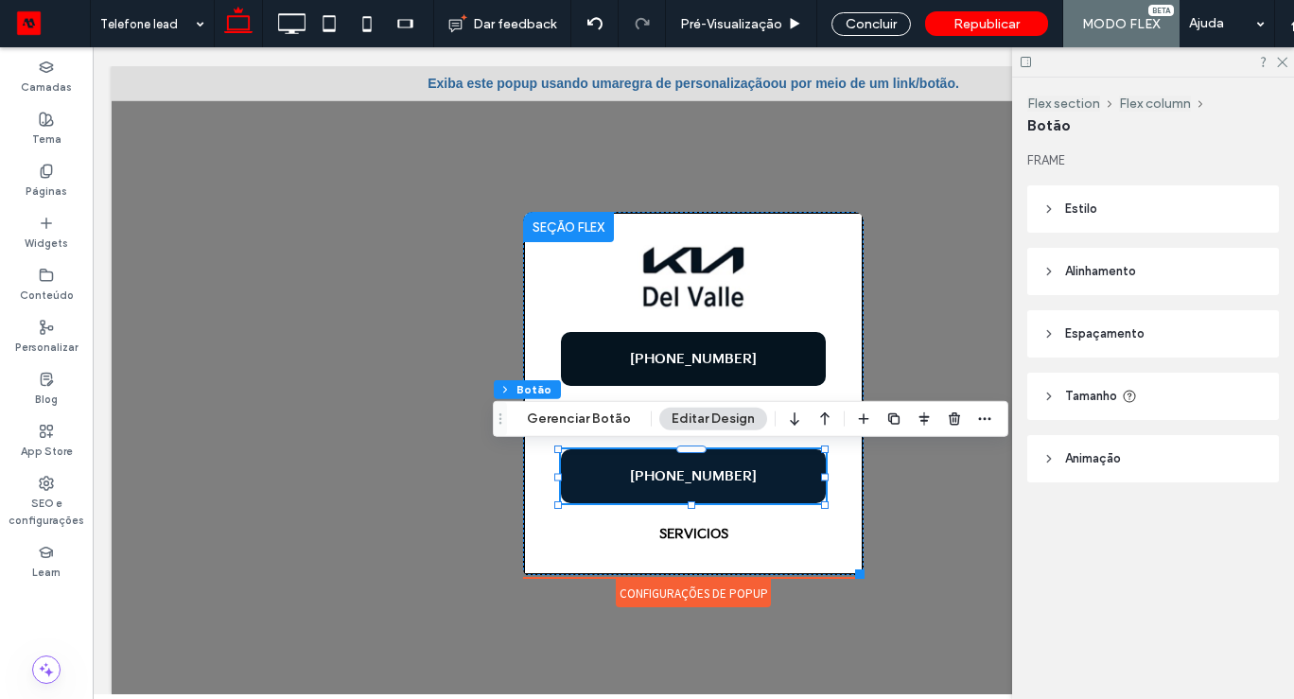
click at [727, 475] on span "+52 55 9317-8397" at bounding box center [693, 476] width 127 height 16
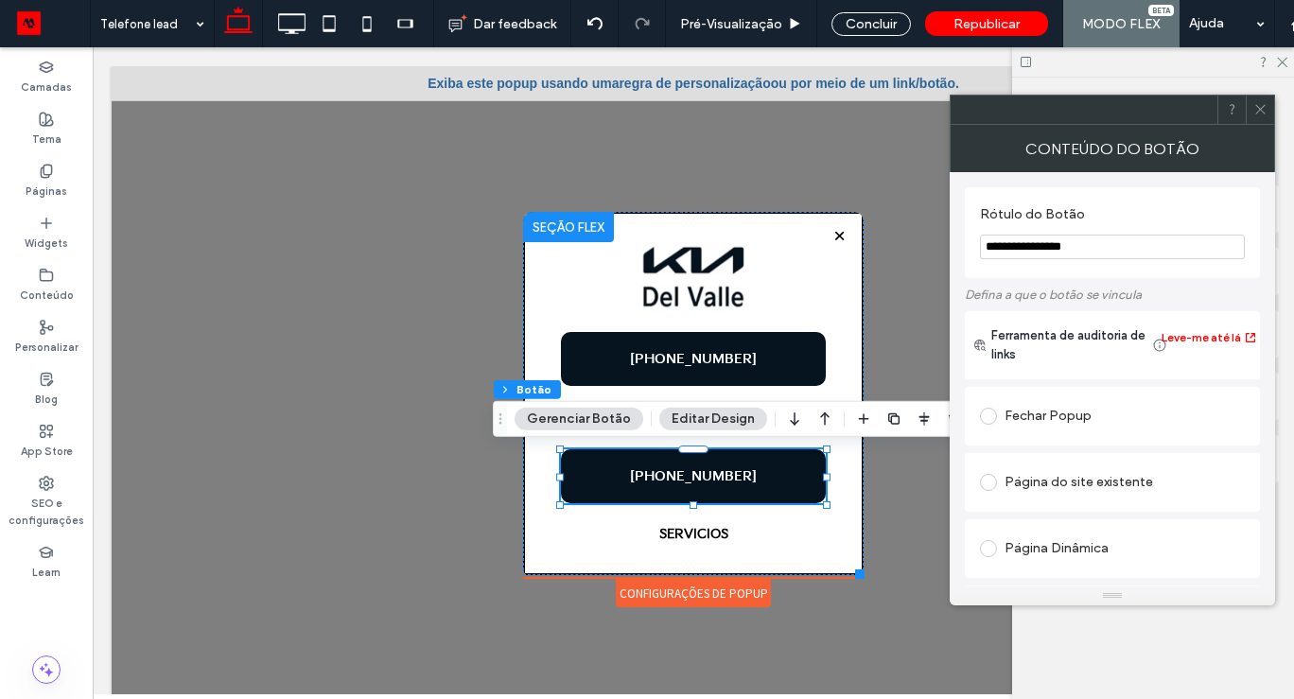
click at [1120, 253] on input "**********" at bounding box center [1112, 247] width 265 height 25
click at [1086, 247] on input "**********" at bounding box center [1112, 247] width 265 height 25
click at [1071, 239] on input "**********" at bounding box center [1112, 247] width 265 height 25
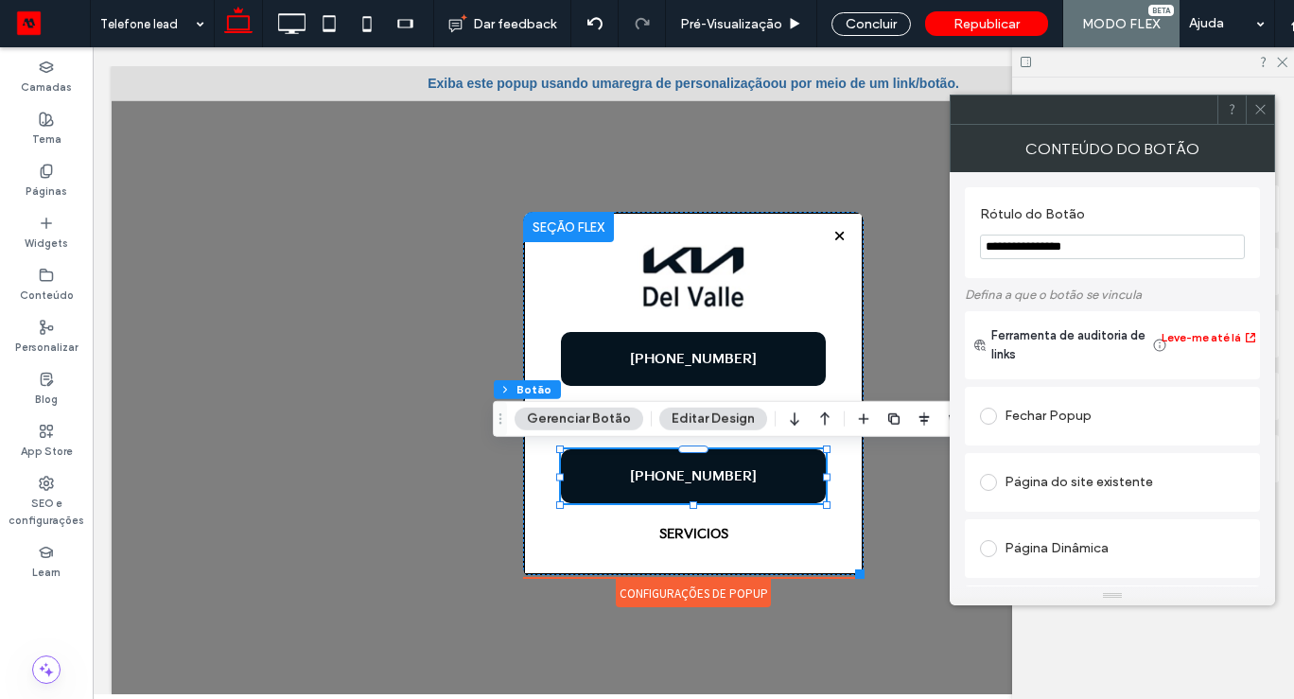
click at [1071, 239] on input "**********" at bounding box center [1112, 247] width 265 height 25
paste input "**********"
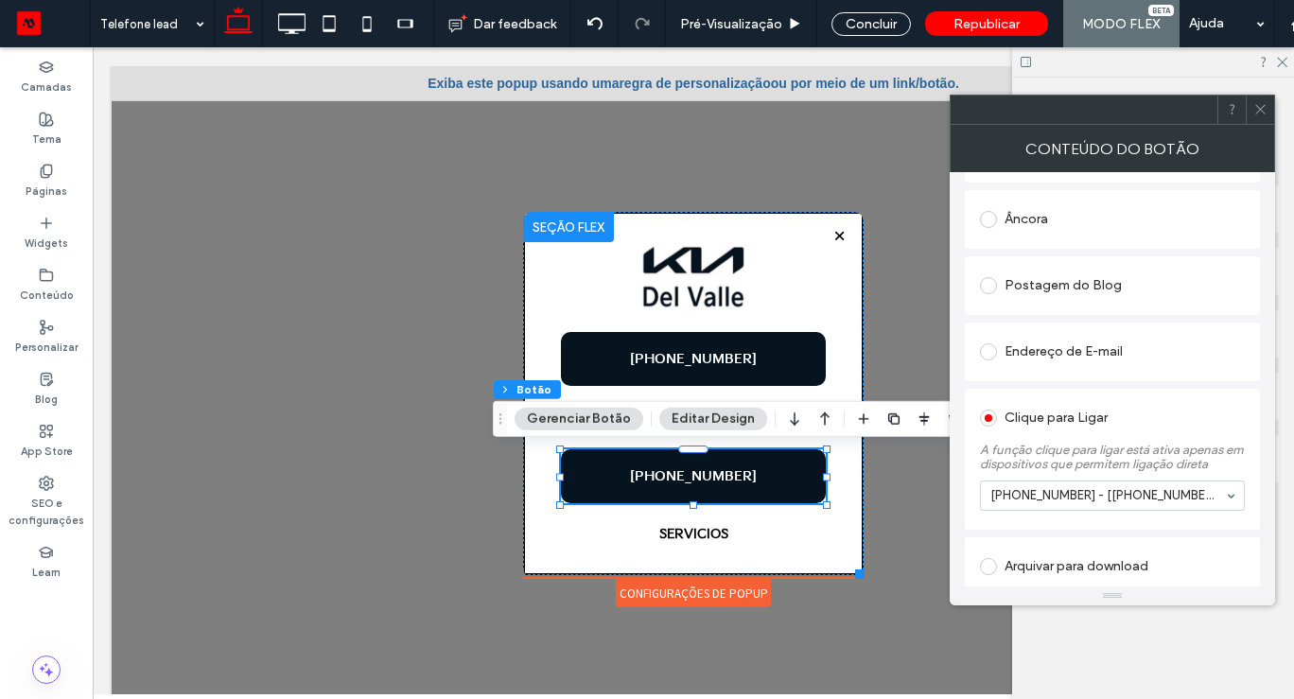
scroll to position [529, 0]
type input "**********"
drag, startPoint x: 1237, startPoint y: 523, endPoint x: 1236, endPoint y: 583, distance: 60.5
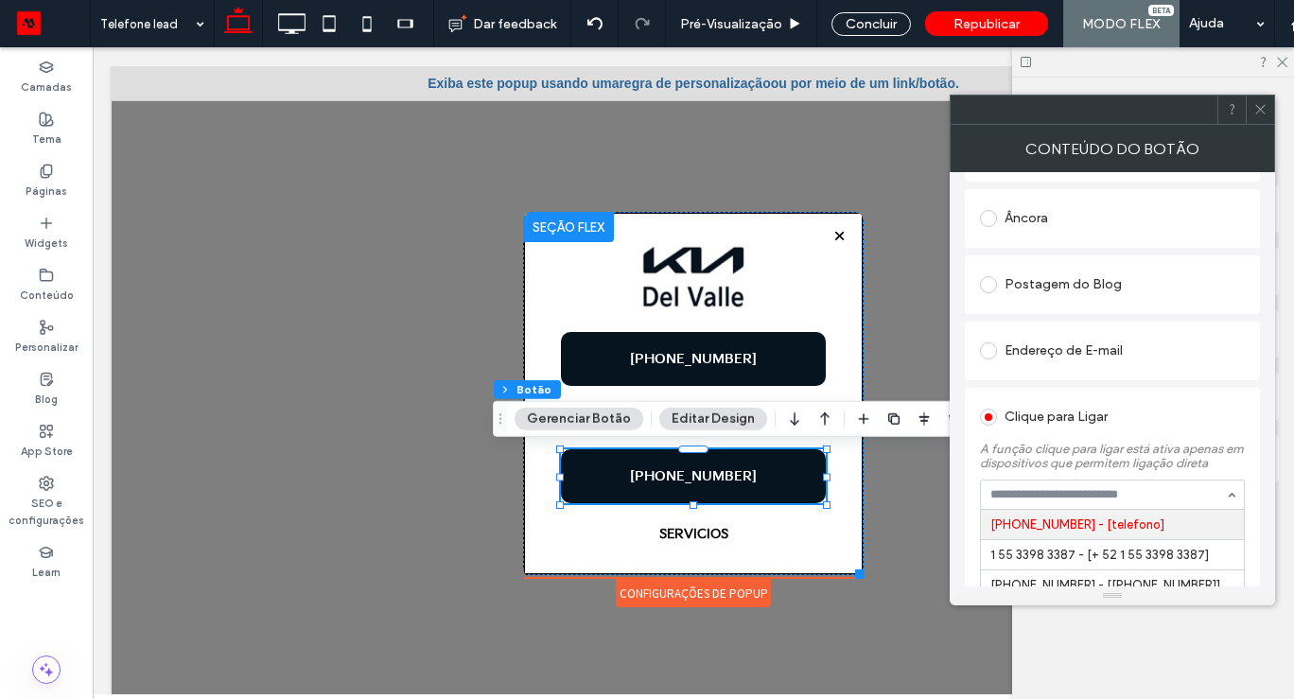
scroll to position [706, 0]
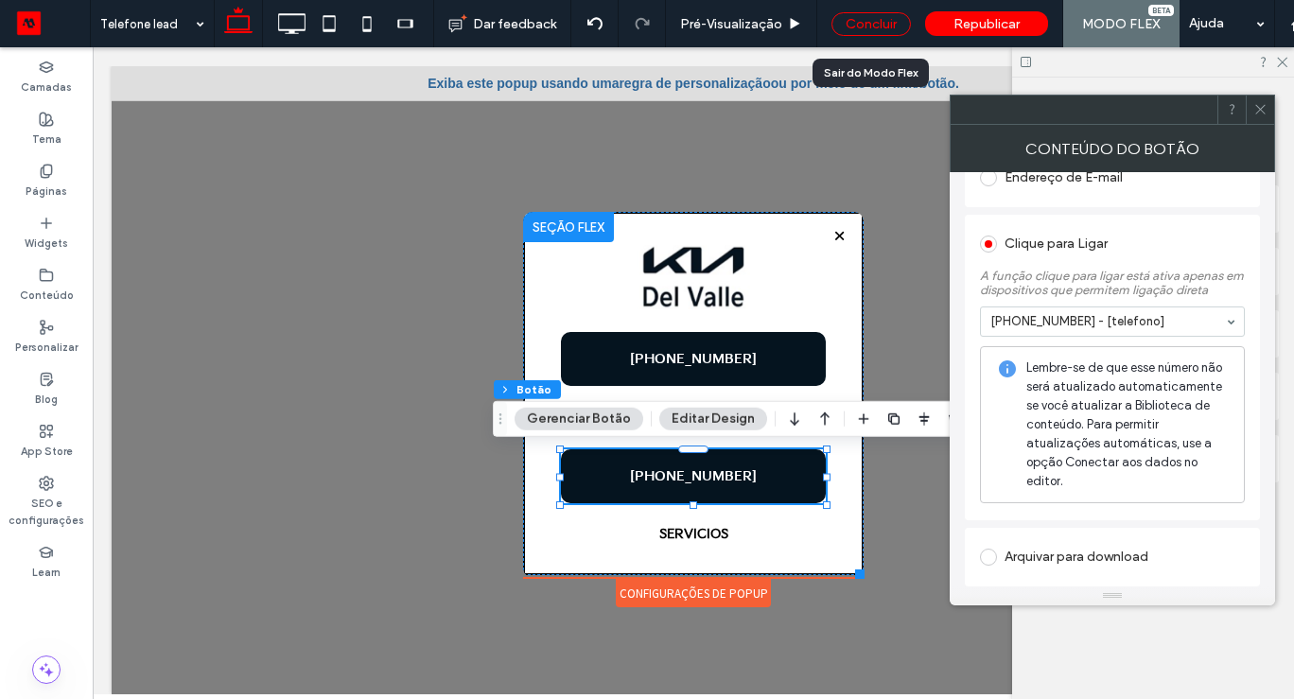
click at [868, 30] on div "Concluir" at bounding box center [870, 24] width 79 height 24
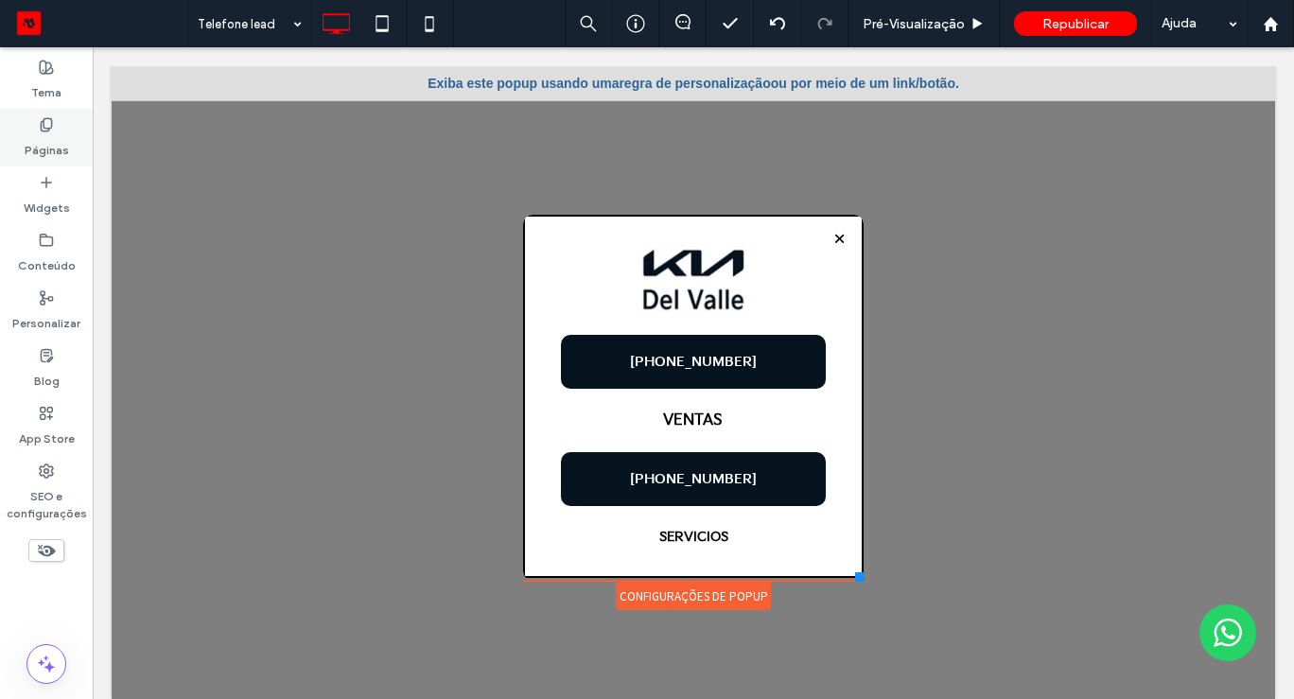
click at [50, 138] on label "Páginas" at bounding box center [47, 145] width 44 height 26
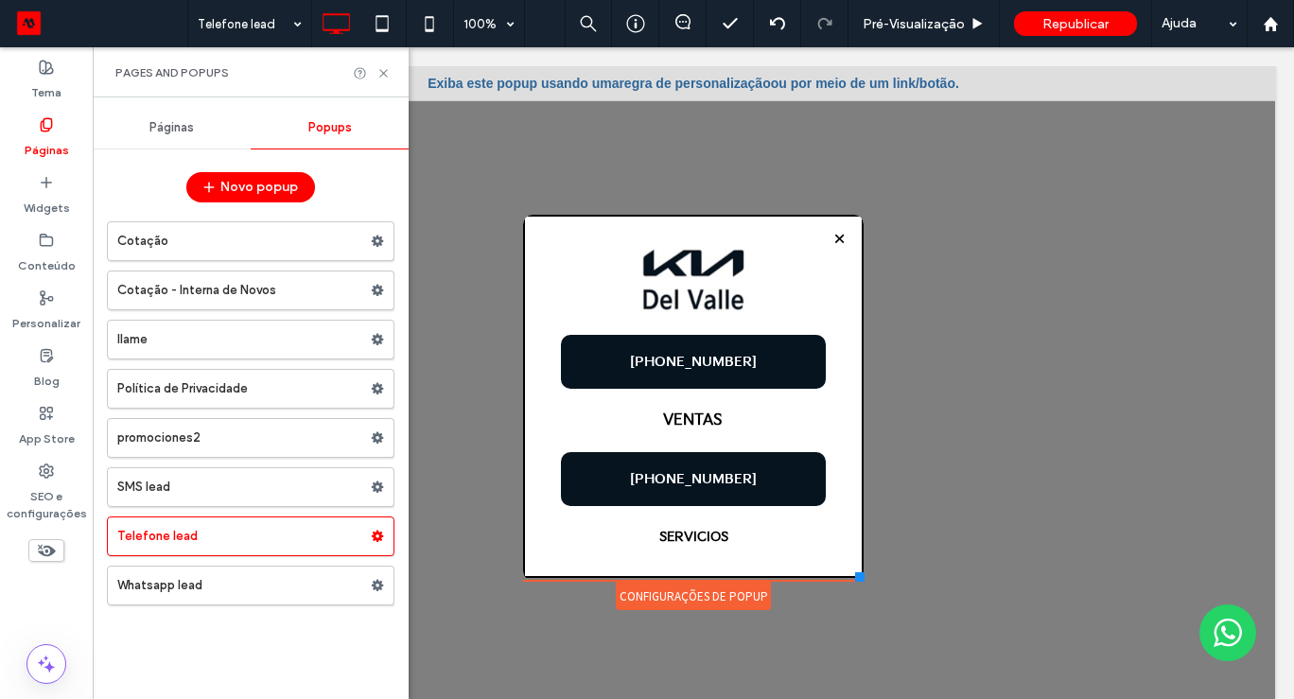
click at [166, 129] on span "Páginas" at bounding box center [171, 127] width 44 height 15
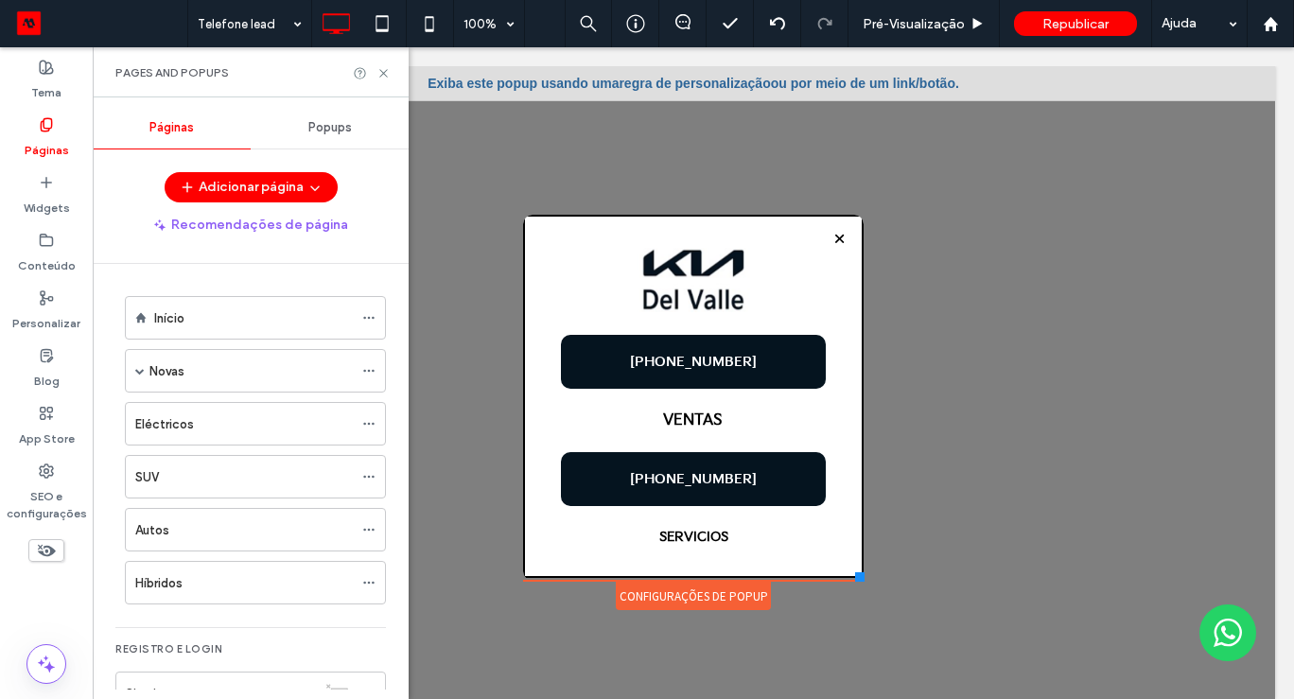
click at [195, 312] on div "Início" at bounding box center [253, 318] width 199 height 20
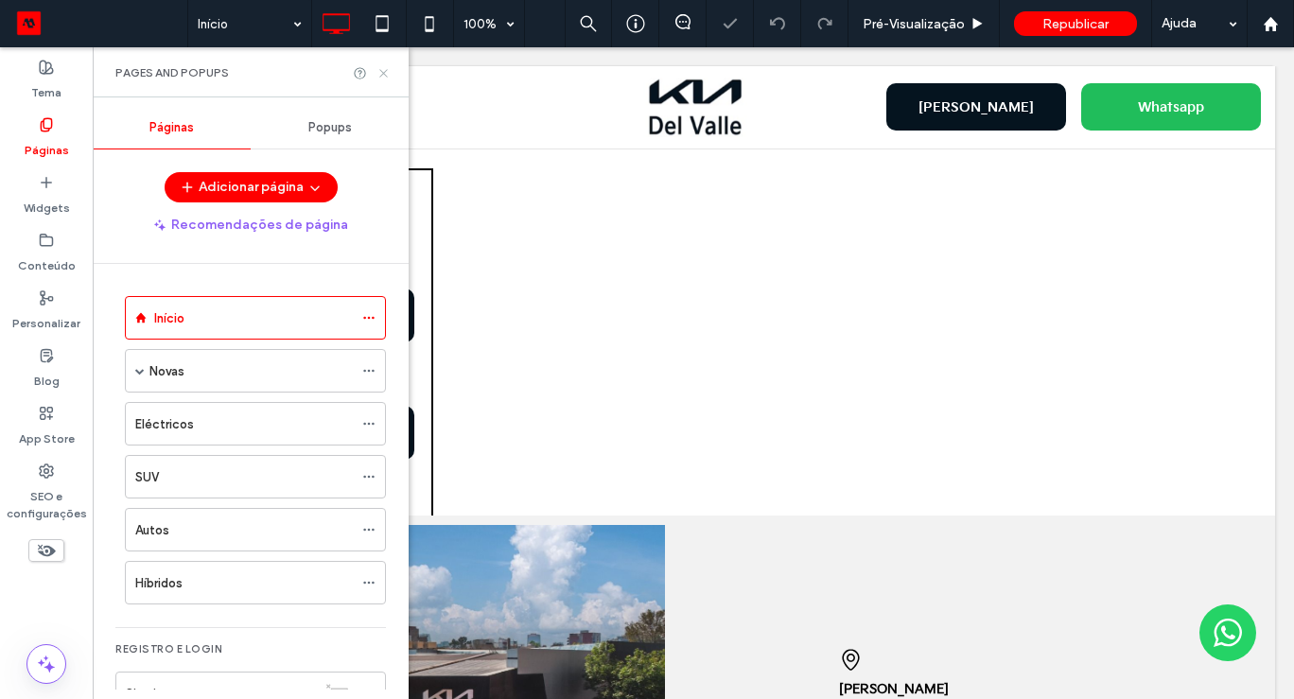
click at [384, 75] on icon at bounding box center [383, 73] width 14 height 14
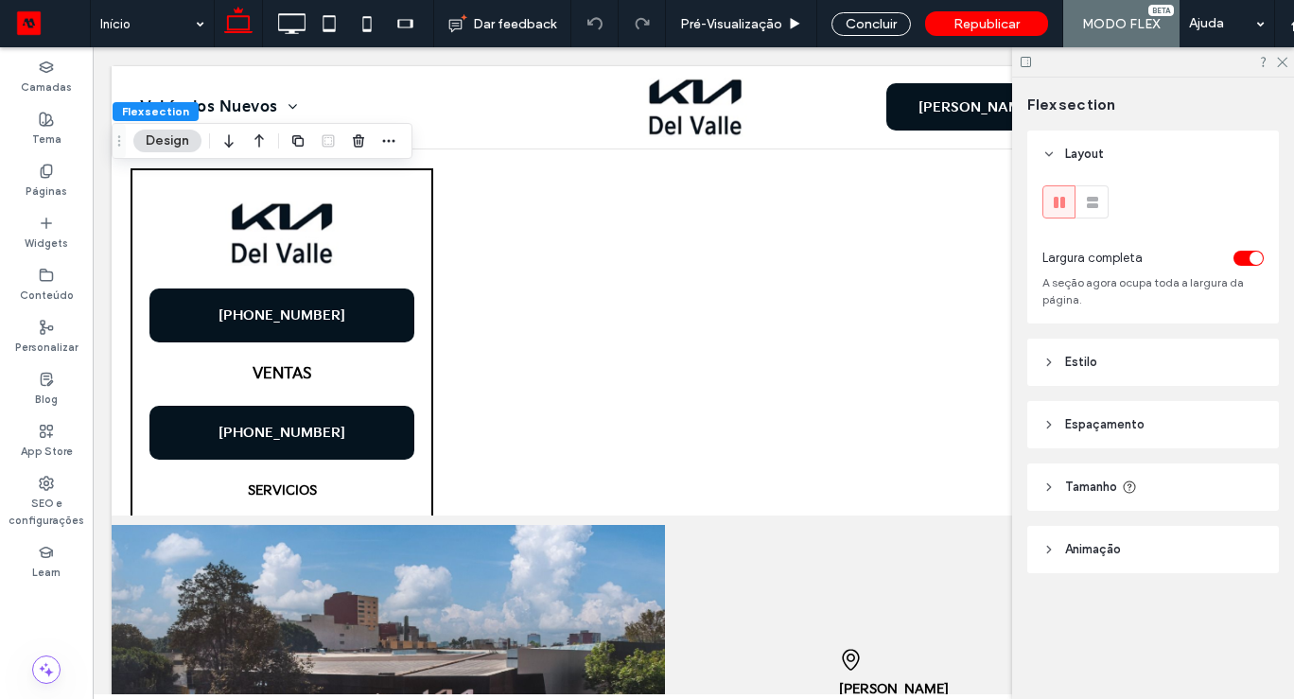
type input "*"
click at [1284, 67] on div at bounding box center [1153, 61] width 282 height 29
click at [1282, 62] on use at bounding box center [1282, 63] width 10 height 10
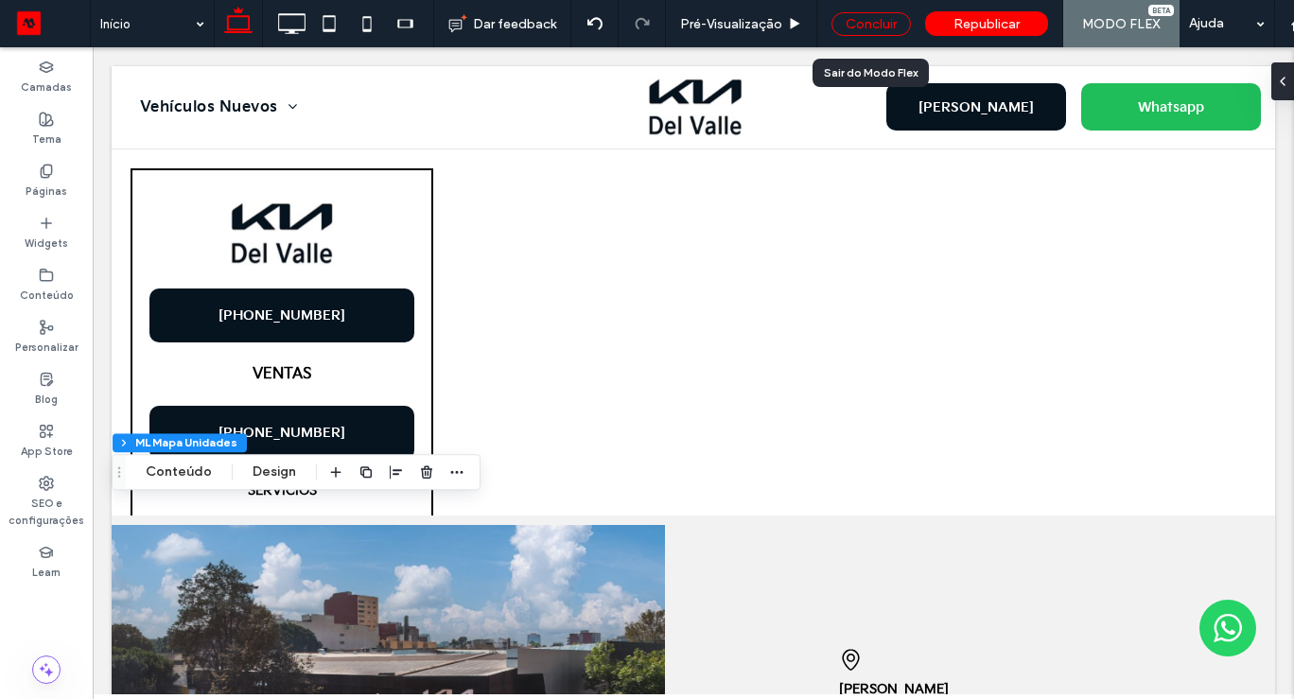
click at [881, 29] on div "Concluir" at bounding box center [870, 24] width 79 height 24
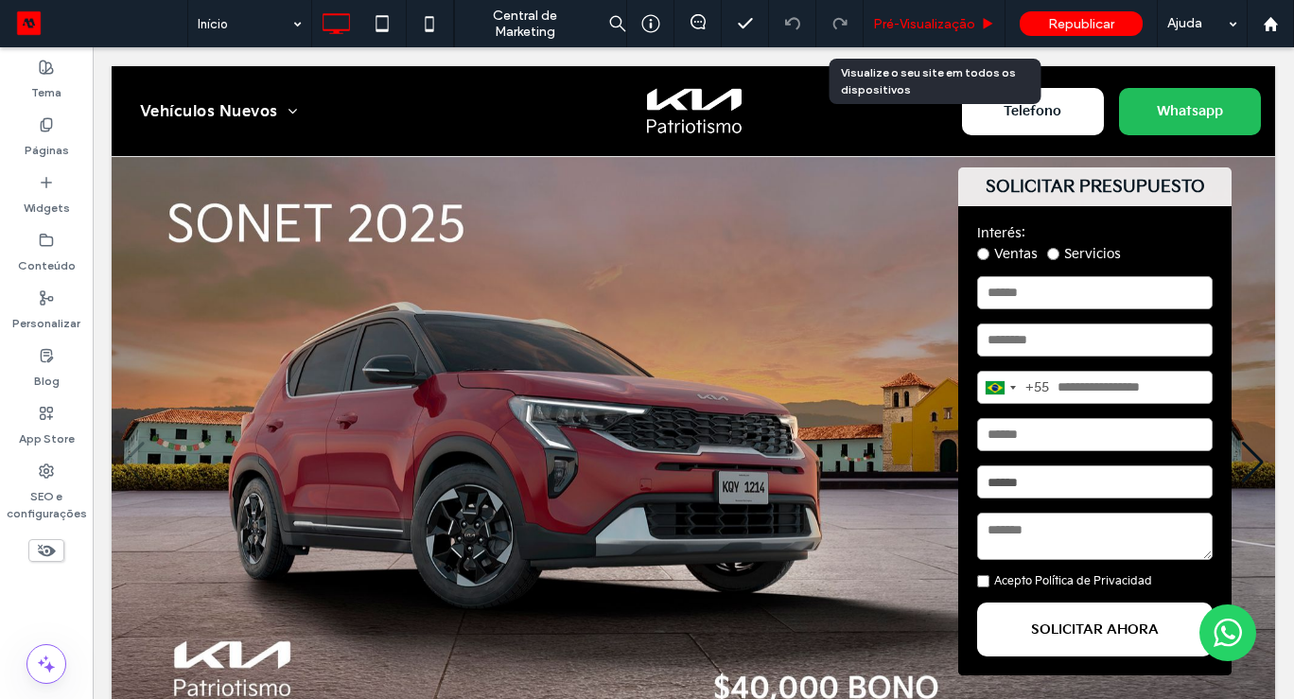
click at [931, 29] on span "Pré-Visualizaçāo" at bounding box center [924, 24] width 102 height 16
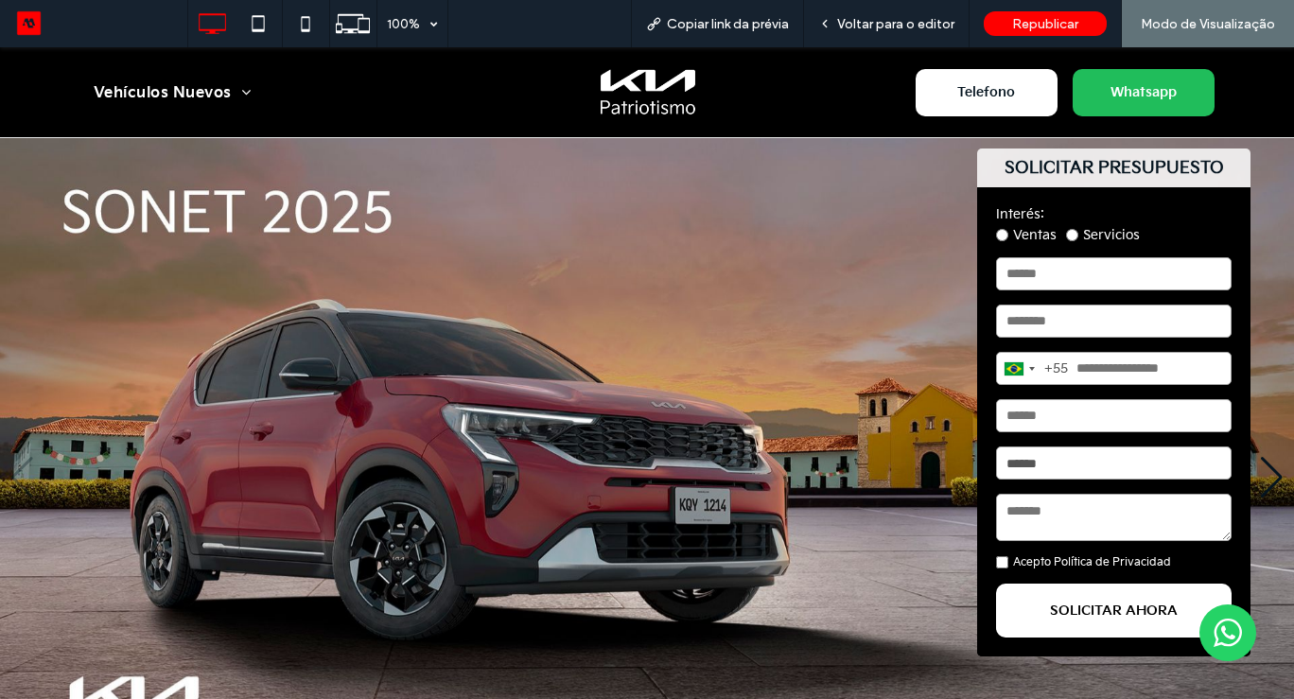
click at [767, 393] on img "1 / 5" at bounding box center [647, 477] width 1294 height 678
click at [1005, 62] on div "Telefono Whatsapp" at bounding box center [1025, 92] width 378 height 67
click at [975, 85] on span "Telefono" at bounding box center [985, 92] width 71 height 35
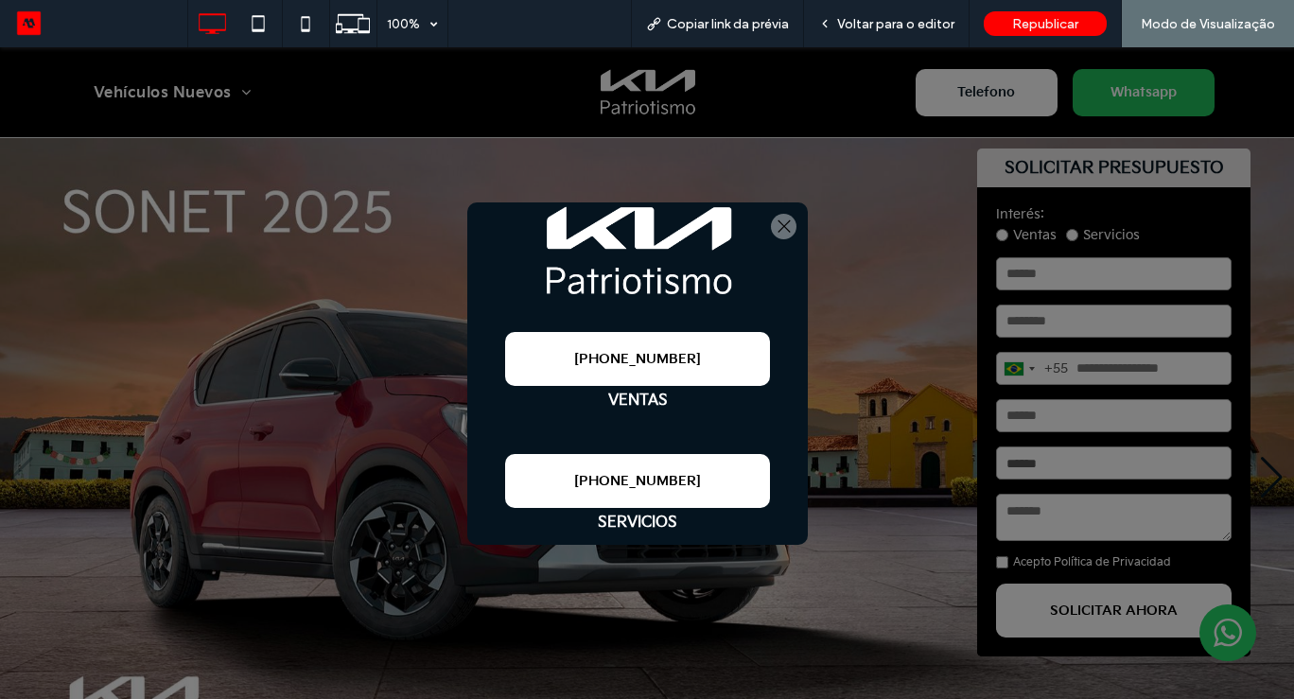
click at [673, 481] on span "[PHONE_NUMBER]" at bounding box center [637, 481] width 127 height 16
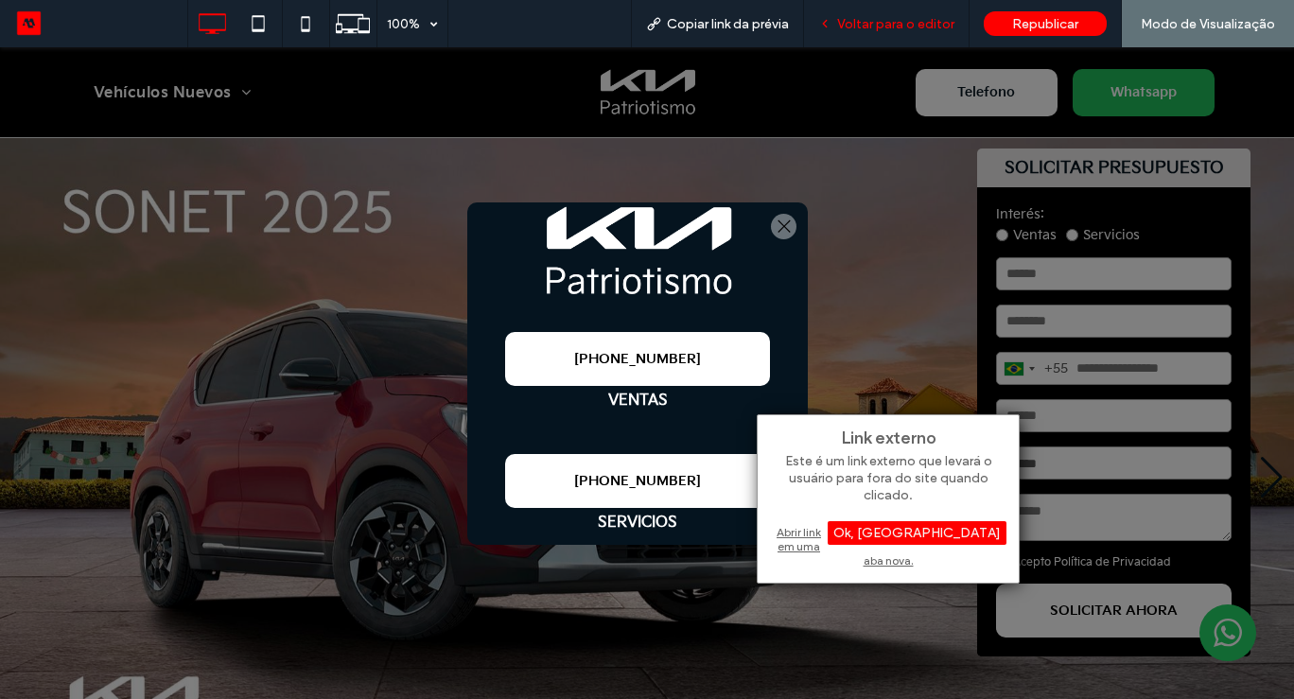
click at [913, 24] on span "Voltar para o editor" at bounding box center [895, 24] width 117 height 16
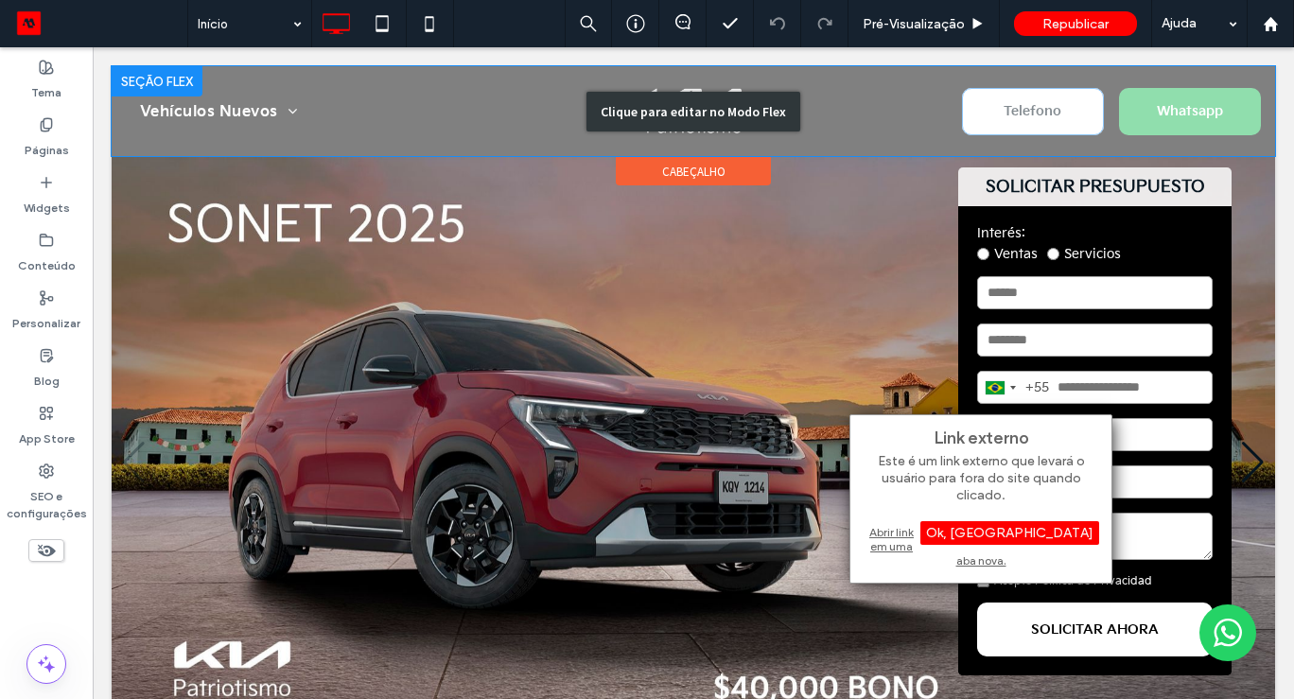
click at [1019, 116] on div "Clique para editar no Modo Flex" at bounding box center [693, 111] width 1163 height 90
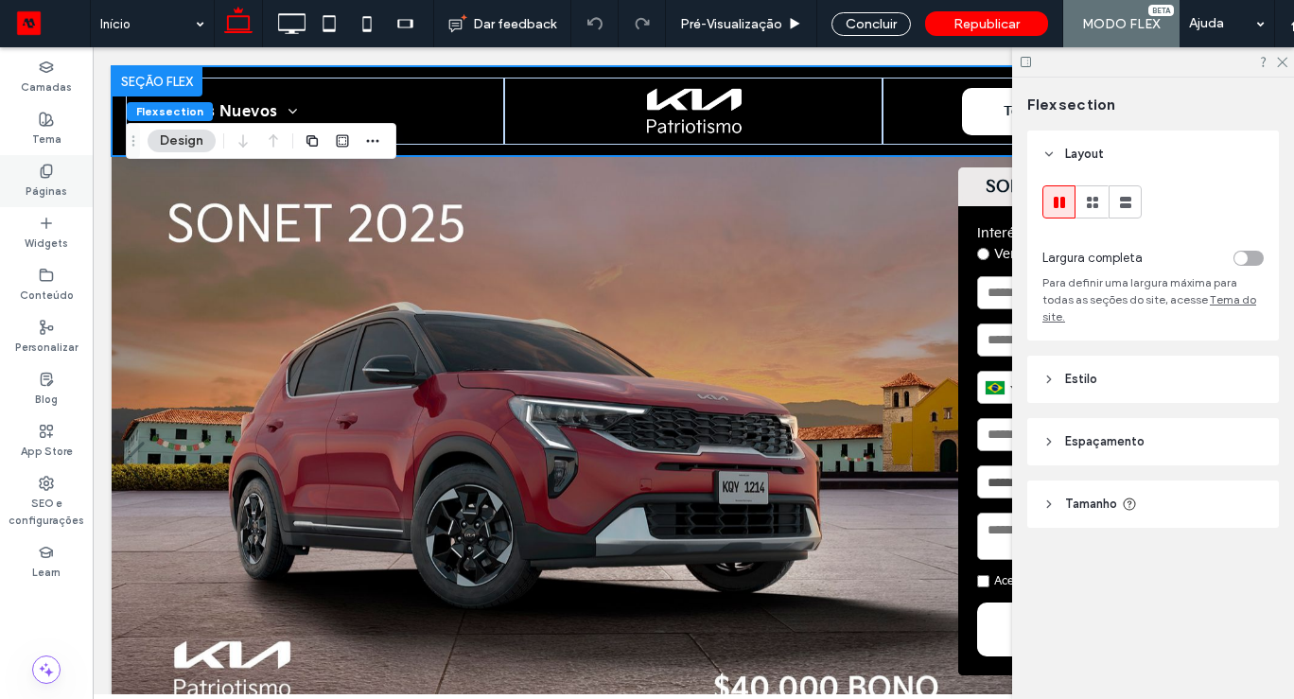
click at [53, 176] on icon at bounding box center [46, 171] width 15 height 15
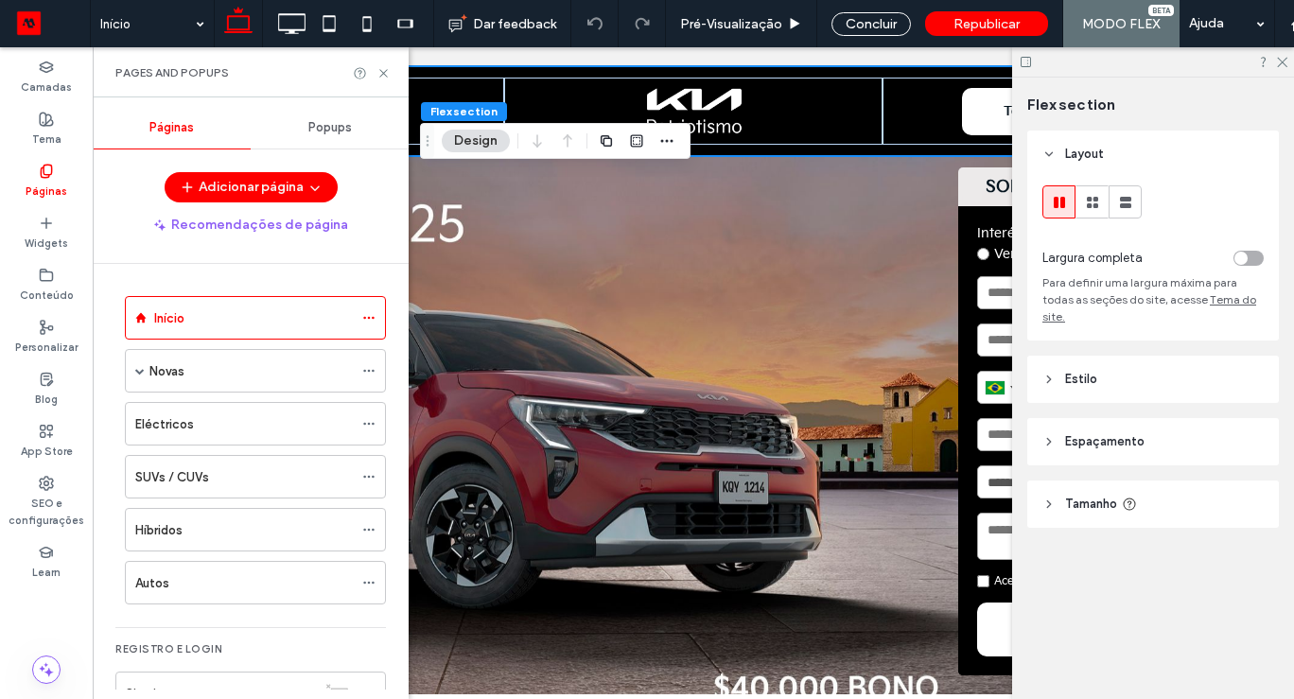
click at [356, 125] on div "Popups" at bounding box center [330, 128] width 158 height 42
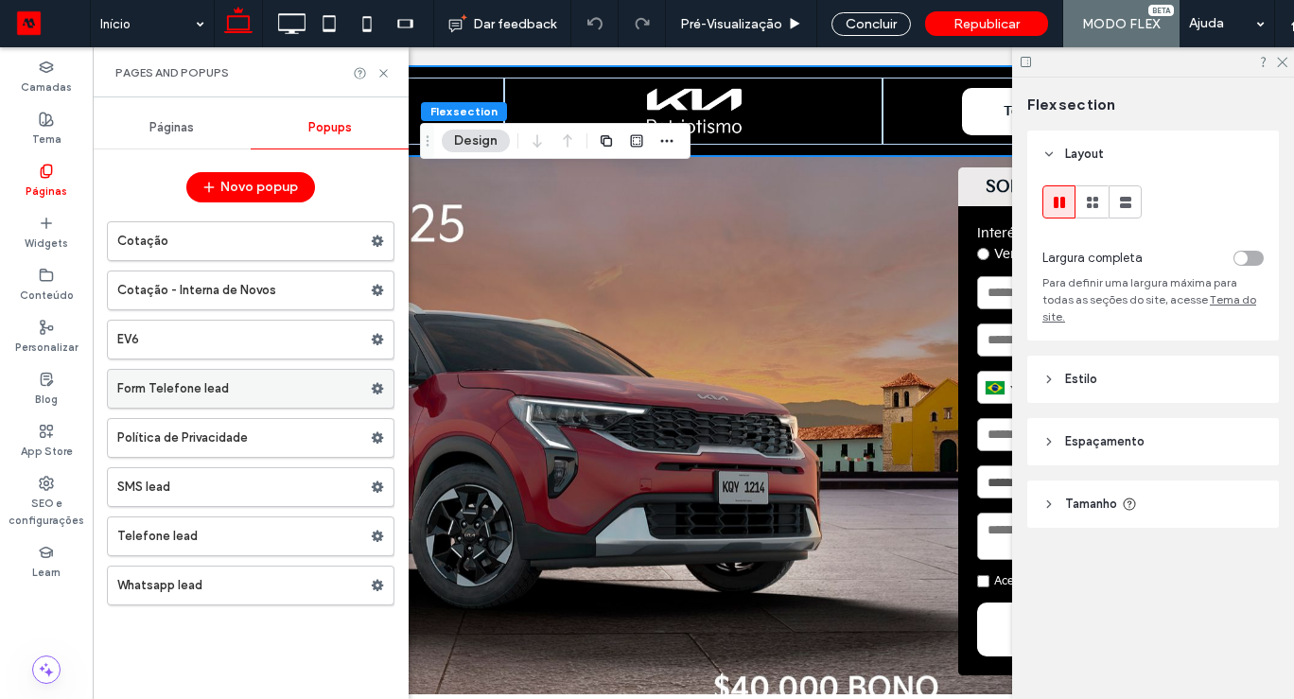
click at [183, 403] on label "Form Telefone lead" at bounding box center [243, 389] width 253 height 38
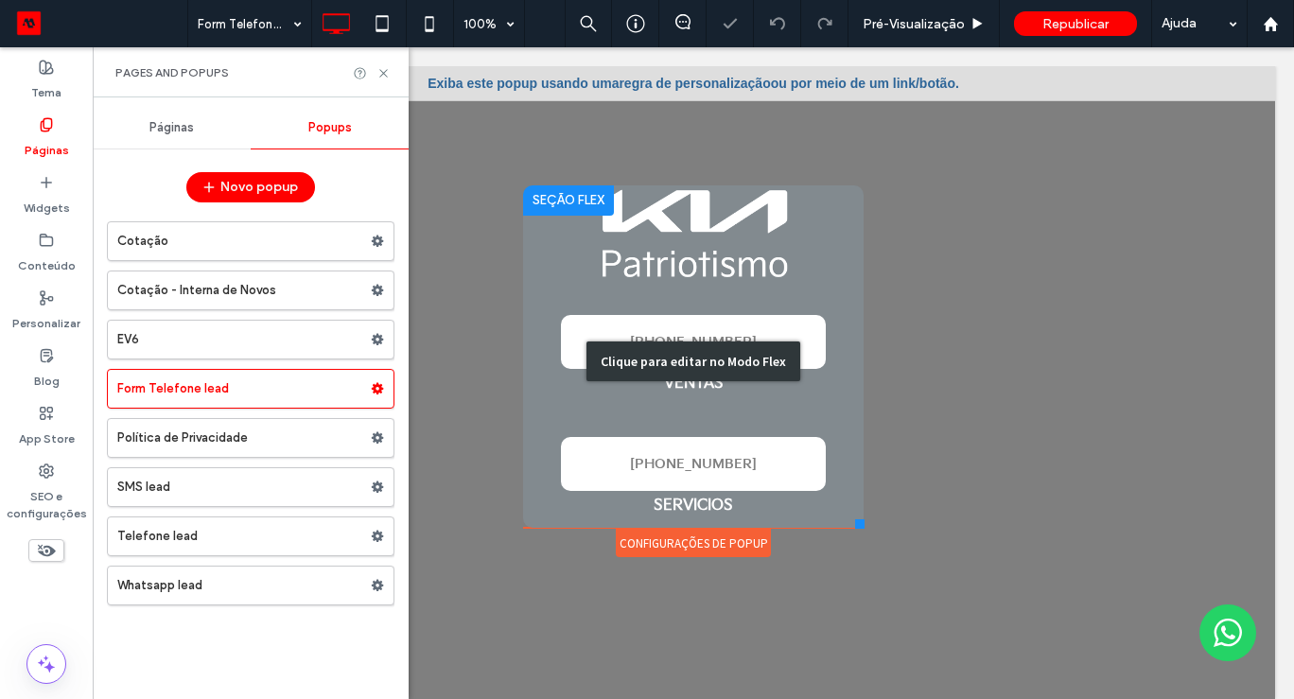
click at [740, 450] on div "Clique para editar no Modo Flex" at bounding box center [693, 361] width 340 height 352
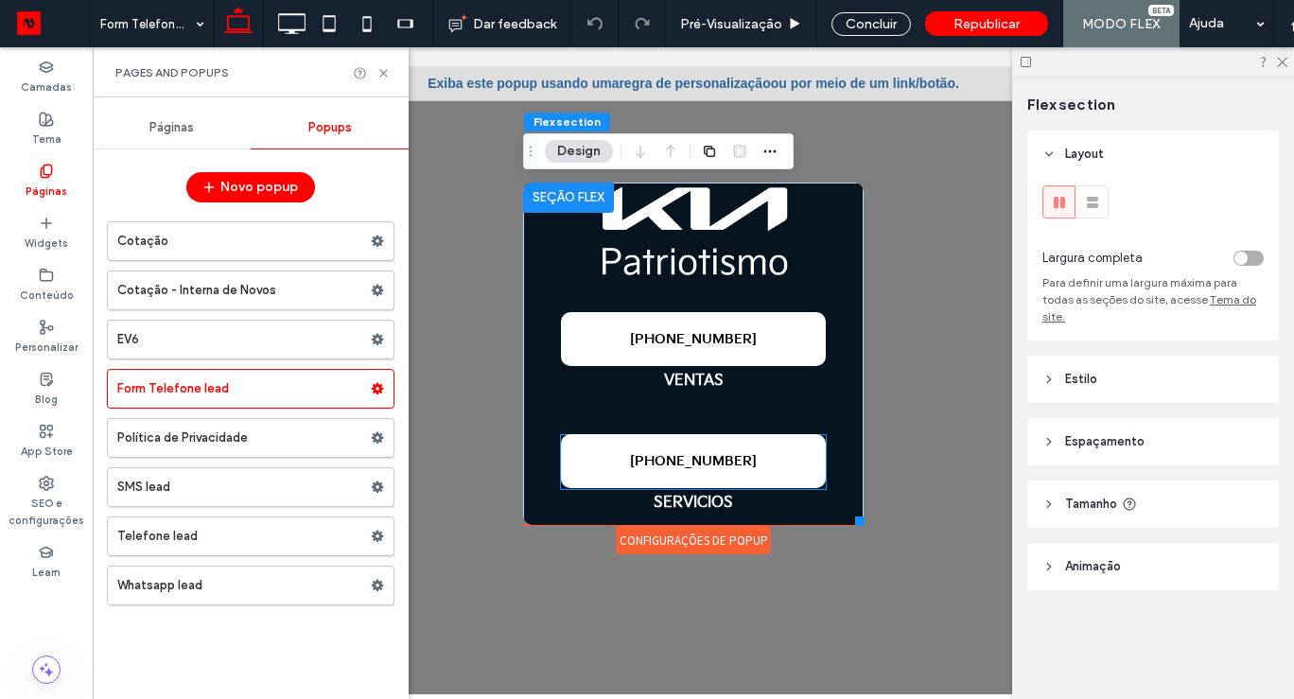
click at [718, 455] on span "+52 55 97224697" at bounding box center [693, 462] width 127 height 16
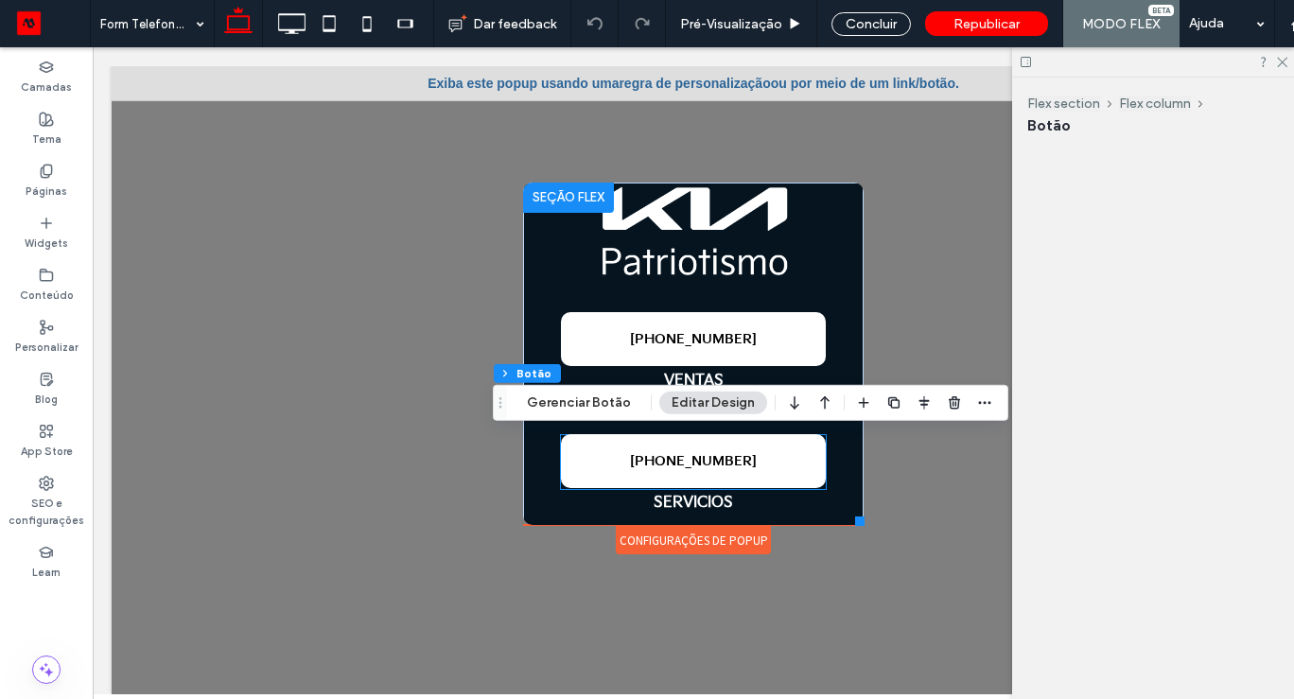
click at [718, 455] on span "+52 55 97224697" at bounding box center [693, 462] width 127 height 16
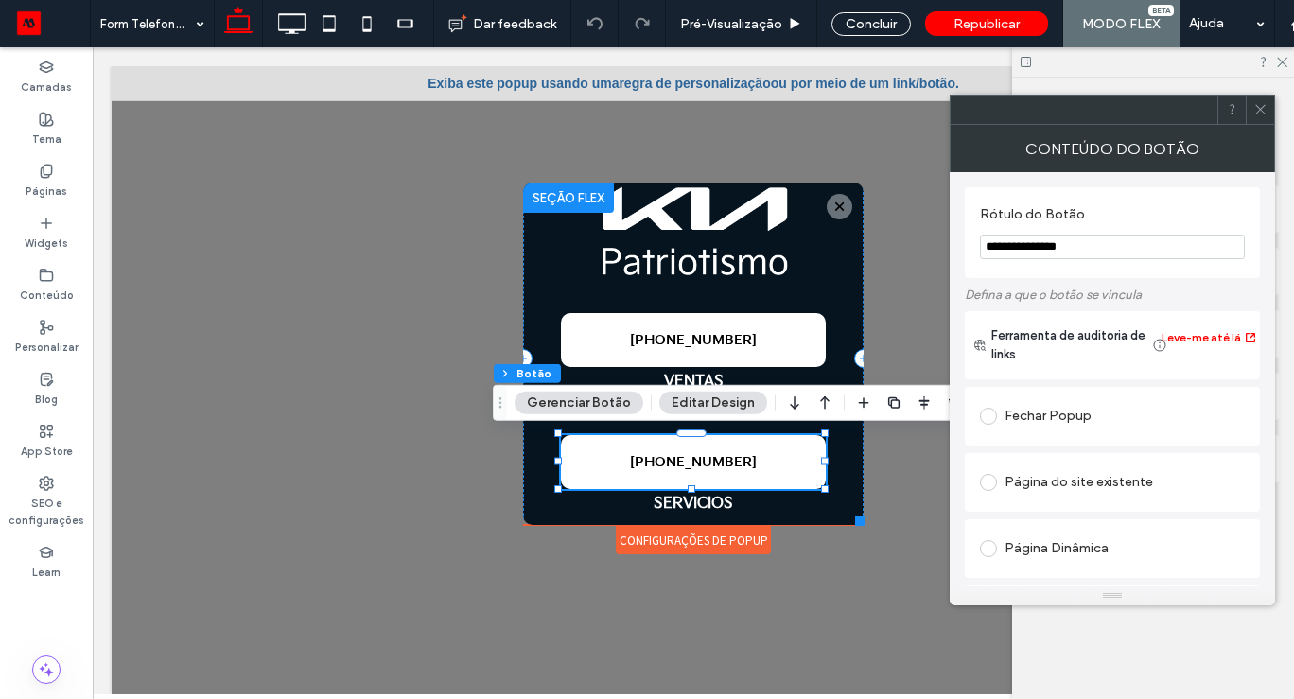
click at [1051, 246] on input "**********" at bounding box center [1112, 247] width 265 height 25
type input "**********"
click at [1263, 104] on icon at bounding box center [1260, 109] width 14 height 14
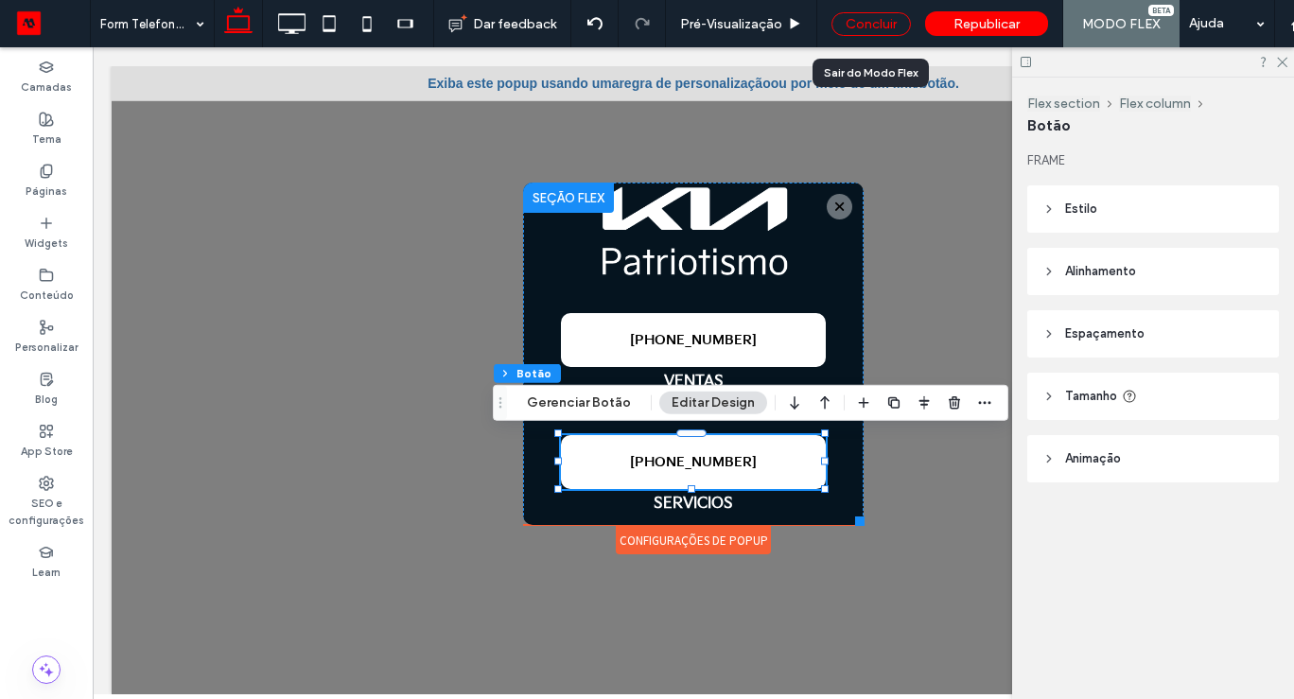
click at [862, 21] on div "Concluir" at bounding box center [870, 24] width 79 height 24
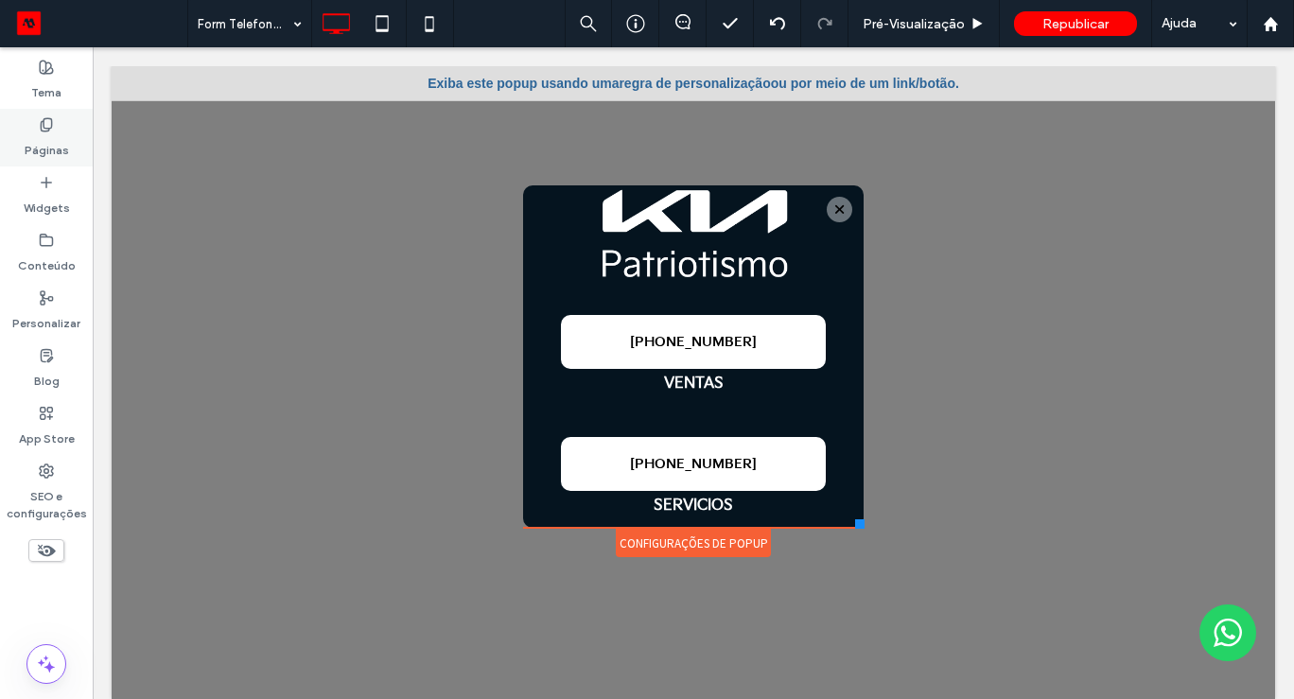
click at [48, 134] on label "Páginas" at bounding box center [47, 145] width 44 height 26
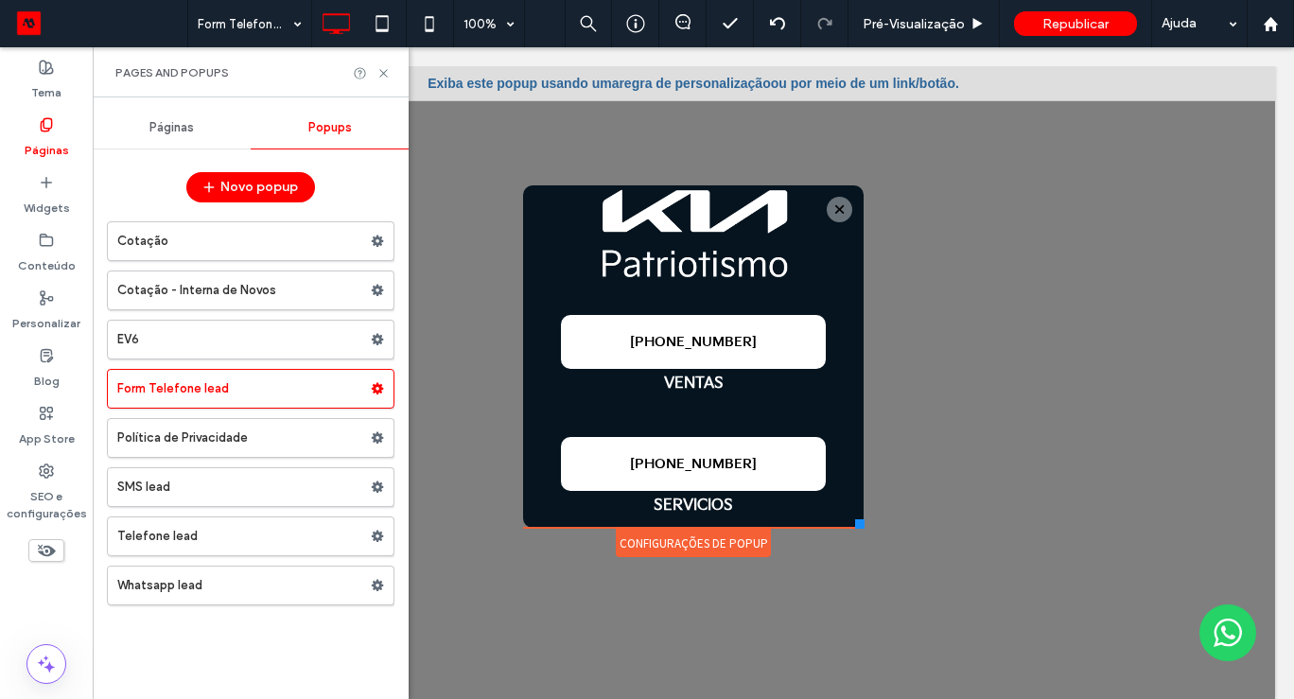
click at [162, 128] on span "Páginas" at bounding box center [171, 127] width 44 height 15
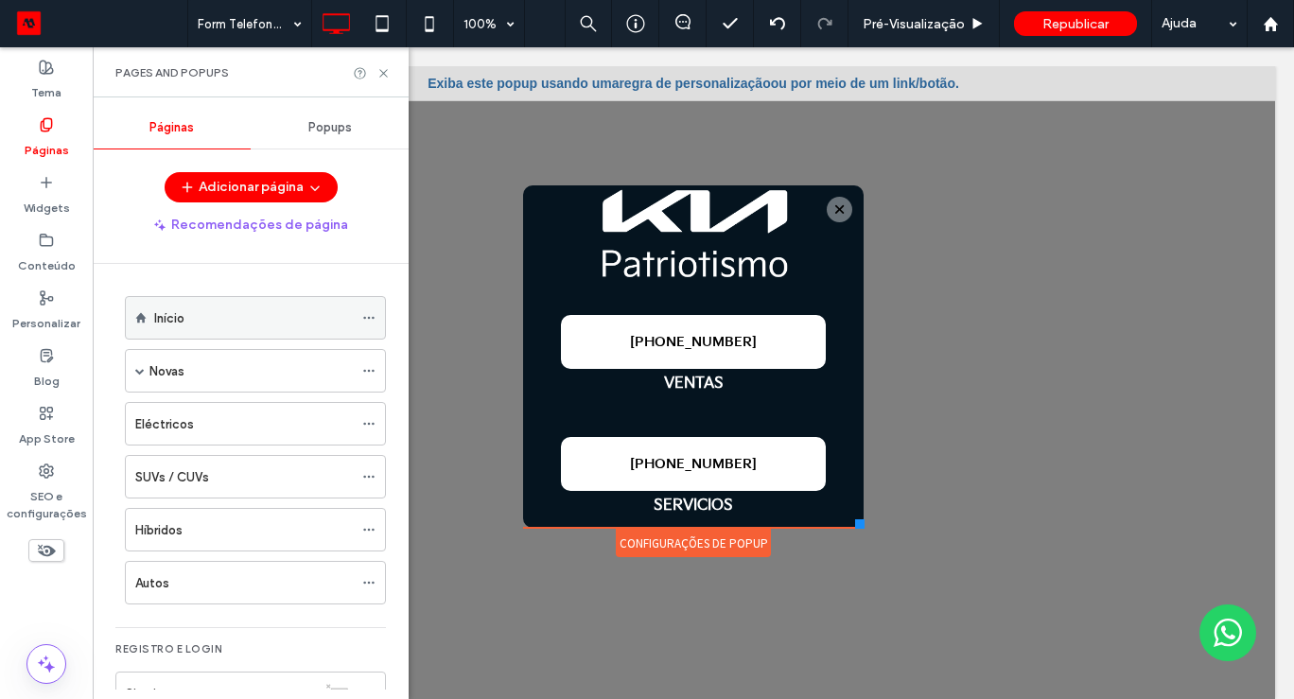
click at [152, 323] on div "Início" at bounding box center [255, 318] width 261 height 44
click at [165, 320] on label "Início" at bounding box center [169, 318] width 30 height 33
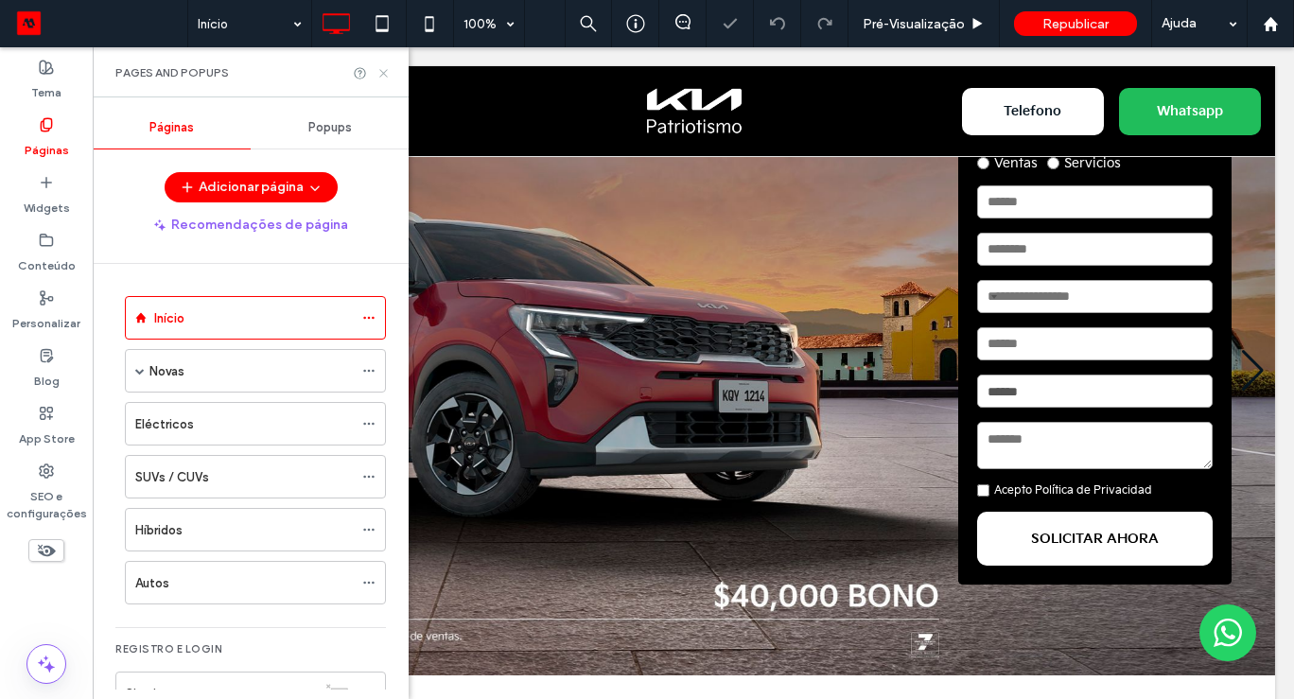
click at [386, 76] on use at bounding box center [383, 73] width 8 height 8
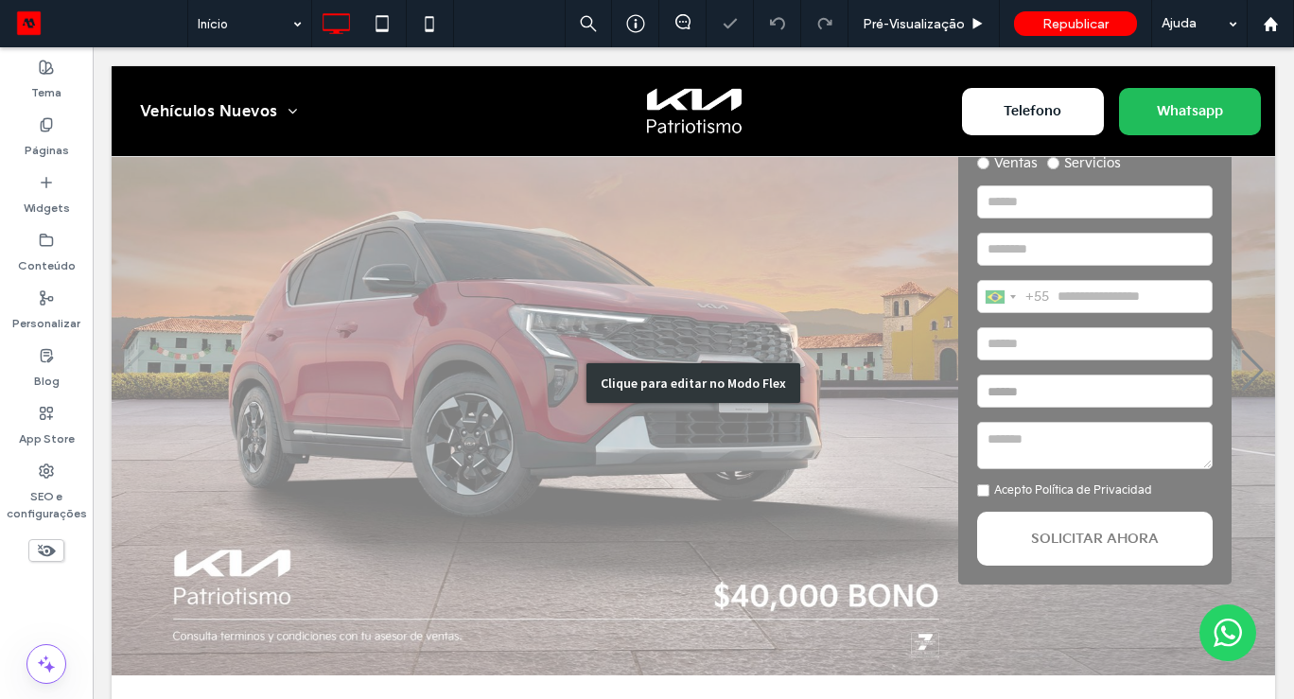
click at [667, 394] on div "Clique para editar no Modo Flex" at bounding box center [693, 383] width 214 height 40
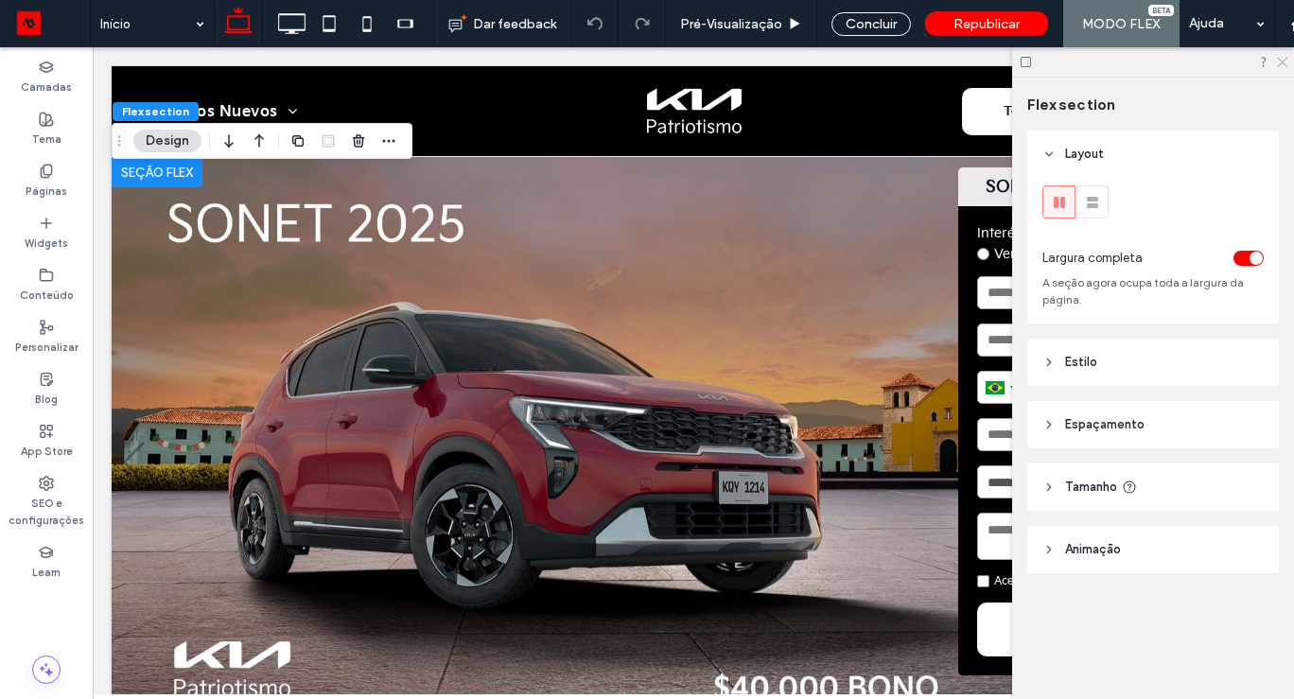
click at [1278, 62] on icon at bounding box center [1281, 61] width 12 height 12
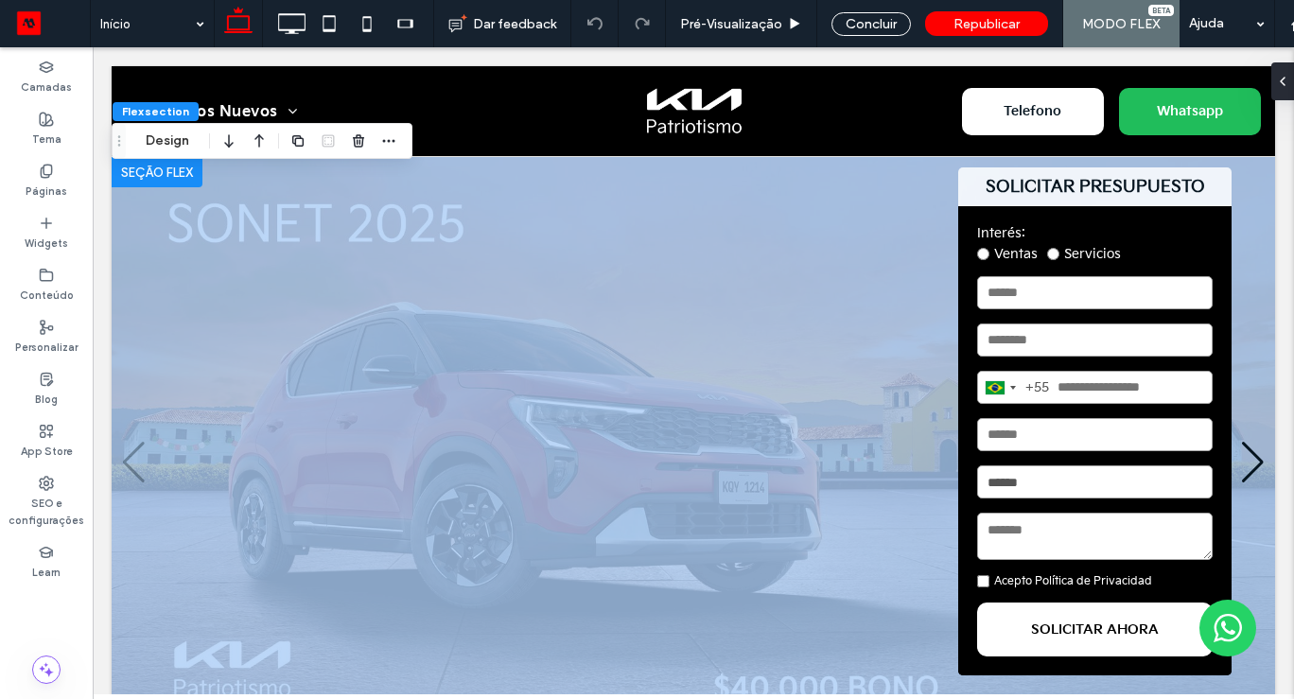
drag, startPoint x: 1280, startPoint y: 267, endPoint x: 1273, endPoint y: 610, distance: 343.3
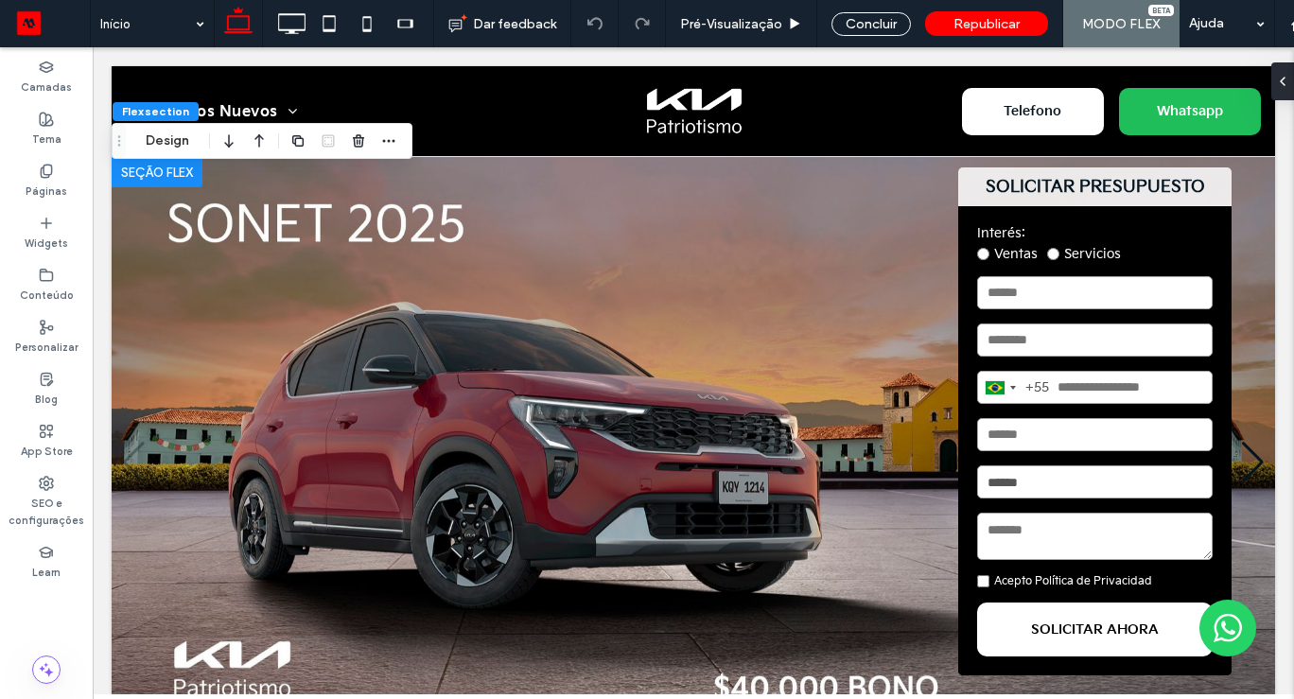
click at [854, 28] on div "Concluir" at bounding box center [870, 24] width 79 height 24
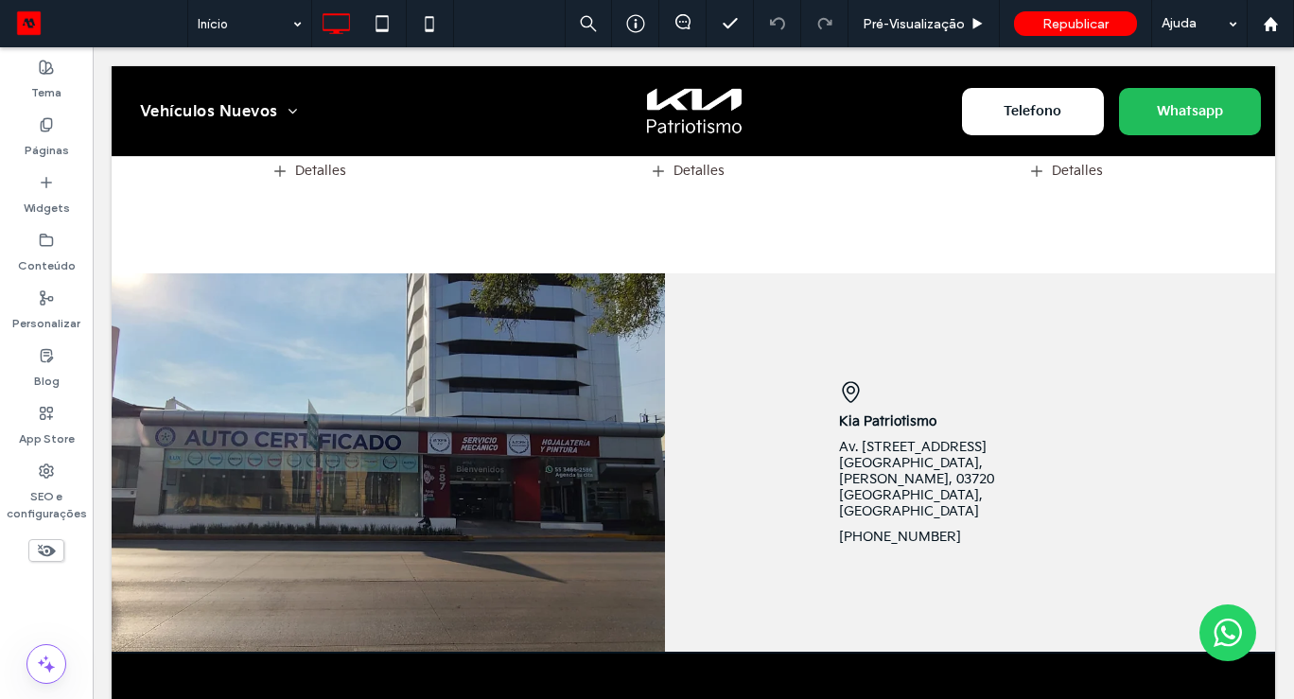
scroll to position [1904, 0]
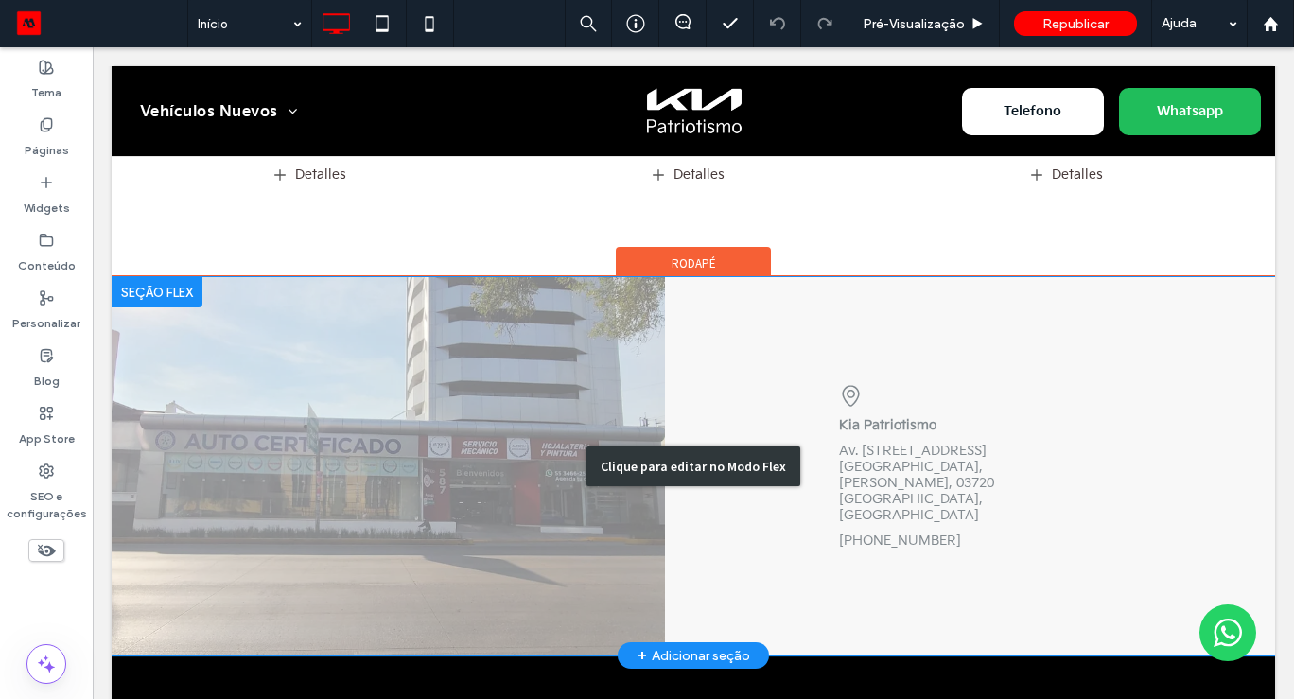
click at [927, 503] on div "Clique para editar no Modo Flex" at bounding box center [693, 466] width 1163 height 378
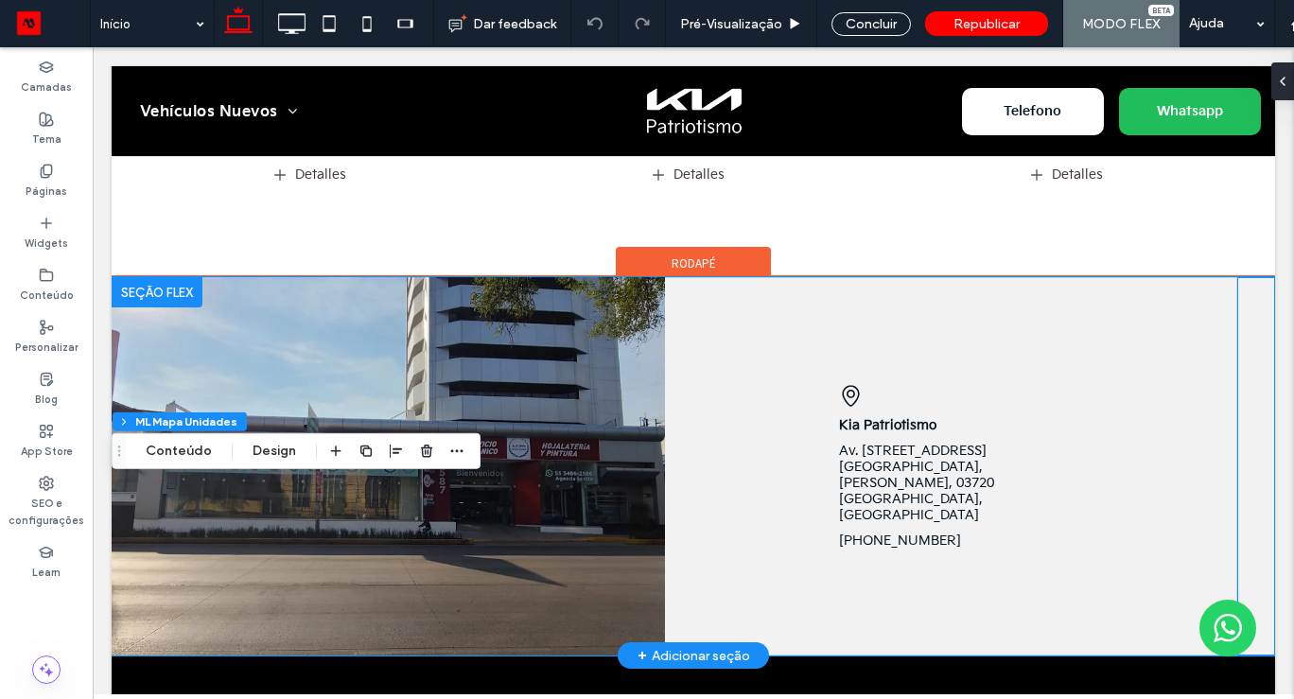
scroll to position [1698, 0]
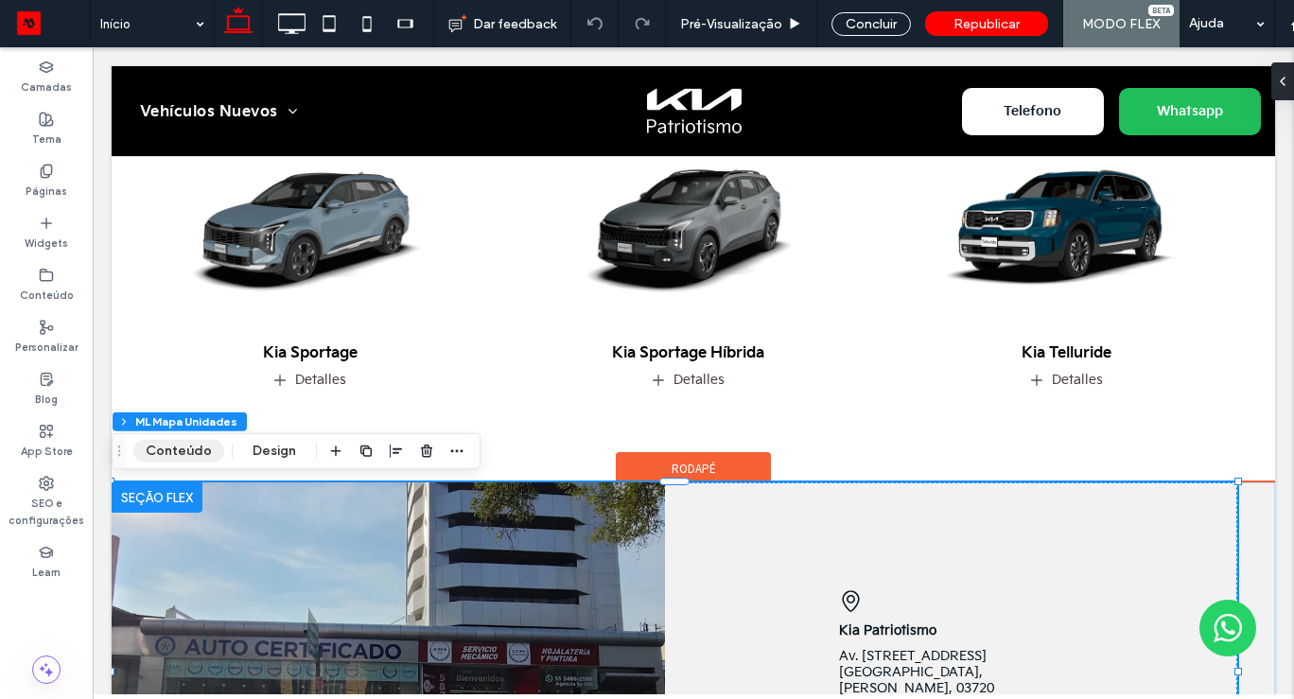
click at [189, 452] on button "Conteúdo" at bounding box center [178, 451] width 91 height 23
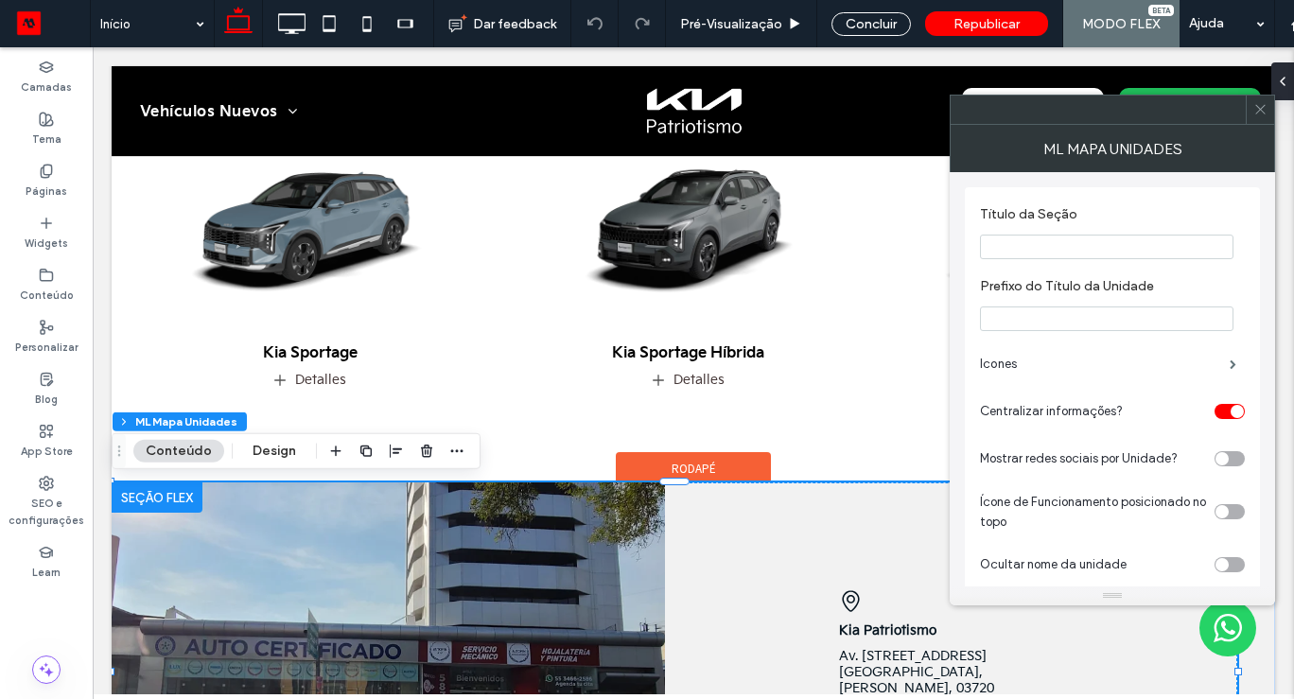
scroll to position [223, 0]
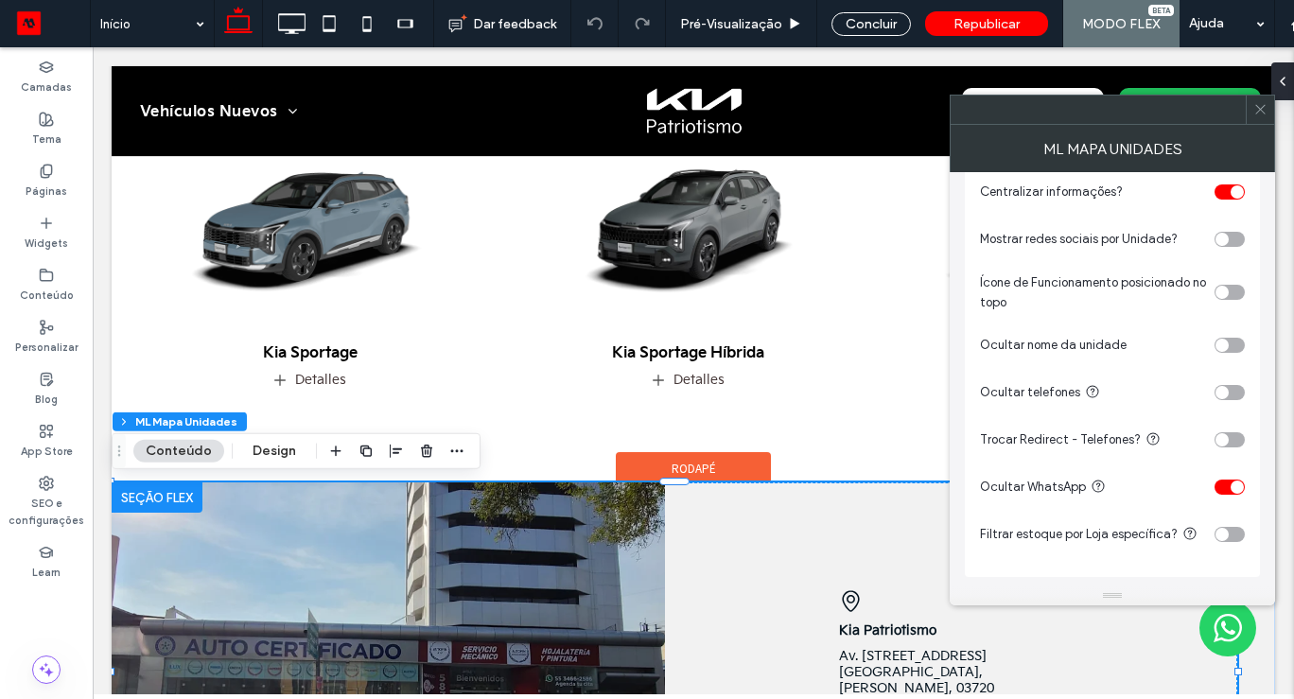
click at [1261, 125] on div "ML Mapa Unidades" at bounding box center [1111, 148] width 325 height 47
click at [1262, 115] on icon at bounding box center [1260, 109] width 14 height 14
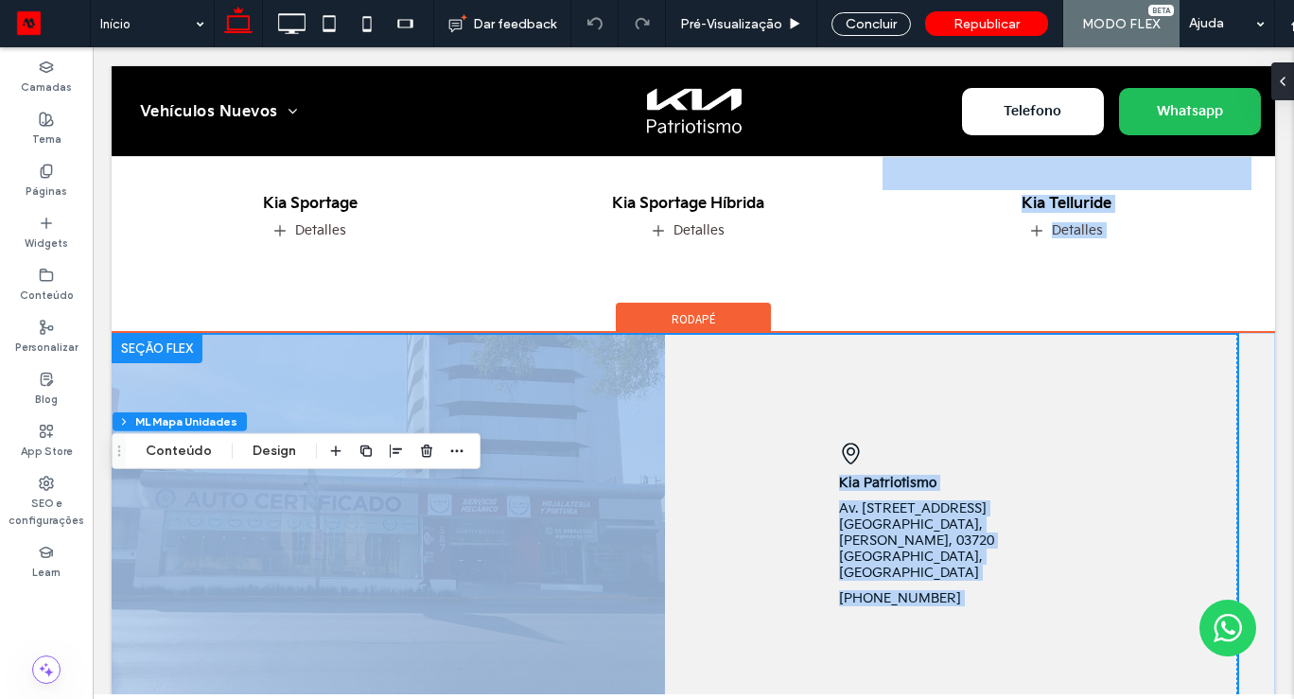
scroll to position [2048, 0]
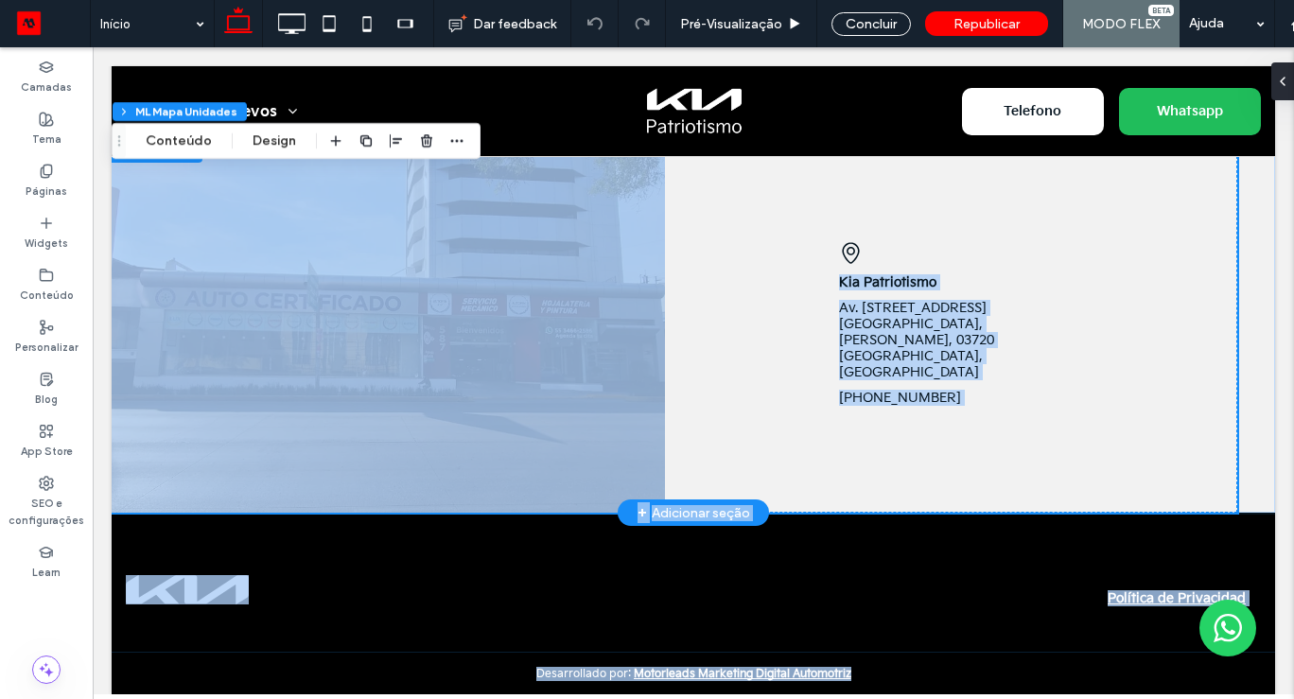
drag, startPoint x: 1282, startPoint y: 266, endPoint x: 1259, endPoint y: 722, distance: 456.4
click at [861, 394] on div "Kia Patriotismo Av. Patriotismo 587, Cd. de los Deportes, Benito Juárez, 03720 …" at bounding box center [965, 323] width 525 height 378
click at [926, 390] on link "+525597219764" at bounding box center [900, 398] width 122 height 16
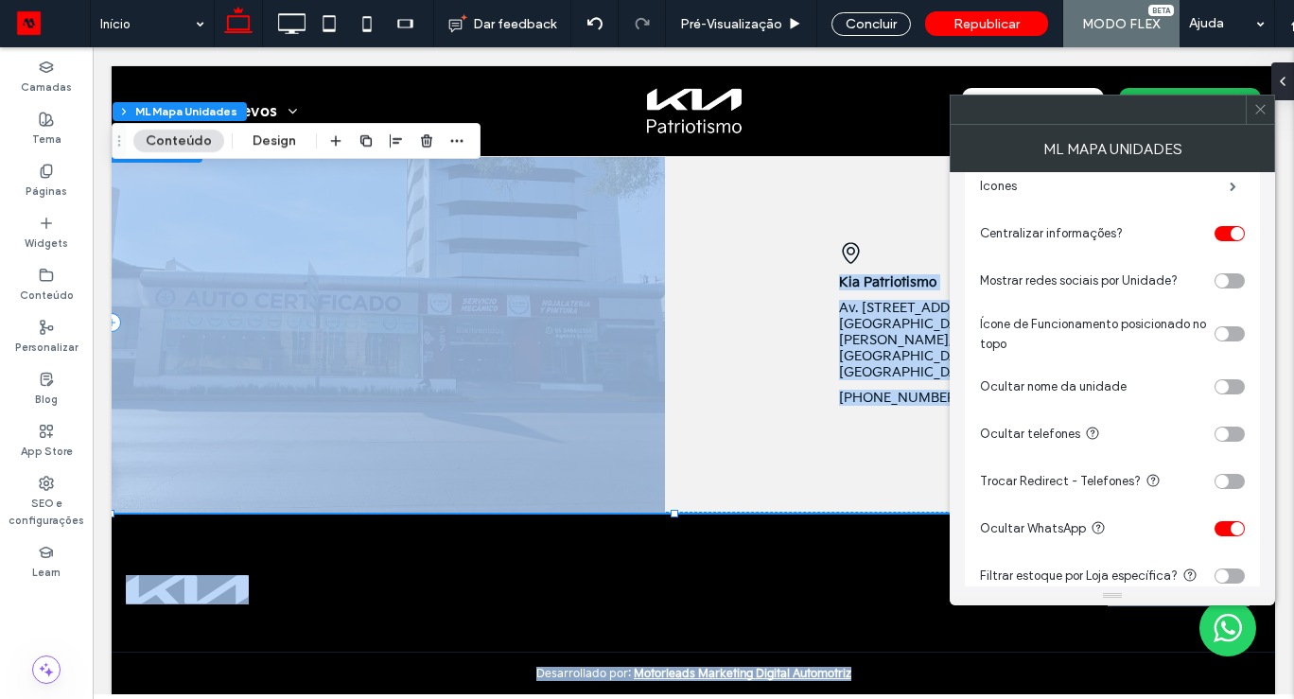
scroll to position [223, 0]
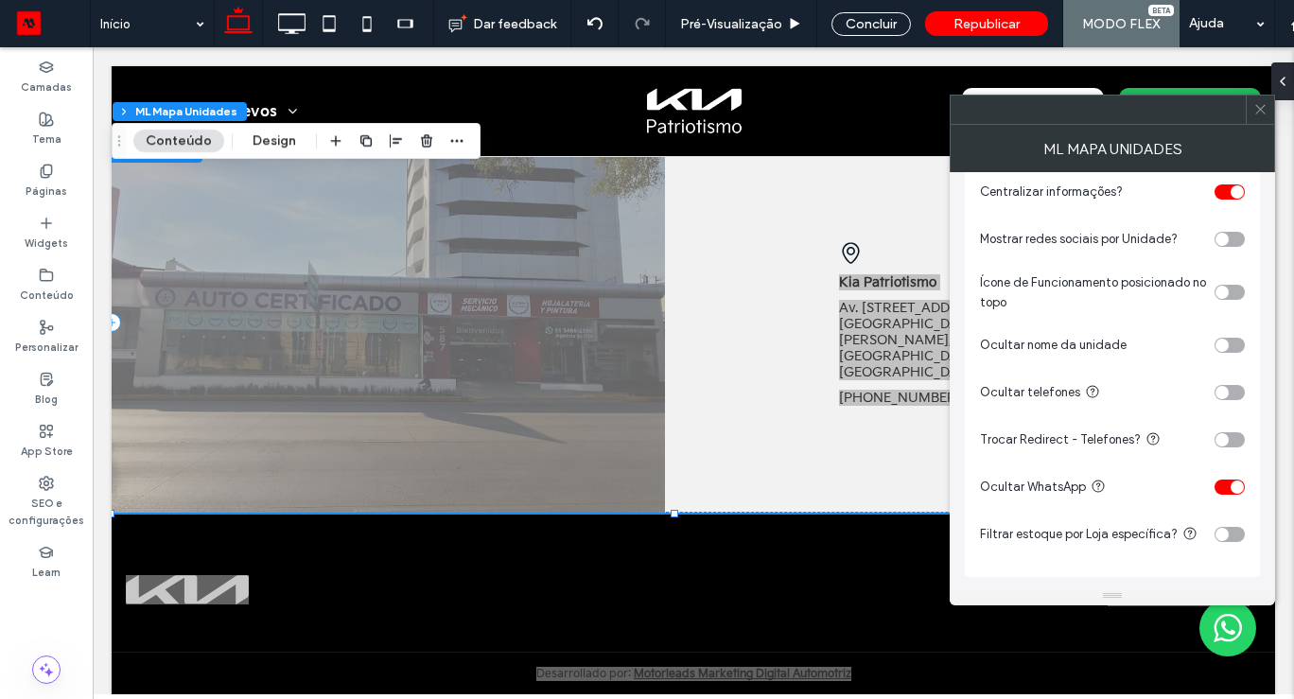
click at [1255, 118] on span at bounding box center [1260, 110] width 14 height 28
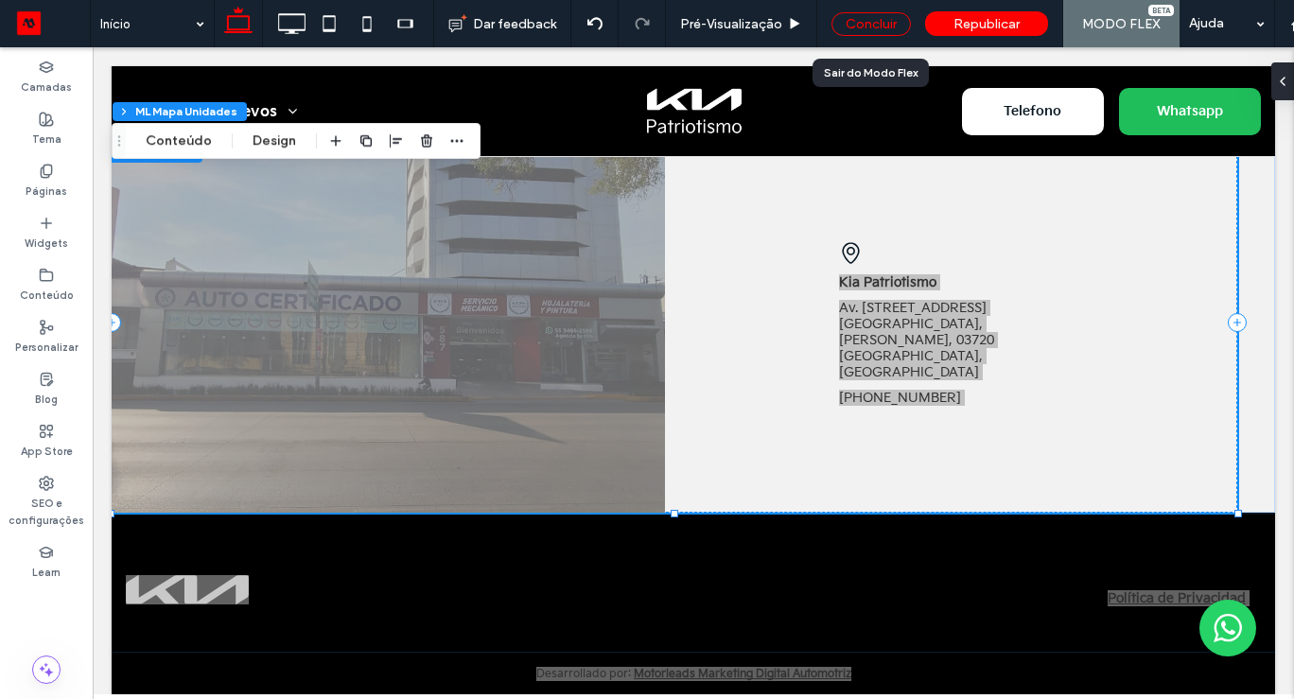
click at [880, 27] on div "Concluir" at bounding box center [870, 24] width 79 height 24
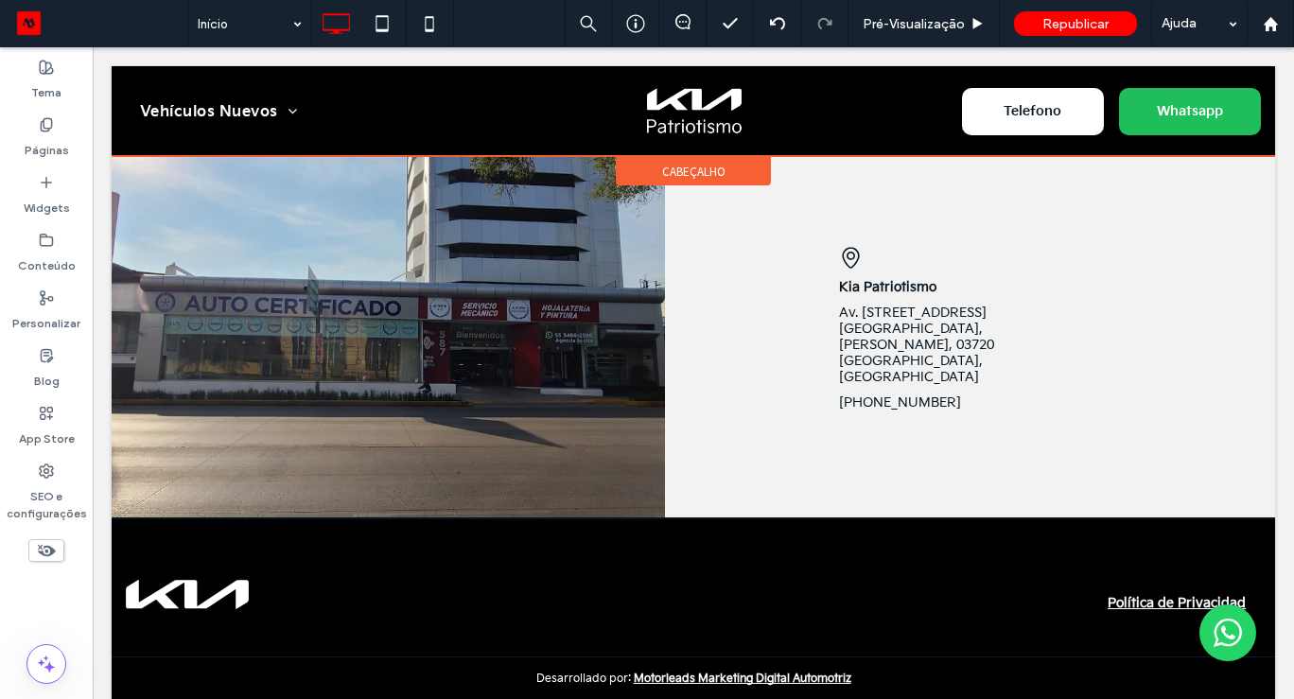
click at [1042, 112] on div at bounding box center [693, 111] width 1163 height 90
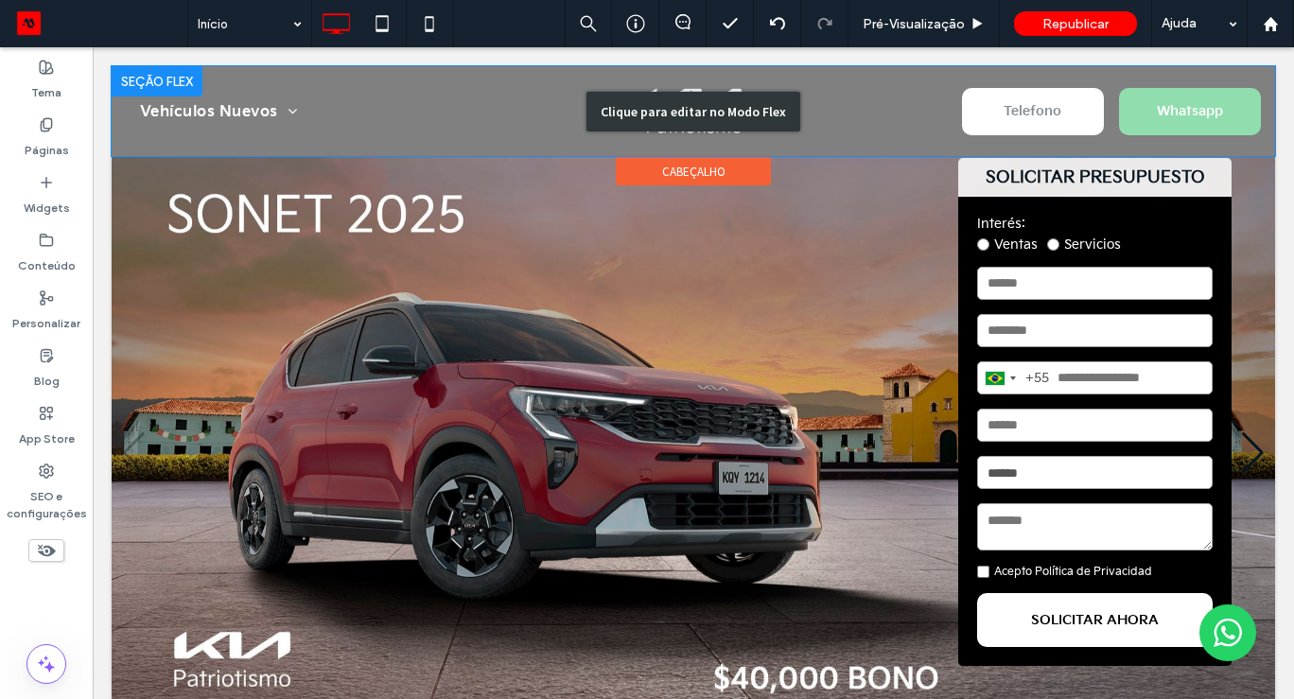
scroll to position [0, 0]
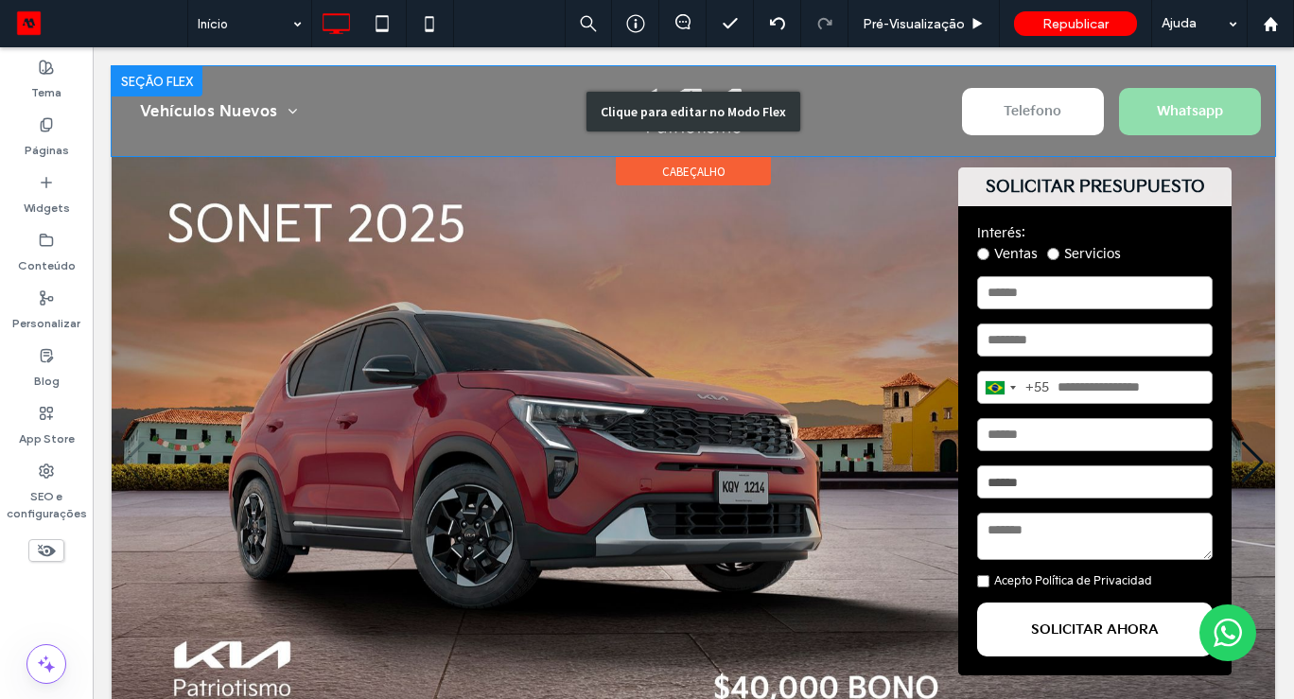
click at [1036, 111] on div "Clique para editar no Modo Flex" at bounding box center [693, 111] width 1163 height 90
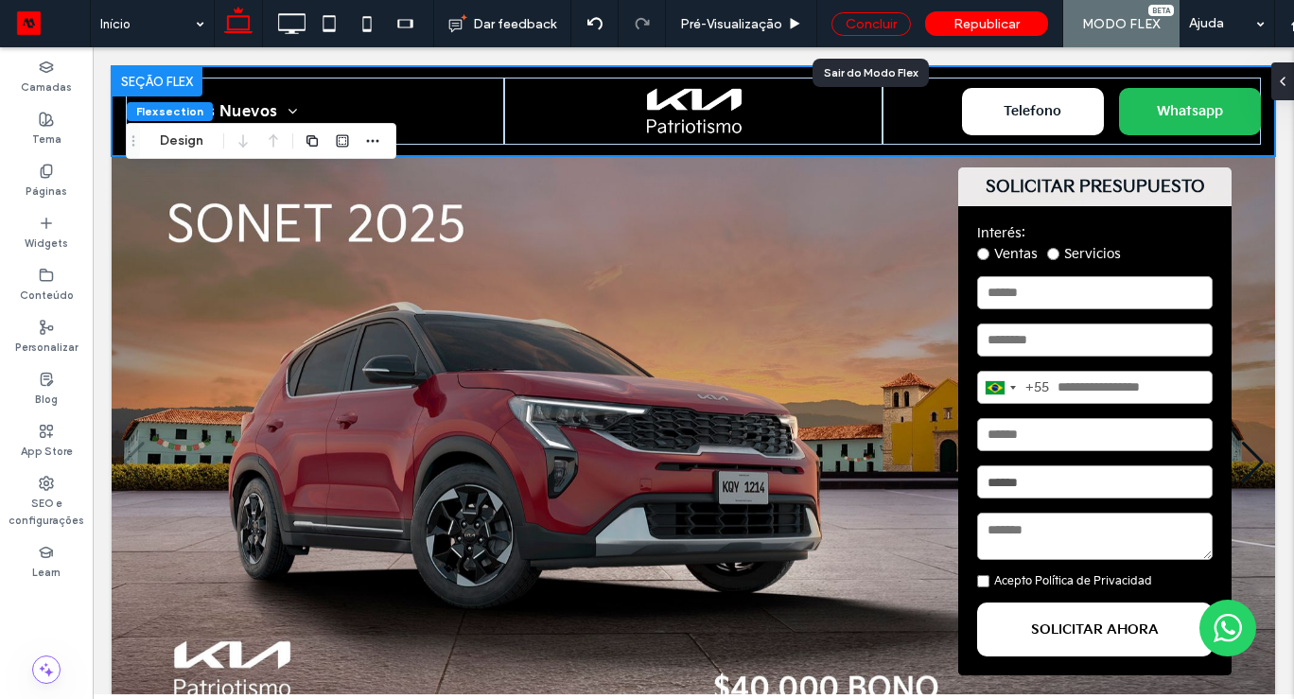
click at [863, 21] on div "Concluir" at bounding box center [870, 24] width 79 height 24
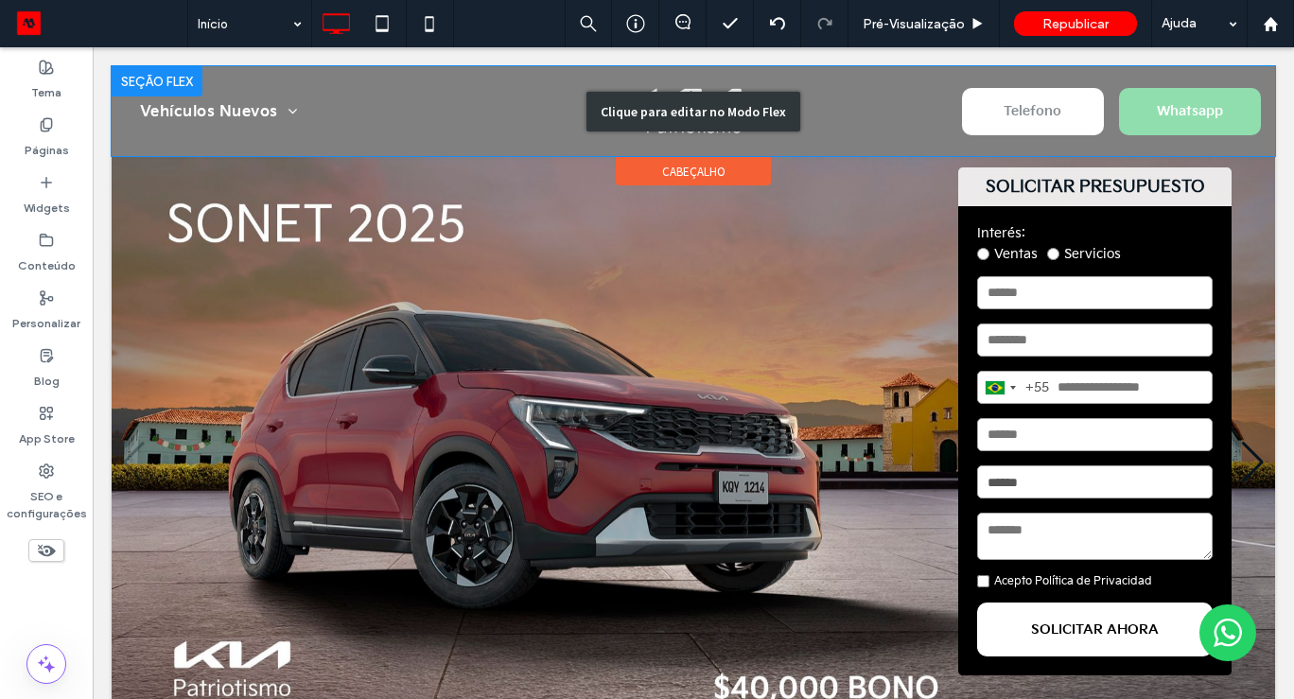
click at [989, 91] on div "Clique para editar no Modo Flex" at bounding box center [693, 111] width 1163 height 90
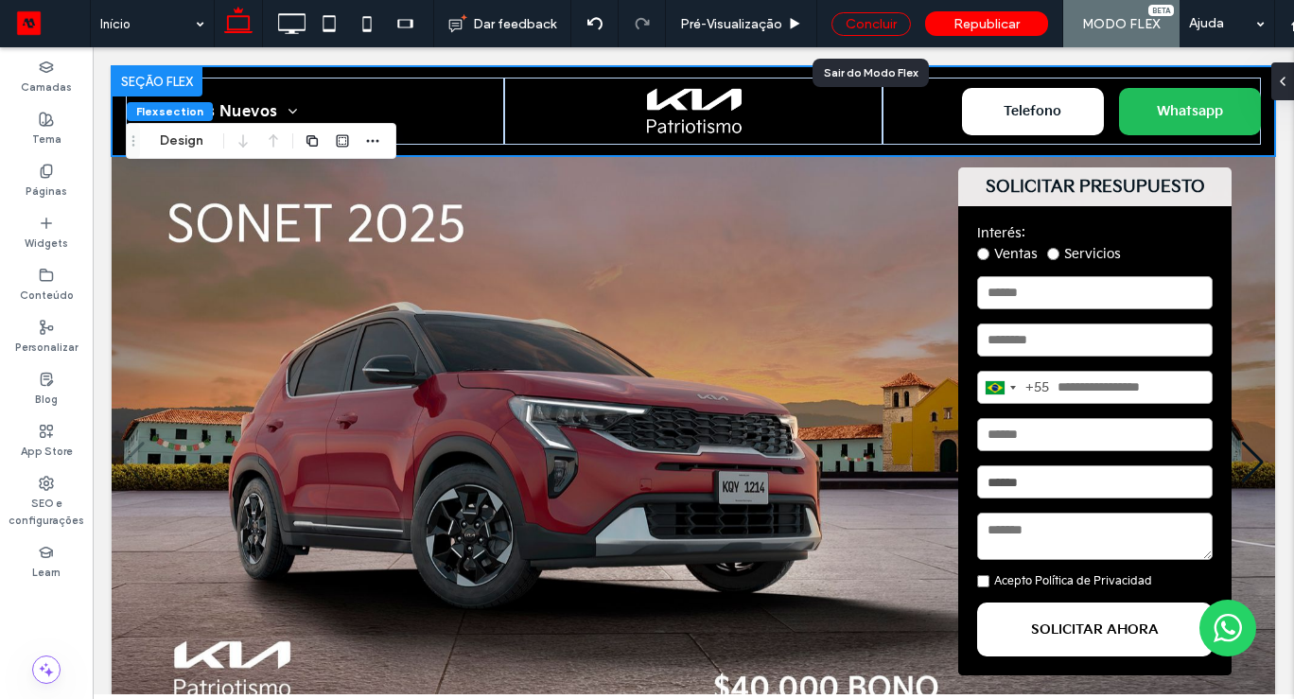
click at [870, 29] on div "Concluir" at bounding box center [870, 24] width 79 height 24
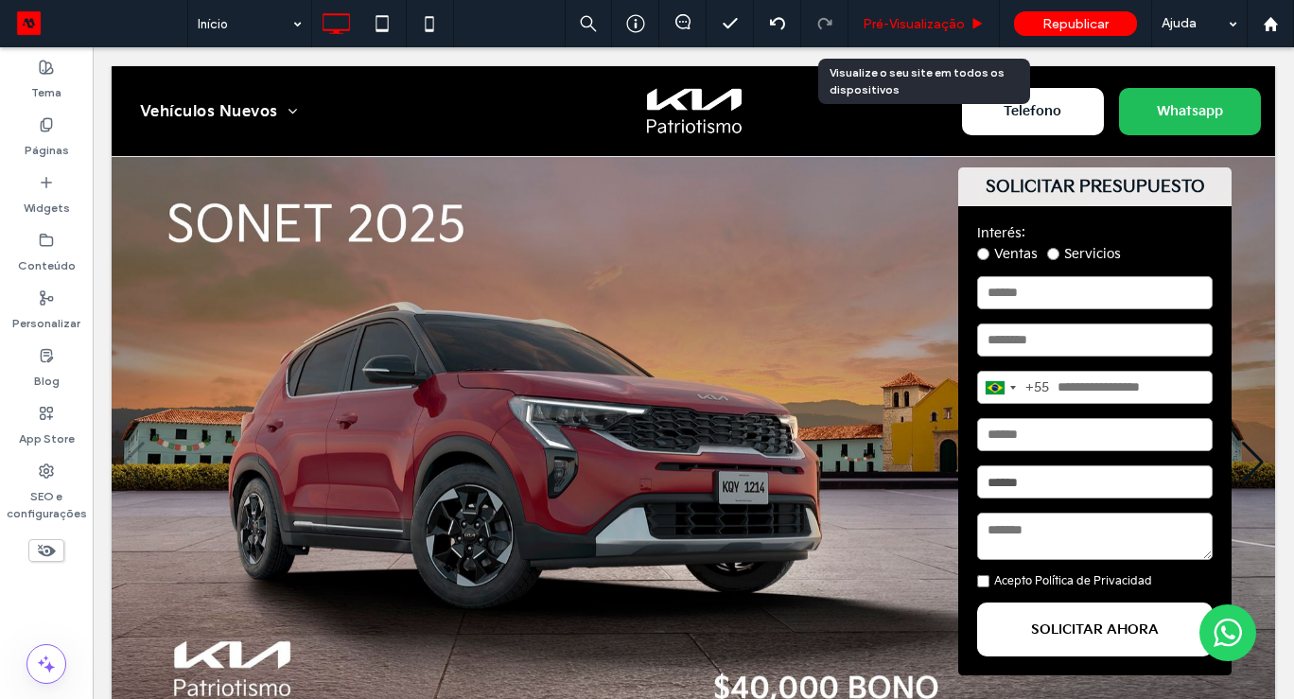
click at [914, 24] on span "Pré-Visualizaçāo" at bounding box center [913, 24] width 102 height 16
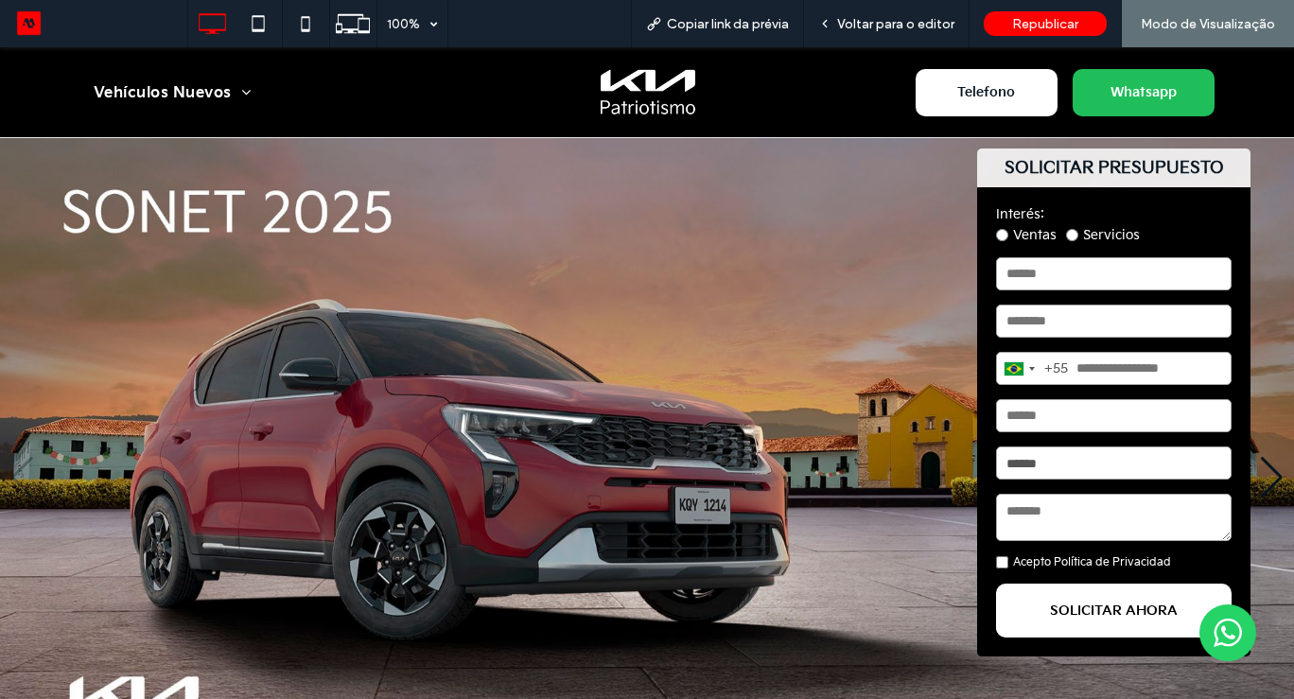
click at [989, 96] on span "Telefono" at bounding box center [985, 92] width 71 height 35
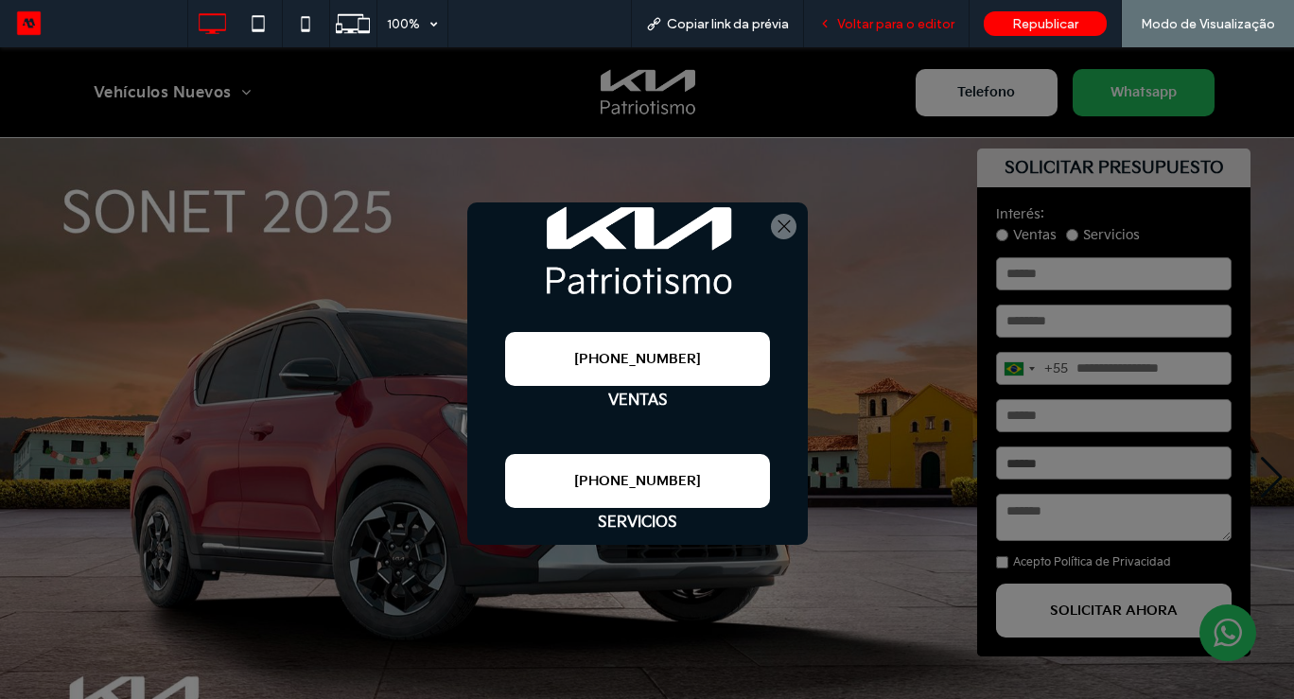
click at [904, 21] on span "Voltar para o editor" at bounding box center [895, 24] width 117 height 16
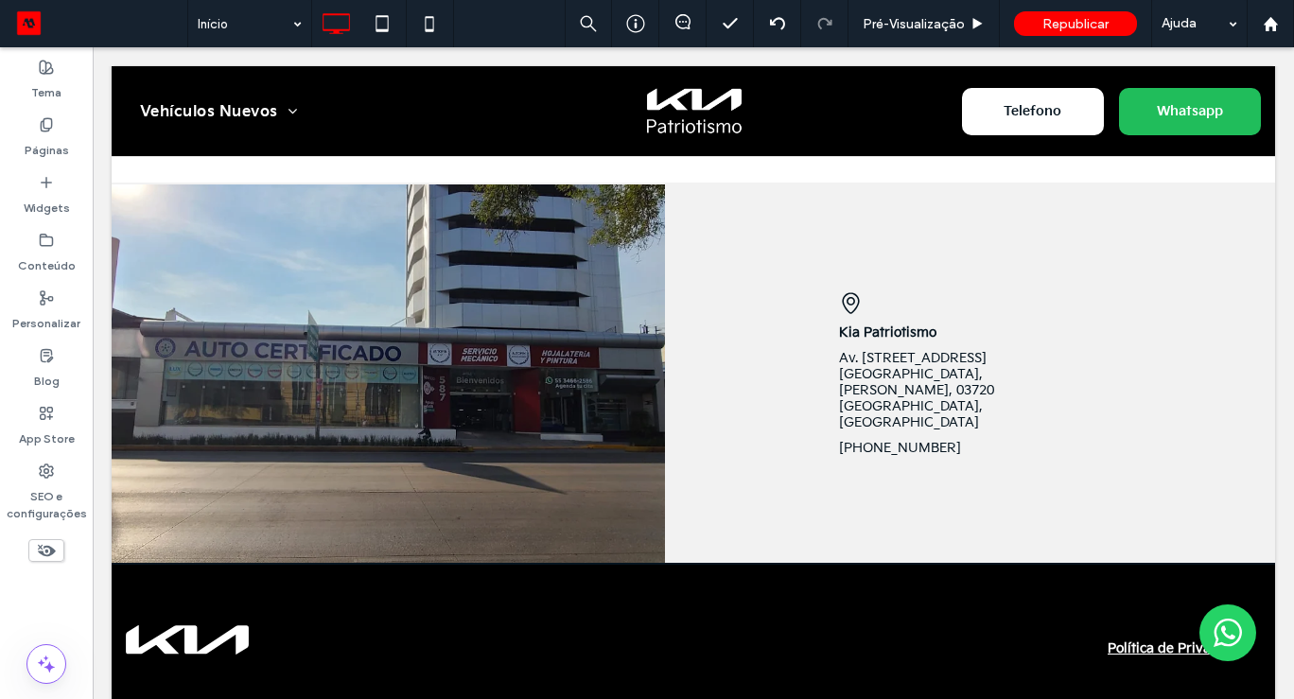
scroll to position [1994, 0]
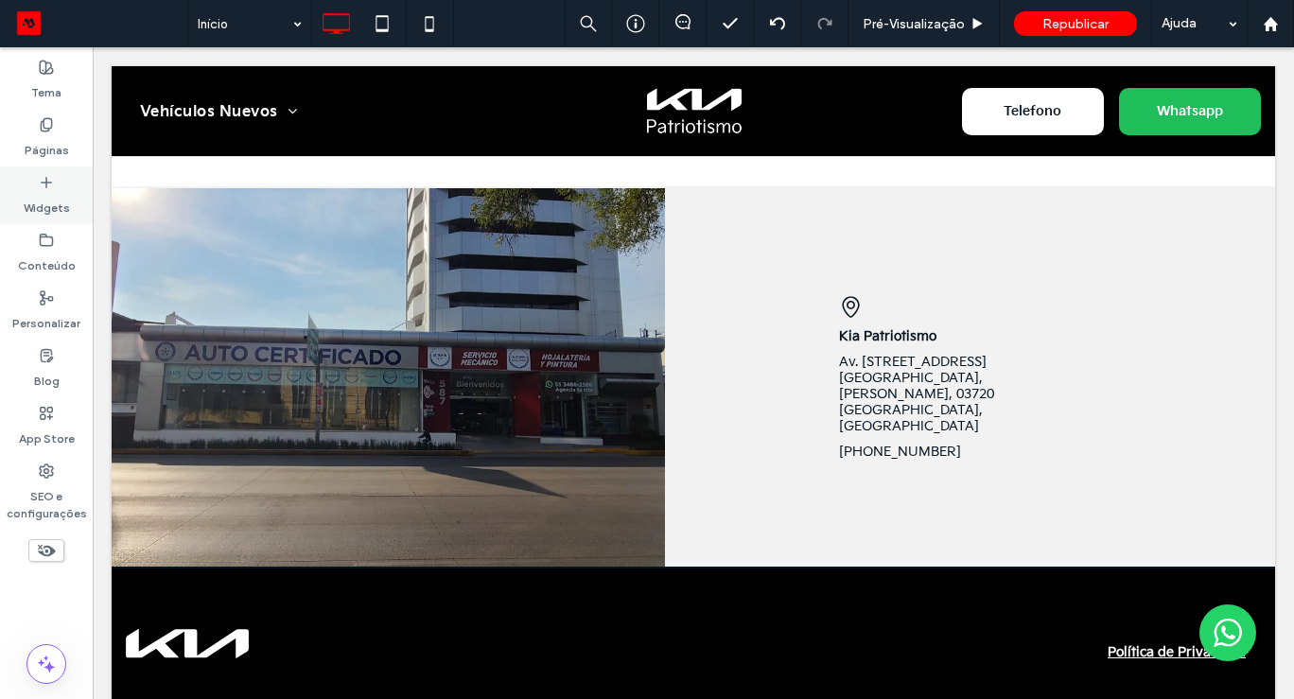
click at [19, 187] on div "Widgets" at bounding box center [46, 195] width 93 height 58
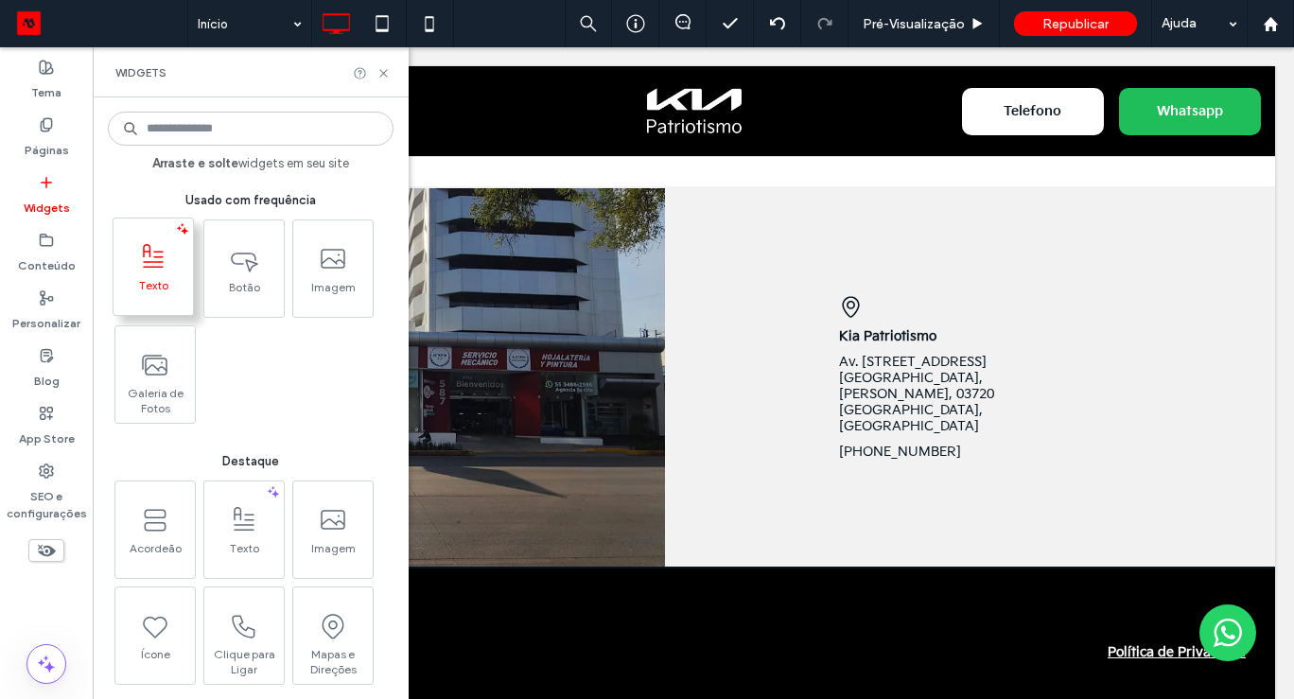
click at [151, 269] on icon at bounding box center [153, 257] width 30 height 30
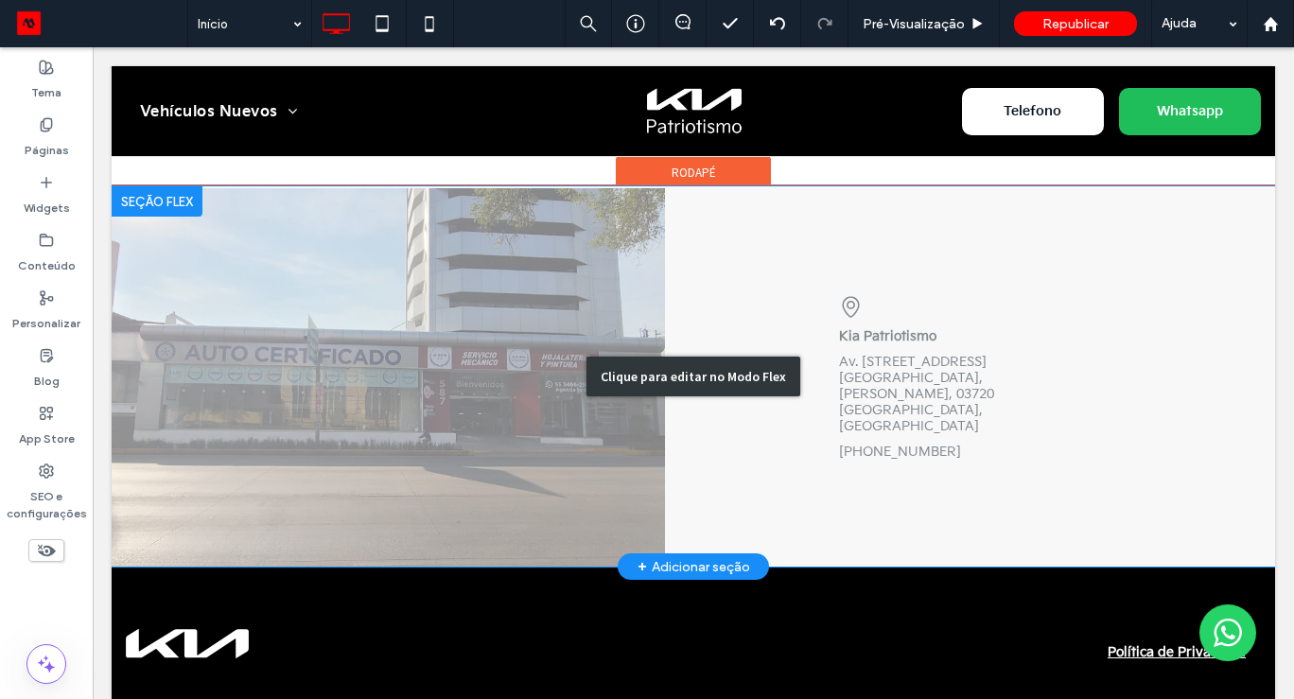
click at [959, 422] on div "Clique para editar no Modo Flex" at bounding box center [693, 376] width 1163 height 380
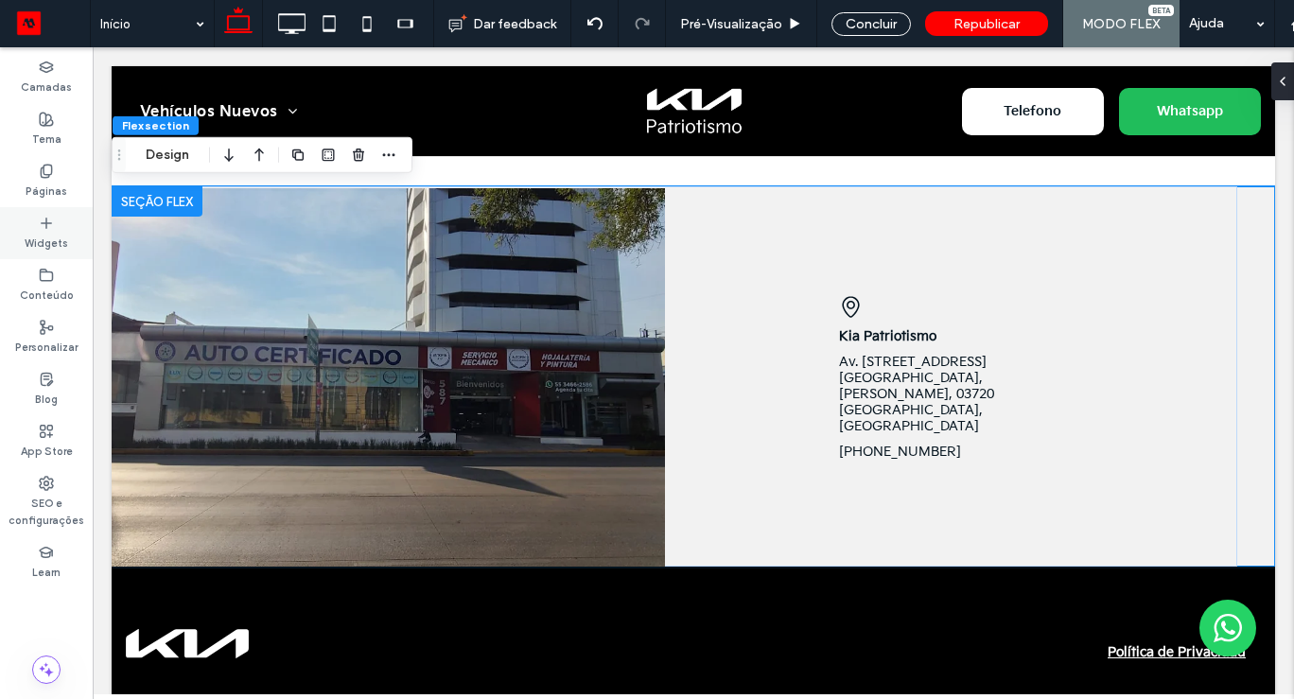
click at [51, 219] on icon at bounding box center [46, 223] width 15 height 15
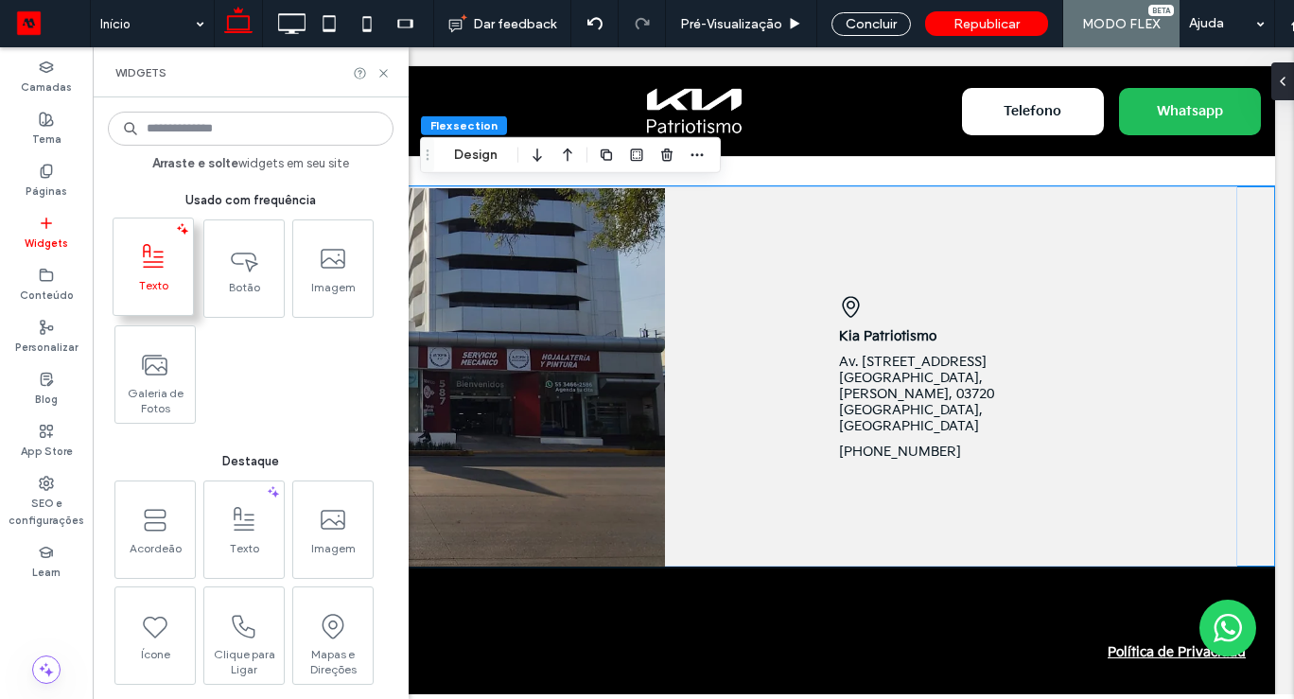
click at [167, 290] on span "Texto" at bounding box center [152, 291] width 79 height 26
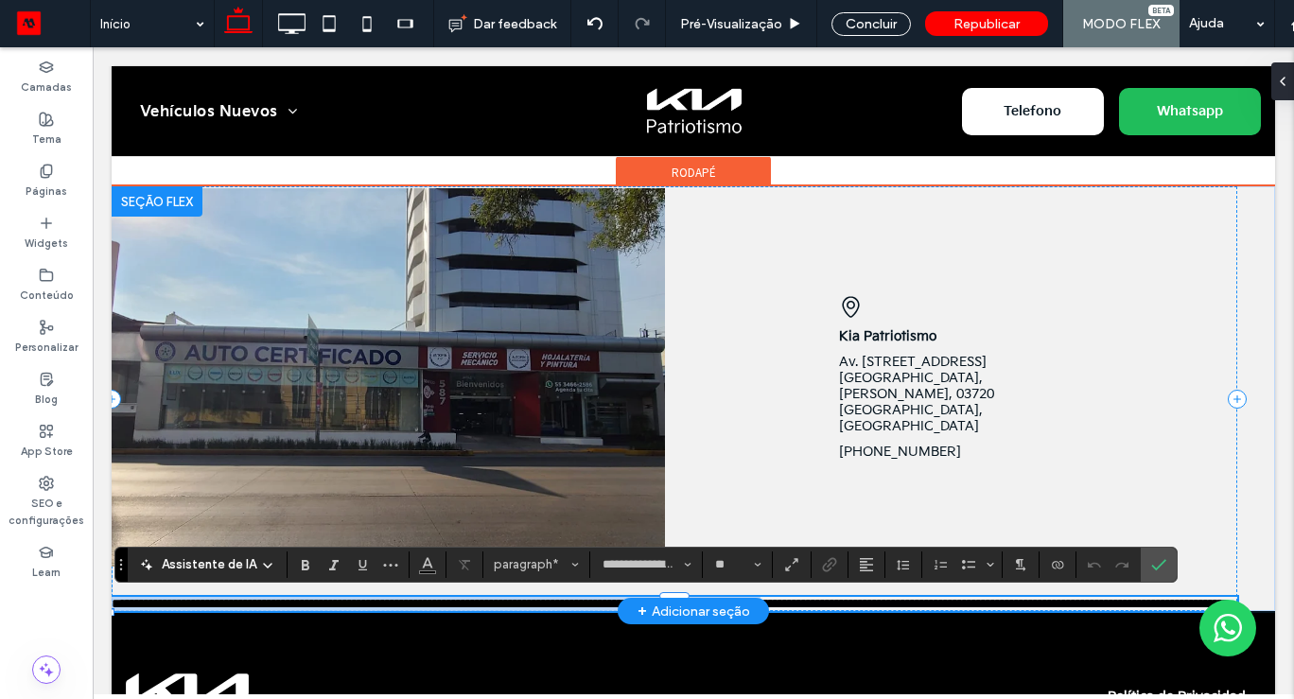
drag, startPoint x: 971, startPoint y: 606, endPoint x: 999, endPoint y: 583, distance: 36.2
click at [998, 583] on div "**********" at bounding box center [674, 398] width 1125 height 425
click at [991, 599] on span "**********" at bounding box center [671, 603] width 1118 height 13
click at [991, 600] on span "**********" at bounding box center [671, 603] width 1118 height 13
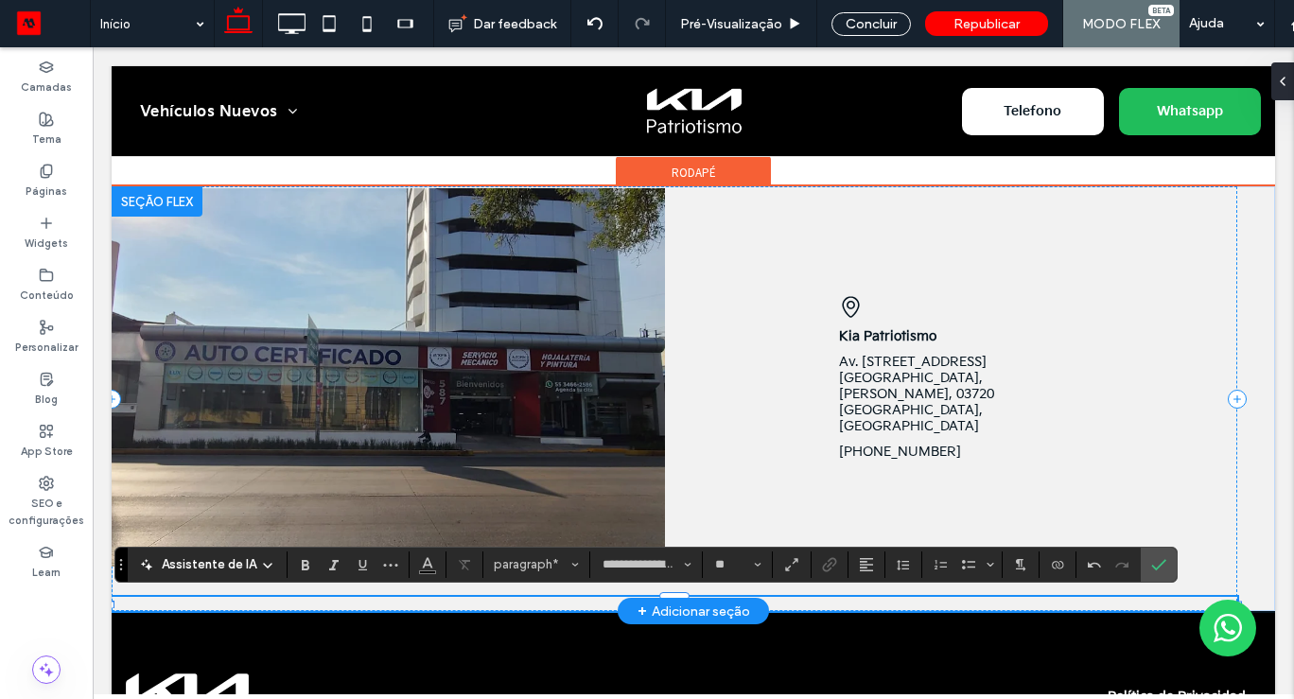
click at [1060, 601] on p "﻿" at bounding box center [674, 604] width 1125 height 14
drag, startPoint x: 1060, startPoint y: 601, endPoint x: 1153, endPoint y: 622, distance: 95.0
click at [1060, 575] on div "Kia Patriotismo Av. Patriotismo 587, Cd. de los Deportes, Benito Juárez, 03720 …" at bounding box center [674, 398] width 1125 height 425
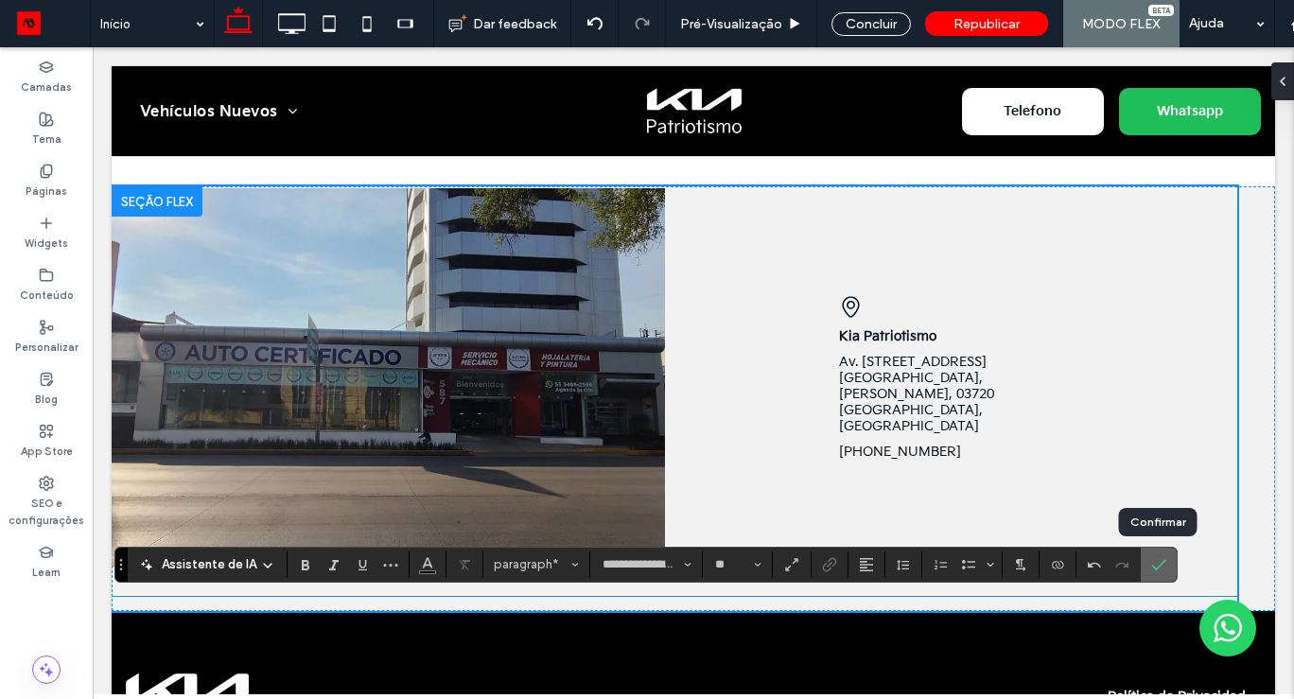
click at [1157, 560] on icon "Confirmar" at bounding box center [1158, 564] width 15 height 15
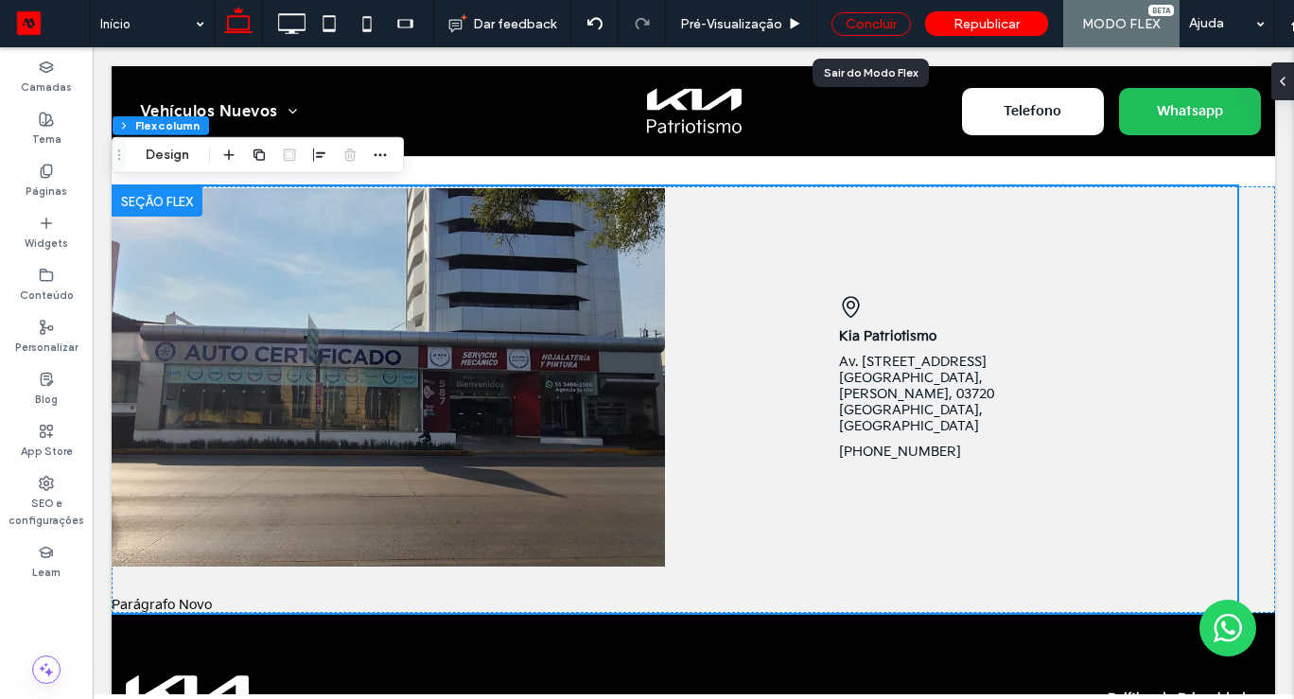
click at [875, 22] on div "Concluir" at bounding box center [870, 24] width 79 height 24
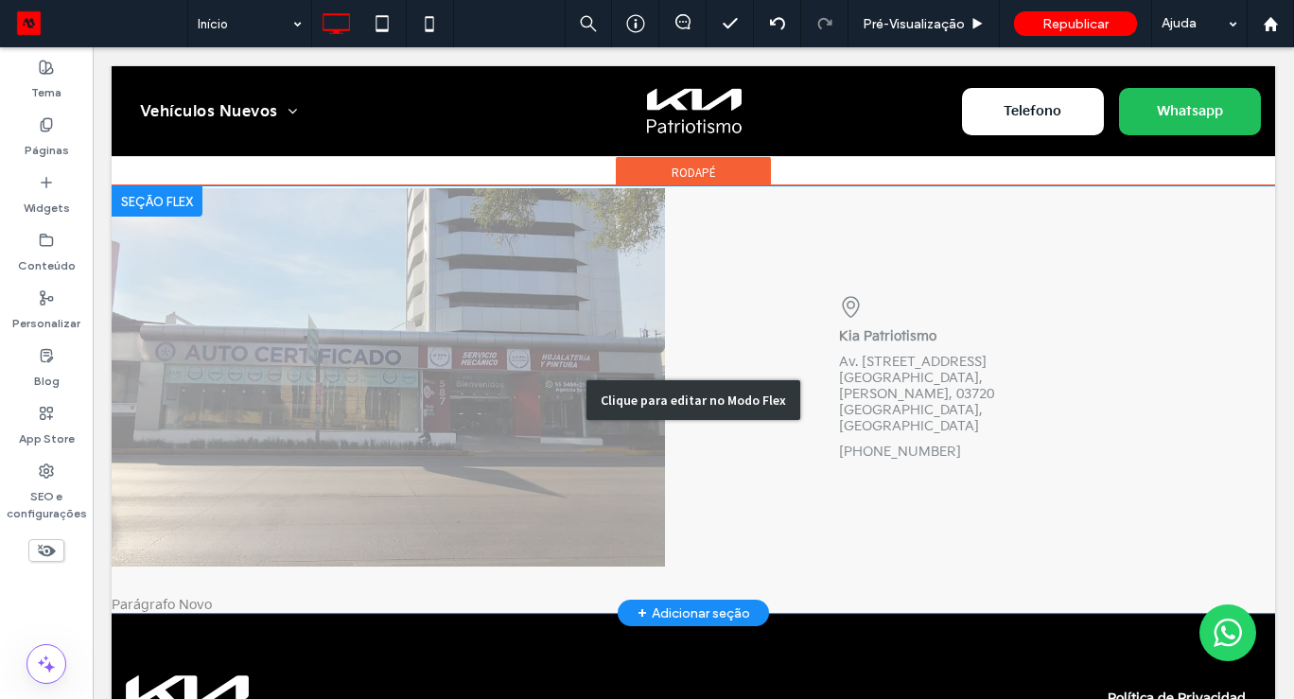
click at [166, 590] on div "Clique para editar no Modo Flex" at bounding box center [693, 399] width 1163 height 427
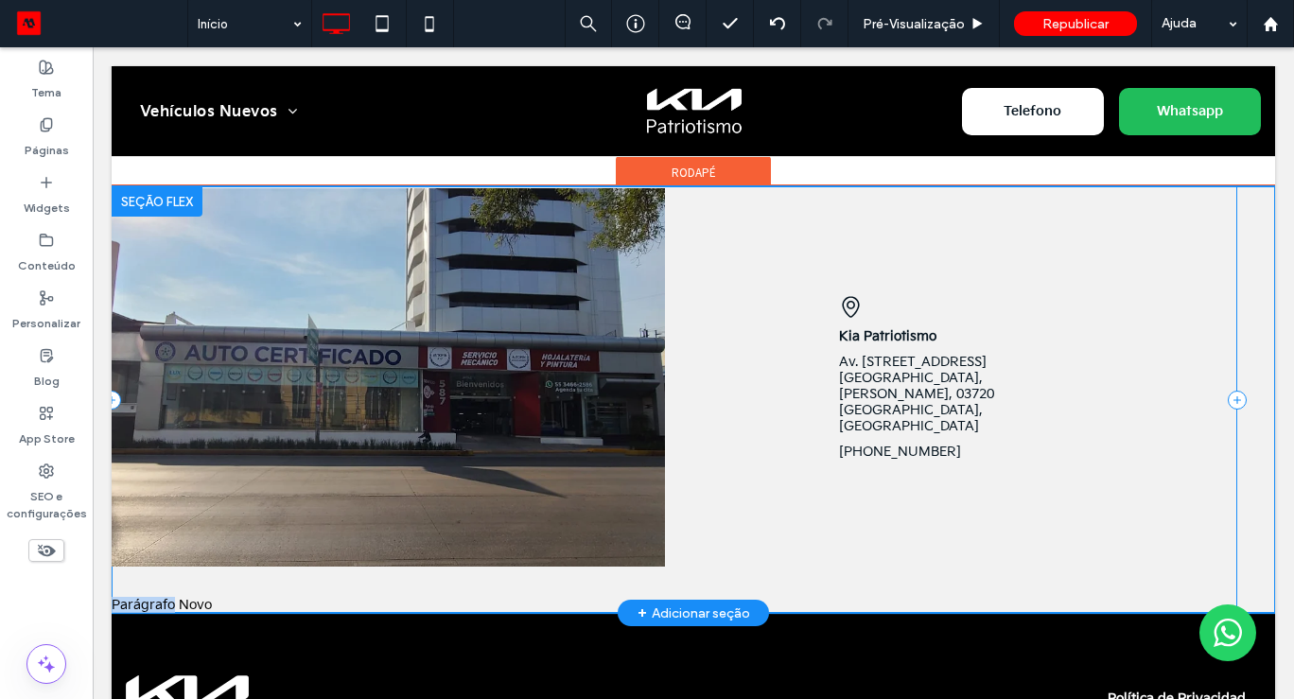
click at [165, 590] on div "Kia Patriotismo Av. Patriotismo 587, Cd. de los Deportes, Benito Juárez, 03720 …" at bounding box center [674, 399] width 1125 height 427
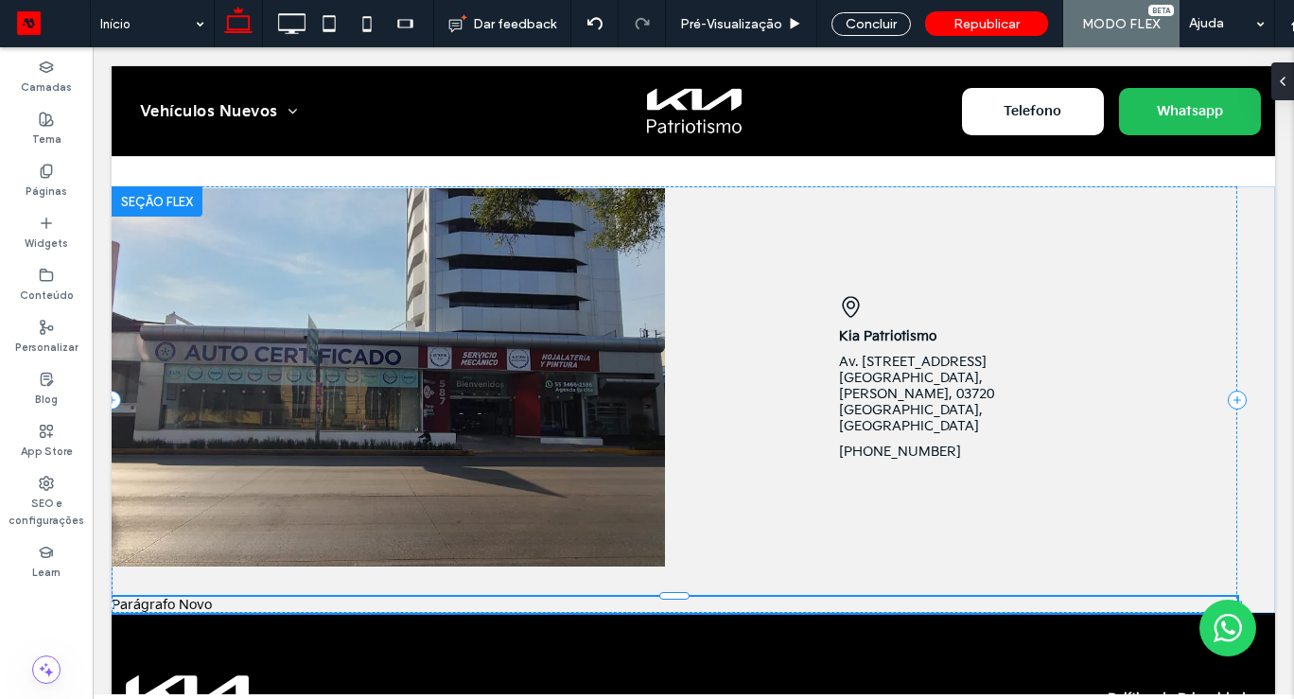
click at [172, 599] on p "Parágrafo Novo" at bounding box center [674, 605] width 1125 height 16
type input "**********"
type input "**"
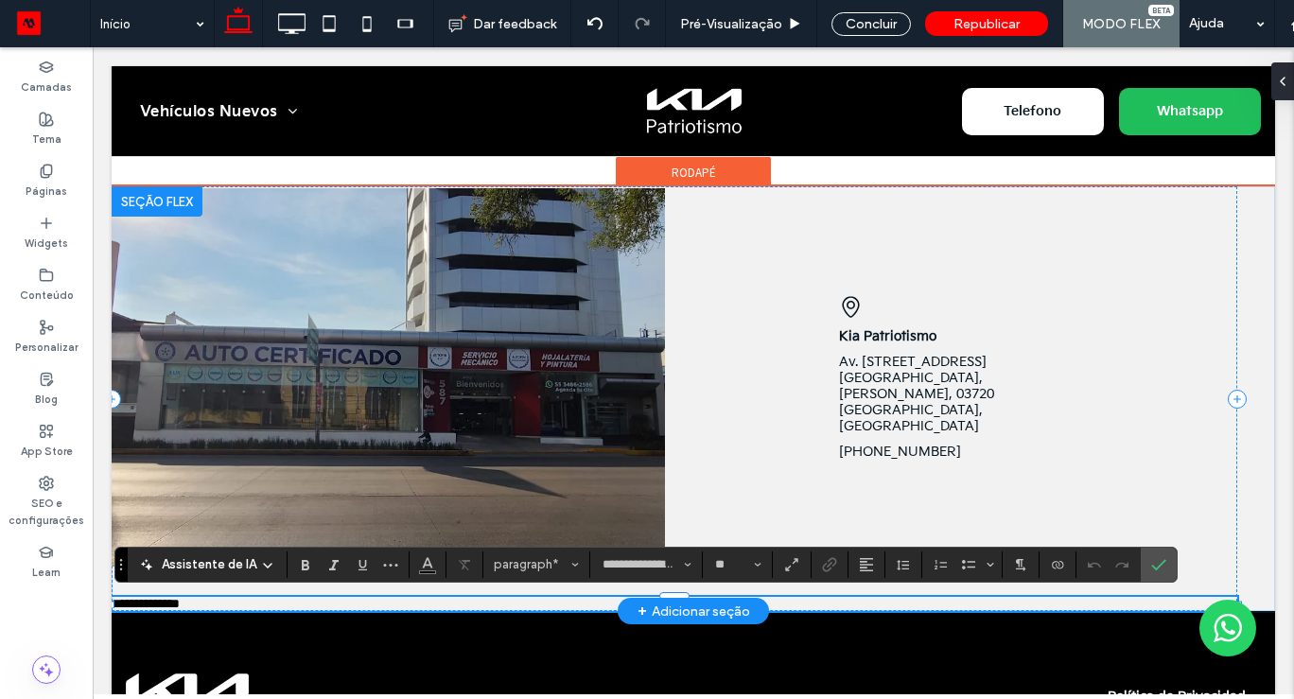
click at [549, 605] on p "**********" at bounding box center [674, 604] width 1125 height 14
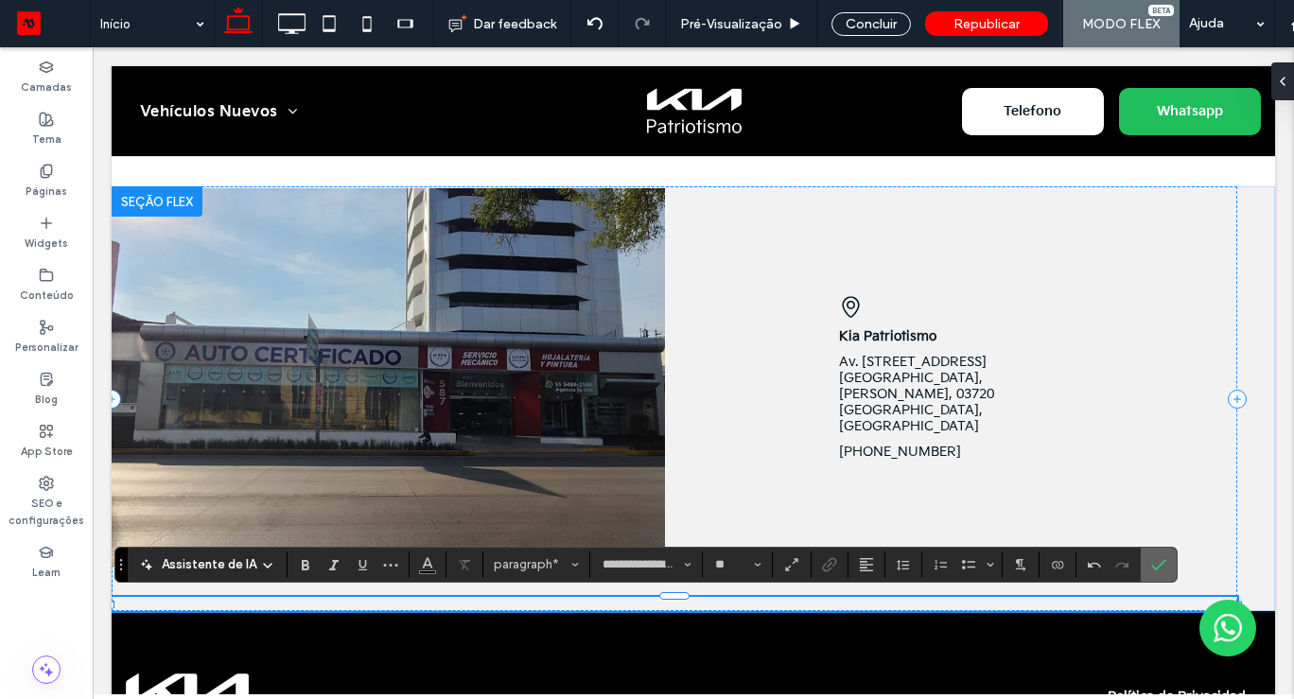
click at [1156, 578] on span "Confirmar" at bounding box center [1155, 565] width 9 height 34
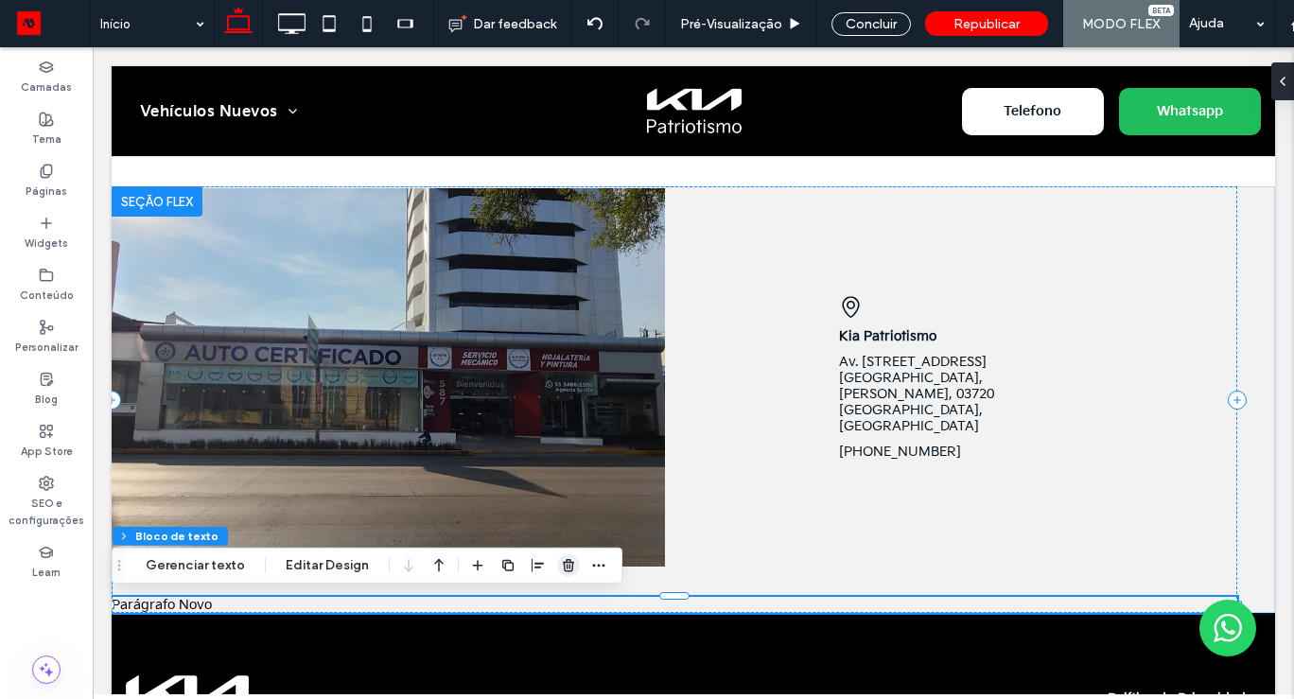
click at [567, 565] on use "button" at bounding box center [568, 565] width 11 height 12
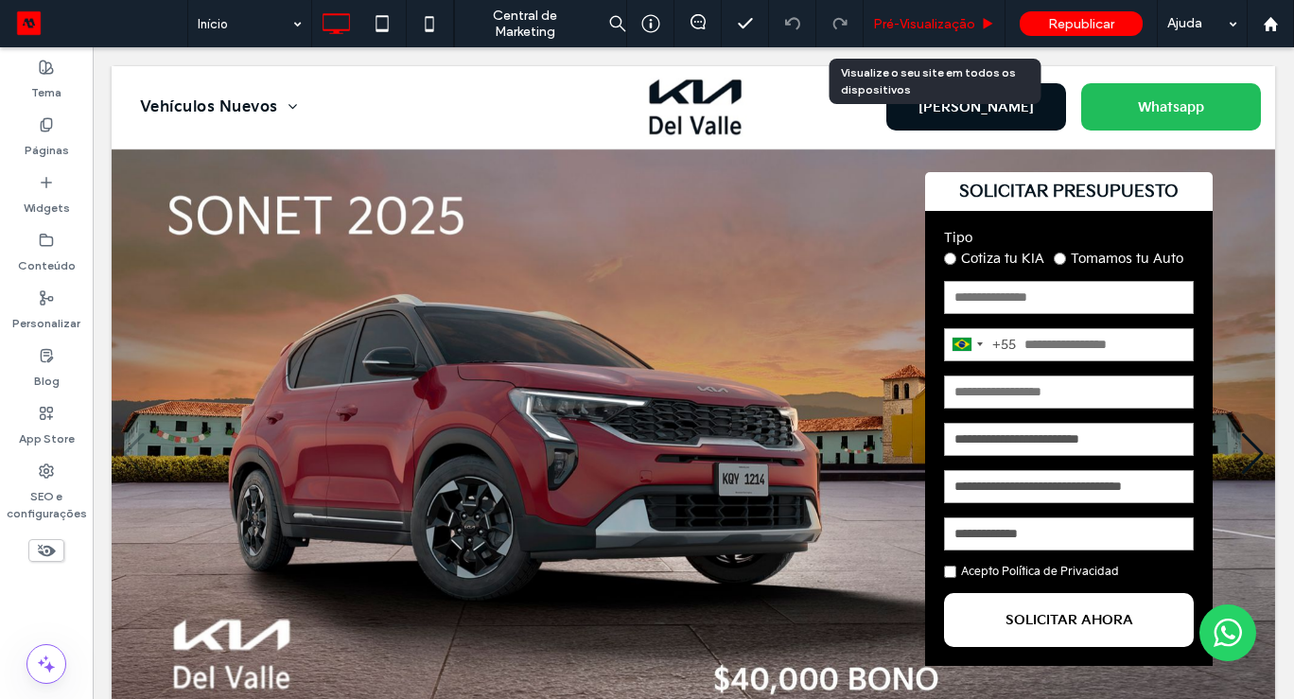
click at [946, 26] on span "Pré-Visualizaçāo" at bounding box center [924, 24] width 102 height 16
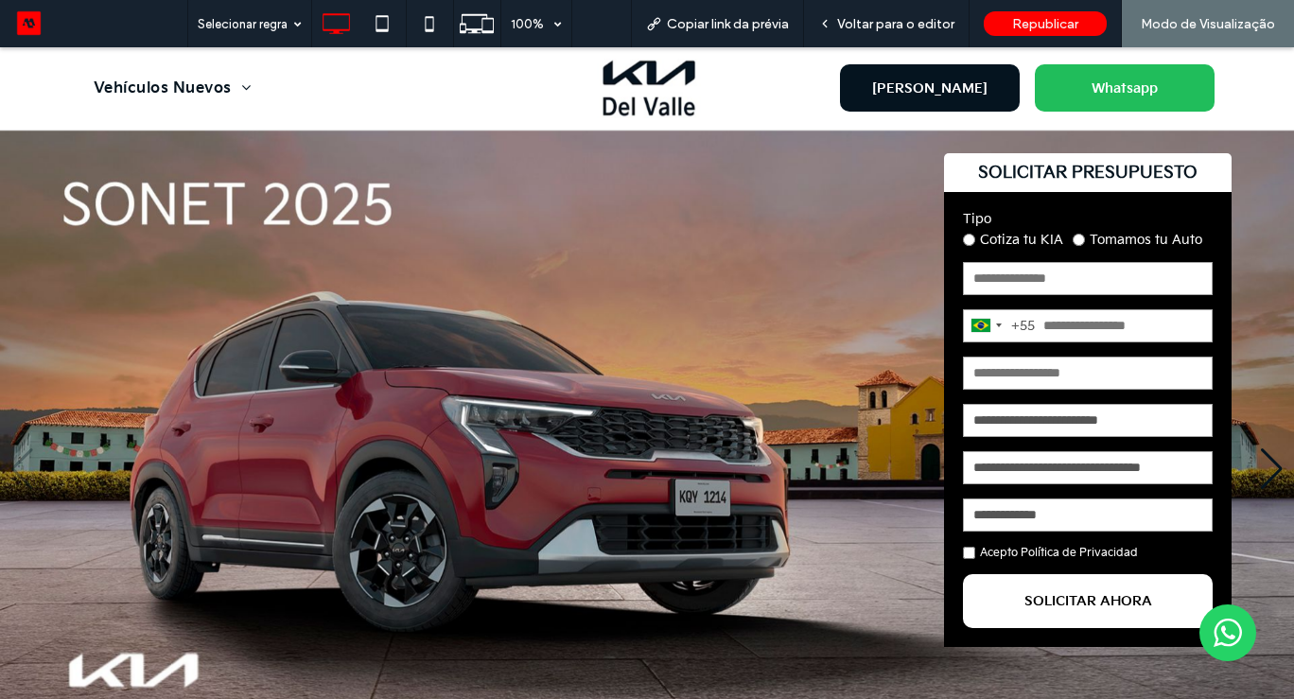
click at [1157, 102] on span "Whatsapp" at bounding box center [1124, 88] width 79 height 35
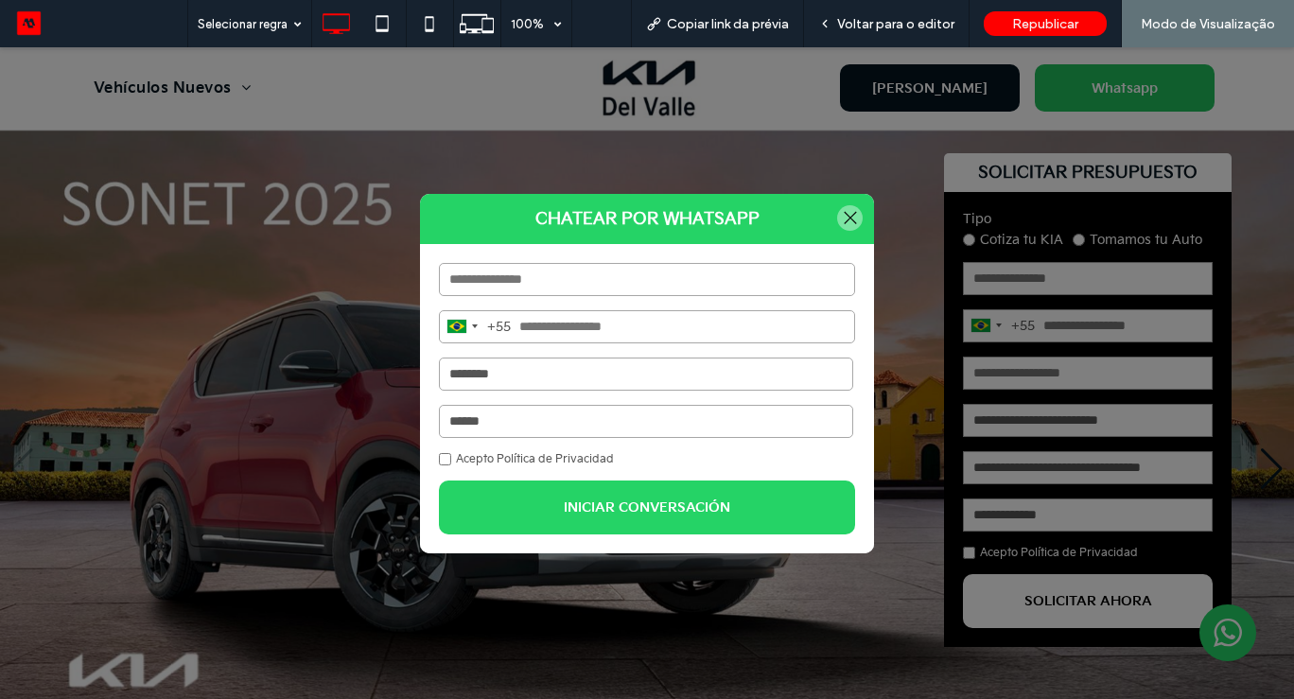
click at [617, 424] on select "**********" at bounding box center [646, 421] width 414 height 33
click at [595, 374] on select "**********" at bounding box center [646, 373] width 414 height 33
click at [852, 218] on div at bounding box center [850, 218] width 26 height 26
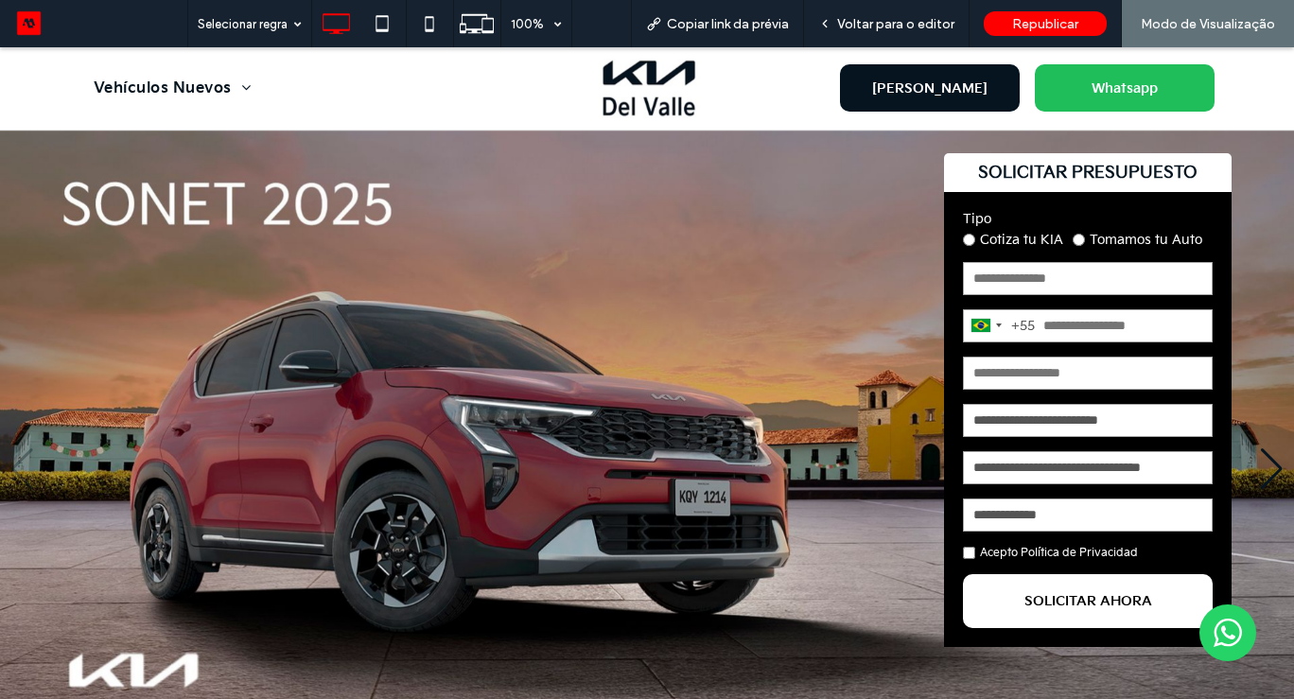
click at [952, 84] on span "[PERSON_NAME]" at bounding box center [929, 88] width 129 height 35
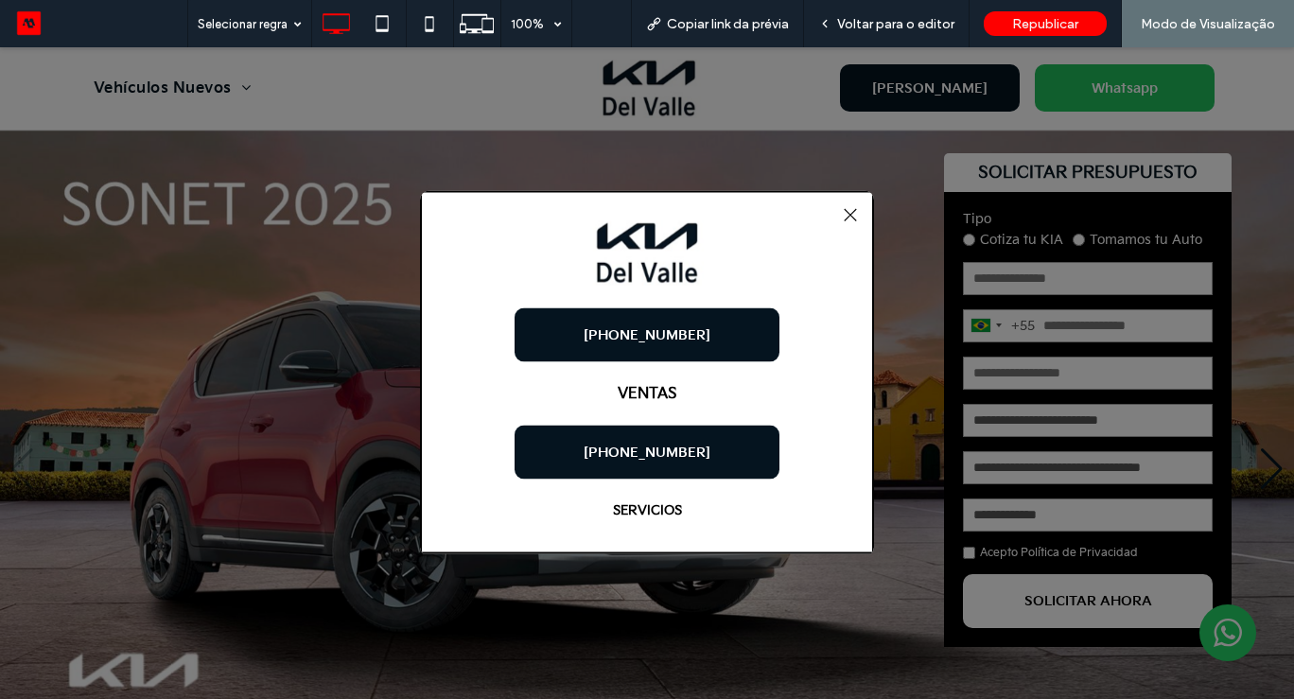
click at [849, 214] on div at bounding box center [850, 214] width 26 height 26
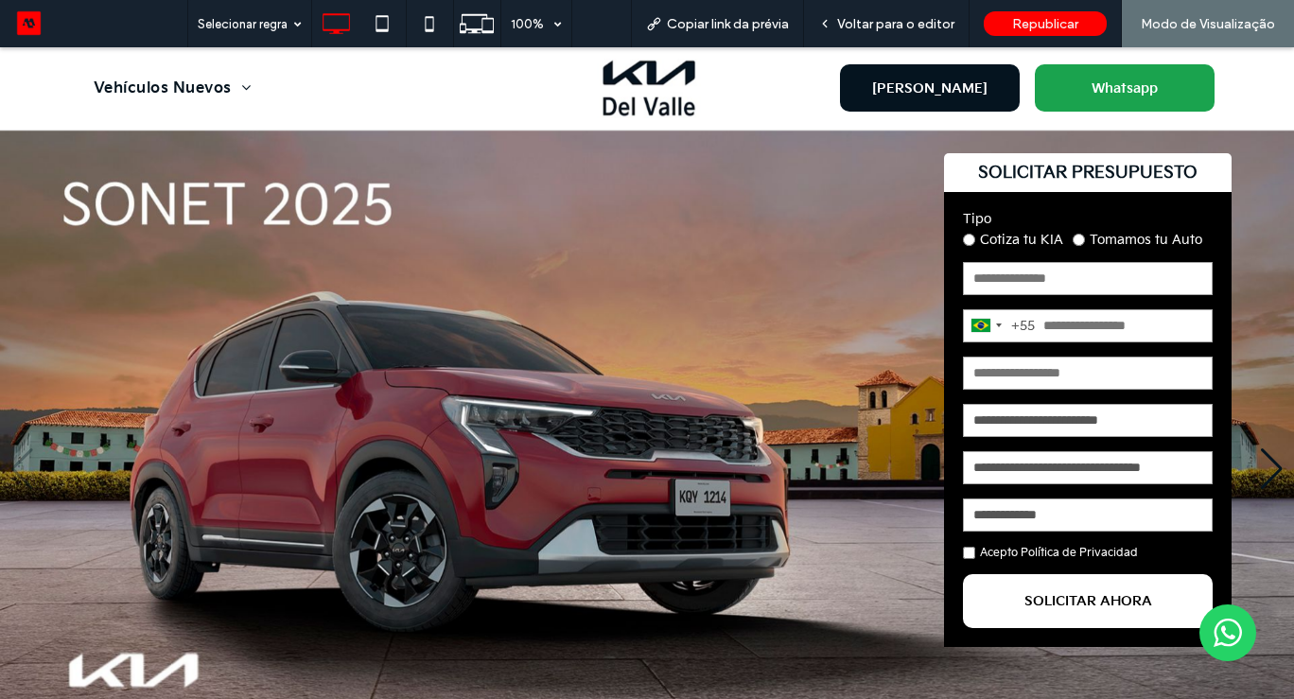
click at [1152, 84] on span "Whatsapp" at bounding box center [1124, 88] width 79 height 35
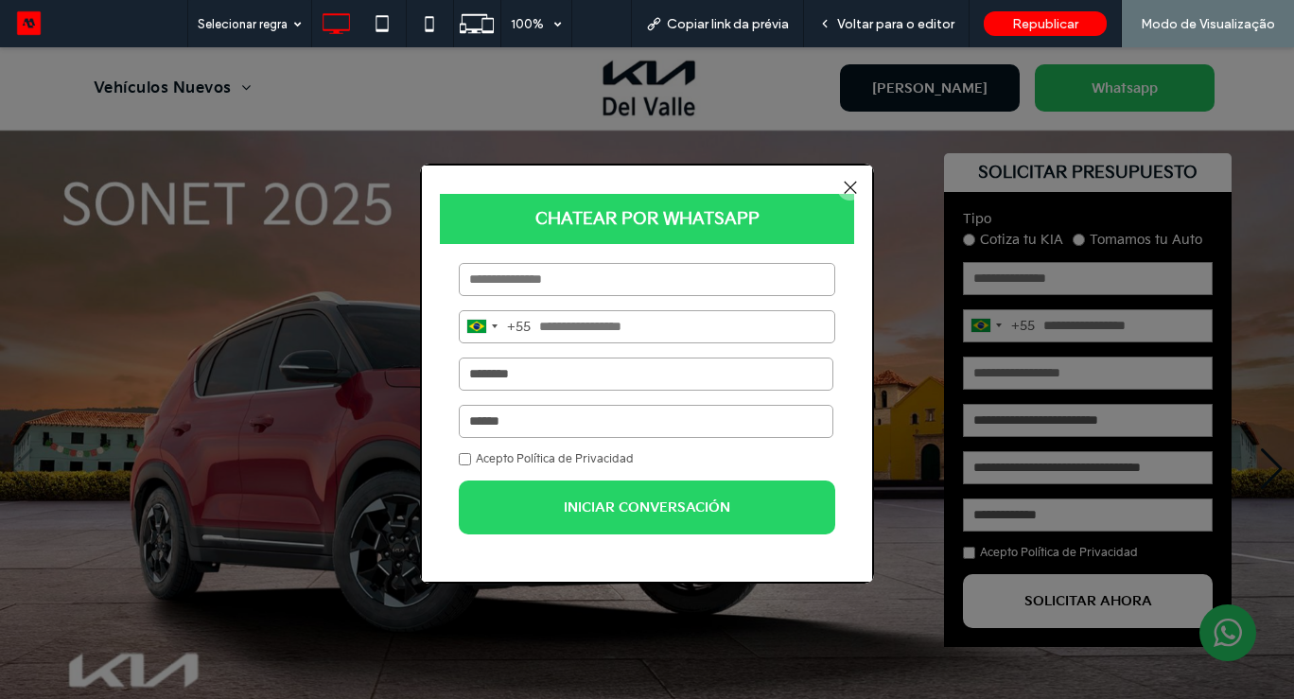
click at [614, 383] on select "**********" at bounding box center [646, 373] width 374 height 33
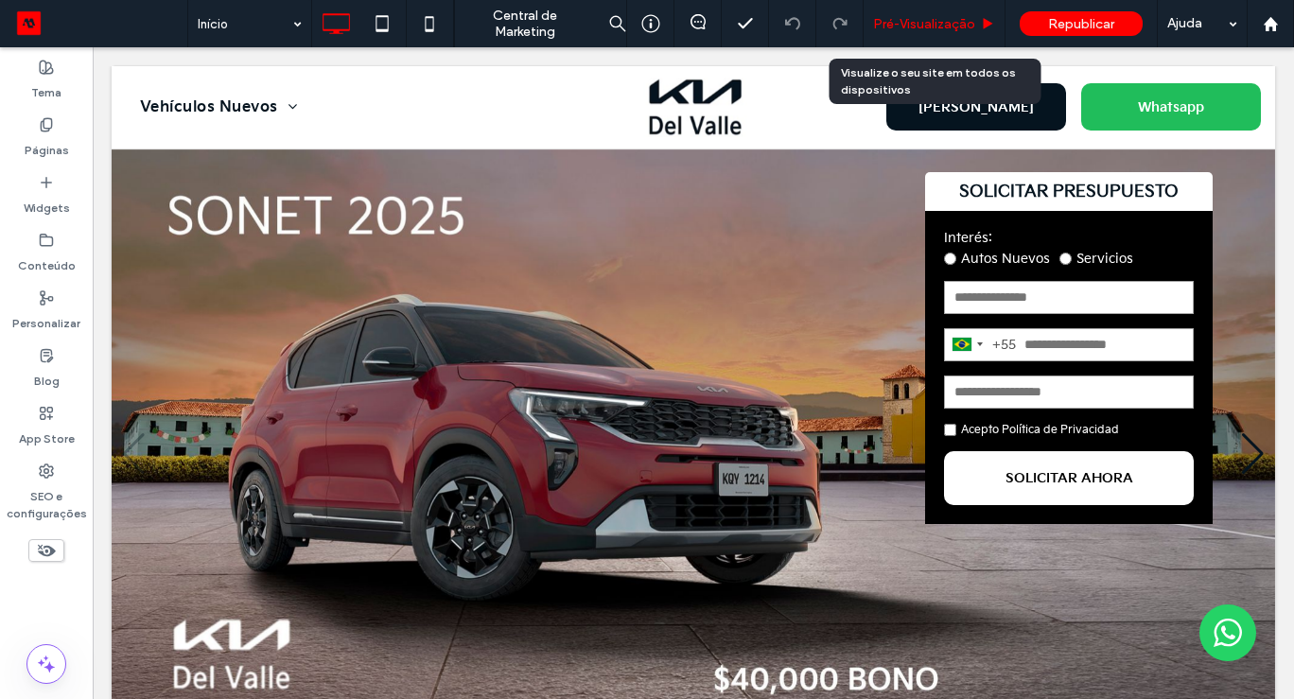
click at [932, 26] on span "Pré-Visualizaçāo" at bounding box center [924, 24] width 102 height 16
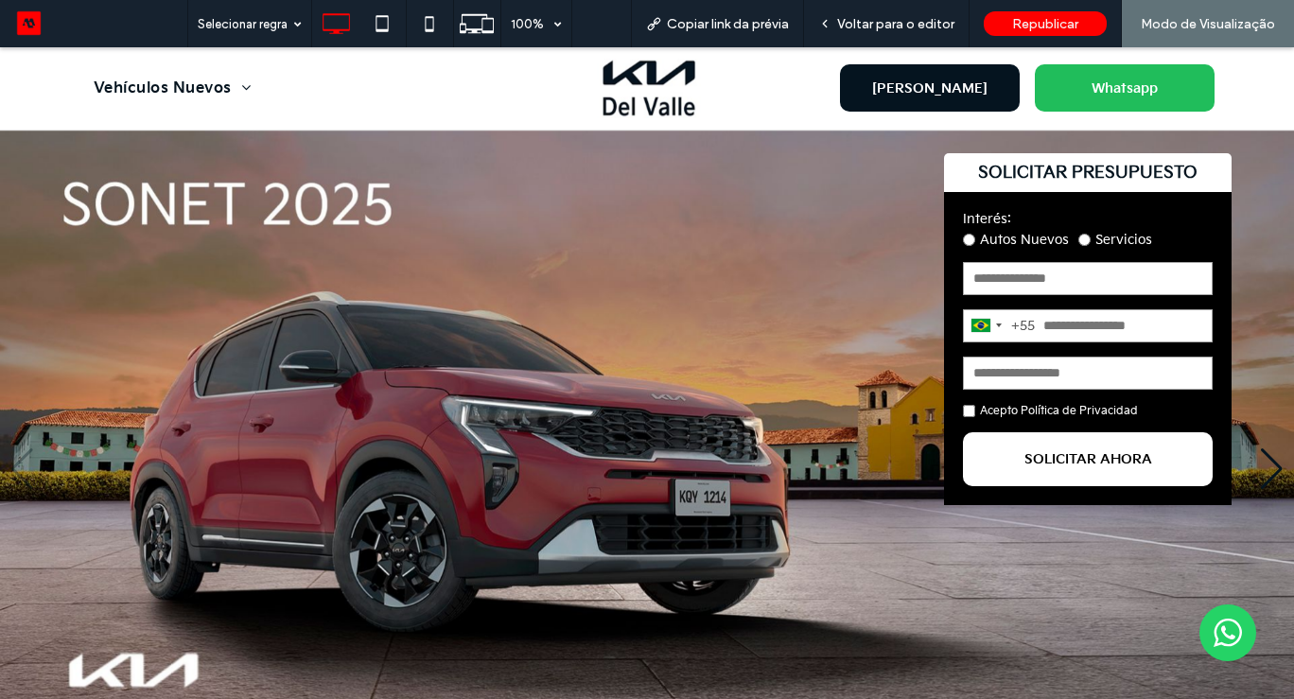
click at [1037, 238] on label "Autos Nuevos" at bounding box center [1016, 240] width 106 height 16
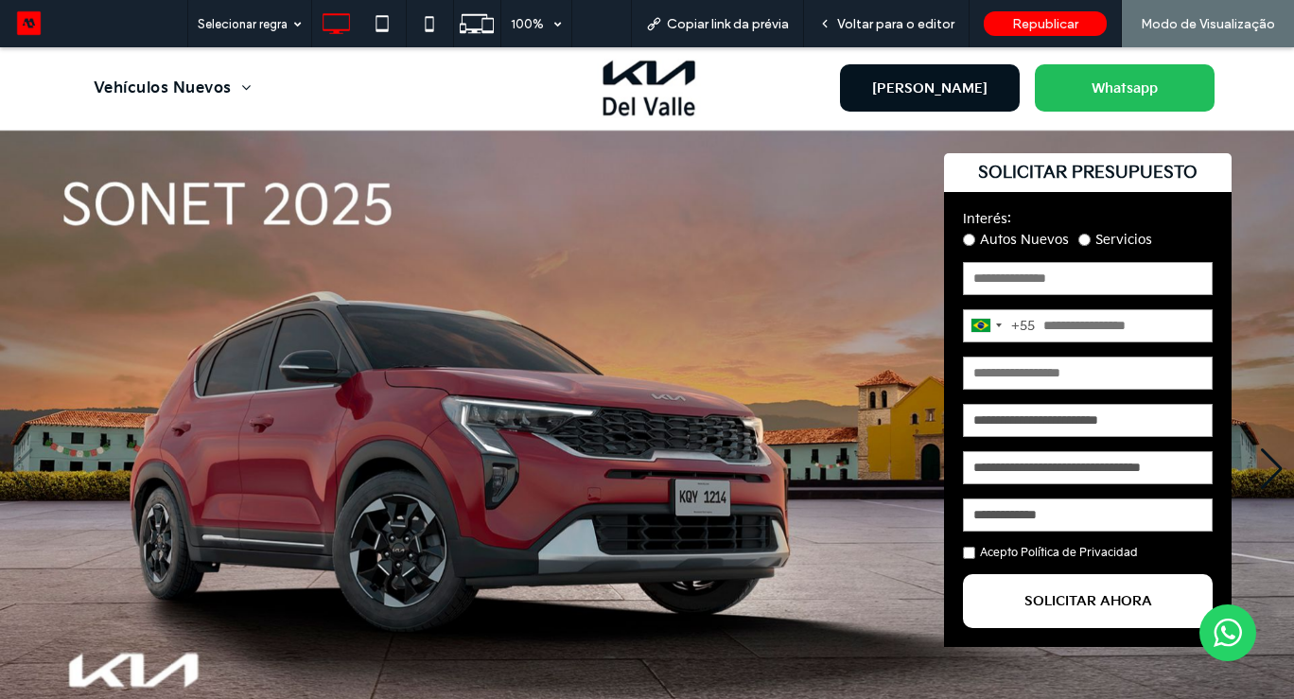
click at [1102, 235] on label "Servicios" at bounding box center [1115, 240] width 74 height 16
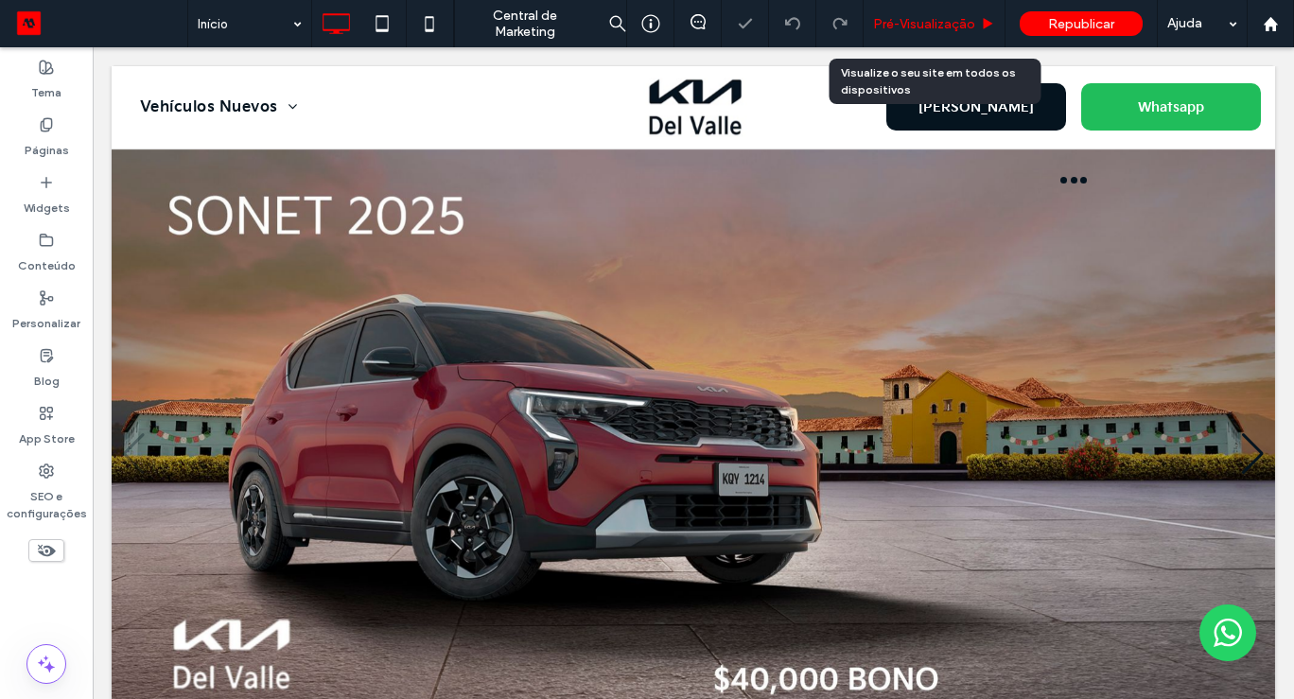
click at [944, 21] on span "Pré-Visualizaçāo" at bounding box center [924, 24] width 102 height 16
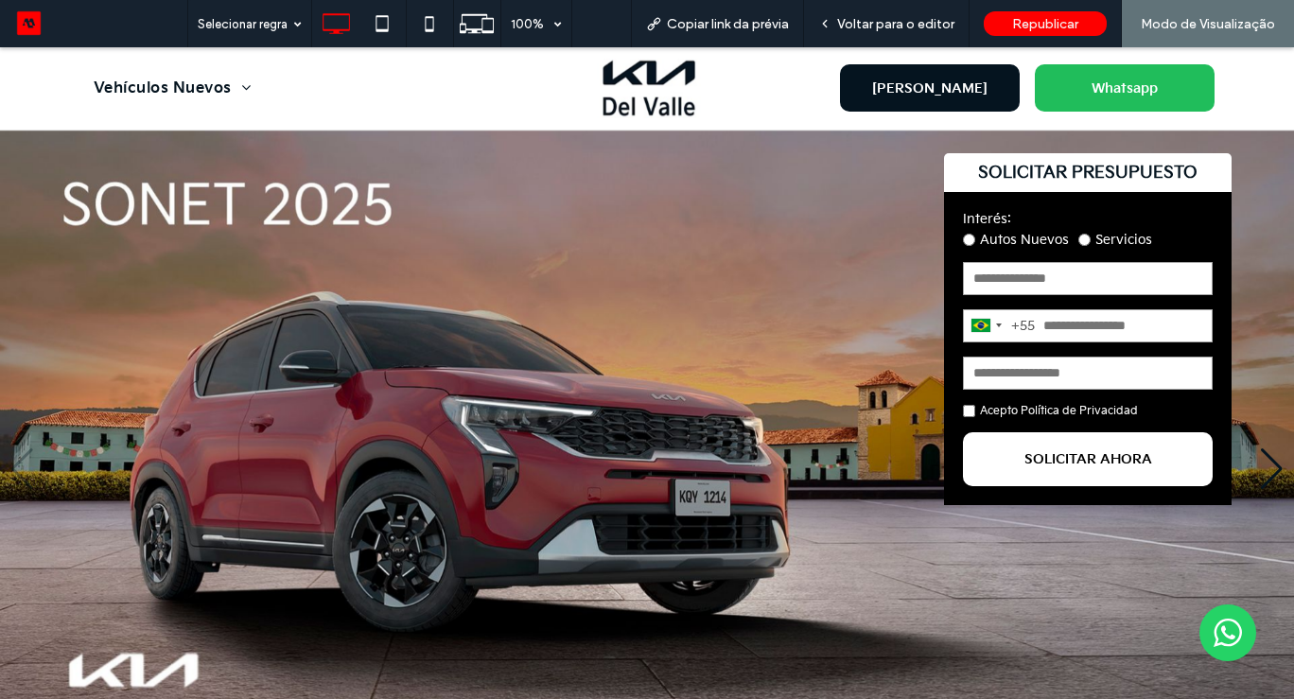
click at [1133, 229] on div "Interés: Autos Nuevos Servicios" at bounding box center [1088, 229] width 250 height 37
click at [1119, 237] on label "Servicios" at bounding box center [1115, 240] width 74 height 16
click at [1019, 237] on label "Autos Nuevos" at bounding box center [1016, 240] width 106 height 16
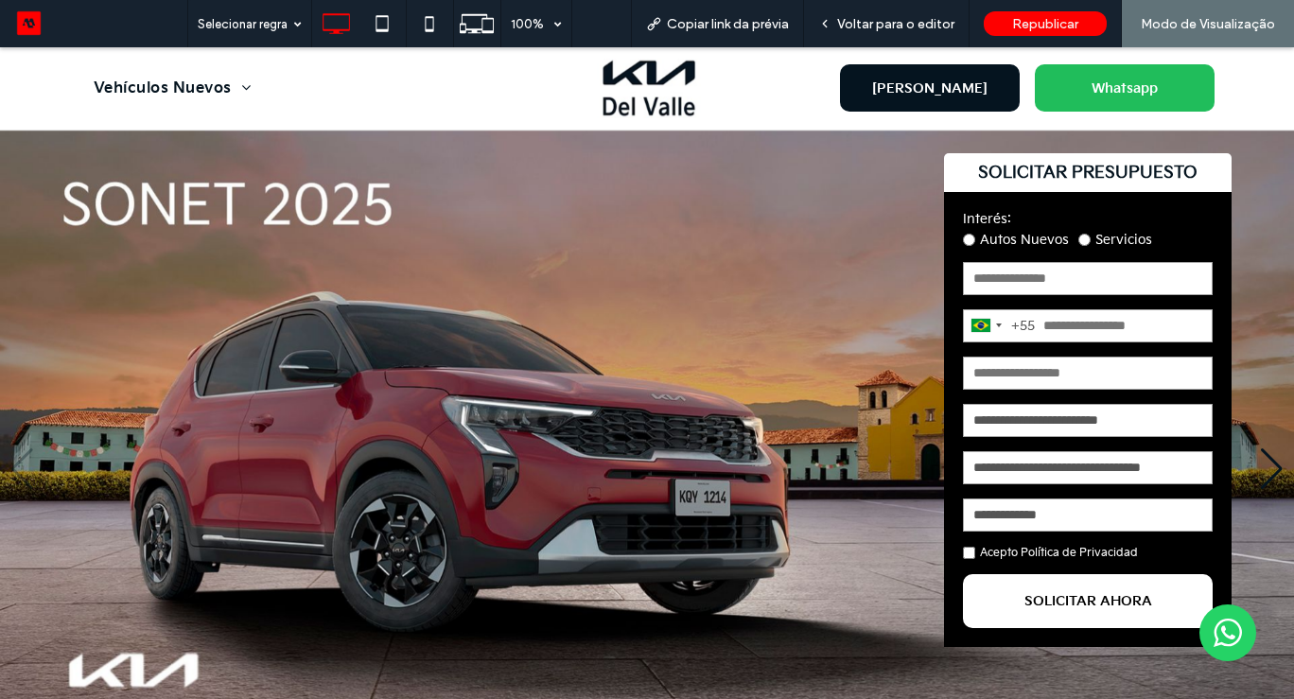
click at [1136, 236] on label "Servicios" at bounding box center [1115, 240] width 74 height 16
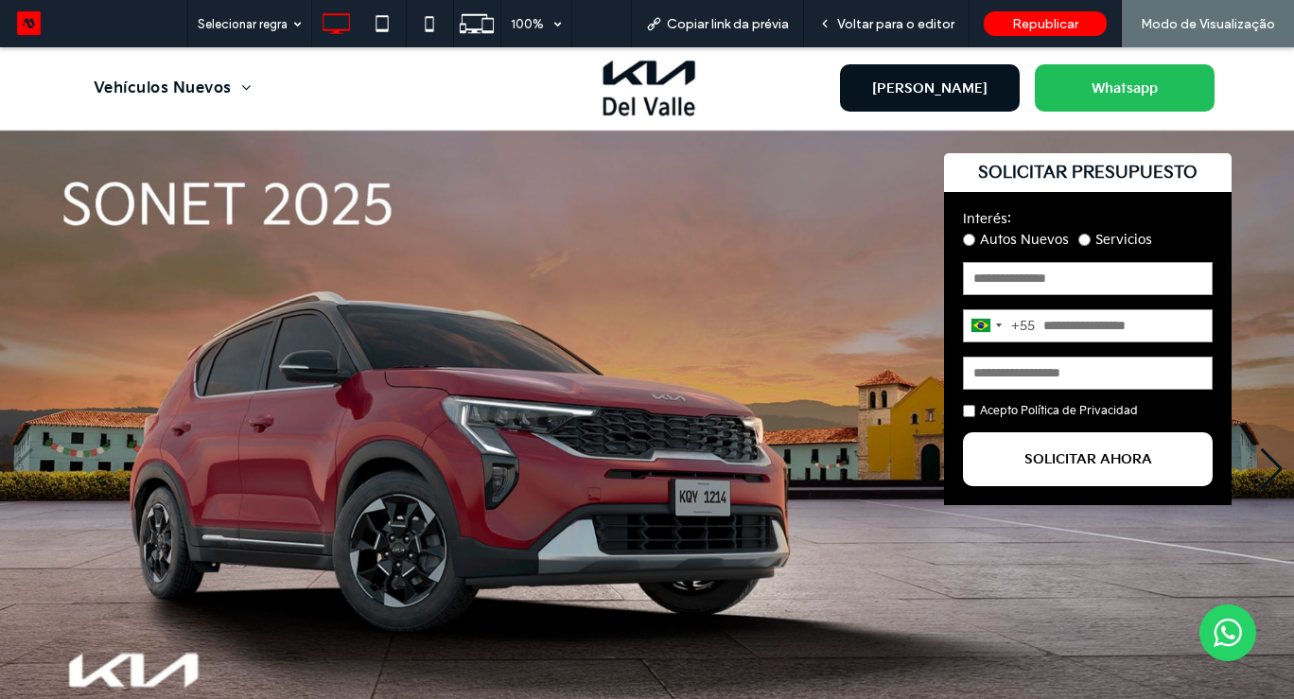
click at [995, 238] on label "Autos Nuevos" at bounding box center [1016, 240] width 106 height 16
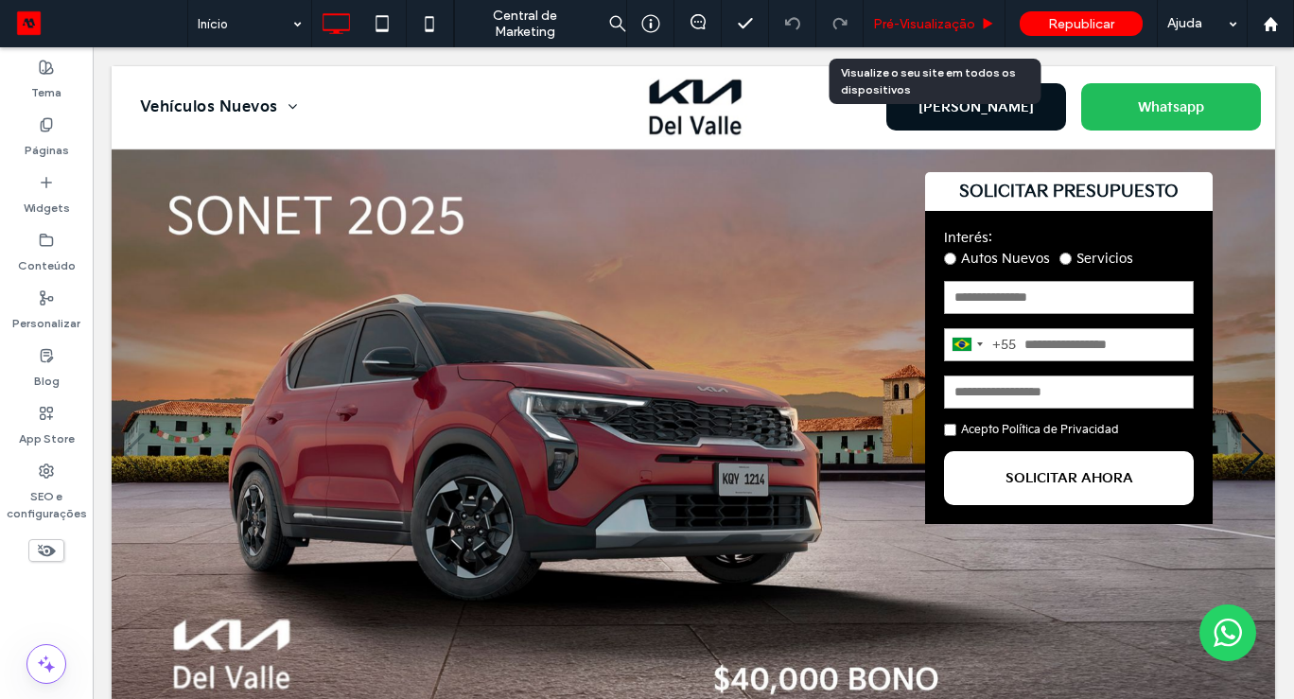
click at [951, 21] on span "Pré-Visualizaçāo" at bounding box center [924, 24] width 102 height 16
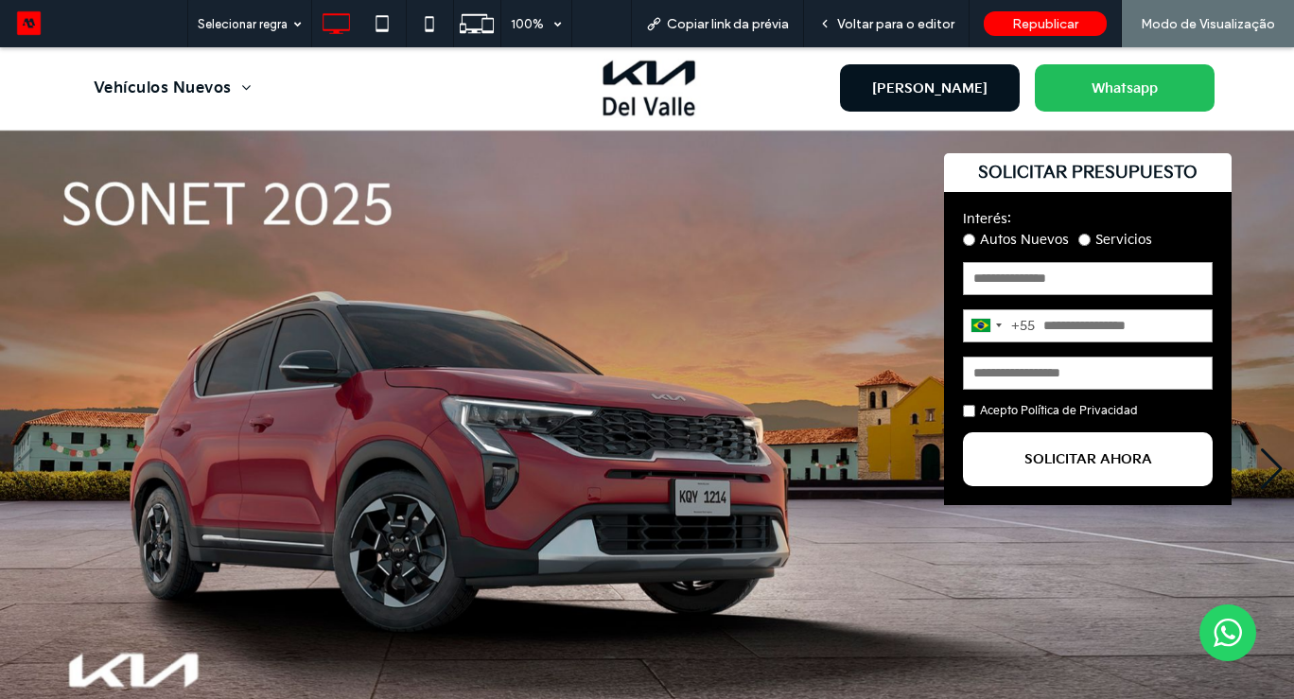
click at [1101, 230] on div "Interés: Autos Nuevos Servicios" at bounding box center [1088, 229] width 250 height 37
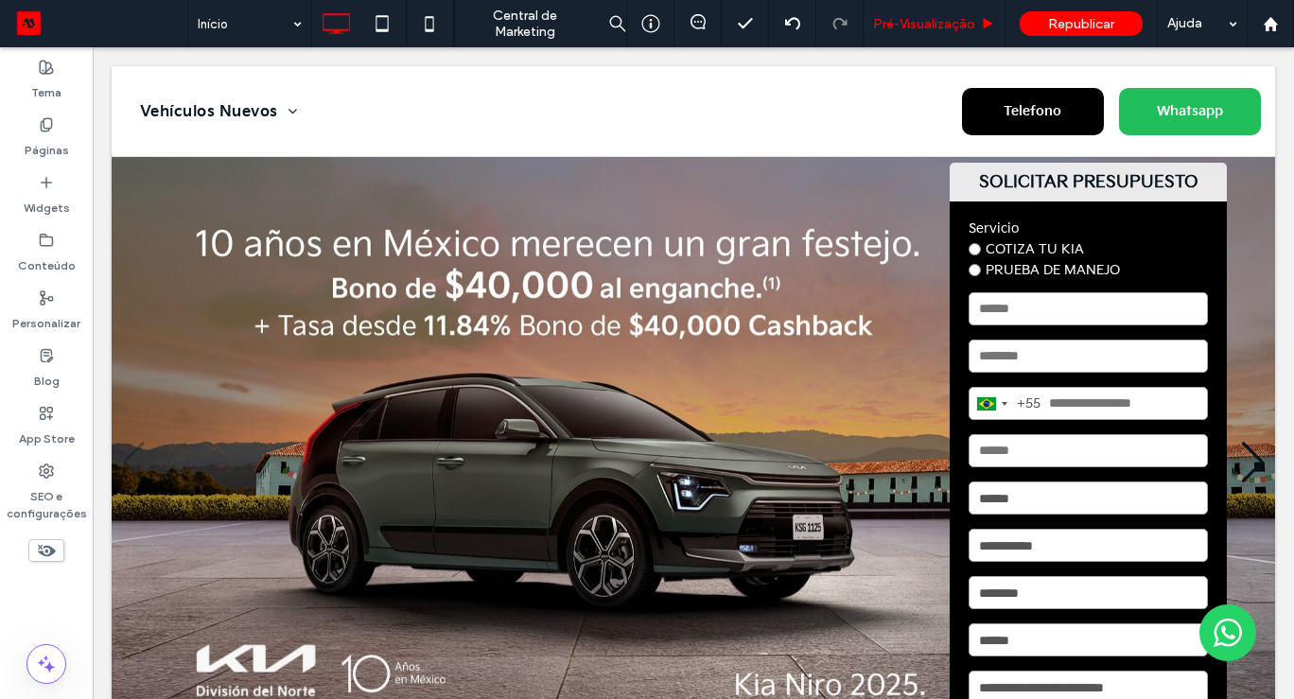
click at [923, 11] on div "Pré-Visualizaçāo" at bounding box center [934, 23] width 142 height 47
click at [916, 16] on span "Pré-Visualizaçāo" at bounding box center [924, 24] width 102 height 16
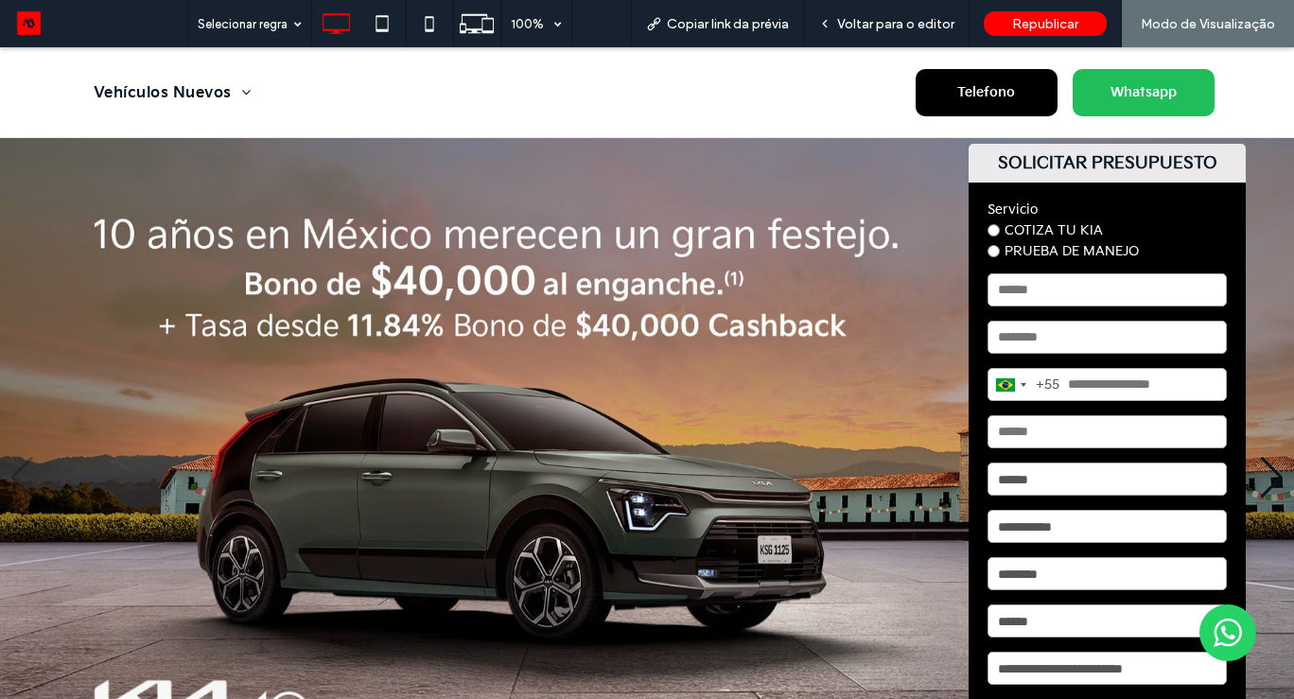
click at [995, 102] on span "Telefono" at bounding box center [985, 92] width 71 height 35
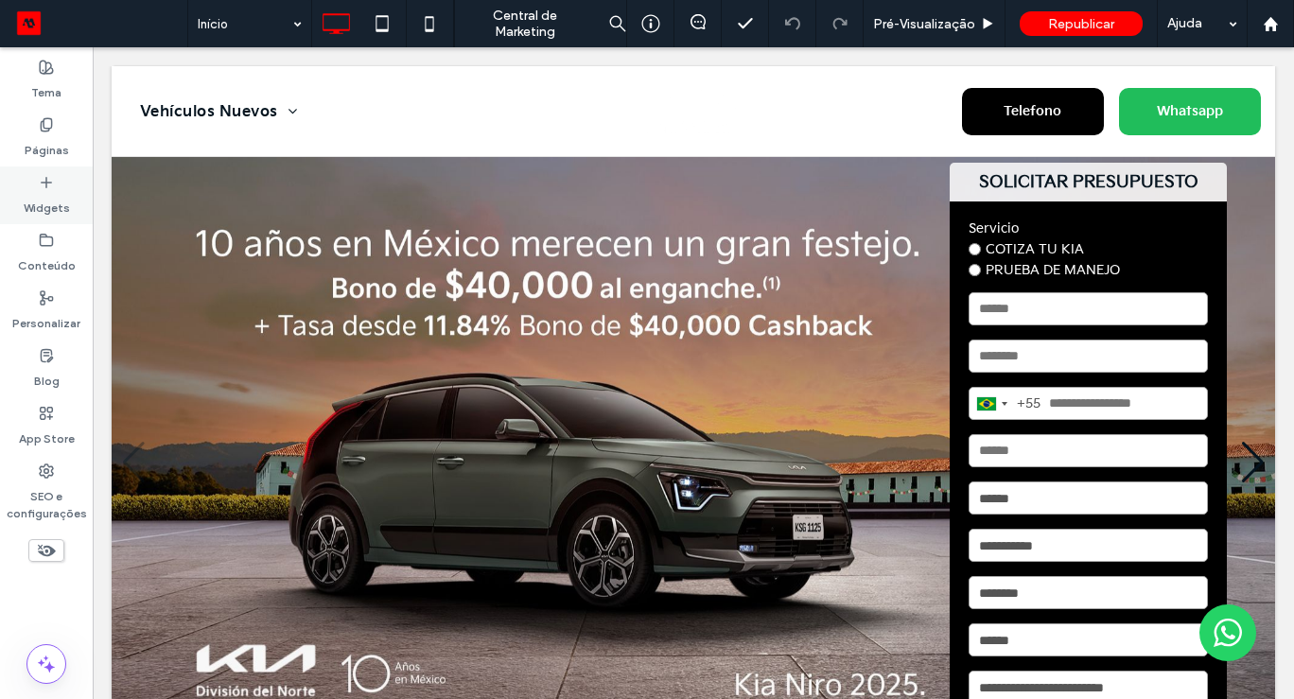
click at [45, 181] on use at bounding box center [46, 181] width 9 height 9
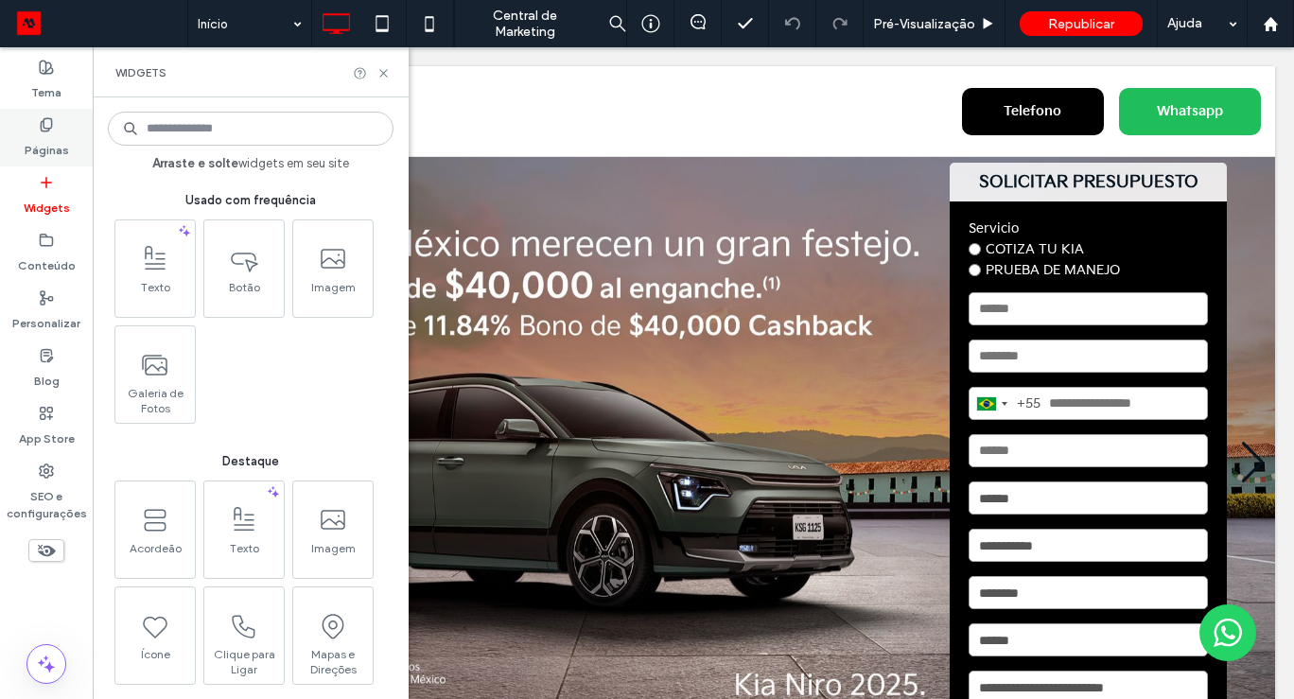
click at [53, 145] on label "Páginas" at bounding box center [47, 145] width 44 height 26
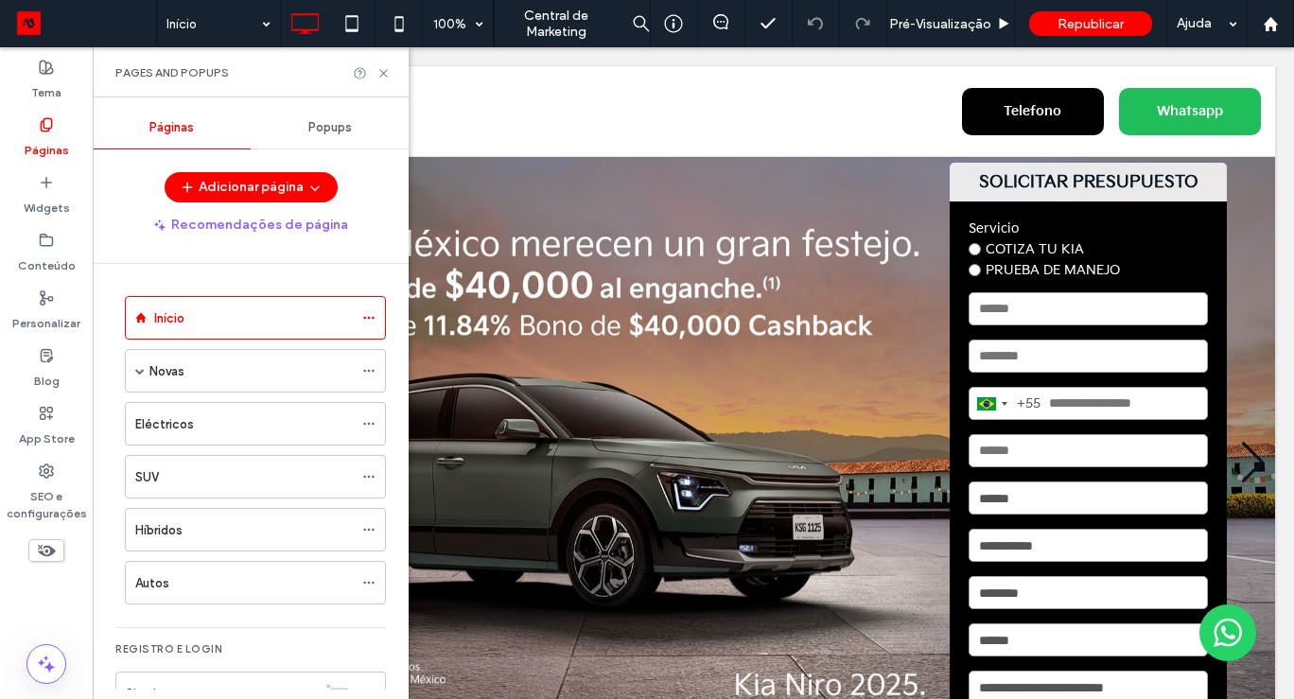
click at [330, 134] on span "Popups" at bounding box center [330, 127] width 44 height 15
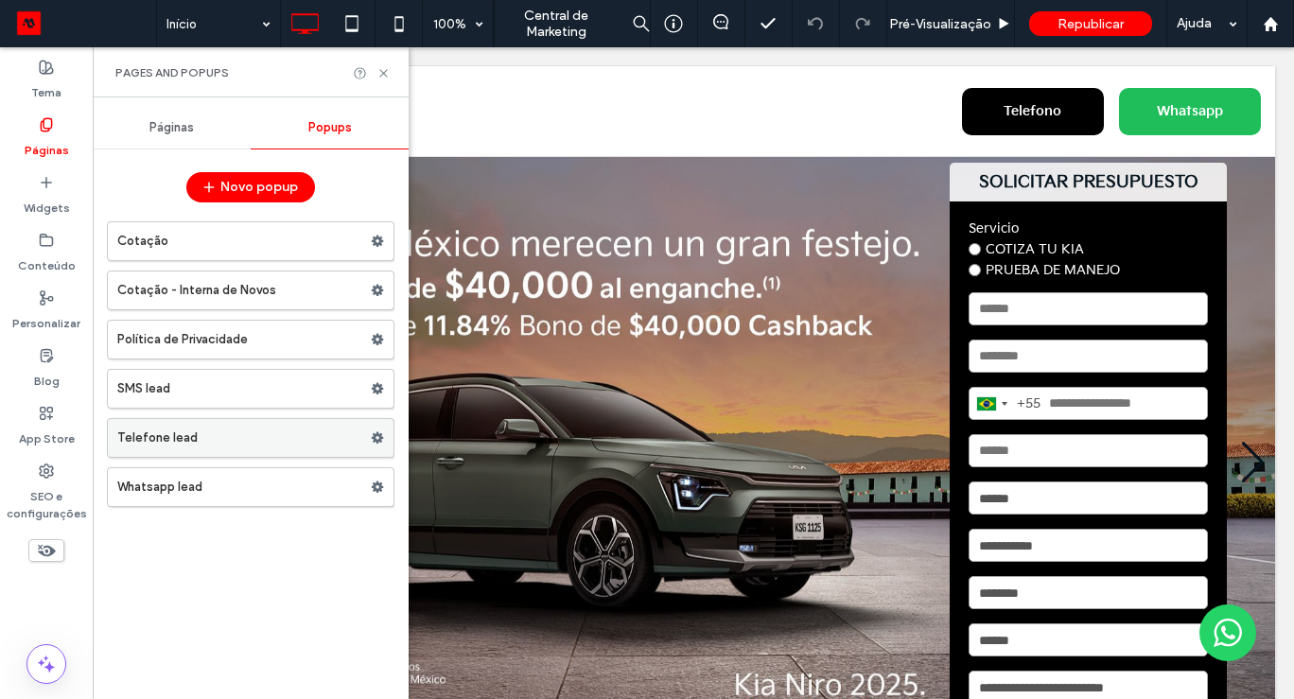
click at [170, 442] on label "Telefone lead" at bounding box center [243, 438] width 253 height 38
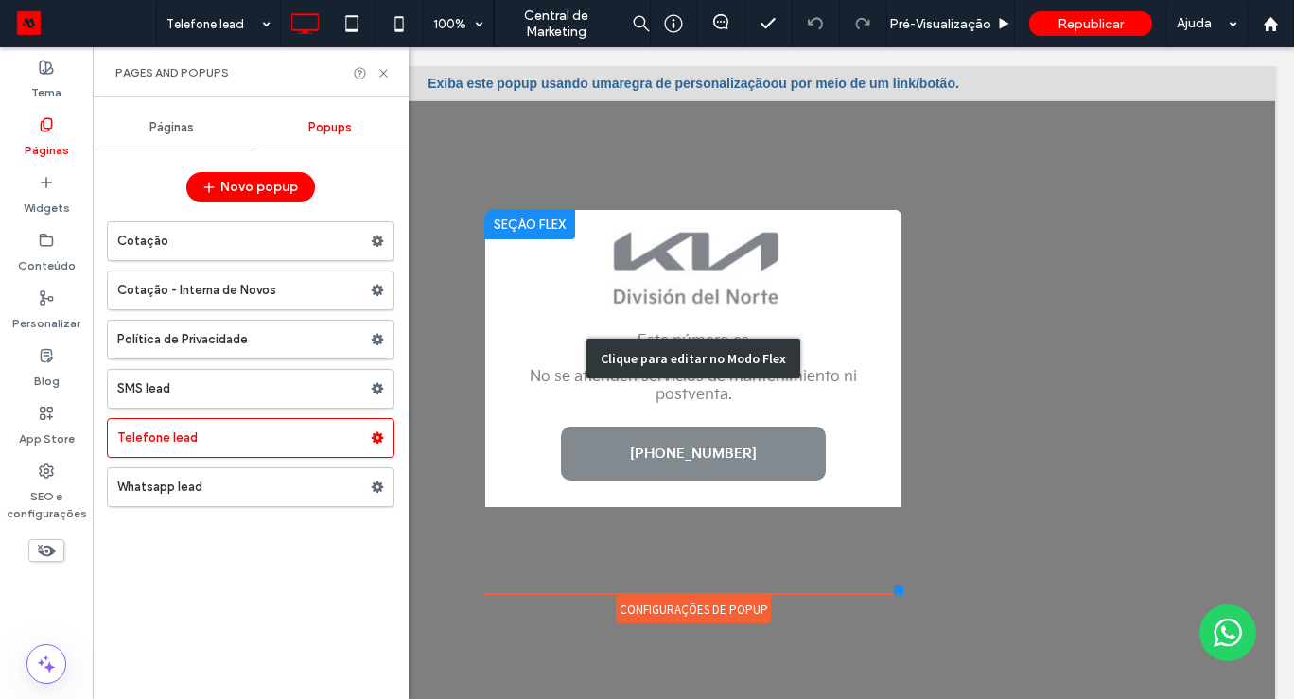
click at [759, 366] on div "Clique para editar no Modo Flex" at bounding box center [693, 359] width 214 height 40
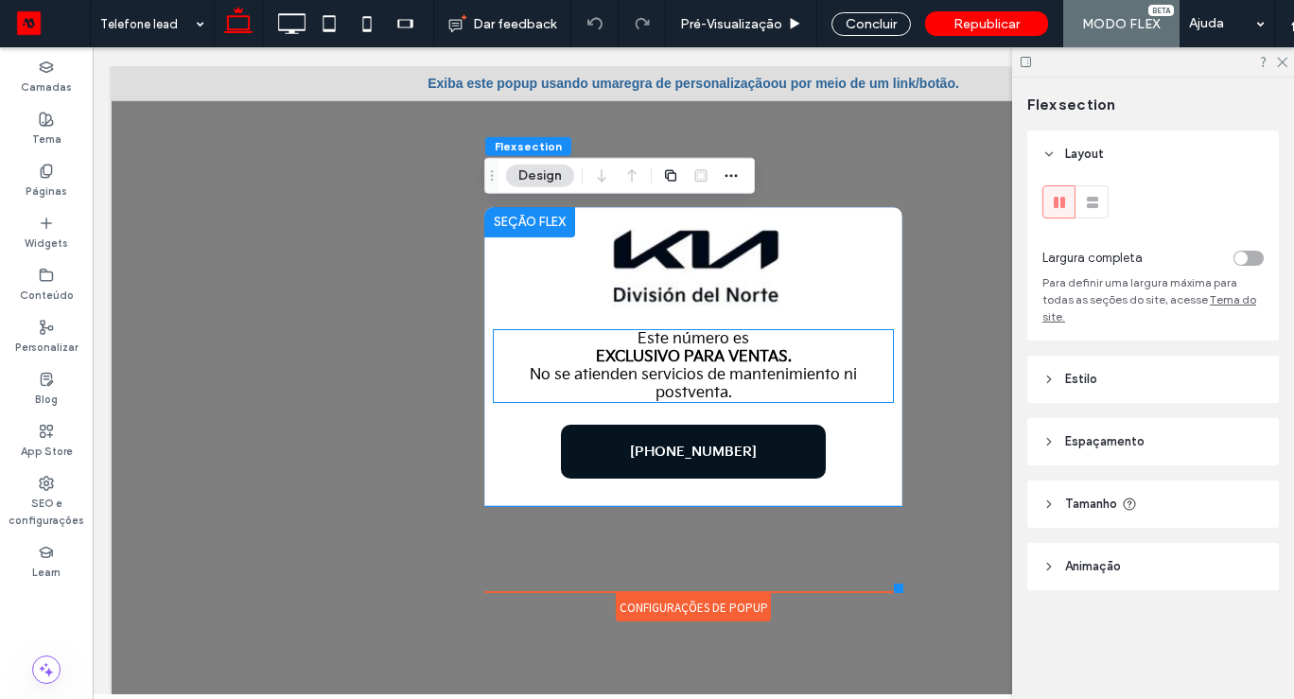
click at [705, 400] on span "No se atienden servicios de mantenimiento ni postventa." at bounding box center [693, 384] width 327 height 36
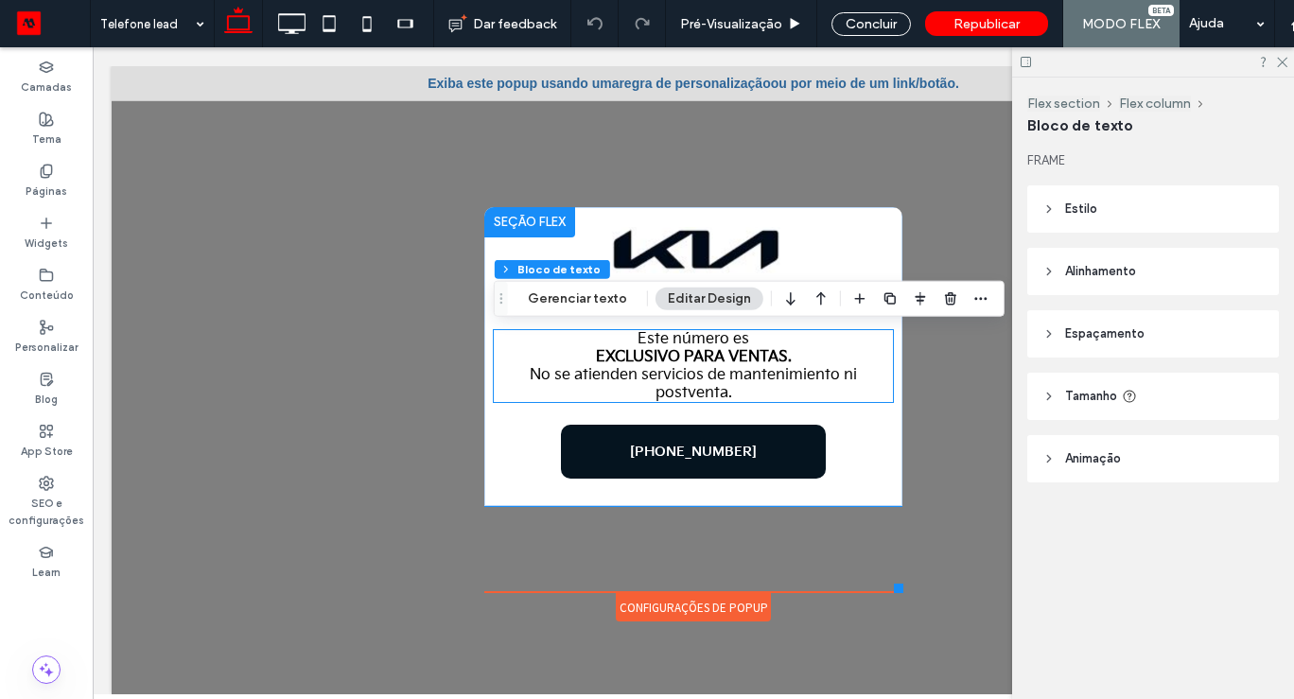
click at [705, 400] on span "No se atienden servicios de mantenimiento ni postventa." at bounding box center [693, 384] width 327 height 36
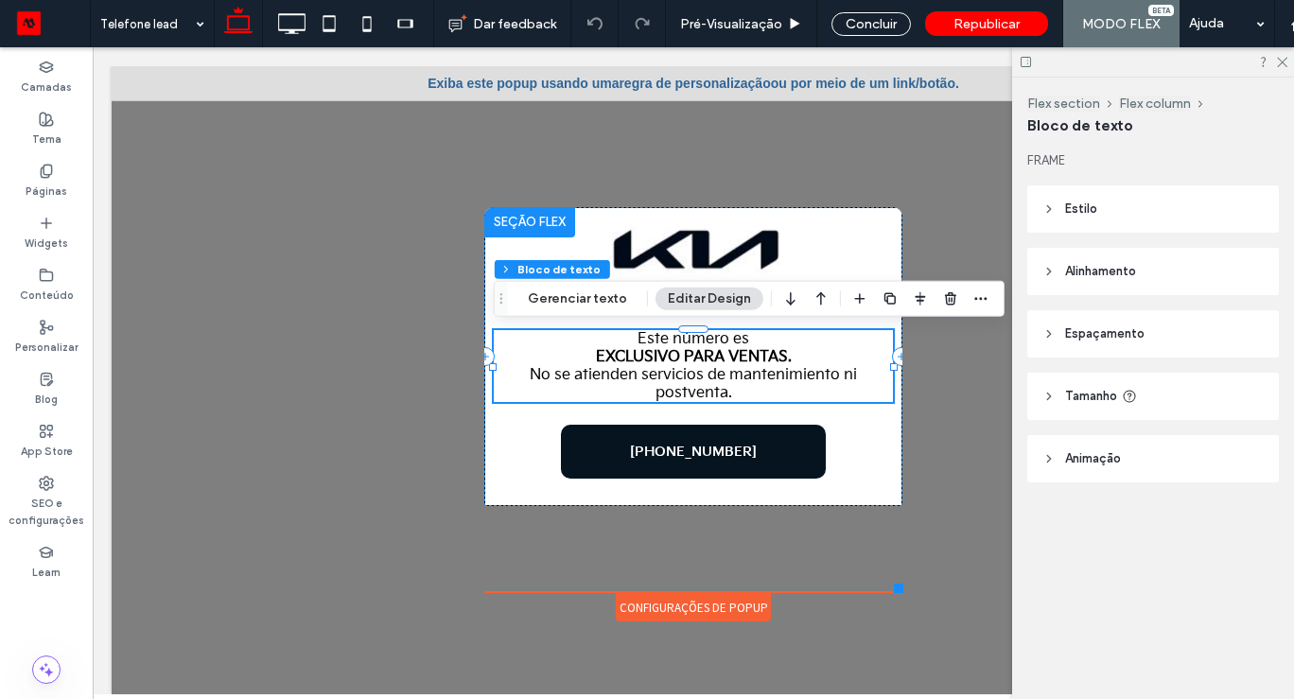
click at [705, 400] on span "No se atienden servicios de mantenimiento ni postventa." at bounding box center [693, 384] width 327 height 36
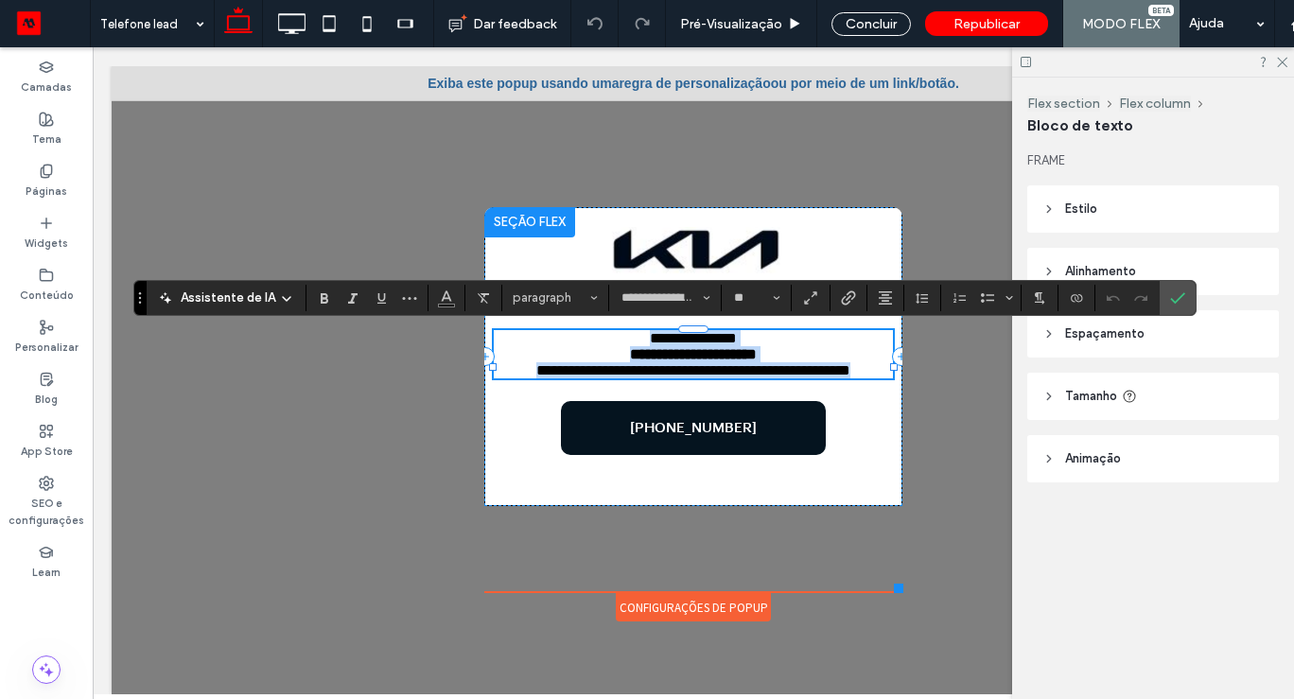
click at [706, 374] on span "**********" at bounding box center [693, 370] width 314 height 14
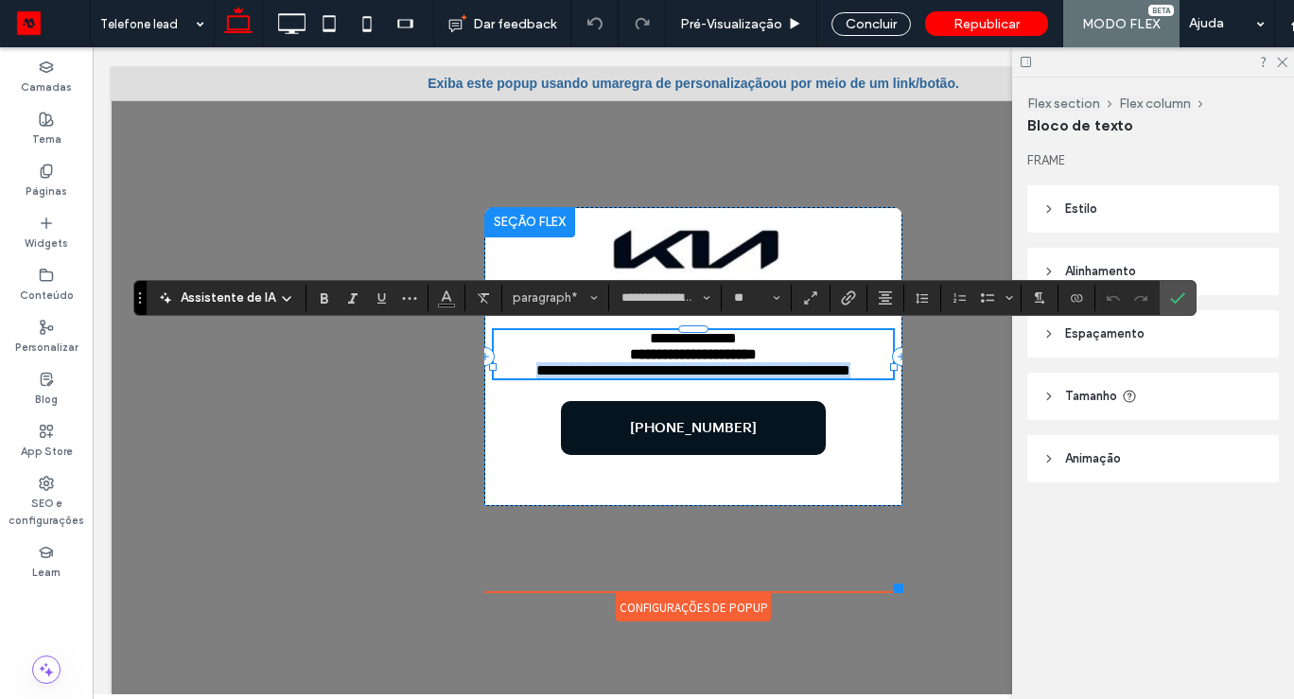
click at [706, 374] on span "**********" at bounding box center [693, 370] width 314 height 14
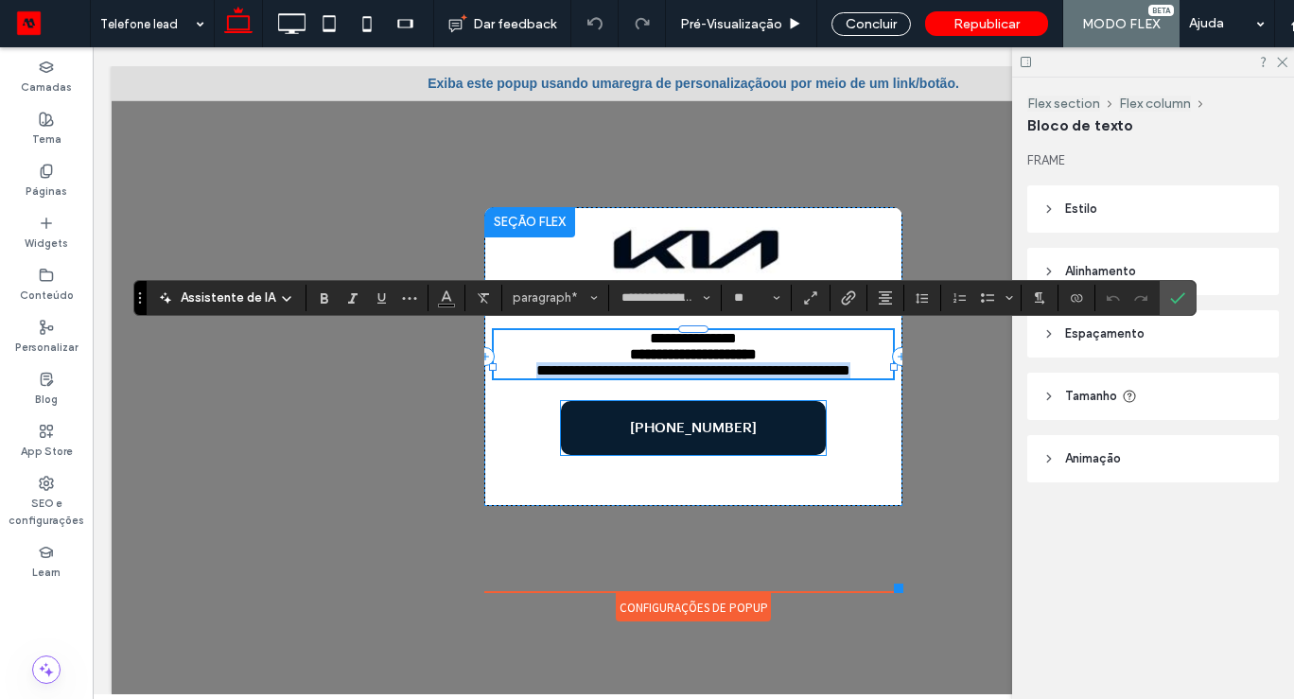
click at [657, 436] on span "55 4170-8200" at bounding box center [693, 428] width 127 height 16
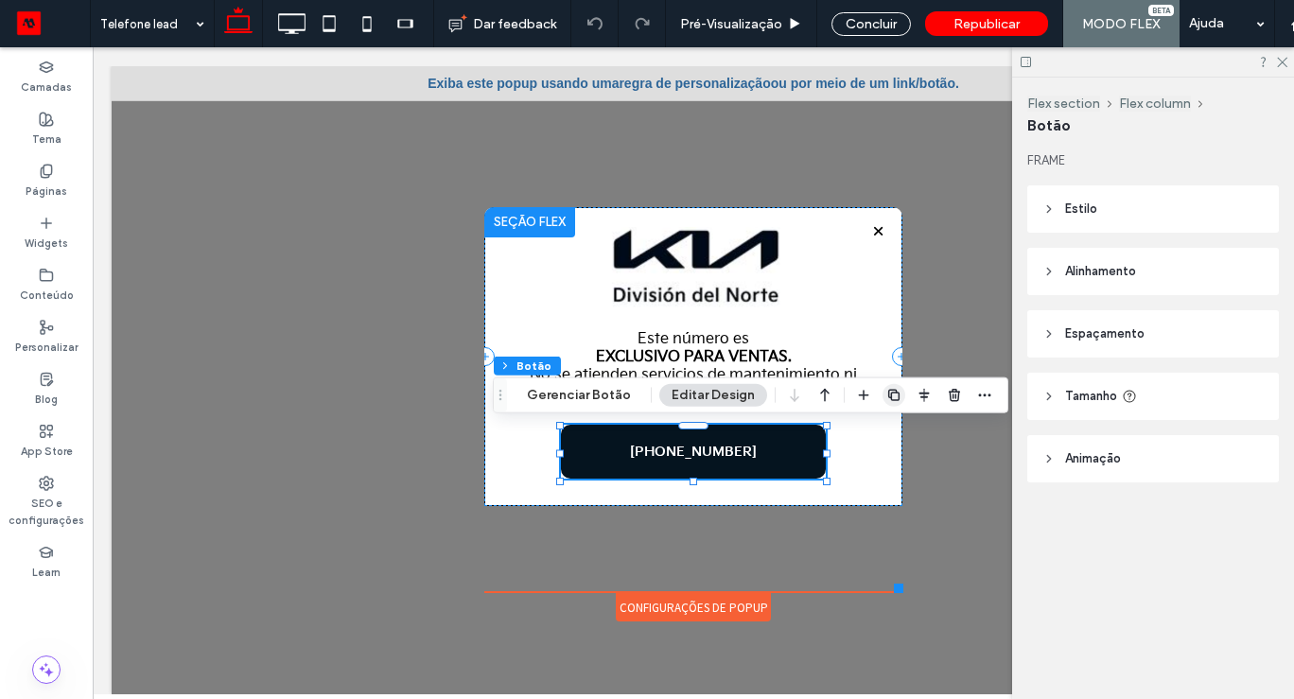
click at [887, 395] on icon "button" at bounding box center [893, 395] width 15 height 15
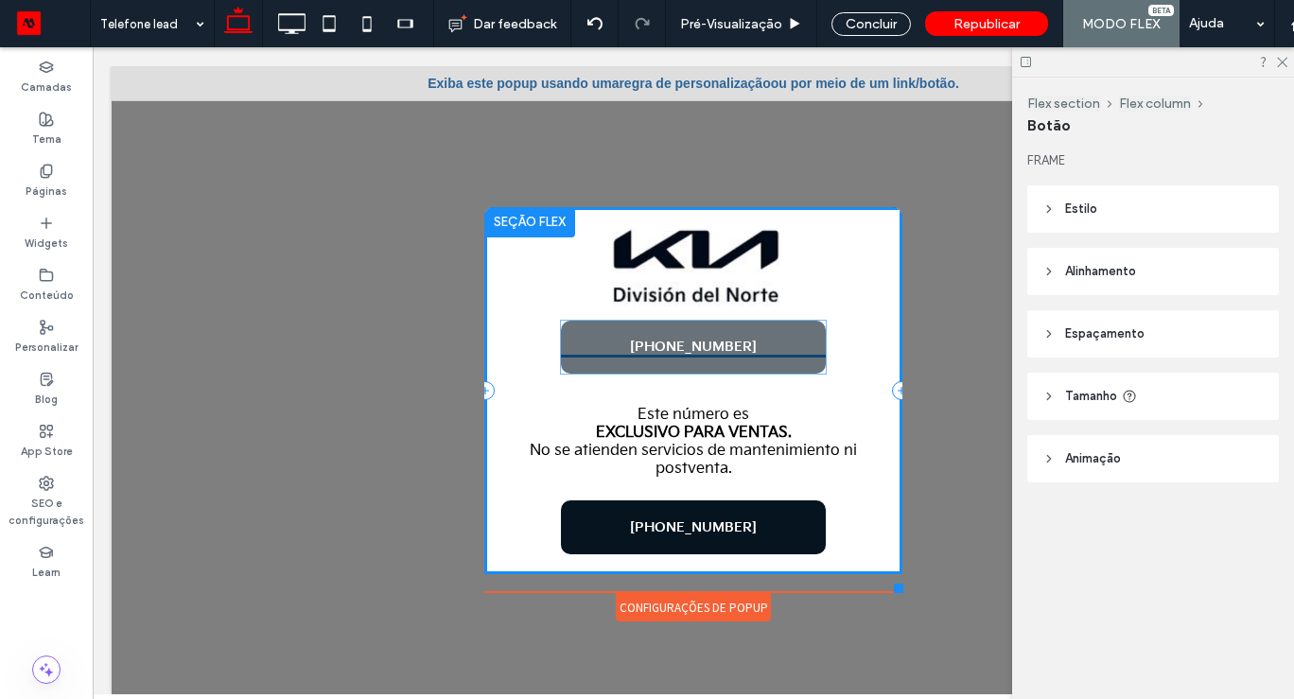
drag, startPoint x: 743, startPoint y: 443, endPoint x: 742, endPoint y: 323, distance: 119.2
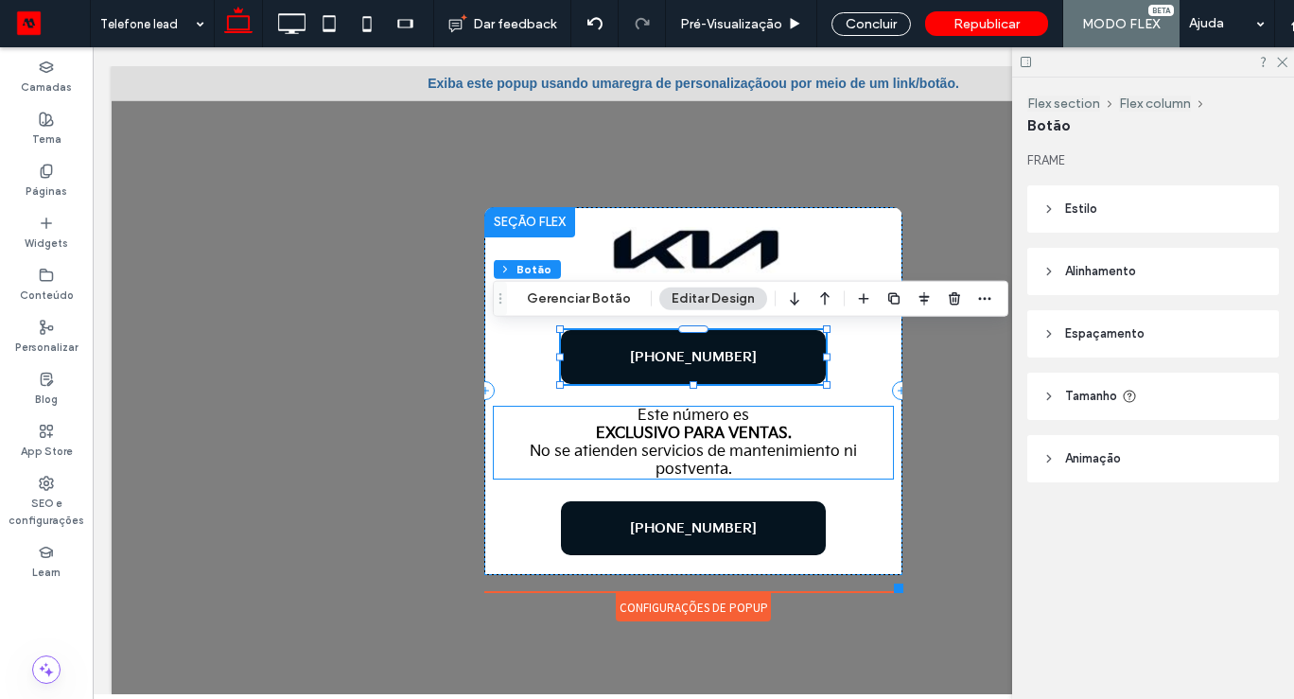
click at [723, 437] on strong "EXCLUSIVO PARA VENTAS." at bounding box center [694, 434] width 196 height 18
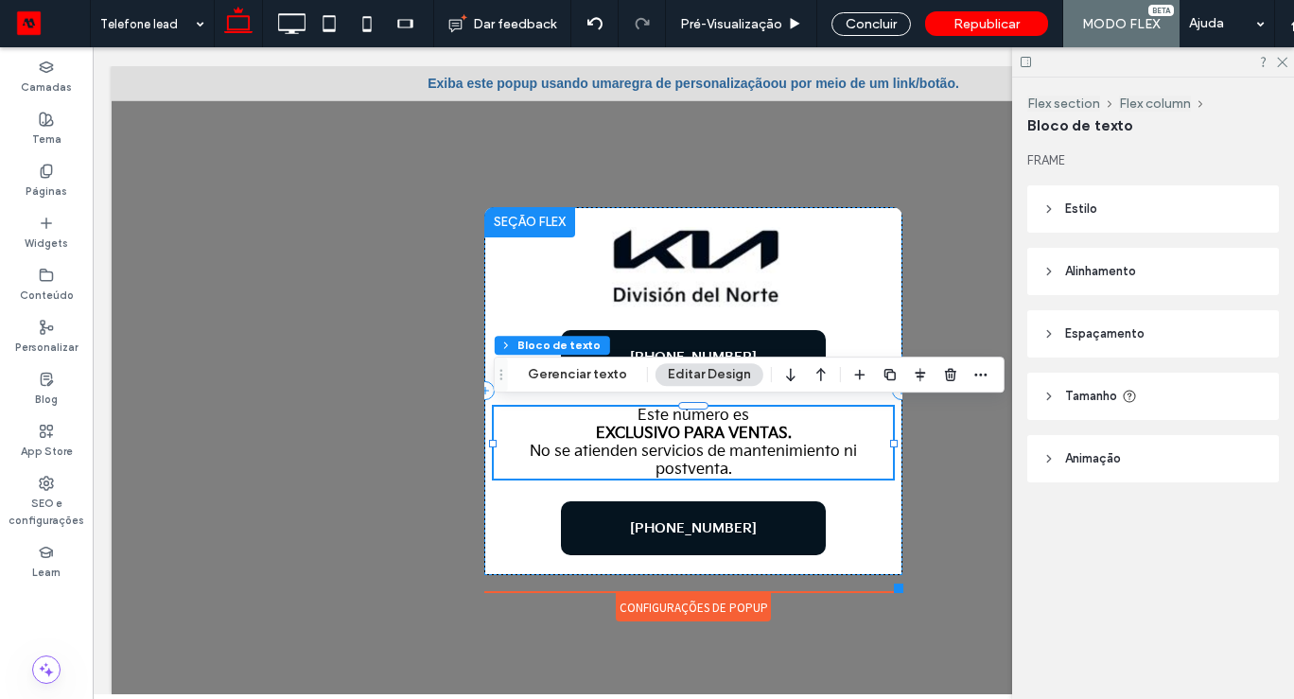
click at [723, 437] on strong "EXCLUSIVO PARA VENTAS." at bounding box center [694, 434] width 196 height 18
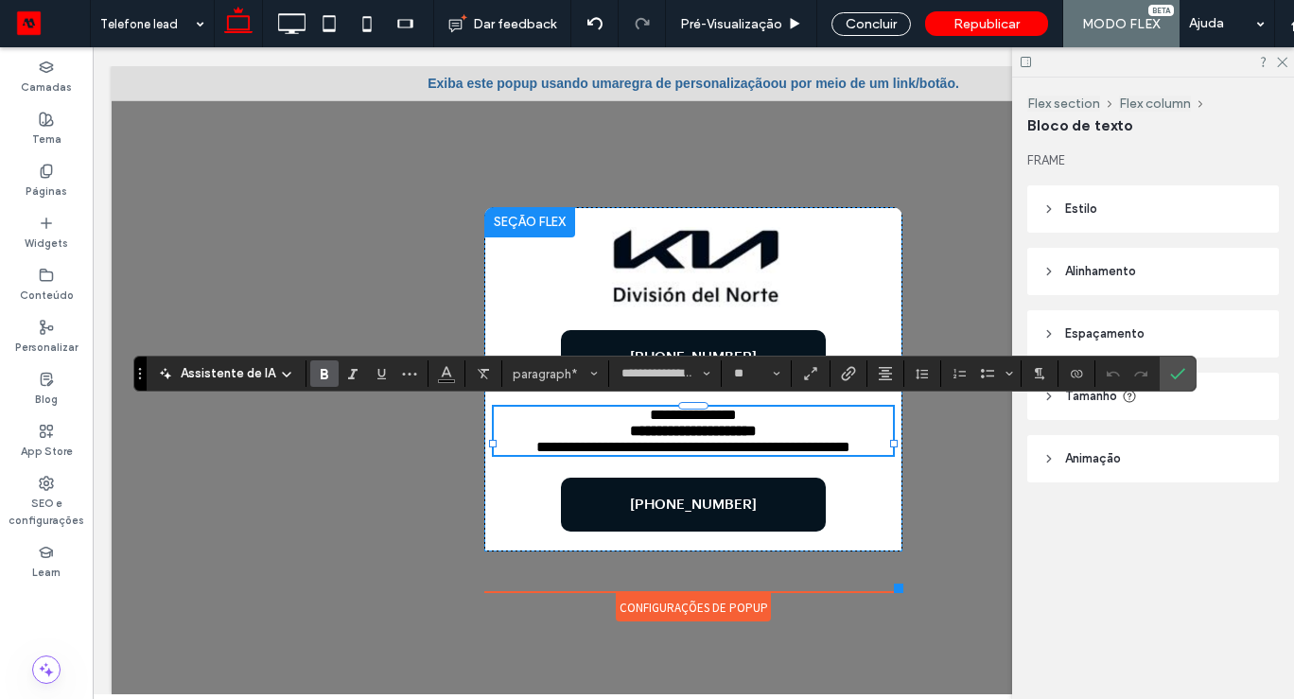
click at [737, 455] on p "**********" at bounding box center [693, 447] width 399 height 16
drag, startPoint x: 737, startPoint y: 466, endPoint x: 637, endPoint y: 409, distance: 114.8
click at [637, 409] on div "**********" at bounding box center [693, 431] width 399 height 48
type input "**"
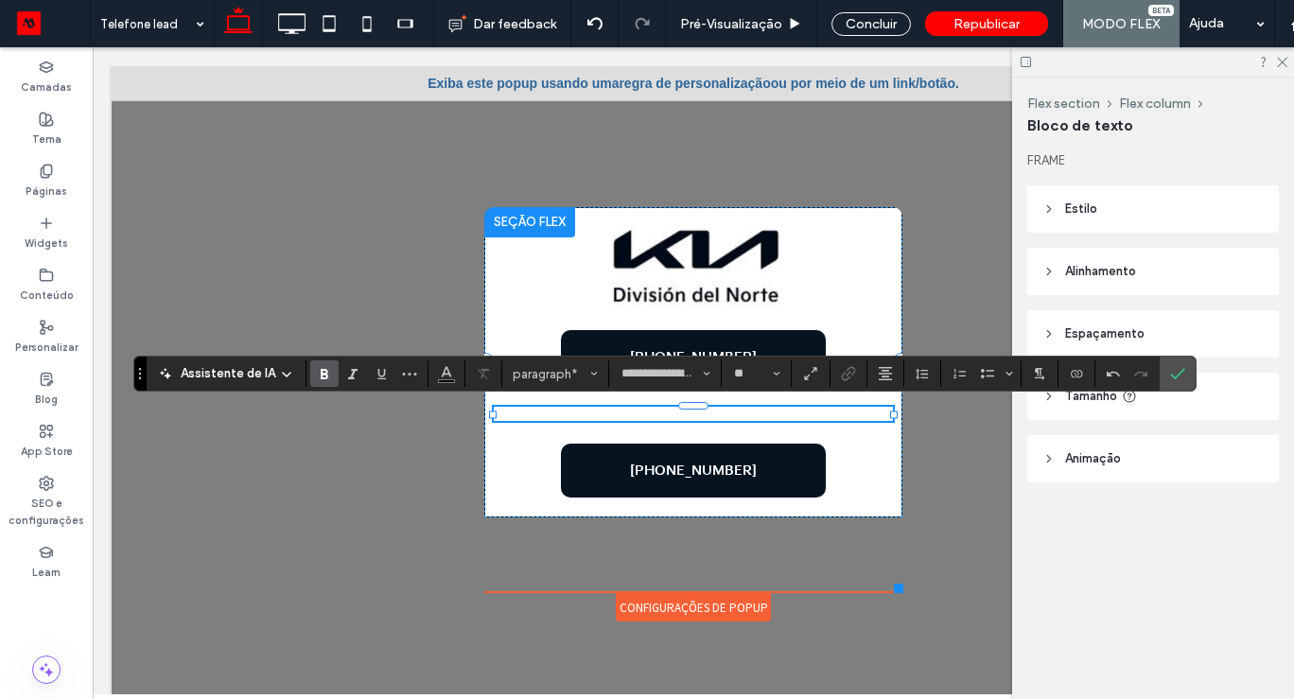
click at [321, 374] on use "Negrito" at bounding box center [325, 374] width 8 height 10
click at [1181, 371] on icon "Confirmar" at bounding box center [1177, 373] width 15 height 15
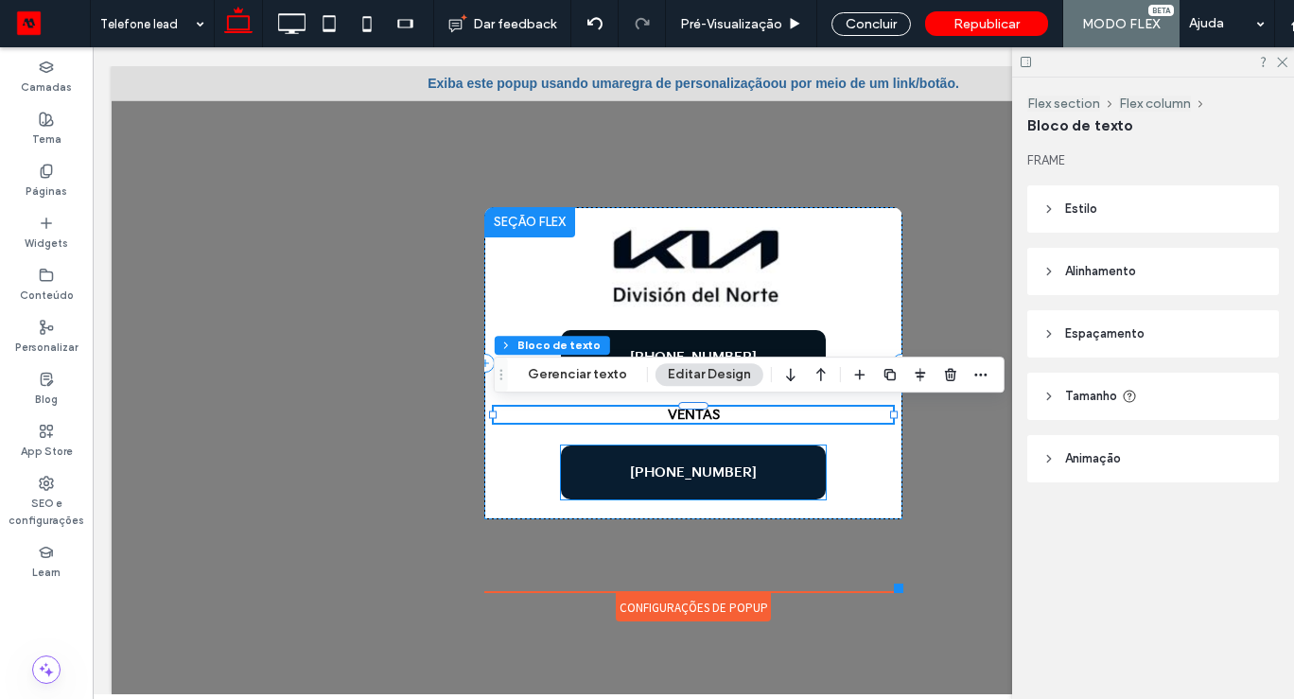
click at [761, 470] on link "55 4170-8200" at bounding box center [693, 472] width 265 height 54
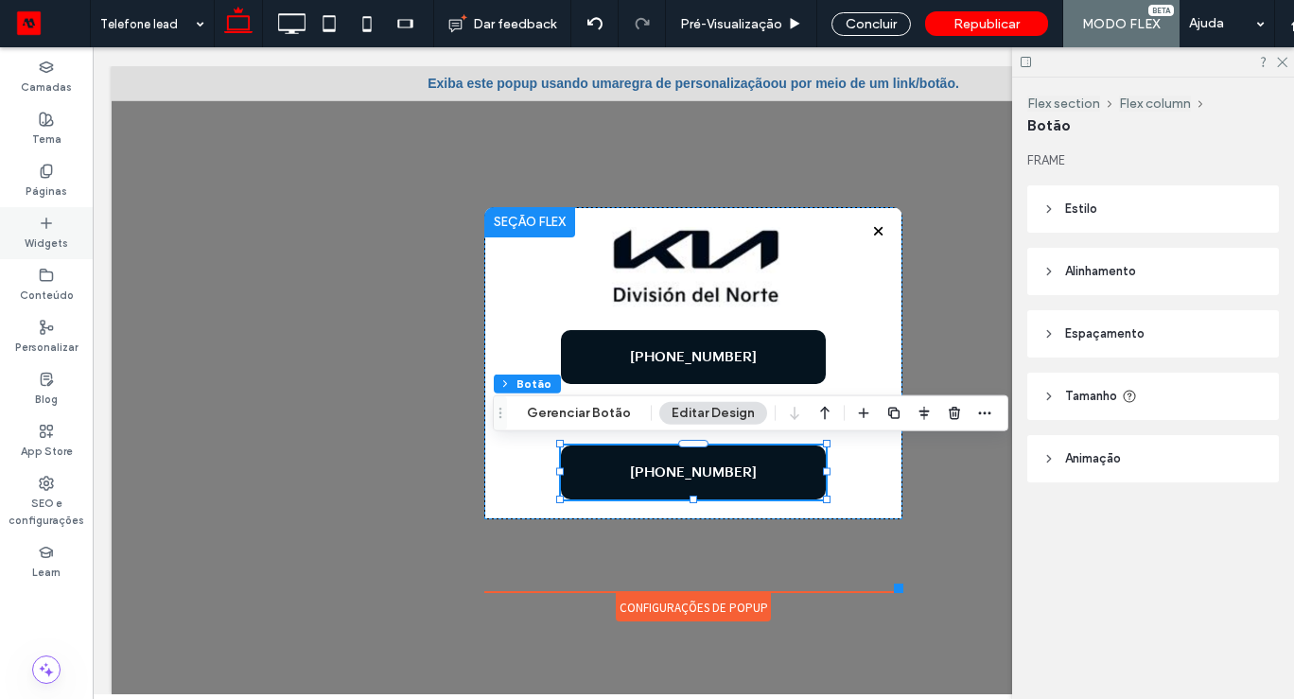
click at [46, 236] on label "Widgets" at bounding box center [47, 241] width 44 height 21
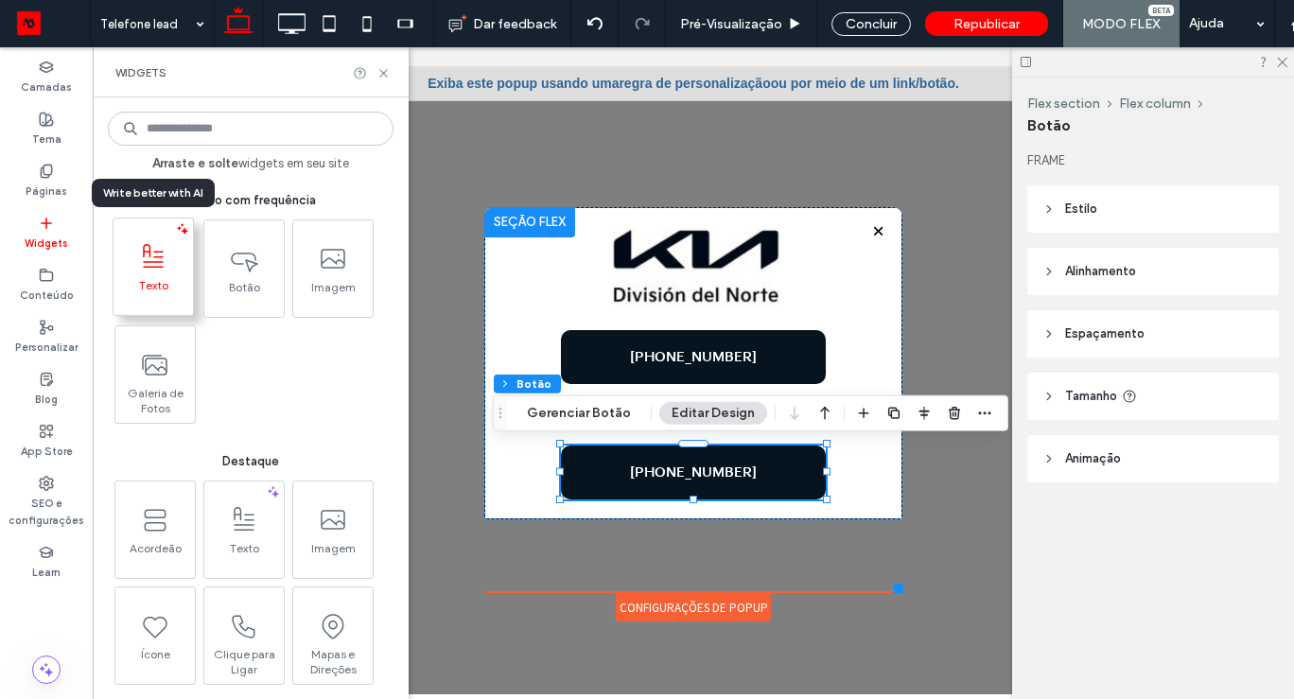
click at [163, 264] on icon at bounding box center [153, 257] width 30 height 30
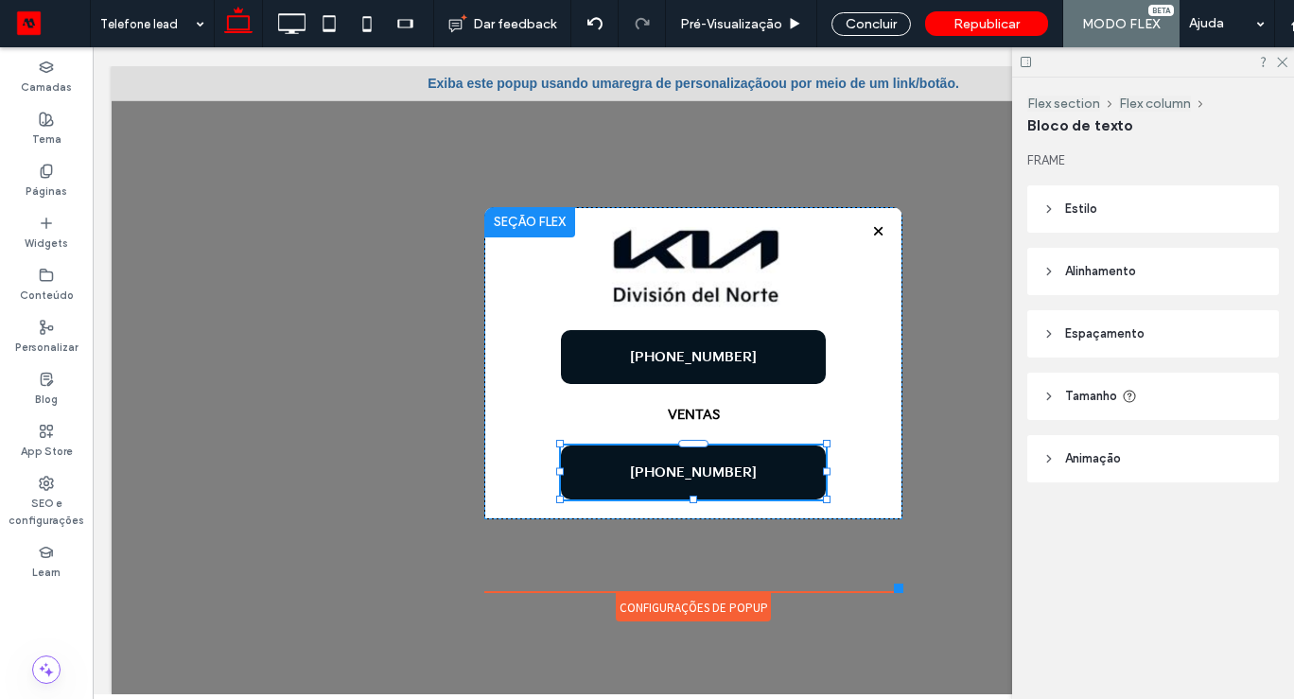
type input "**********"
type input "**"
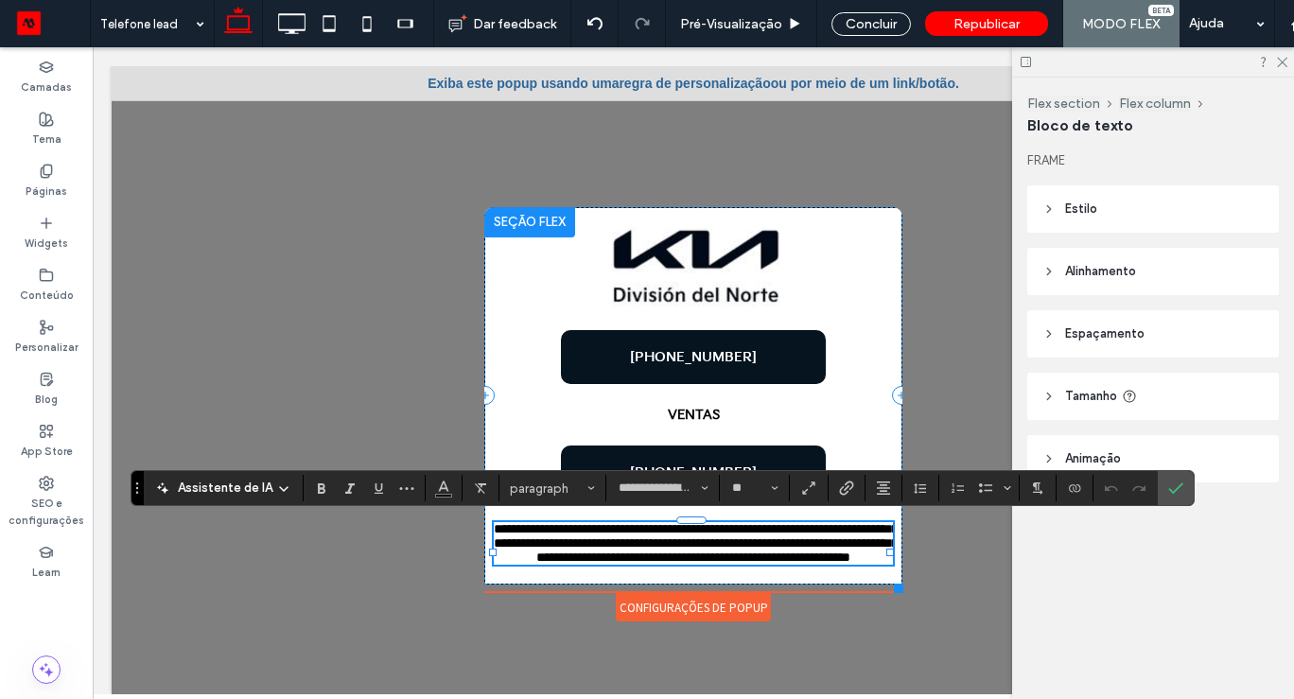
click at [736, 549] on span "**********" at bounding box center [696, 543] width 404 height 42
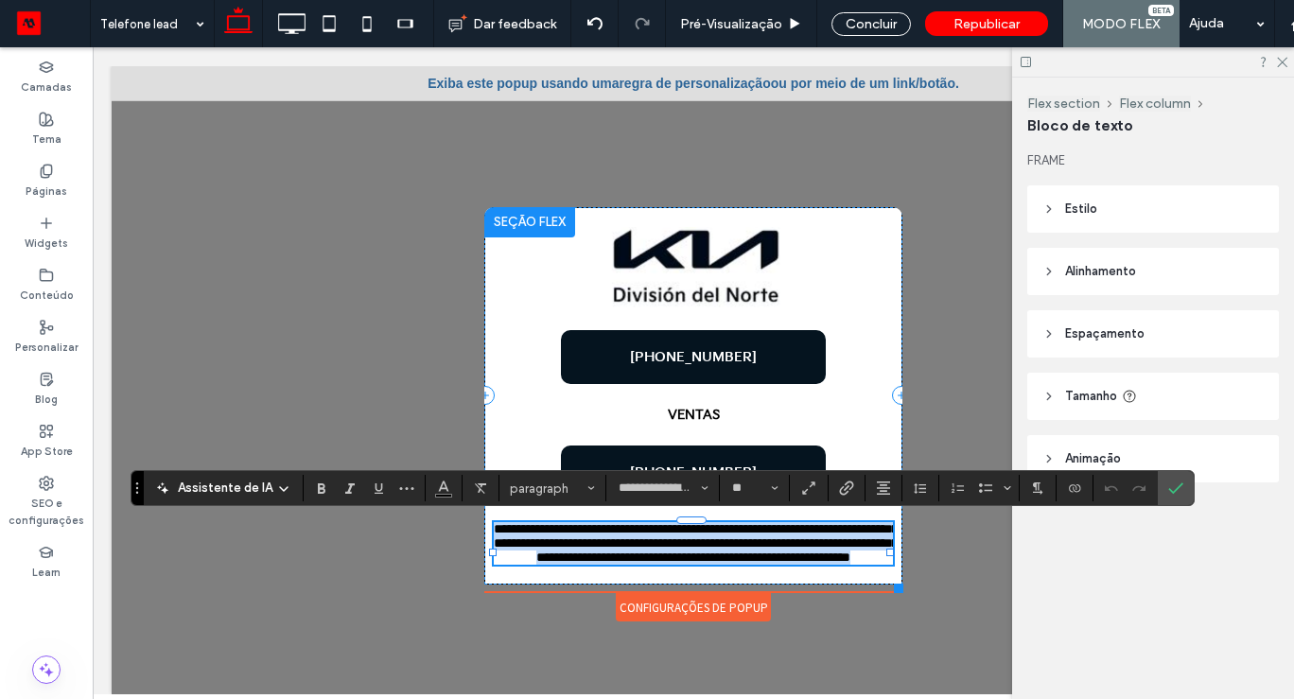
click at [736, 549] on span "**********" at bounding box center [696, 543] width 404 height 42
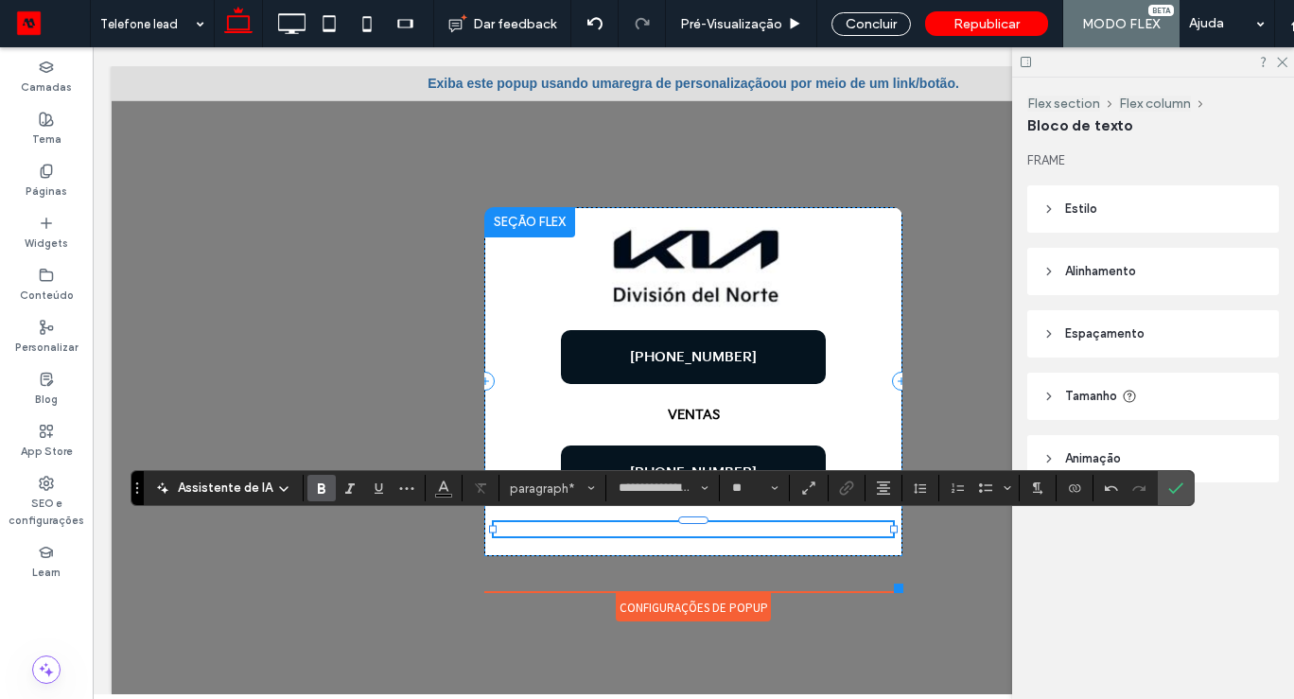
click at [318, 483] on use "Negrito" at bounding box center [322, 488] width 8 height 10
click at [1169, 492] on use "Confirmar" at bounding box center [1175, 487] width 15 height 11
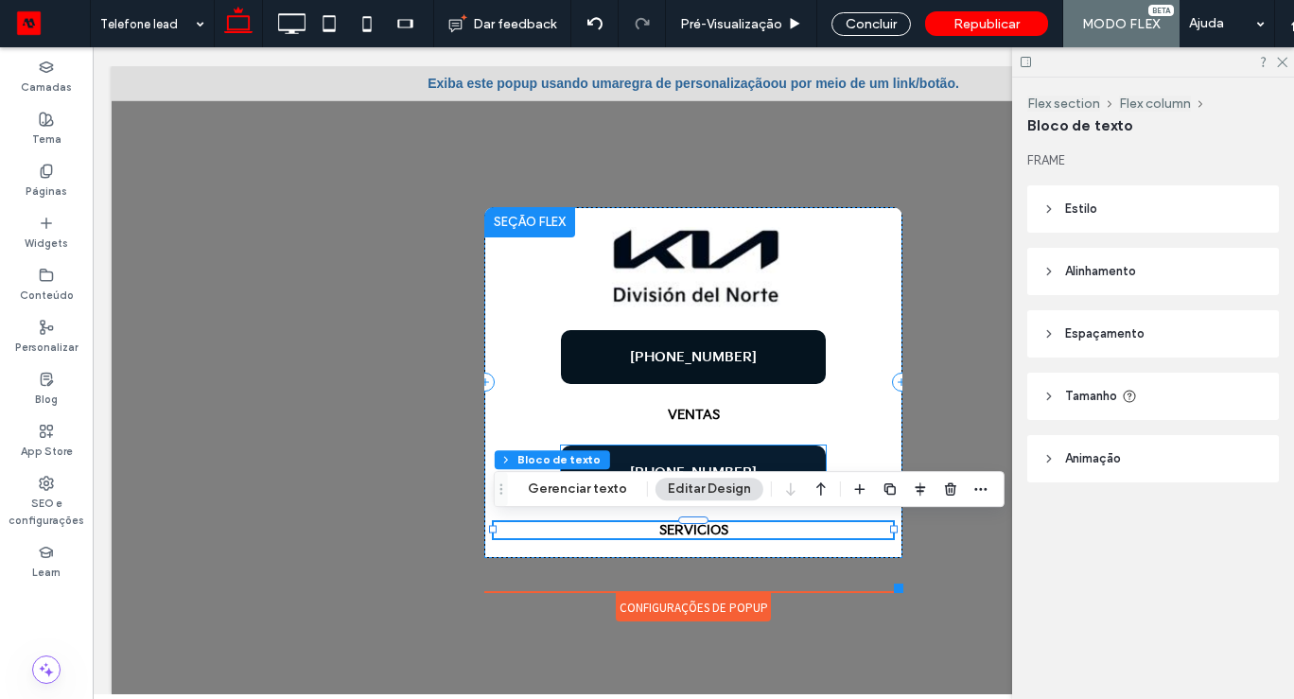
click at [764, 448] on link "55 4170-8200" at bounding box center [693, 472] width 265 height 54
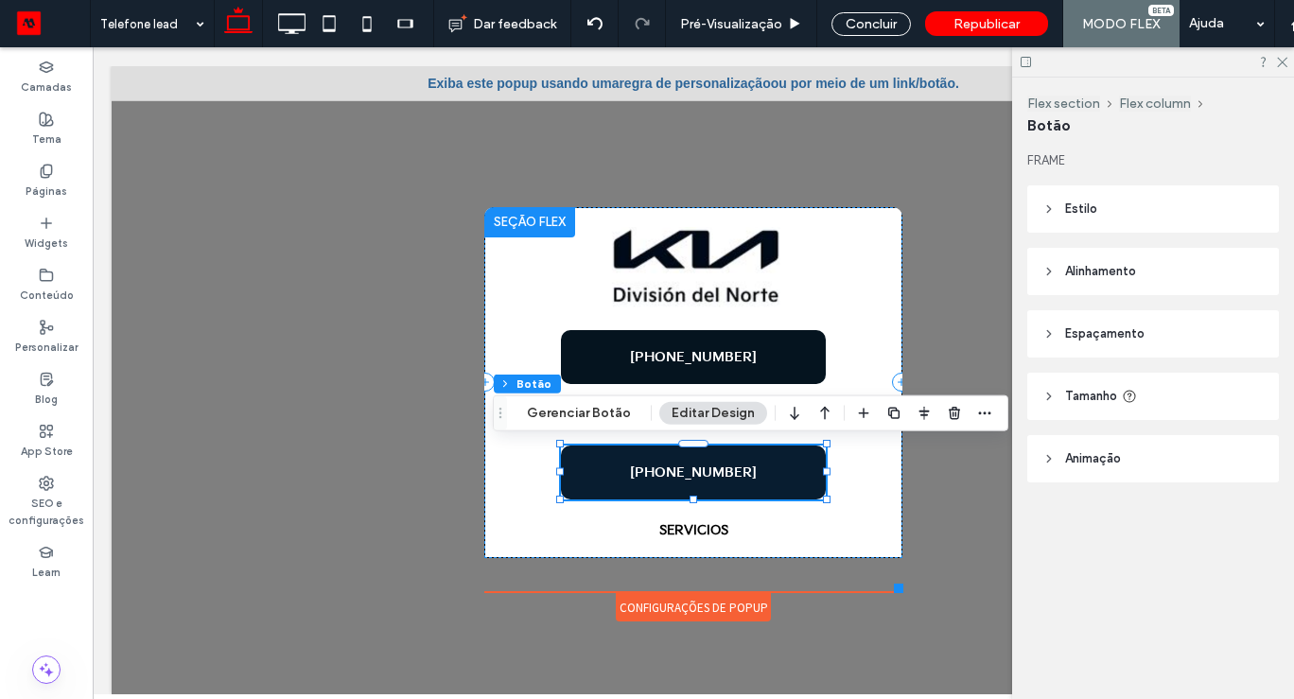
click at [689, 478] on span "55 4170-8200" at bounding box center [693, 472] width 127 height 16
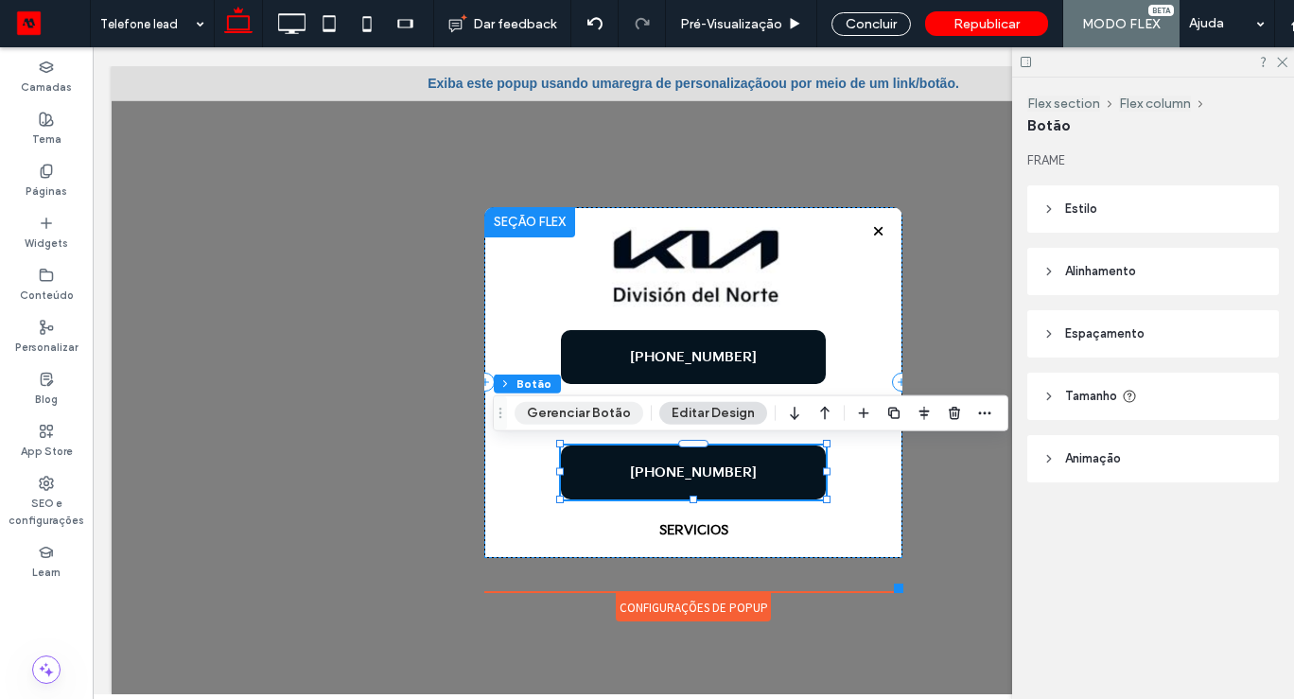
click at [615, 408] on button "Gerenciar Botão" at bounding box center [578, 413] width 129 height 23
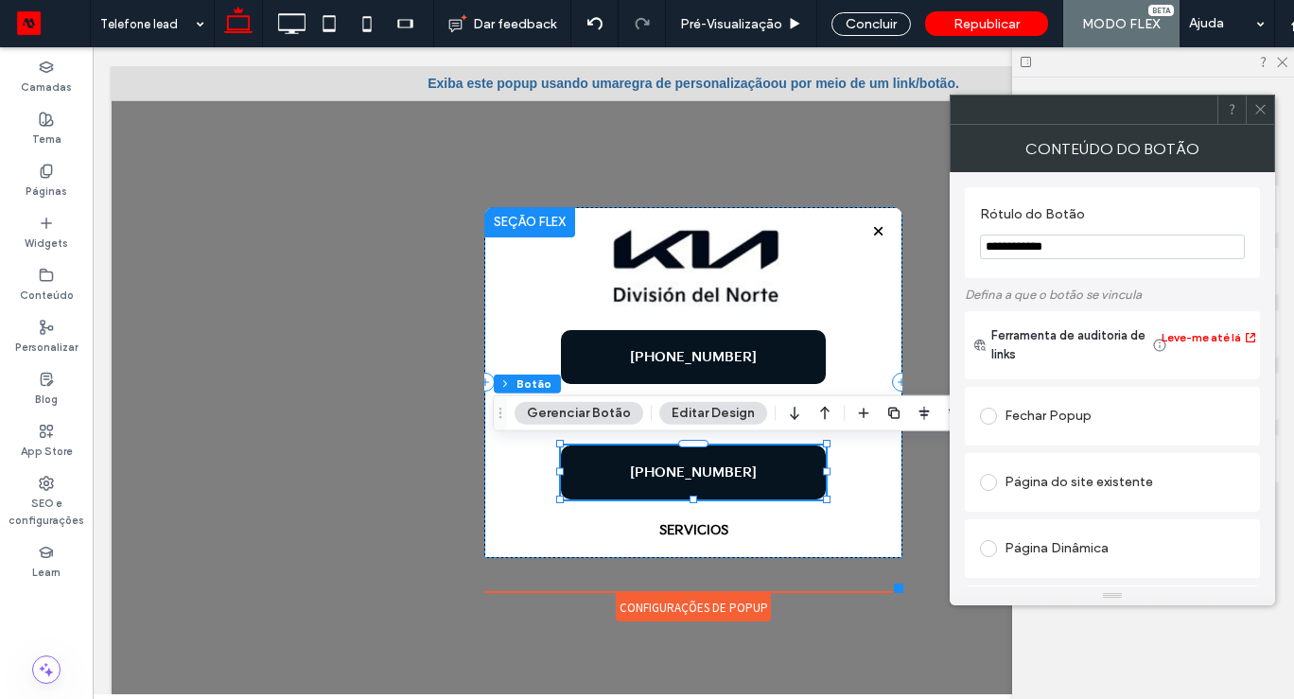
click at [984, 248] on input "**********" at bounding box center [1112, 247] width 265 height 25
type input "**********"
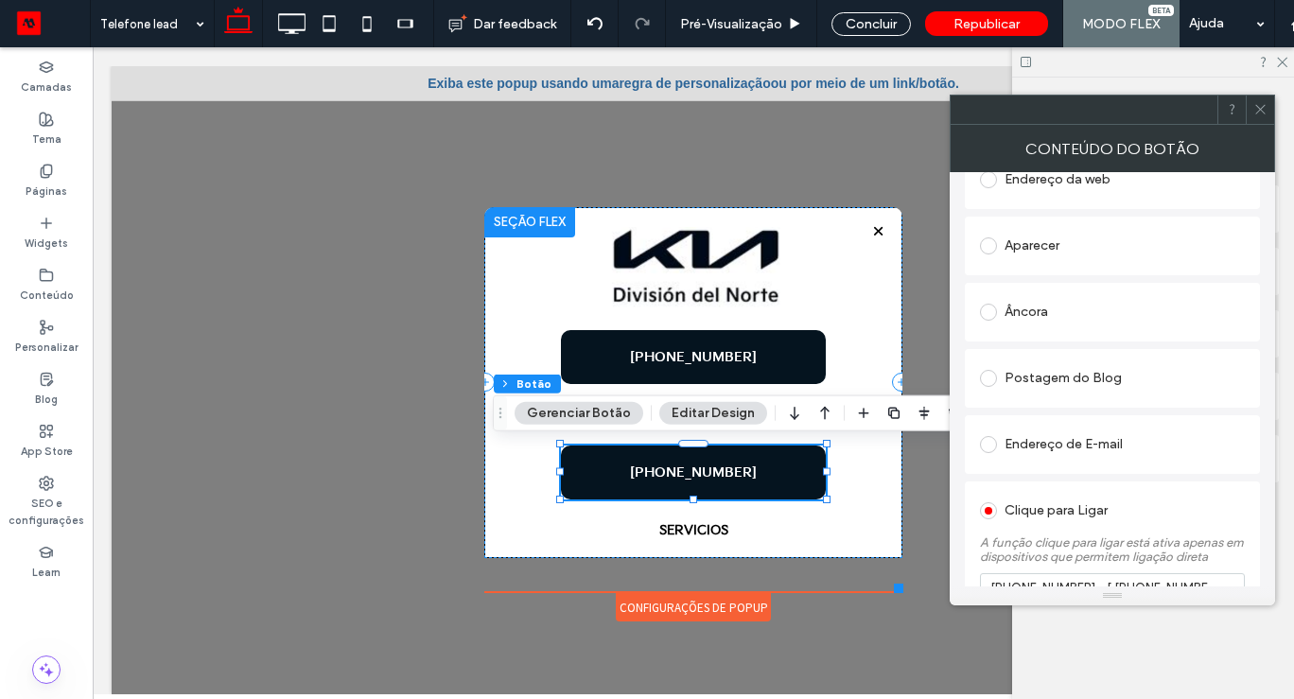
scroll to position [542, 0]
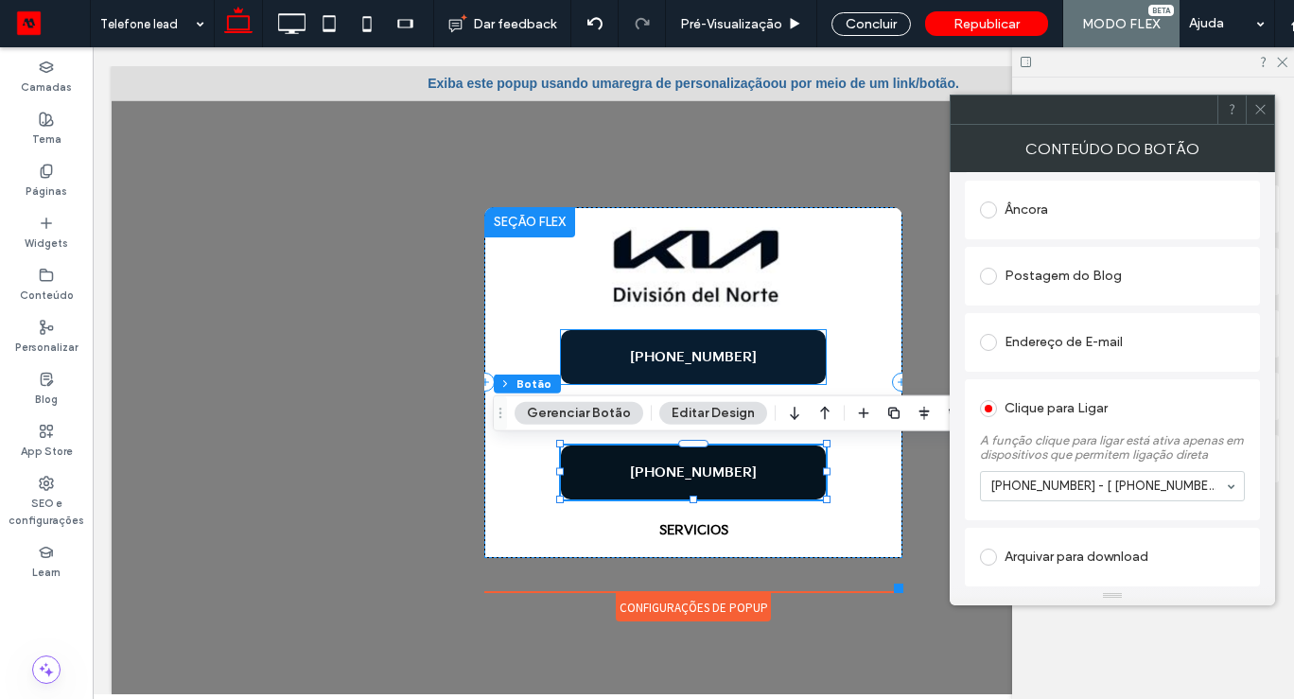
click at [772, 356] on link "55 4170-8200" at bounding box center [693, 357] width 265 height 54
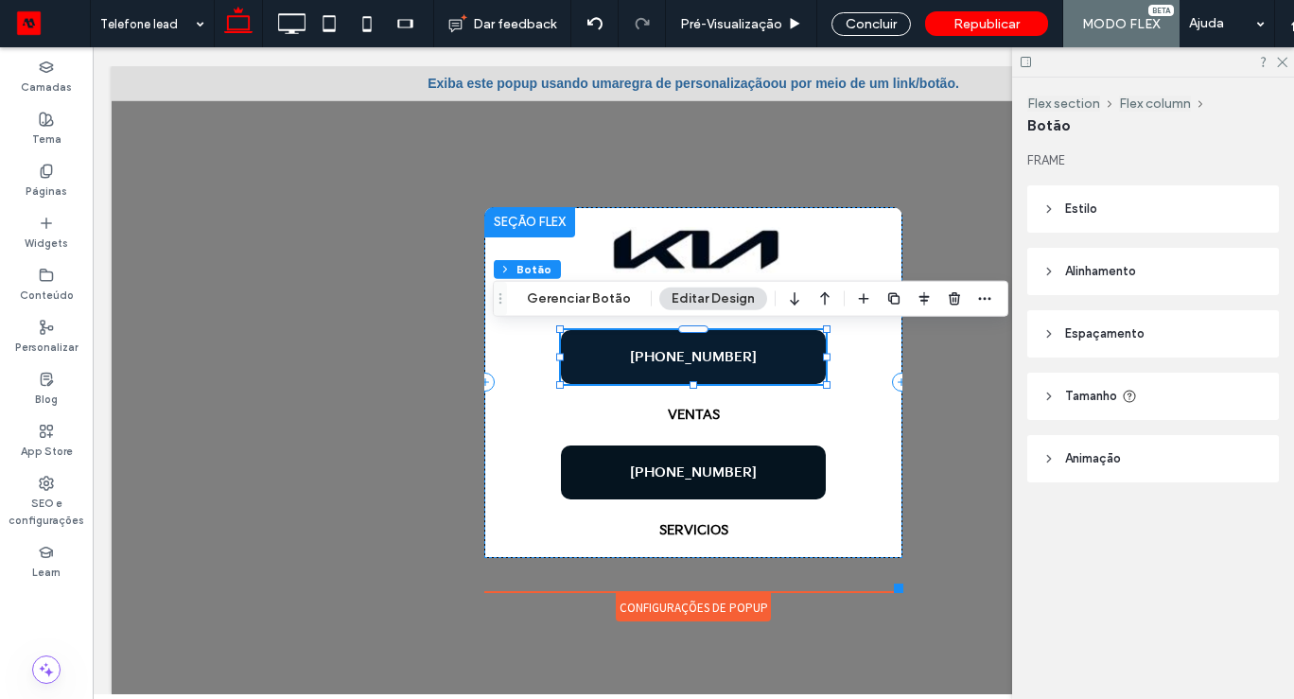
click at [718, 358] on span "55 4170-8200" at bounding box center [693, 357] width 127 height 16
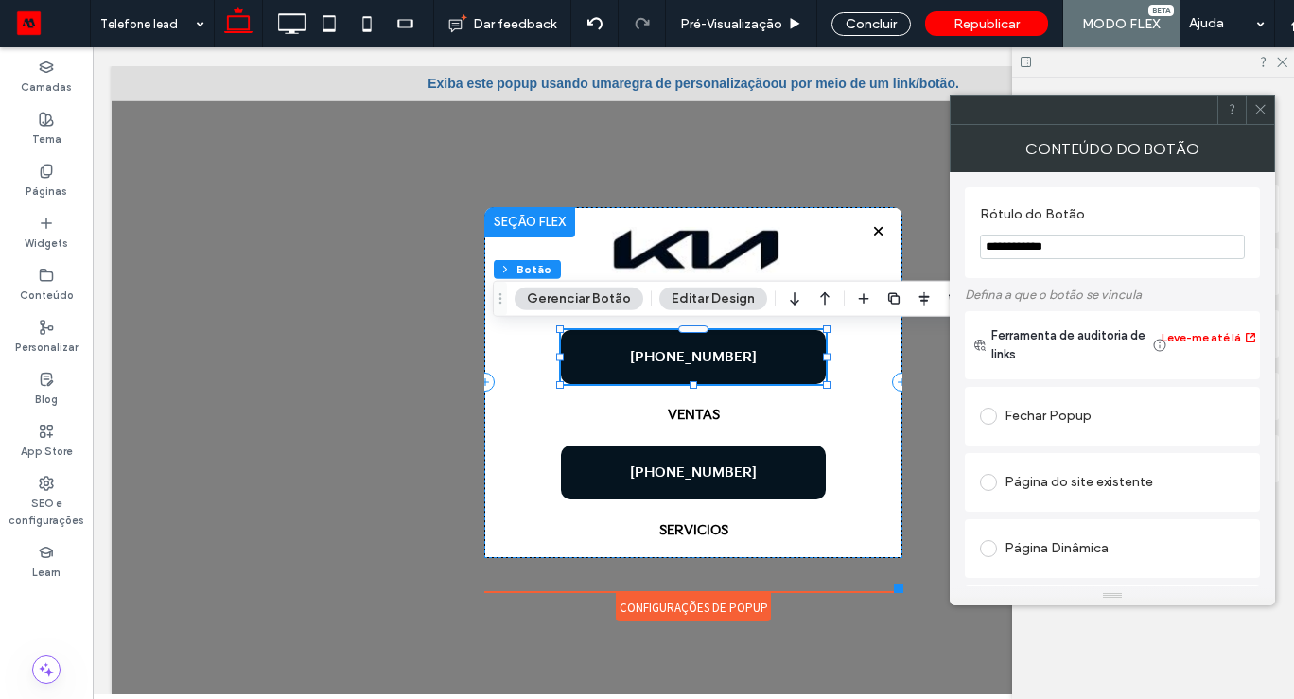
click at [986, 247] on input "**********" at bounding box center [1112, 247] width 265 height 25
click at [1132, 252] on input "**********" at bounding box center [1112, 247] width 265 height 25
drag, startPoint x: 1132, startPoint y: 252, endPoint x: 1032, endPoint y: 252, distance: 100.2
click at [1032, 252] on input "**********" at bounding box center [1112, 247] width 265 height 25
paste input "*********"
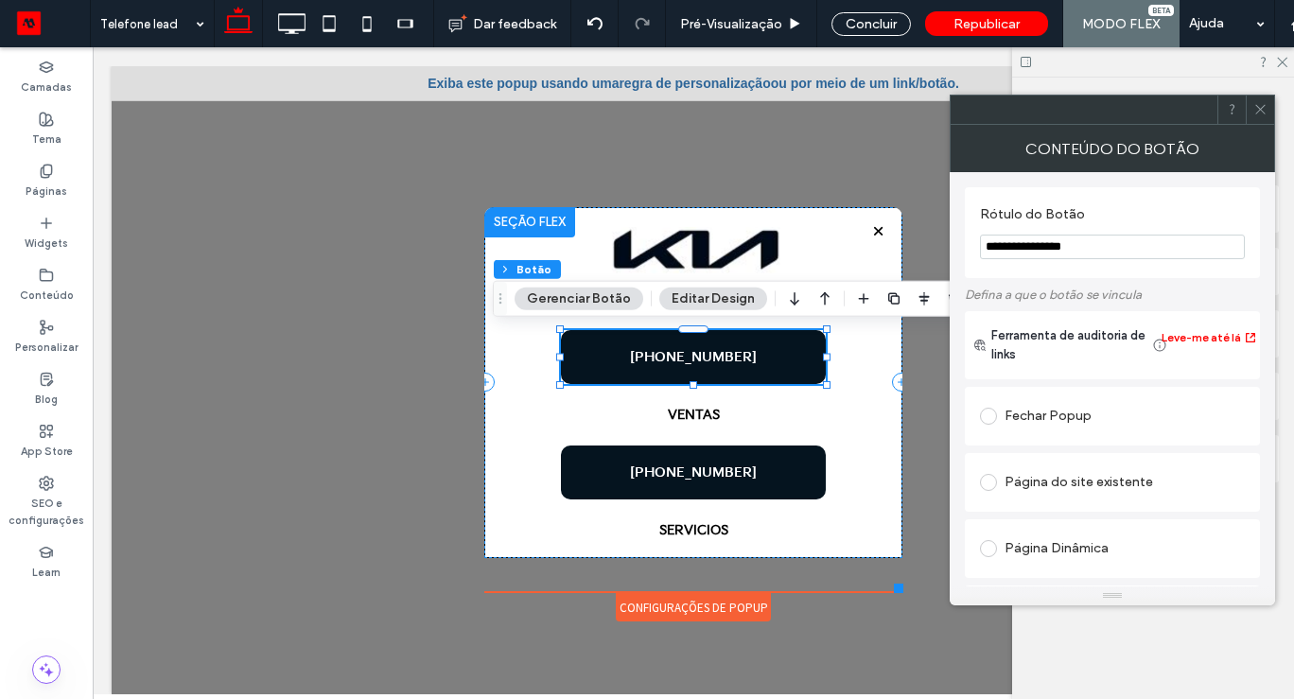
click at [1023, 246] on input "**********" at bounding box center [1112, 247] width 265 height 25
click at [1057, 245] on input "**********" at bounding box center [1112, 247] width 265 height 25
type input "**********"
click at [1195, 300] on label "Defina a que o botão se vincula" at bounding box center [1112, 294] width 295 height 33
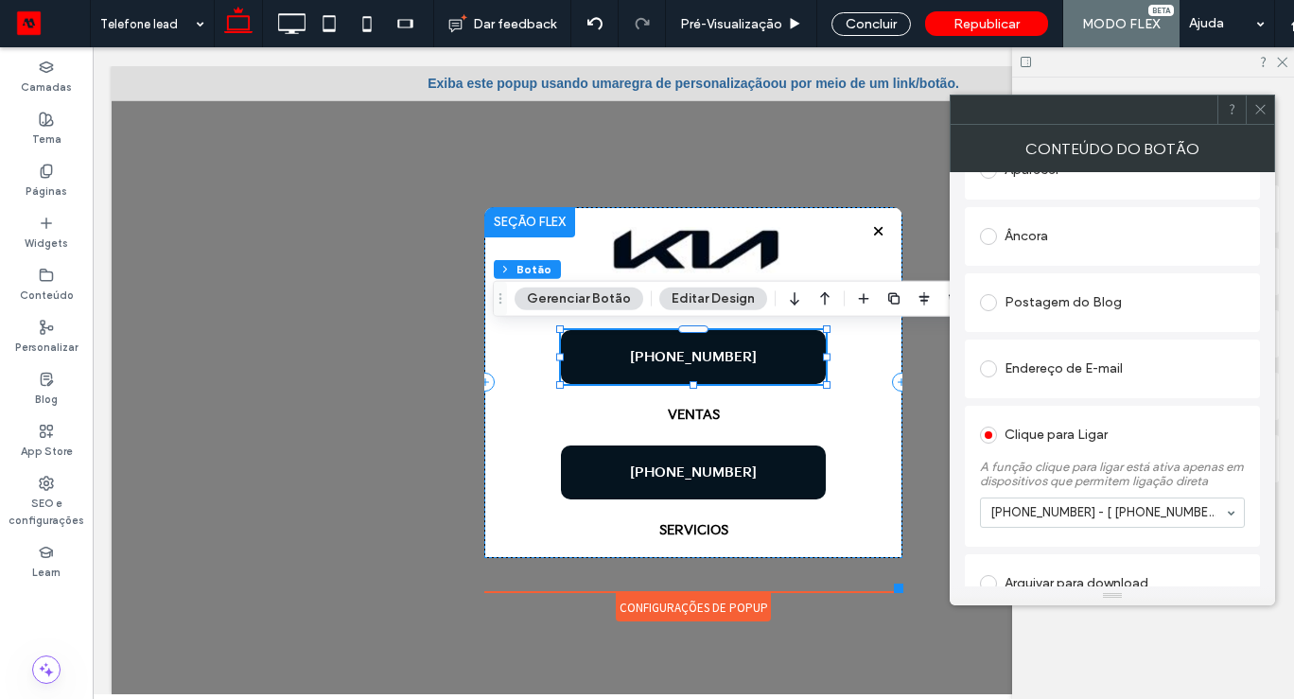
scroll to position [516, 0]
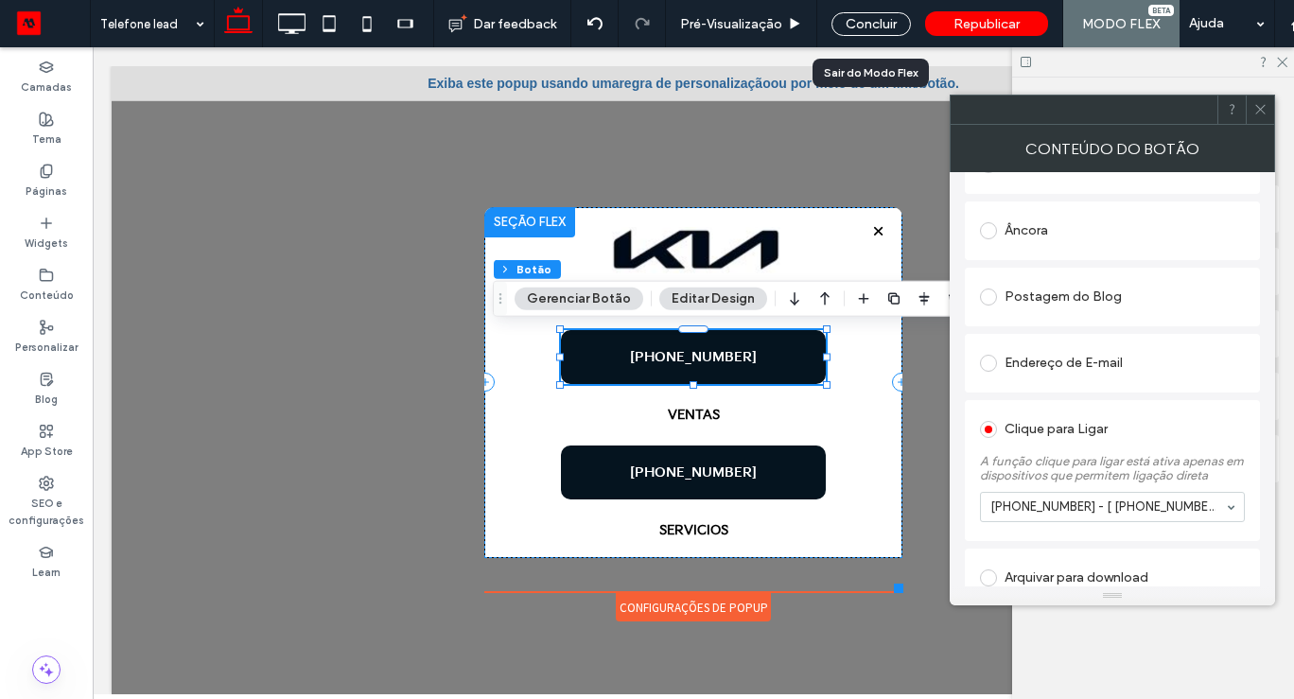
click at [871, 10] on div "Concluir" at bounding box center [871, 23] width 108 height 47
click at [871, 12] on div "Concluir" at bounding box center [870, 24] width 79 height 24
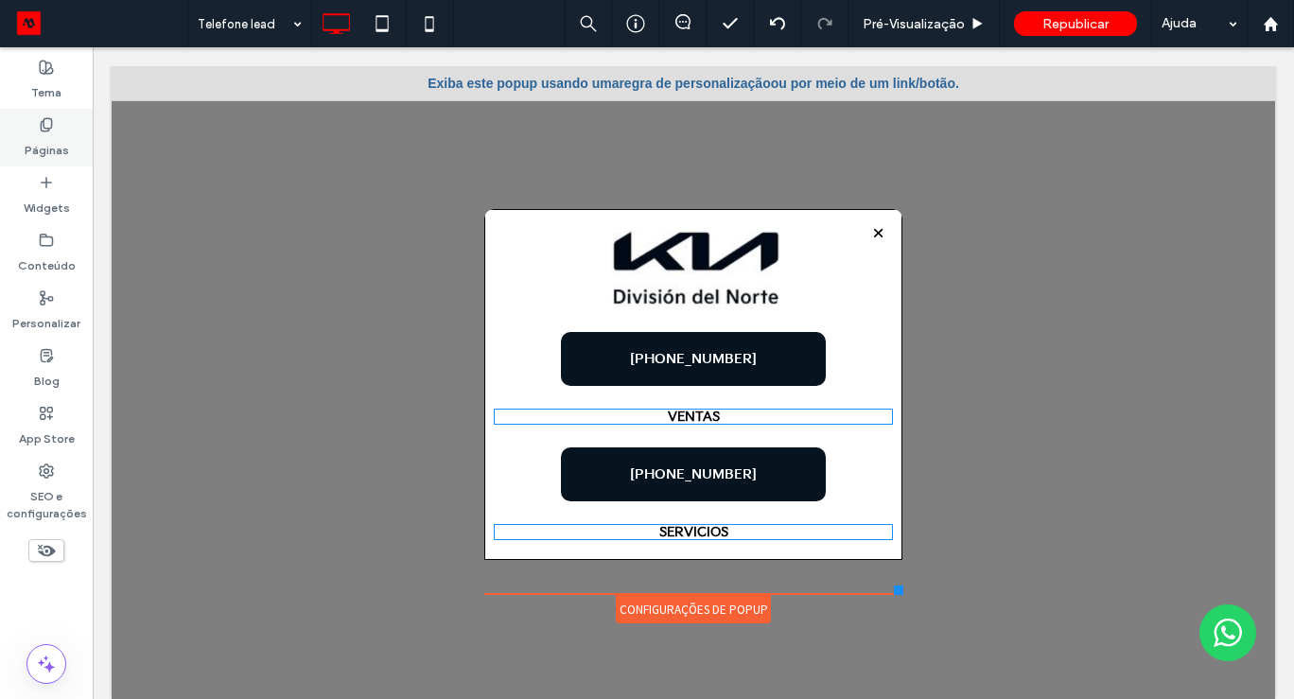
click at [37, 128] on div "Páginas" at bounding box center [46, 138] width 93 height 58
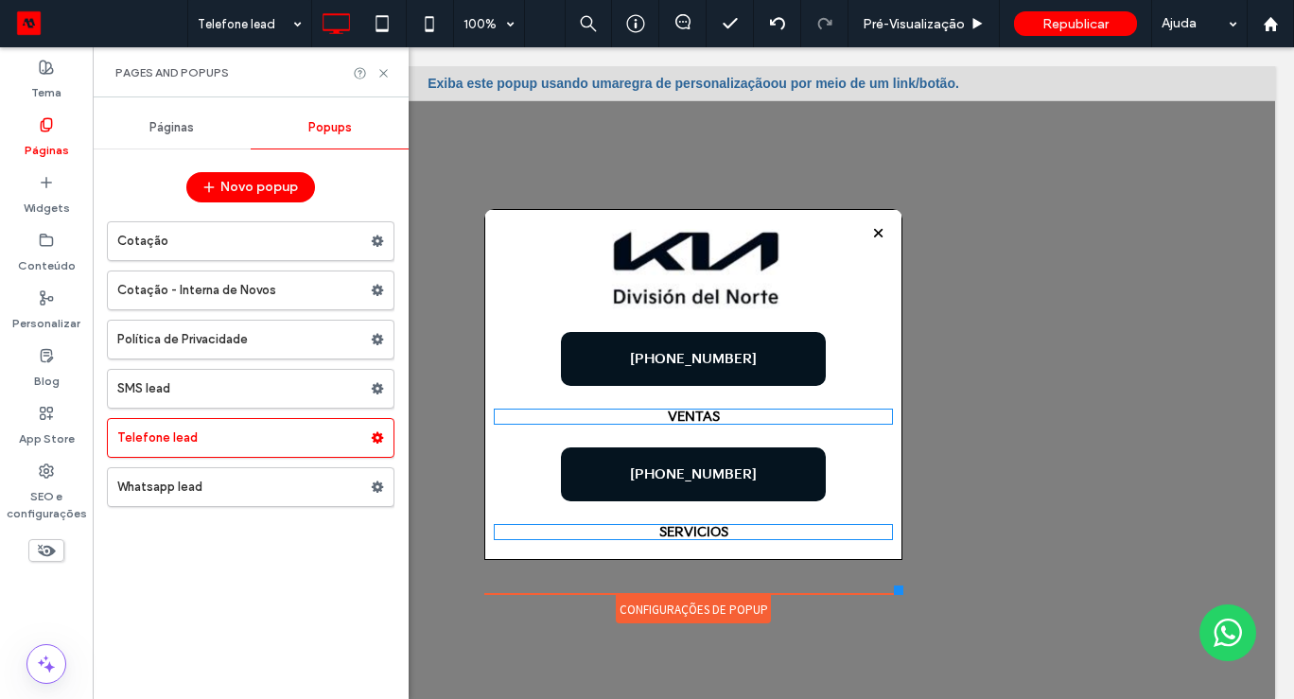
click at [150, 136] on div "Páginas" at bounding box center [172, 128] width 158 height 42
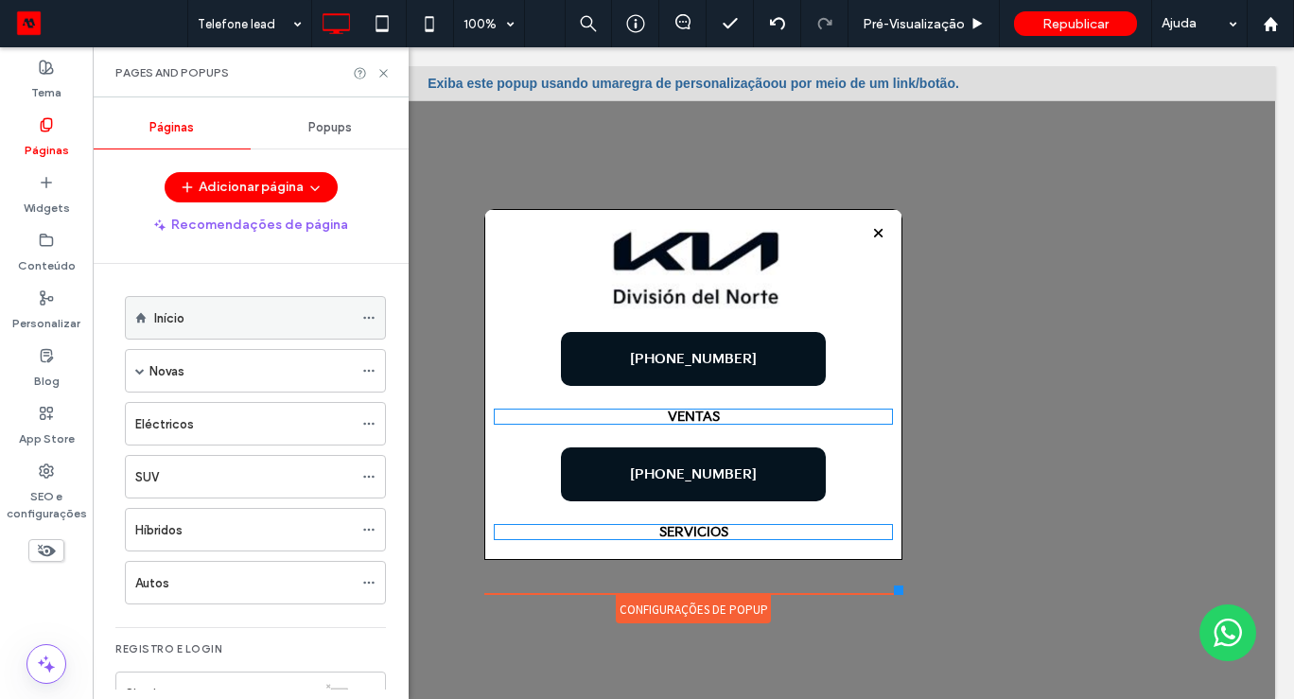
click at [195, 316] on div "Início" at bounding box center [253, 318] width 199 height 20
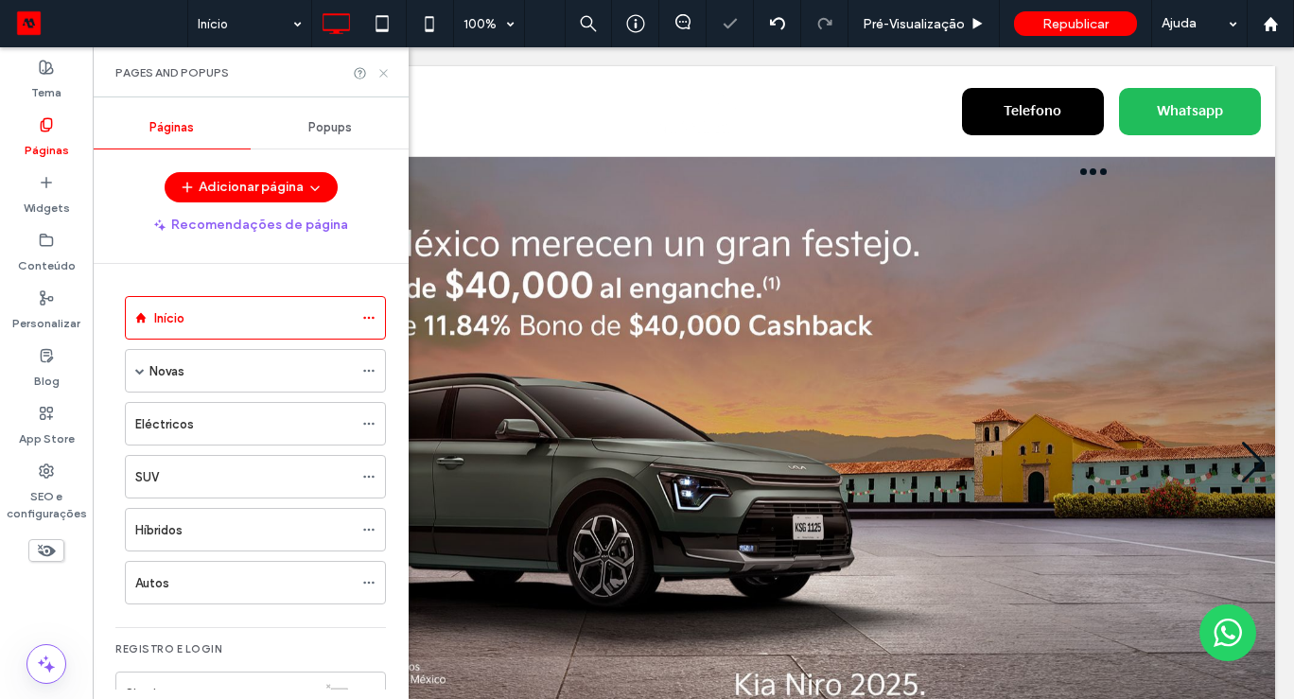
click at [386, 72] on icon at bounding box center [383, 73] width 14 height 14
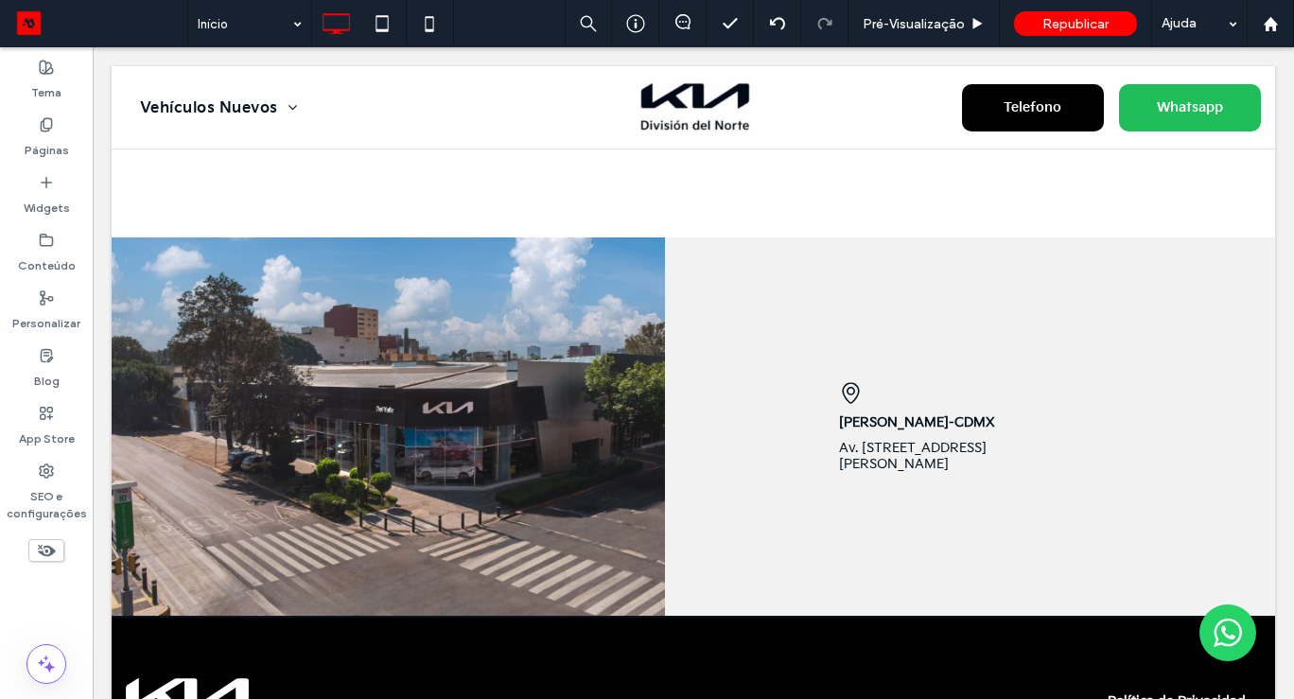
scroll to position [2613, 0]
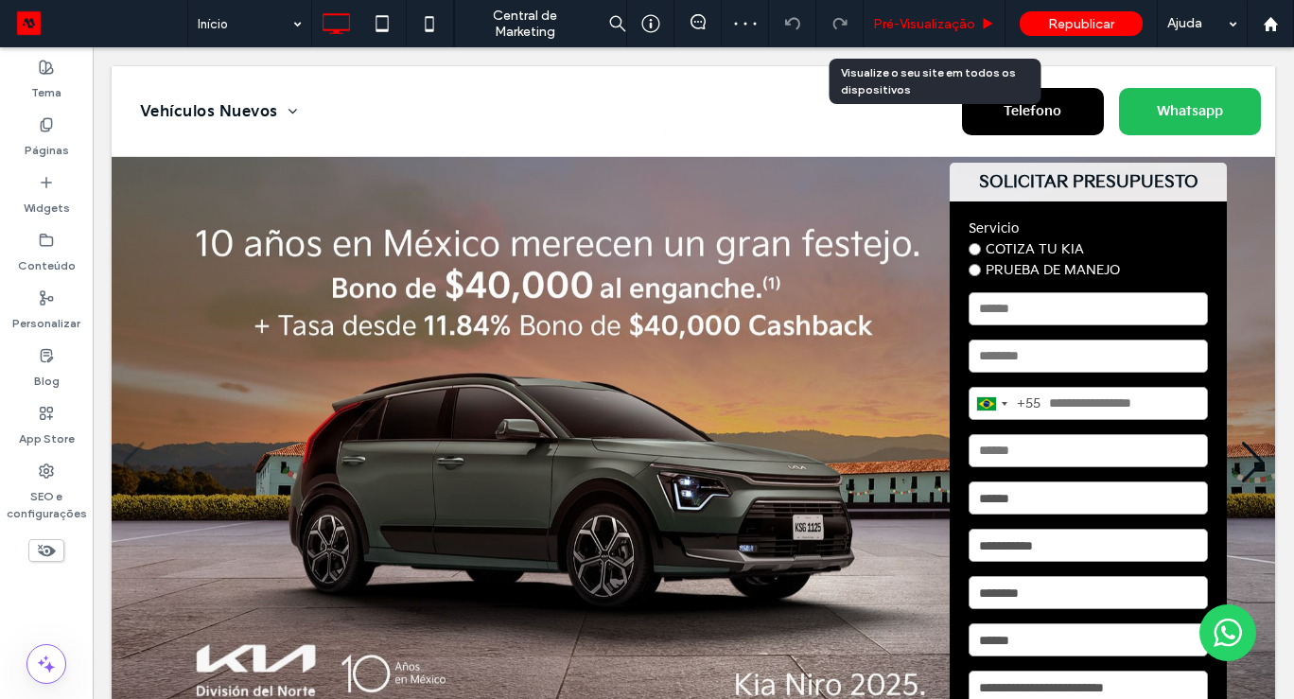
click at [943, 26] on span "Pré-Visualizaçāo" at bounding box center [924, 24] width 102 height 16
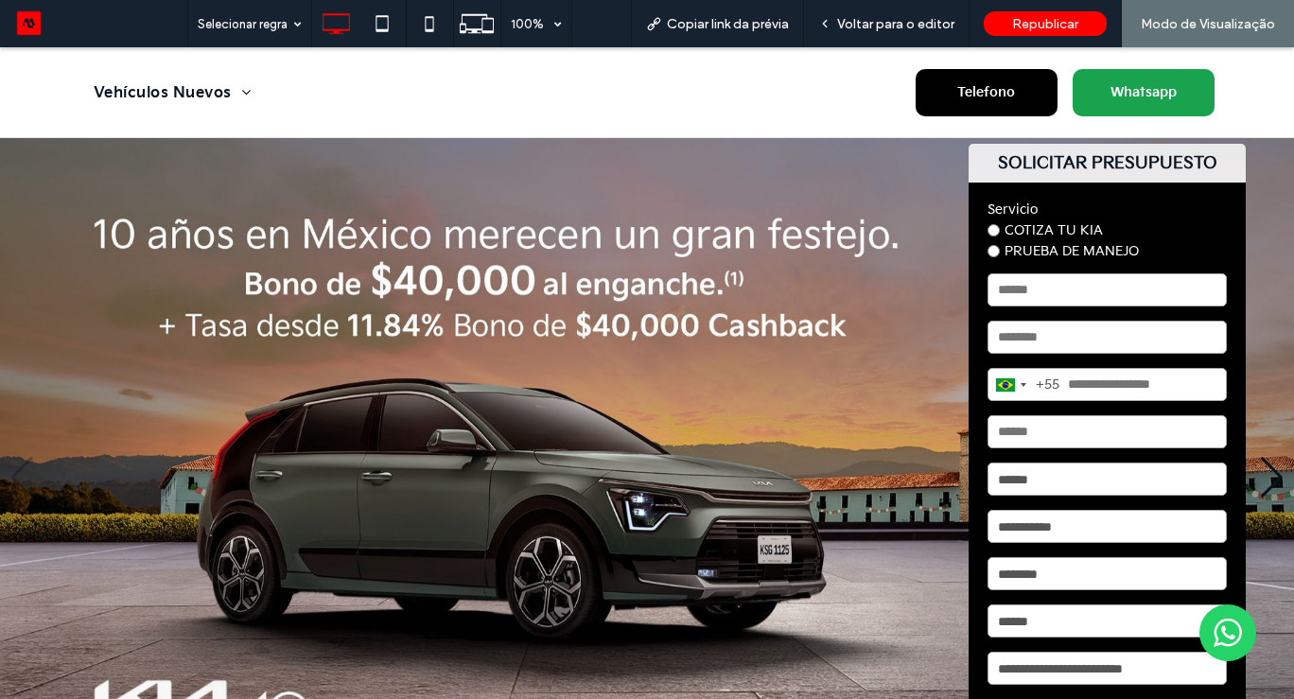
click at [1161, 92] on span "Whatsapp" at bounding box center [1143, 92] width 79 height 35
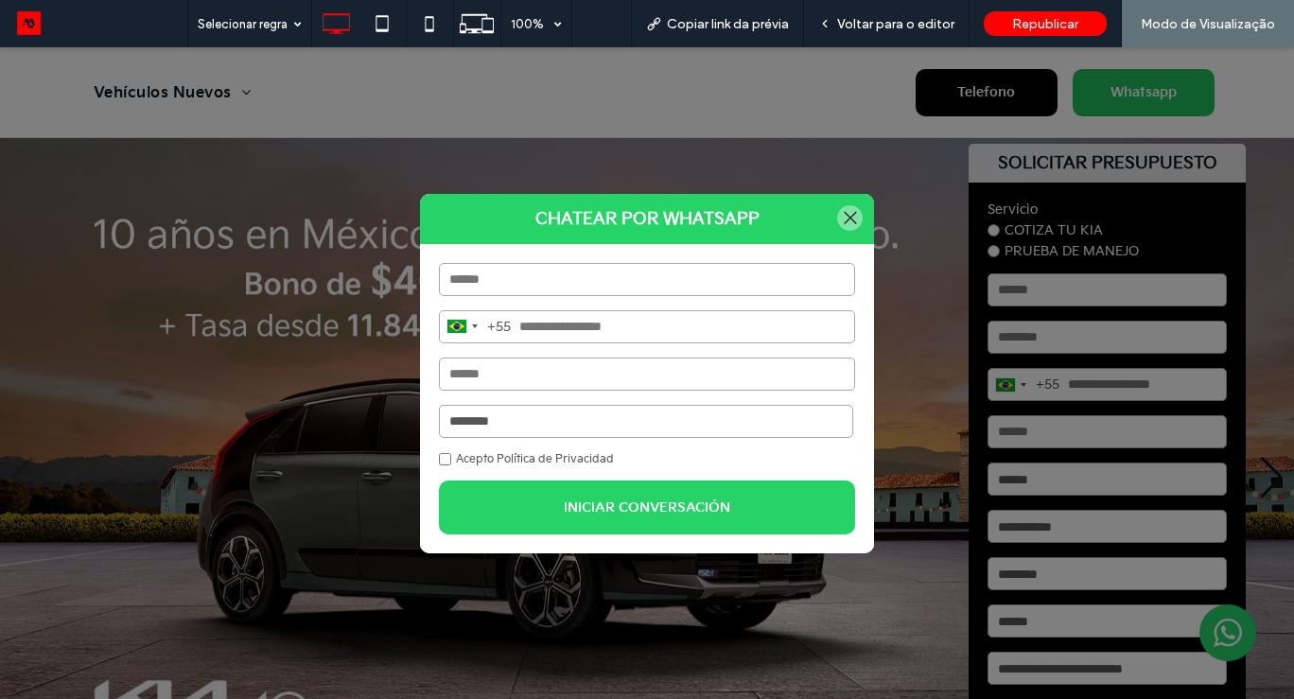
click at [537, 412] on select "**********" at bounding box center [646, 421] width 414 height 33
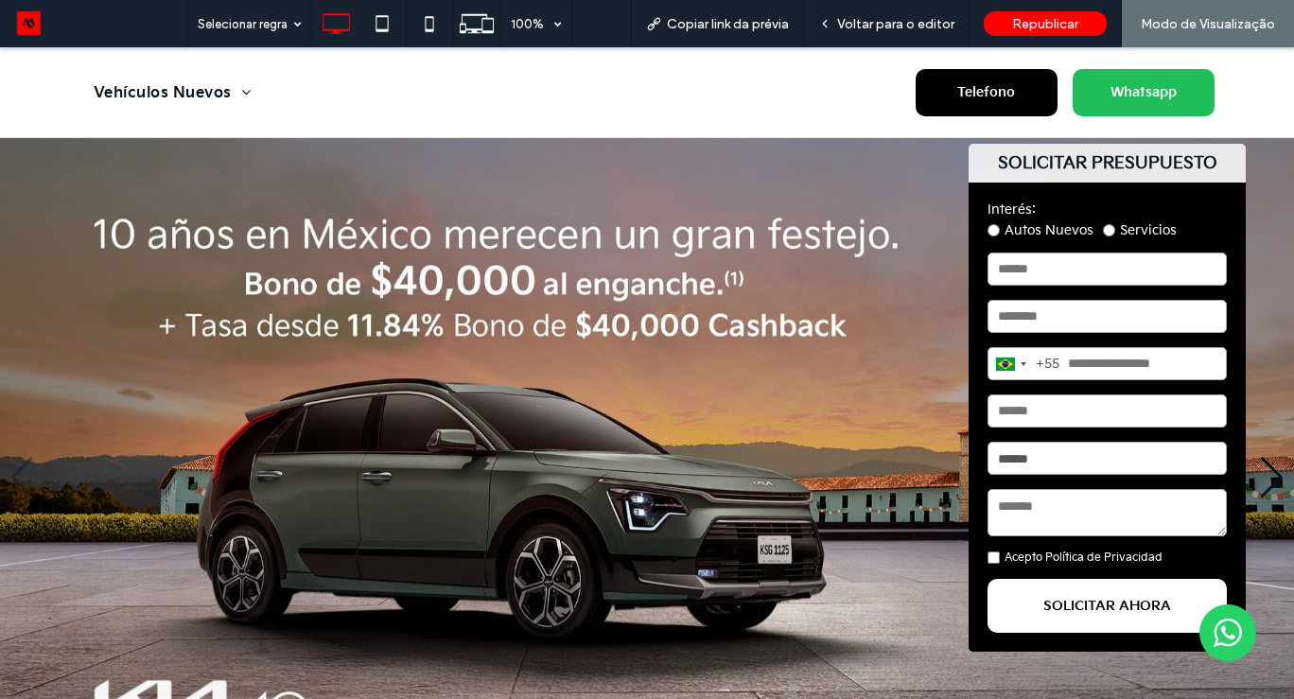
click at [1044, 231] on label "Autos Nuevos" at bounding box center [1040, 230] width 106 height 16
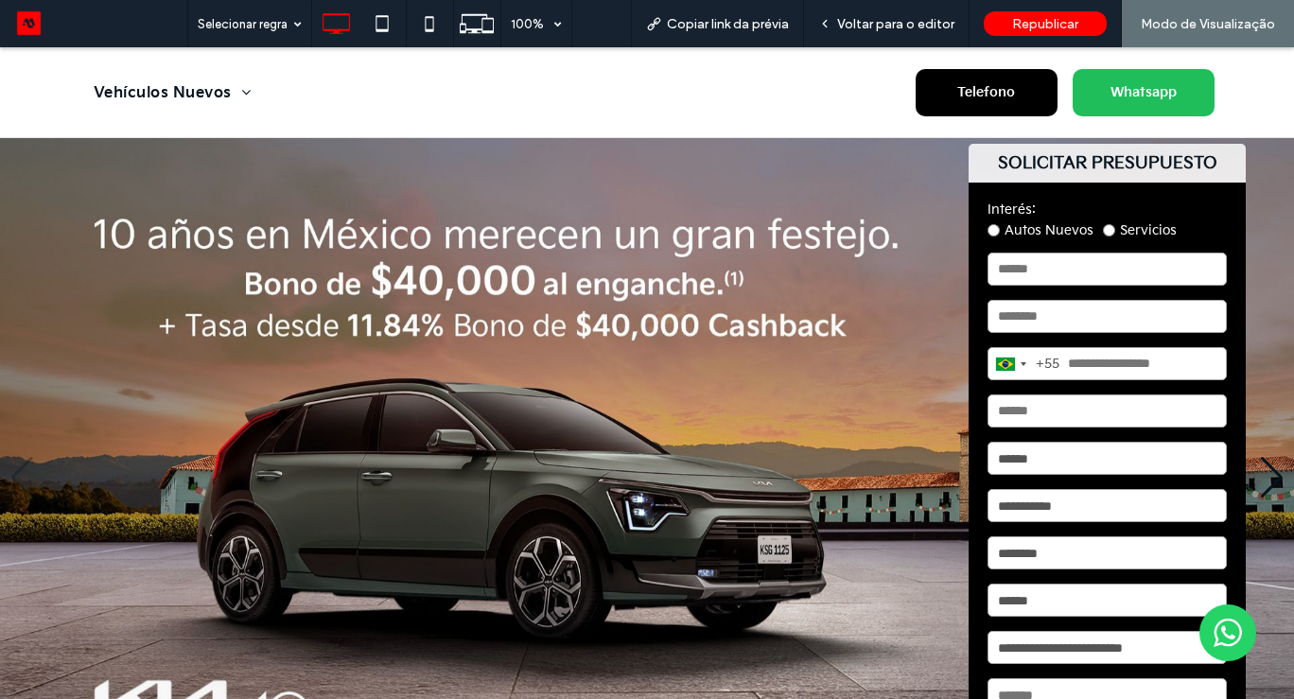
click at [1258, 267] on img "1 / 4" at bounding box center [647, 477] width 1294 height 678
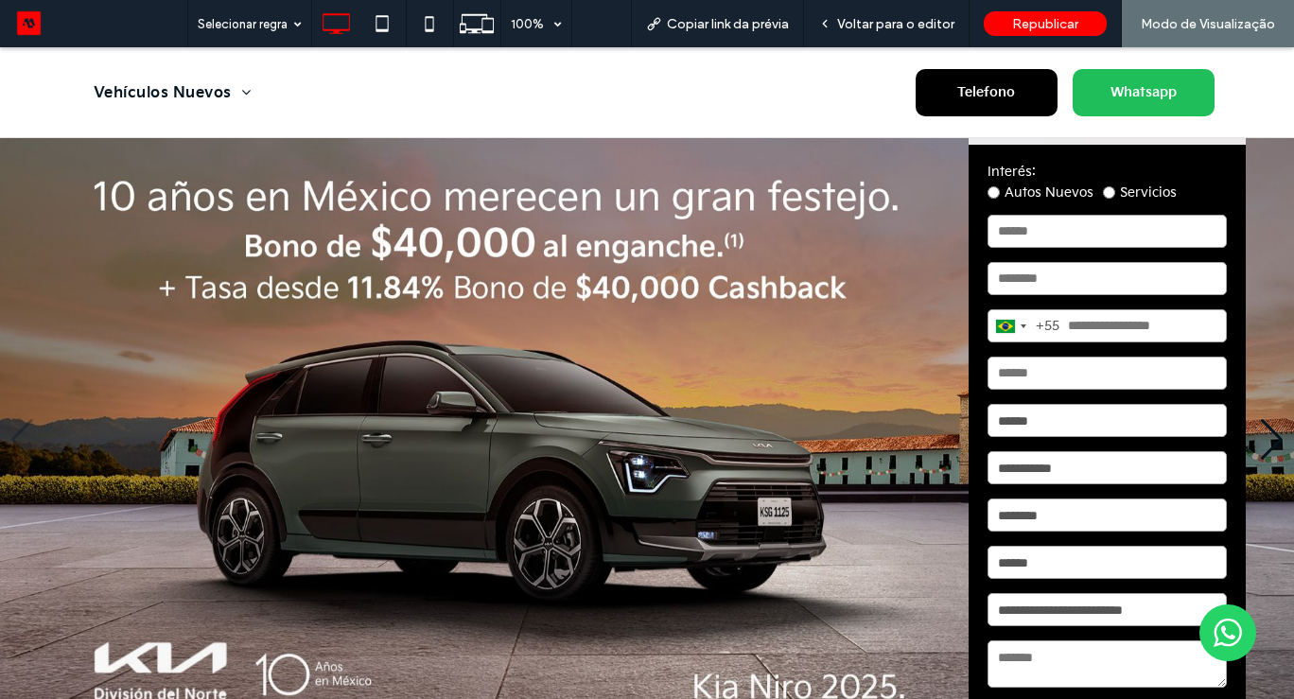
scroll to position [76, 0]
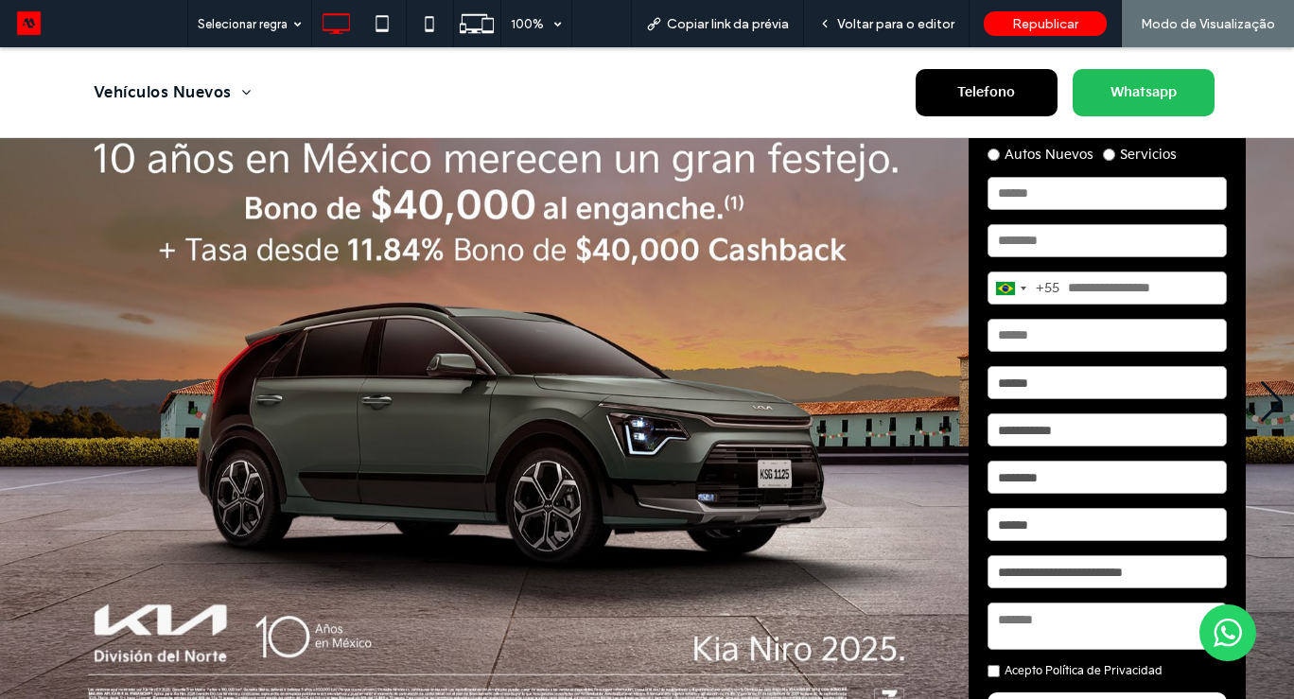
click at [1118, 161] on label "Servicios" at bounding box center [1140, 155] width 74 height 16
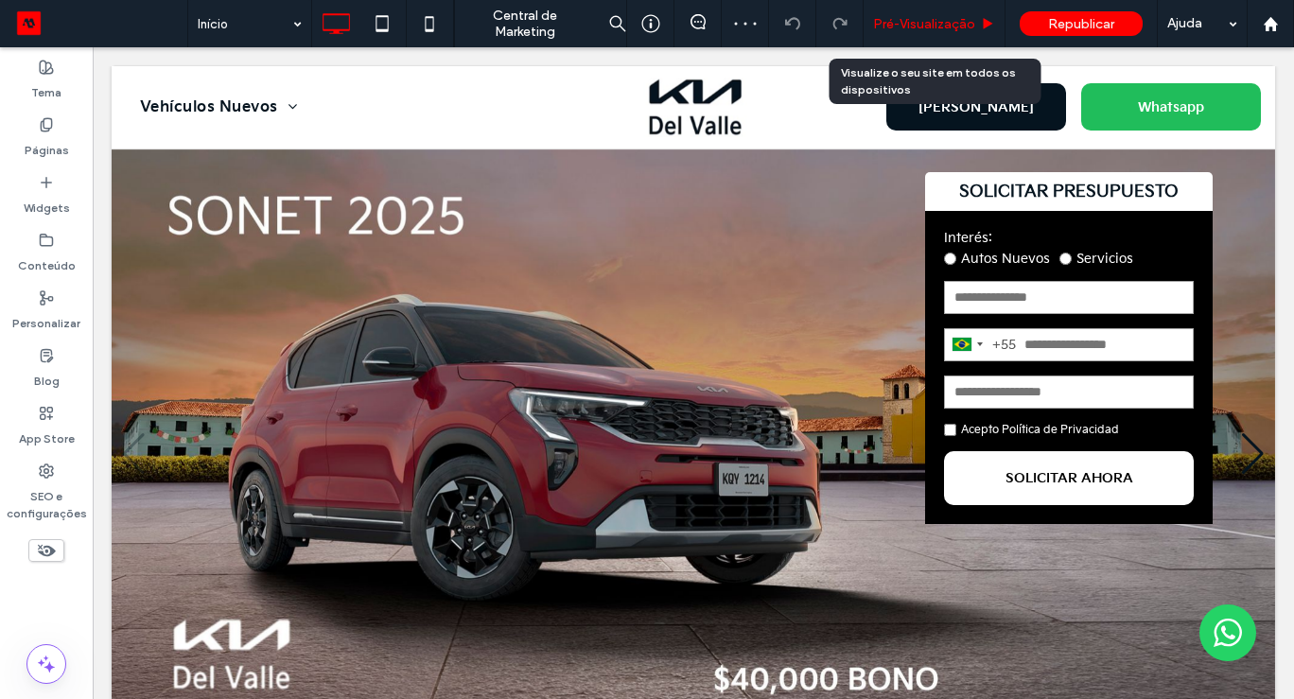
click at [898, 26] on span "Pré-Visualizaçāo" at bounding box center [924, 24] width 102 height 16
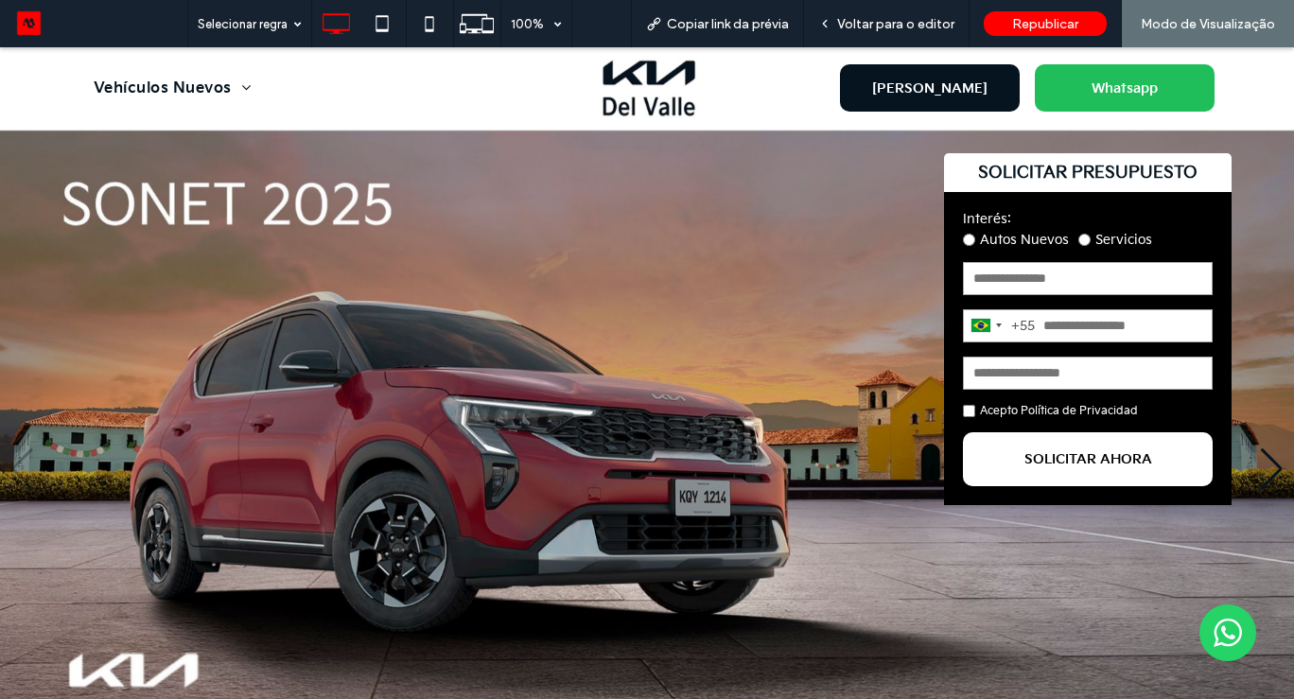
click at [1269, 338] on img "1 / 5" at bounding box center [647, 470] width 1294 height 678
click at [1156, 510] on div "SOLICITAR PRESUPUESTO Interés: Autos Nuevos Servicios [GEOGRAPHIC_DATA] +55 +55…" at bounding box center [1087, 436] width 287 height 566
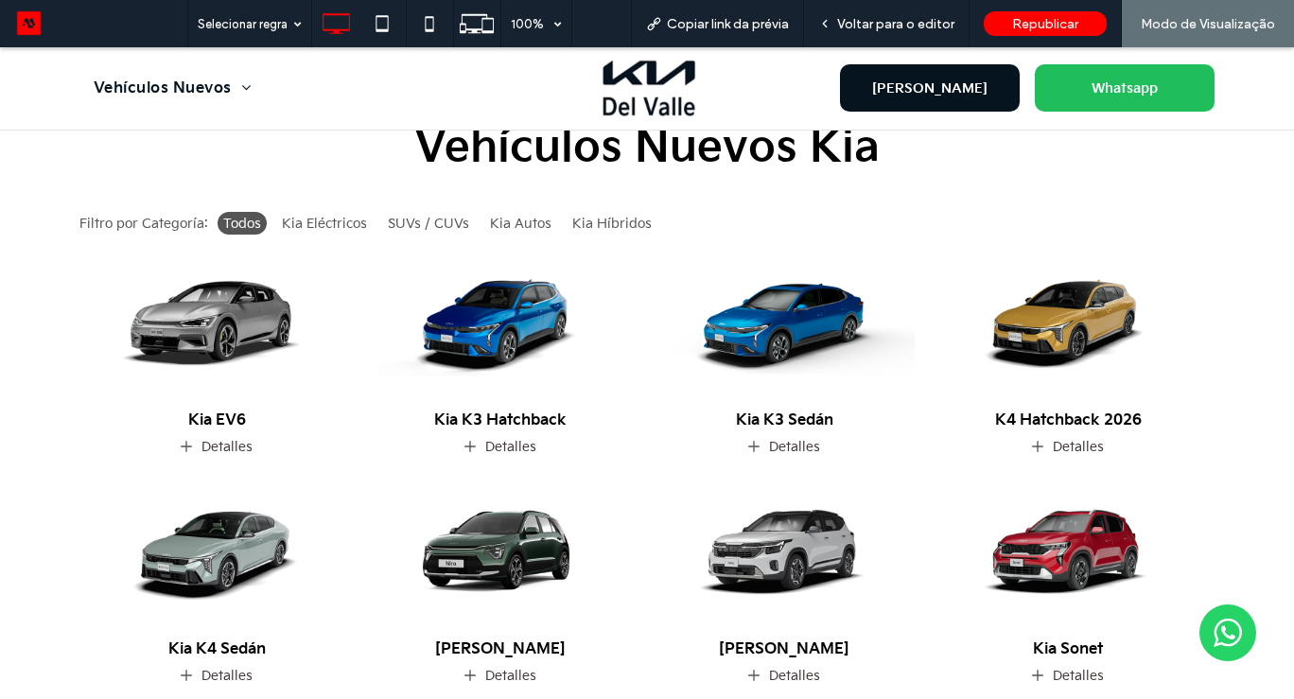
scroll to position [759, 0]
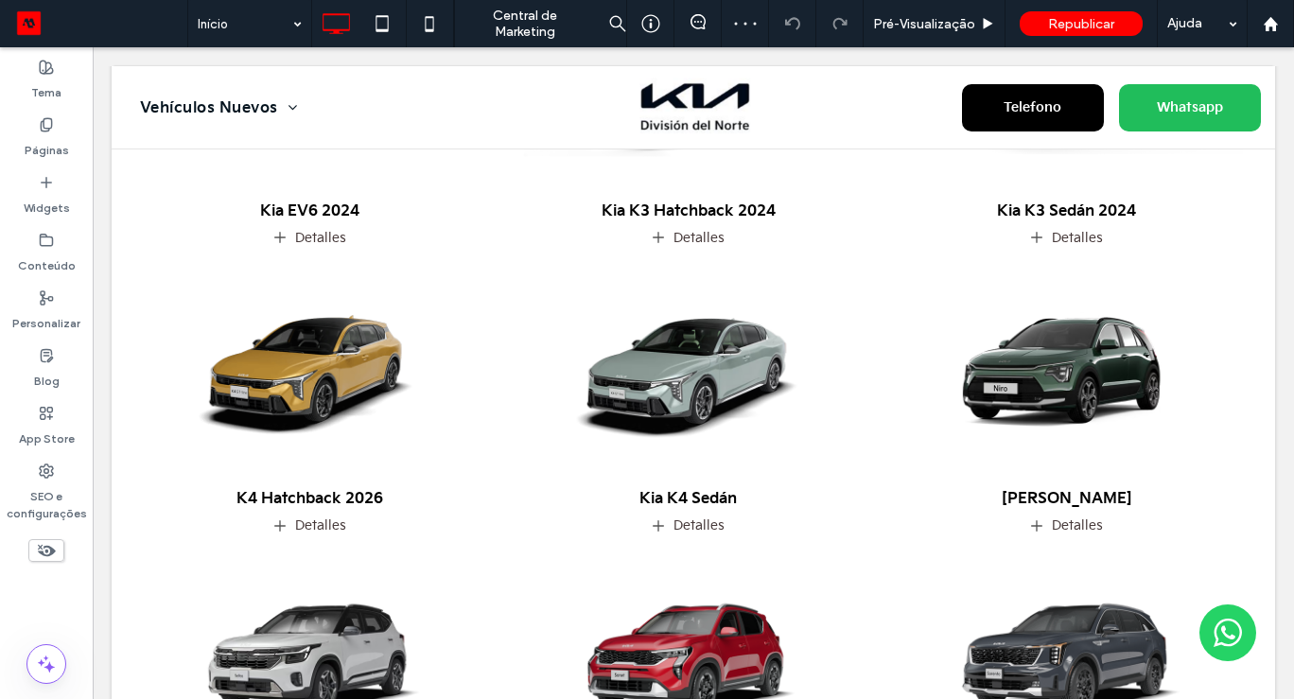
scroll to position [1248, 0]
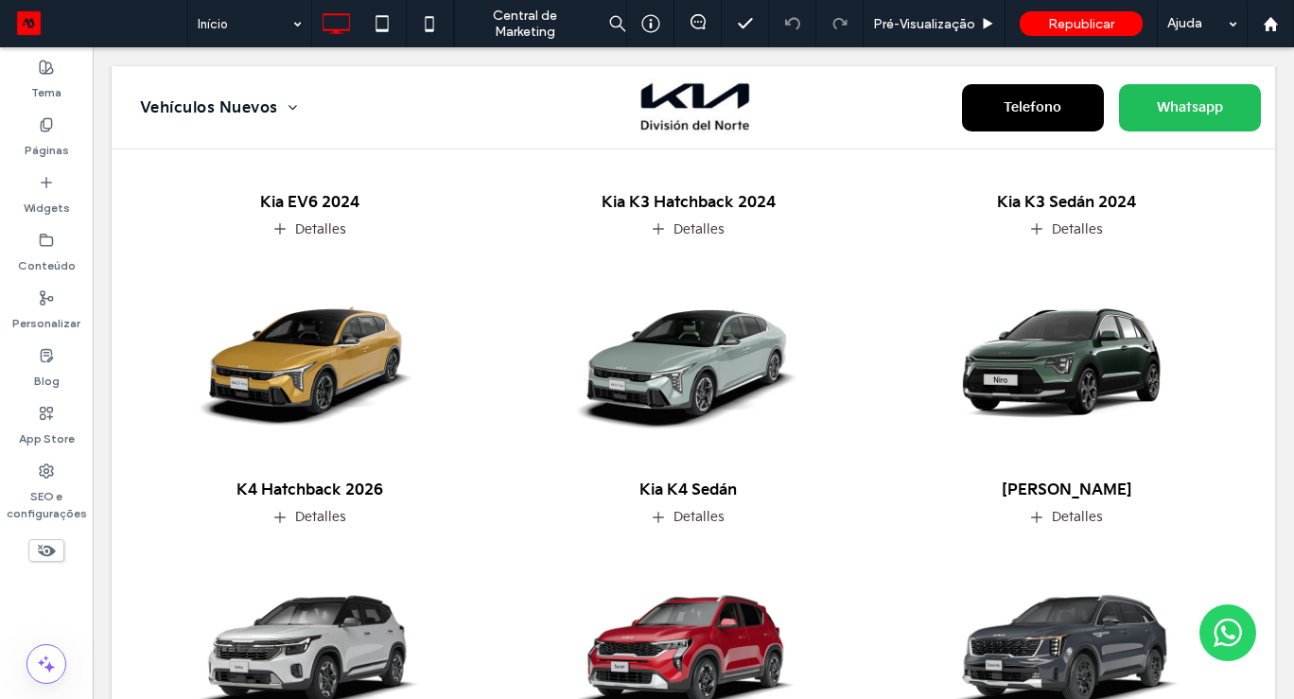
click at [1284, 417] on body "Telefono Whatsapp Vehículos Nuevos Autos Híbridos Eléctricos Clique para editar…" at bounding box center [693, 431] width 1201 height 3265
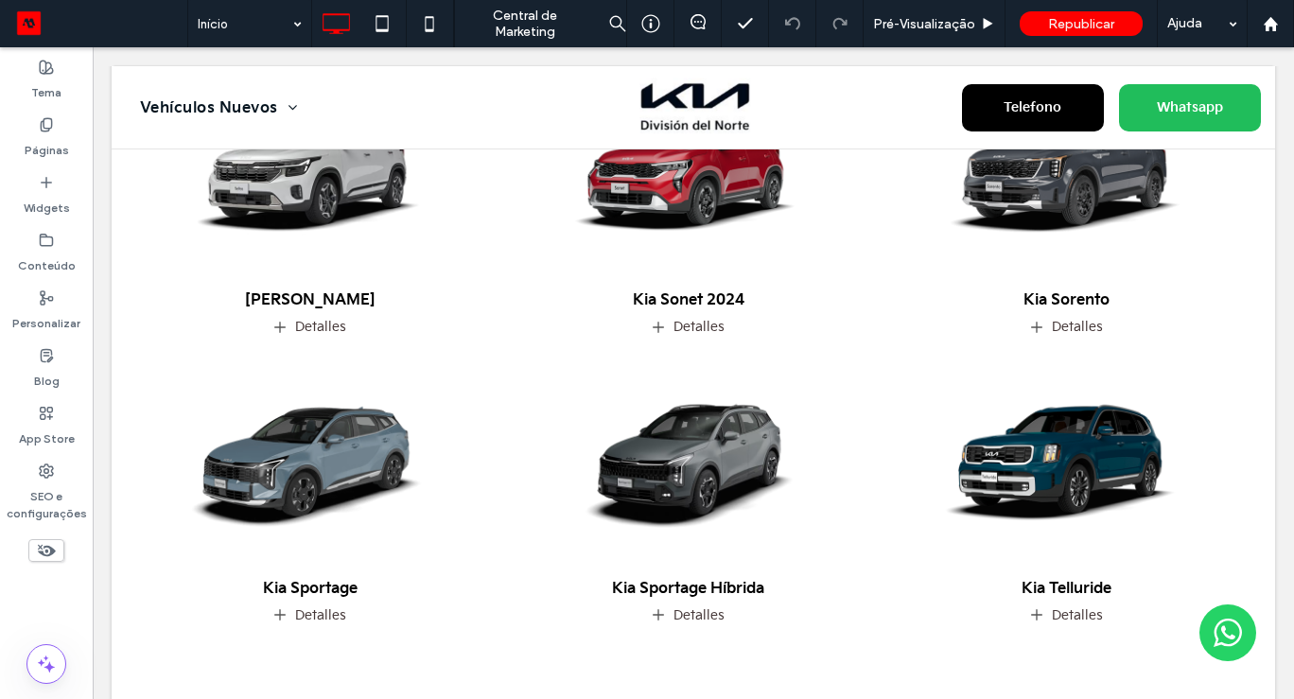
scroll to position [1740, 0]
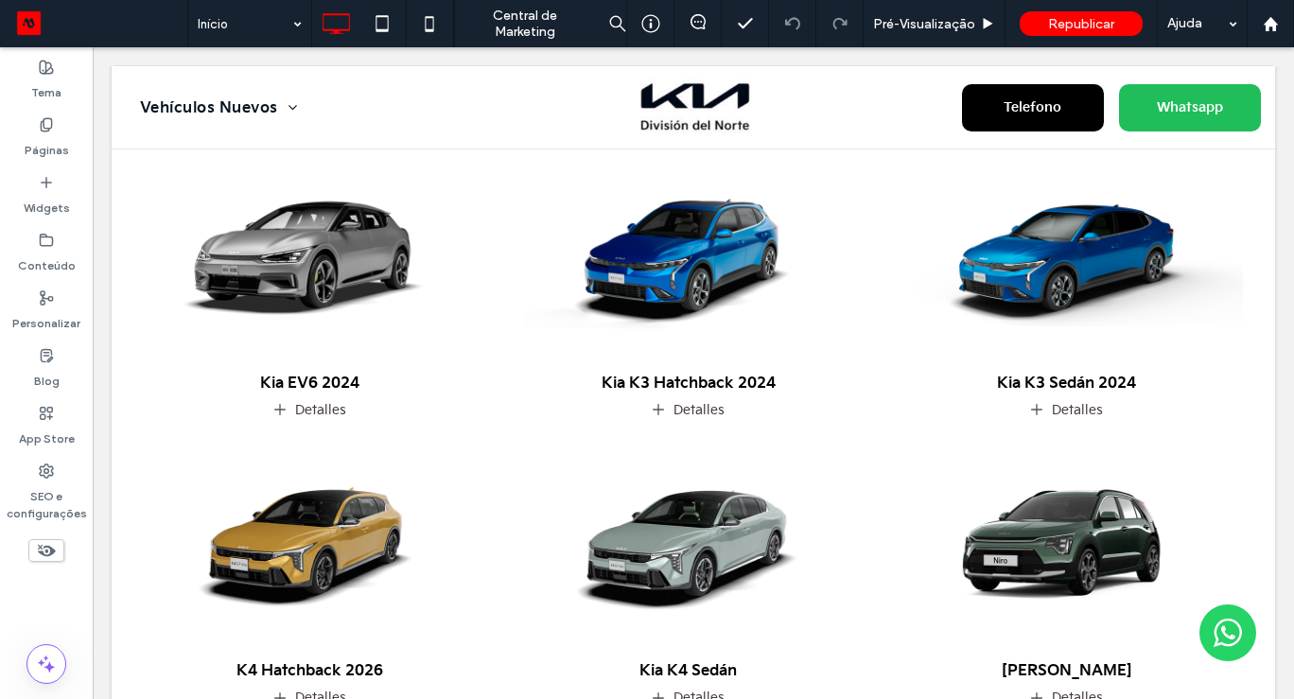
scroll to position [1097, 0]
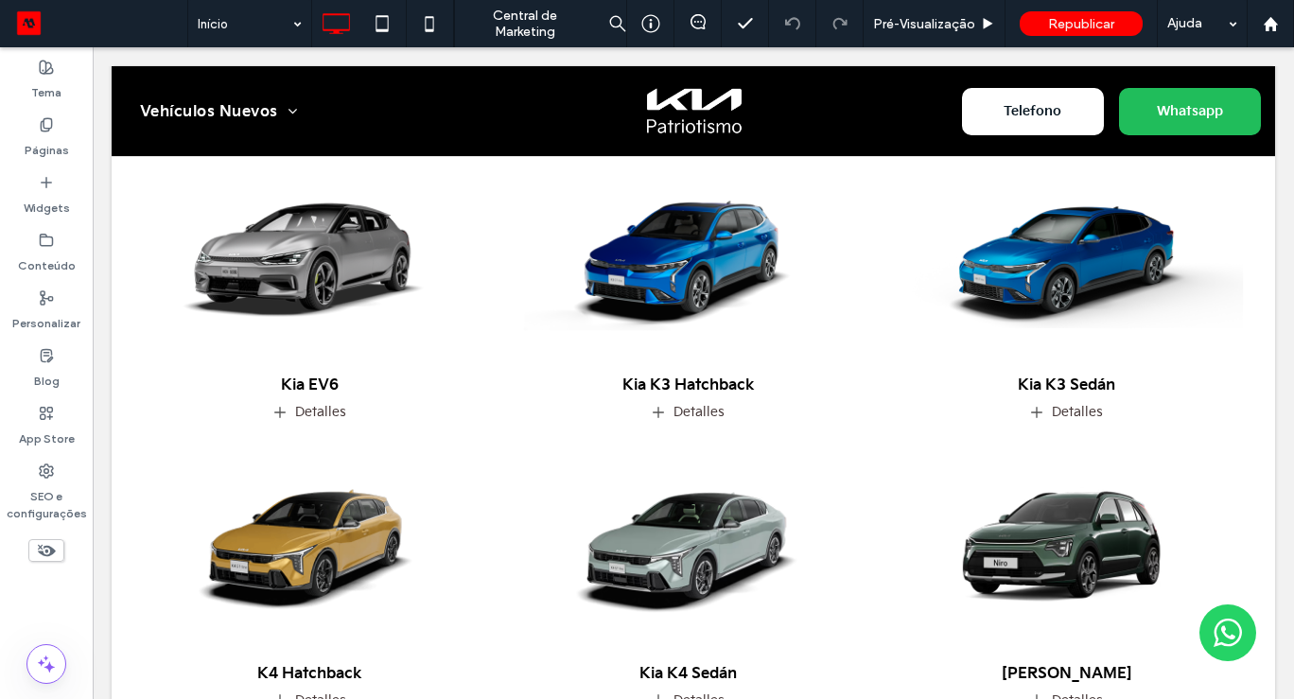
scroll to position [832, 0]
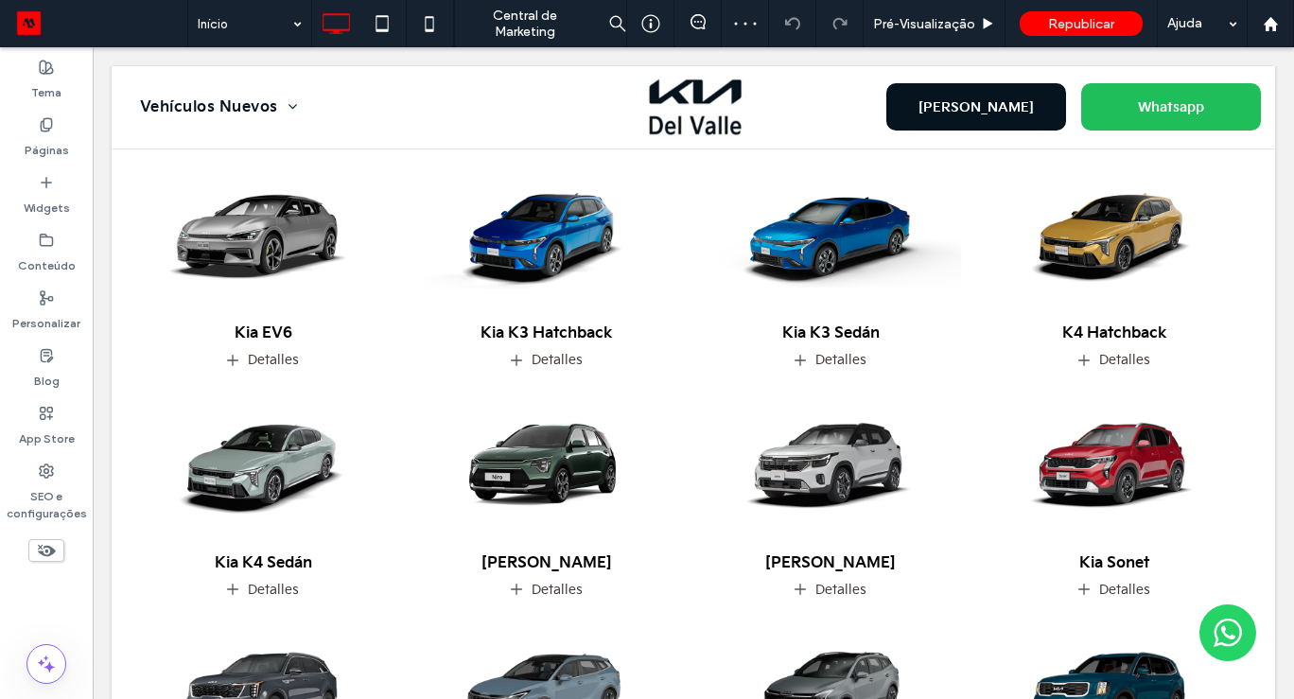
scroll to position [795, 0]
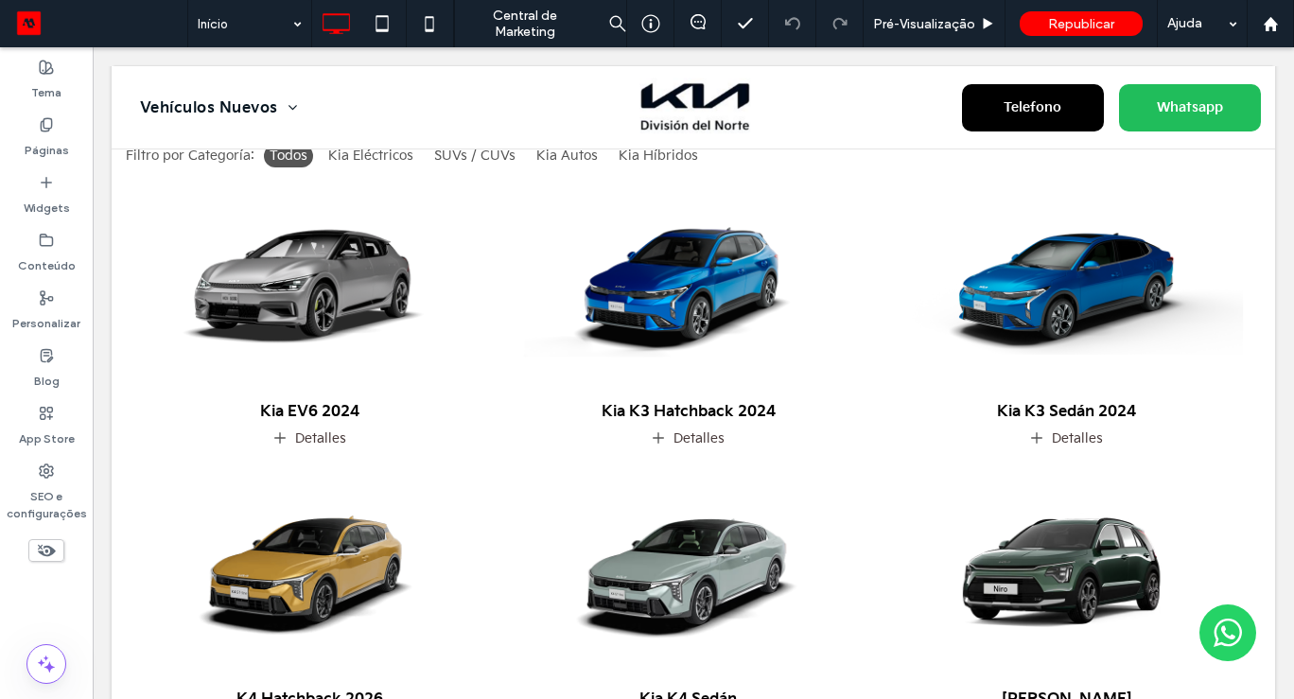
scroll to position [1059, 0]
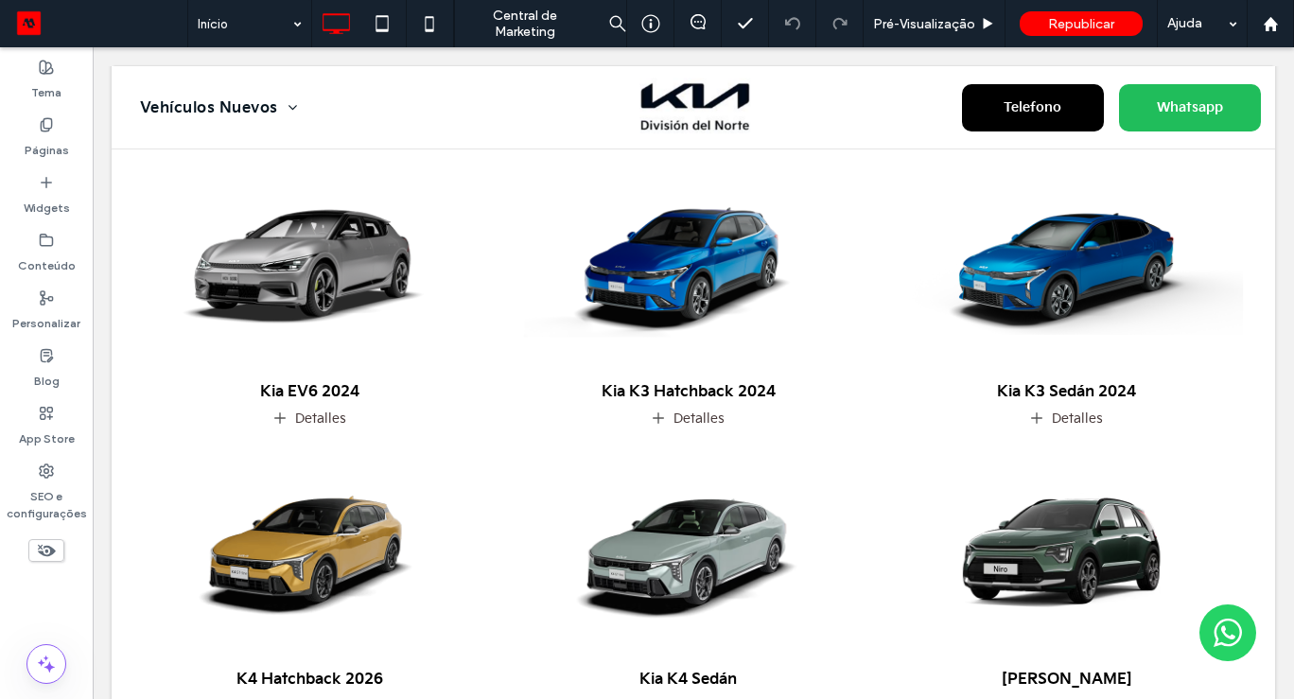
click at [1280, 457] on body "Telefono Whatsapp Vehículos Nuevos Autos Híbridos Eléctricos Clique para editar…" at bounding box center [693, 620] width 1201 height 3265
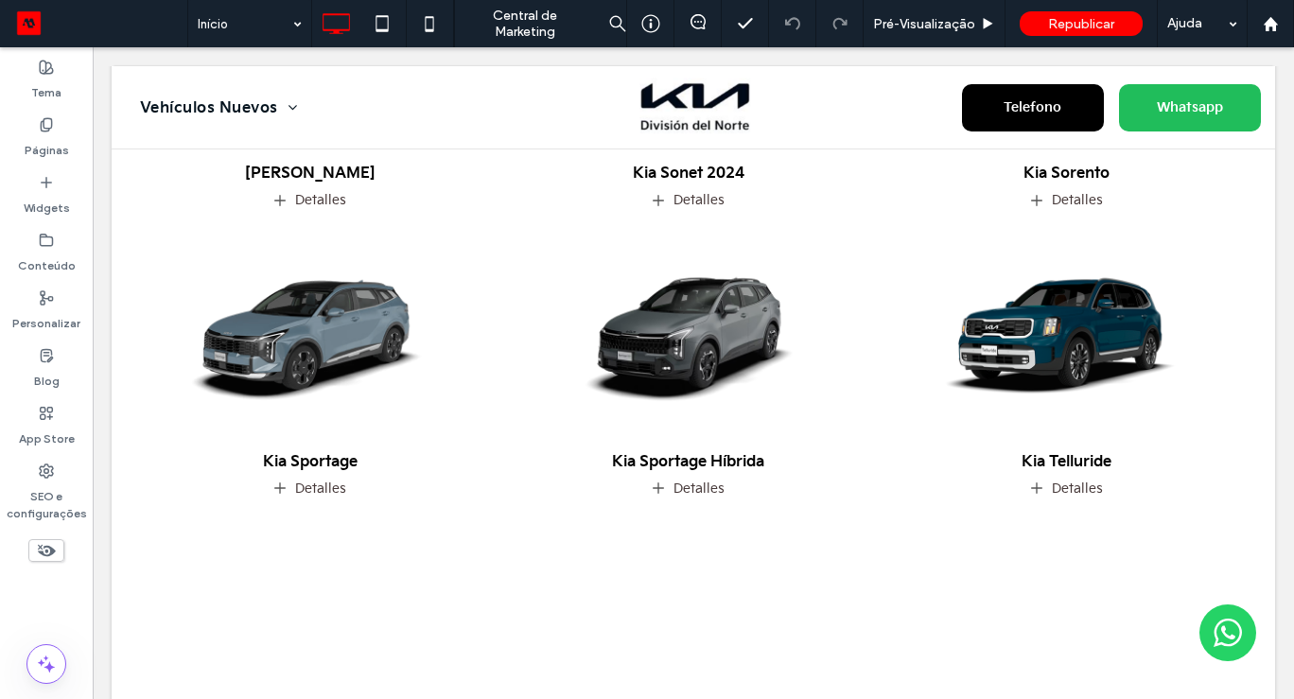
scroll to position [1891, 0]
